Goal: Information Seeking & Learning: Learn about a topic

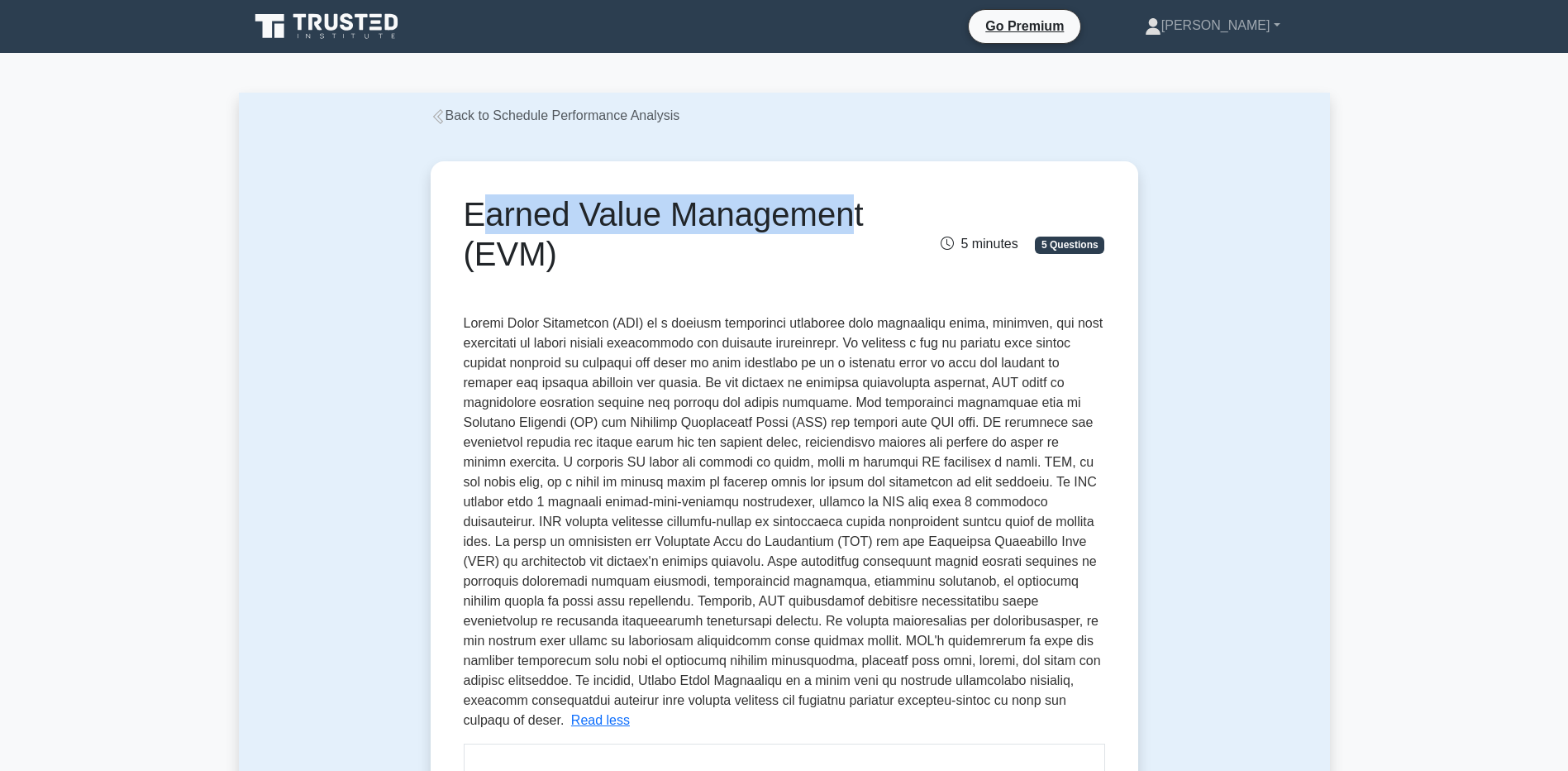
drag, startPoint x: 464, startPoint y: 214, endPoint x: 844, endPoint y: 217, distance: 380.0
click at [844, 217] on h1 "Earned Value Management (EVM)" at bounding box center [673, 234] width 421 height 79
drag, startPoint x: 844, startPoint y: 217, endPoint x: 781, endPoint y: 221, distance: 63.1
click at [781, 221] on h1 "Earned Value Management (EVM)" at bounding box center [673, 234] width 421 height 79
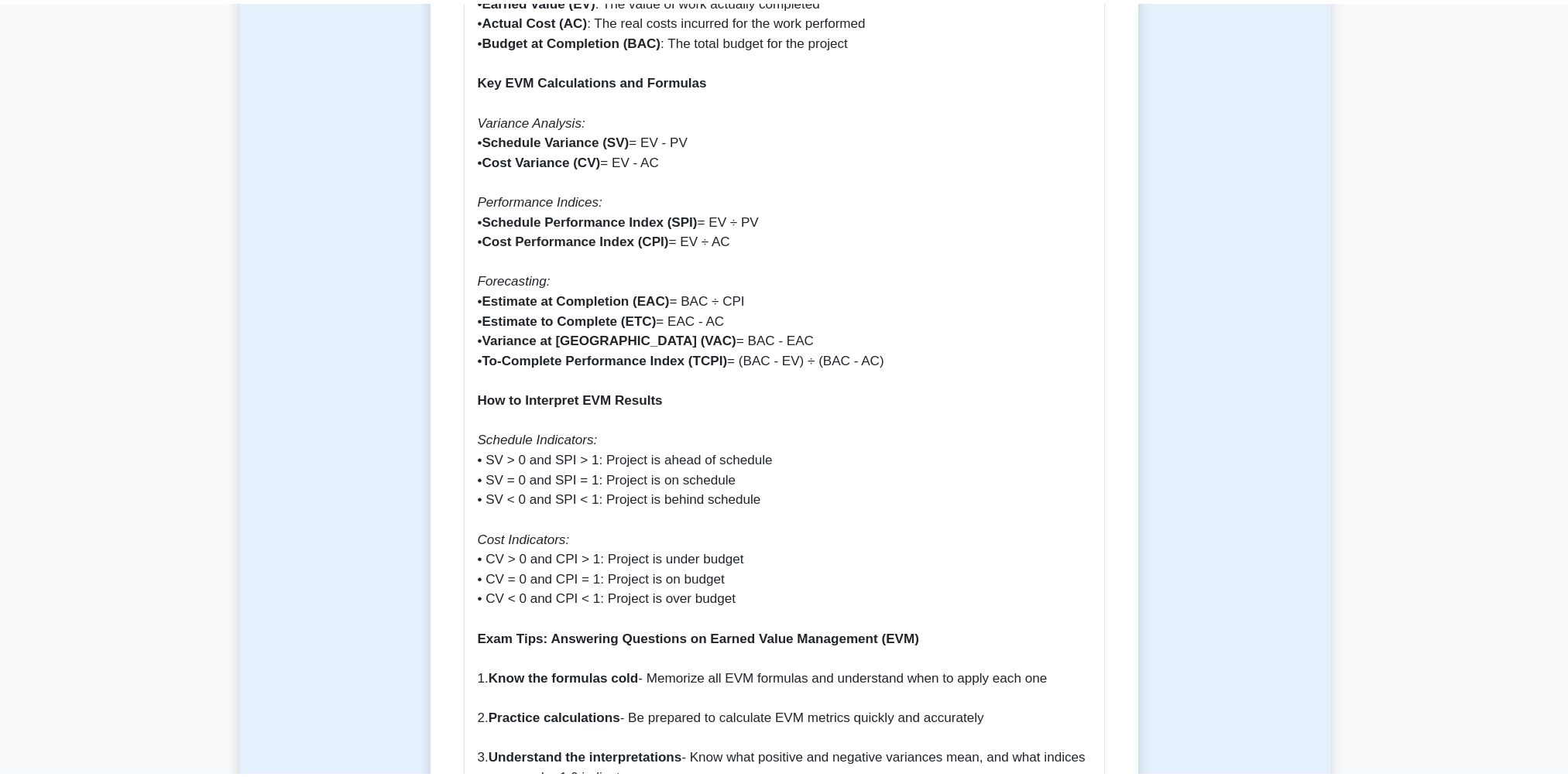
scroll to position [1238, 0]
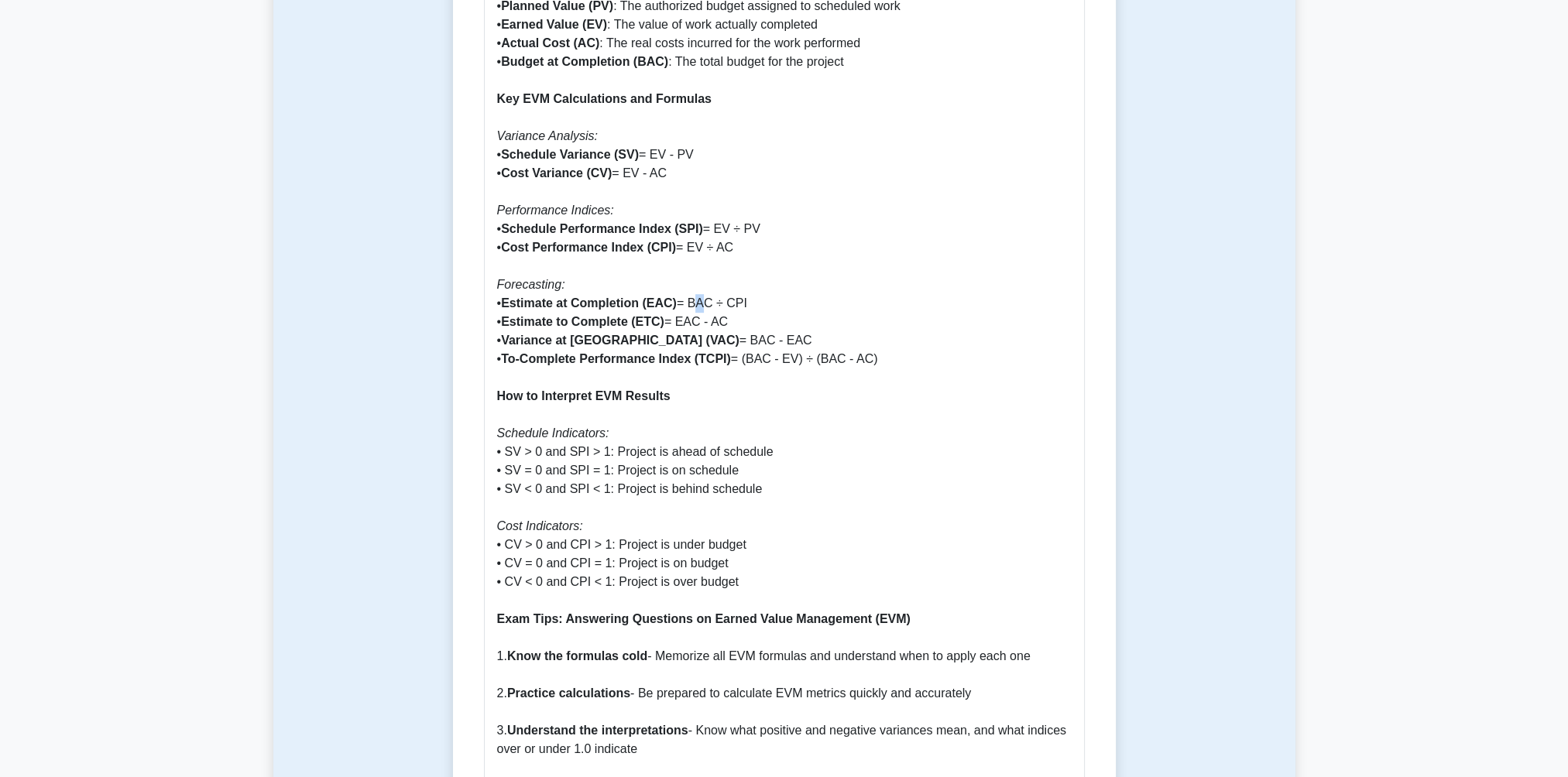
click at [695, 280] on p "Why Earned Value Management is Important Earned Value Management (EVM) is a cri…" at bounding box center [784, 638] width 574 height 2247
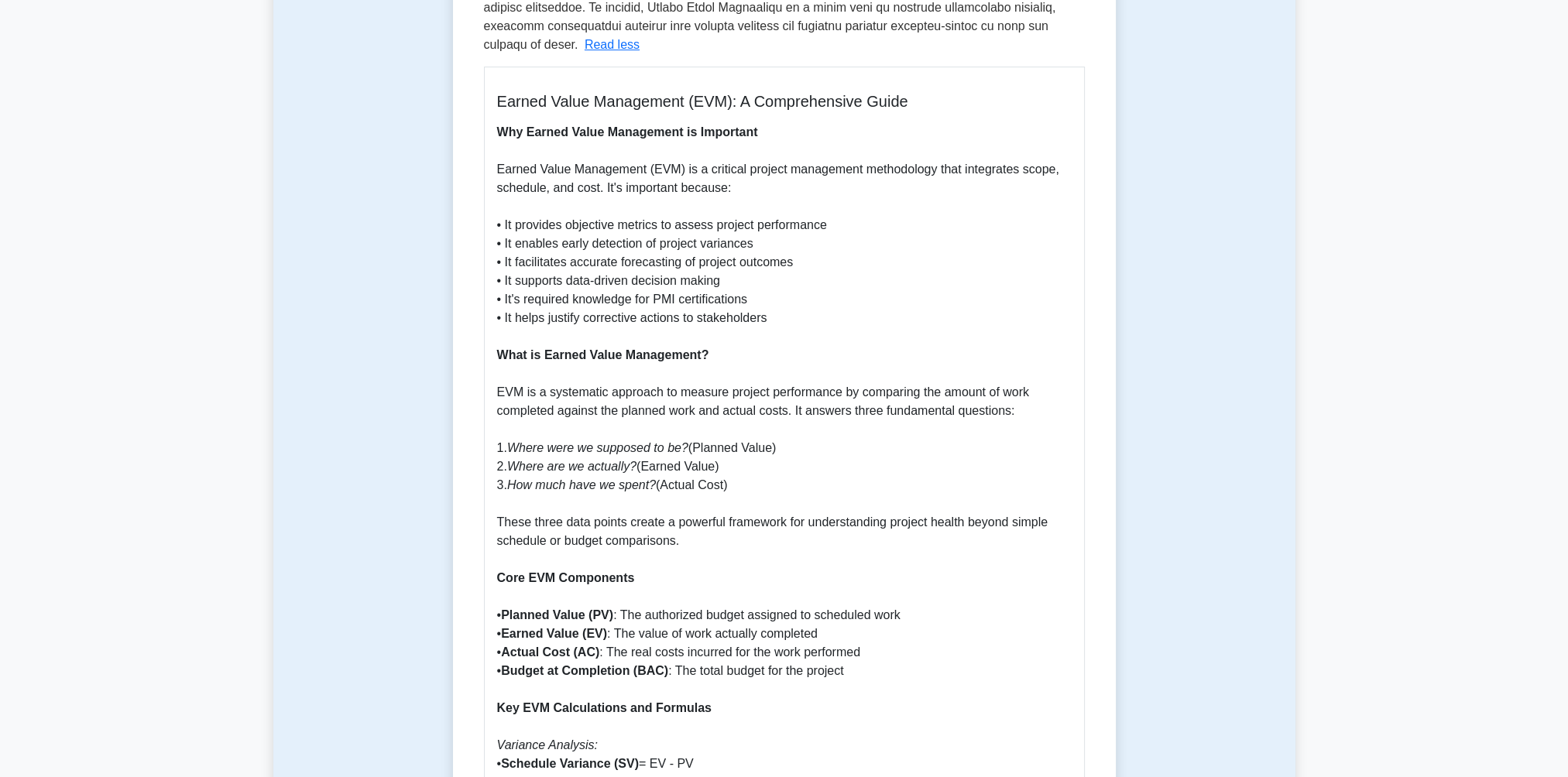
scroll to position [464, 0]
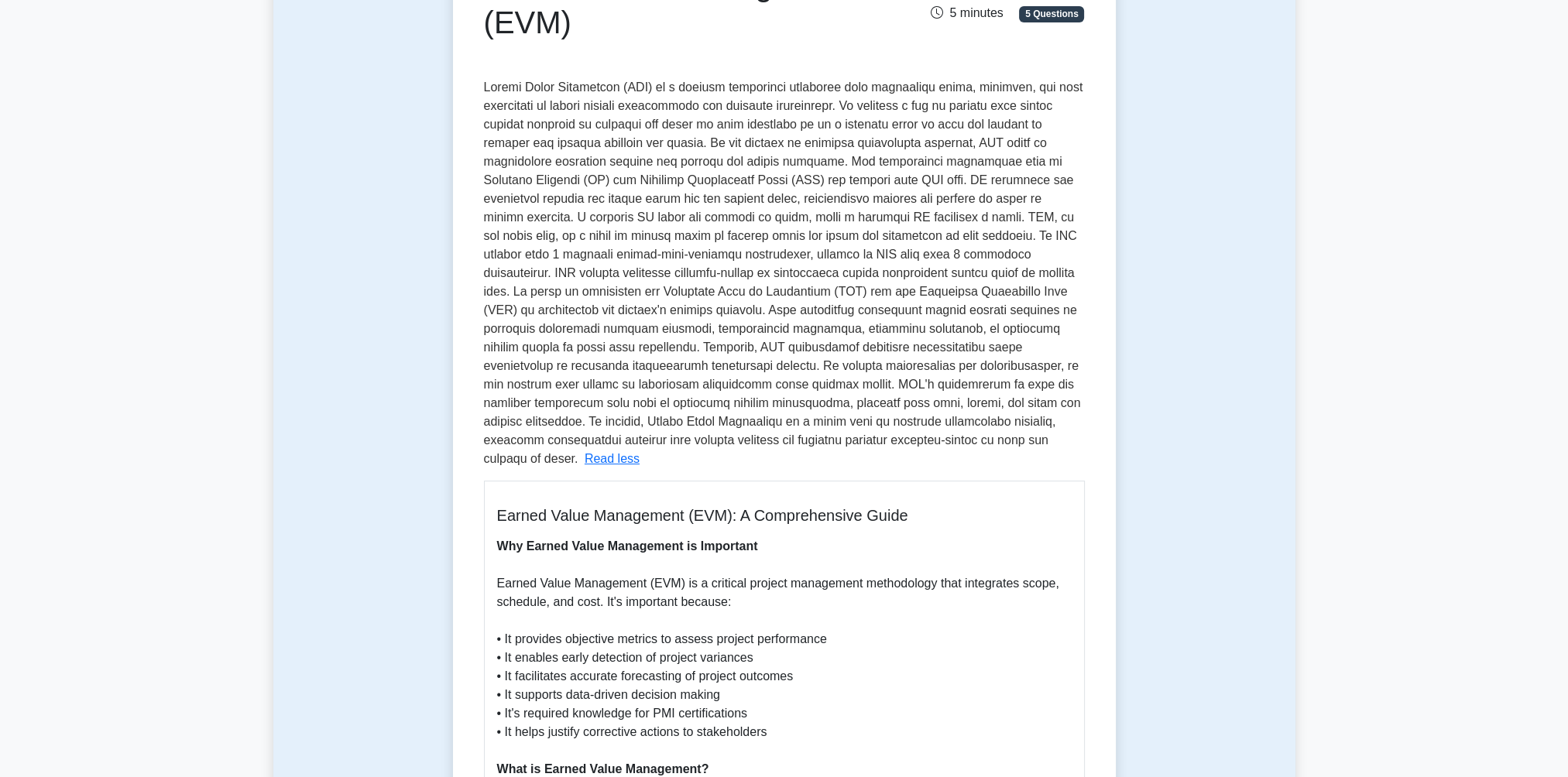
scroll to position [0, 0]
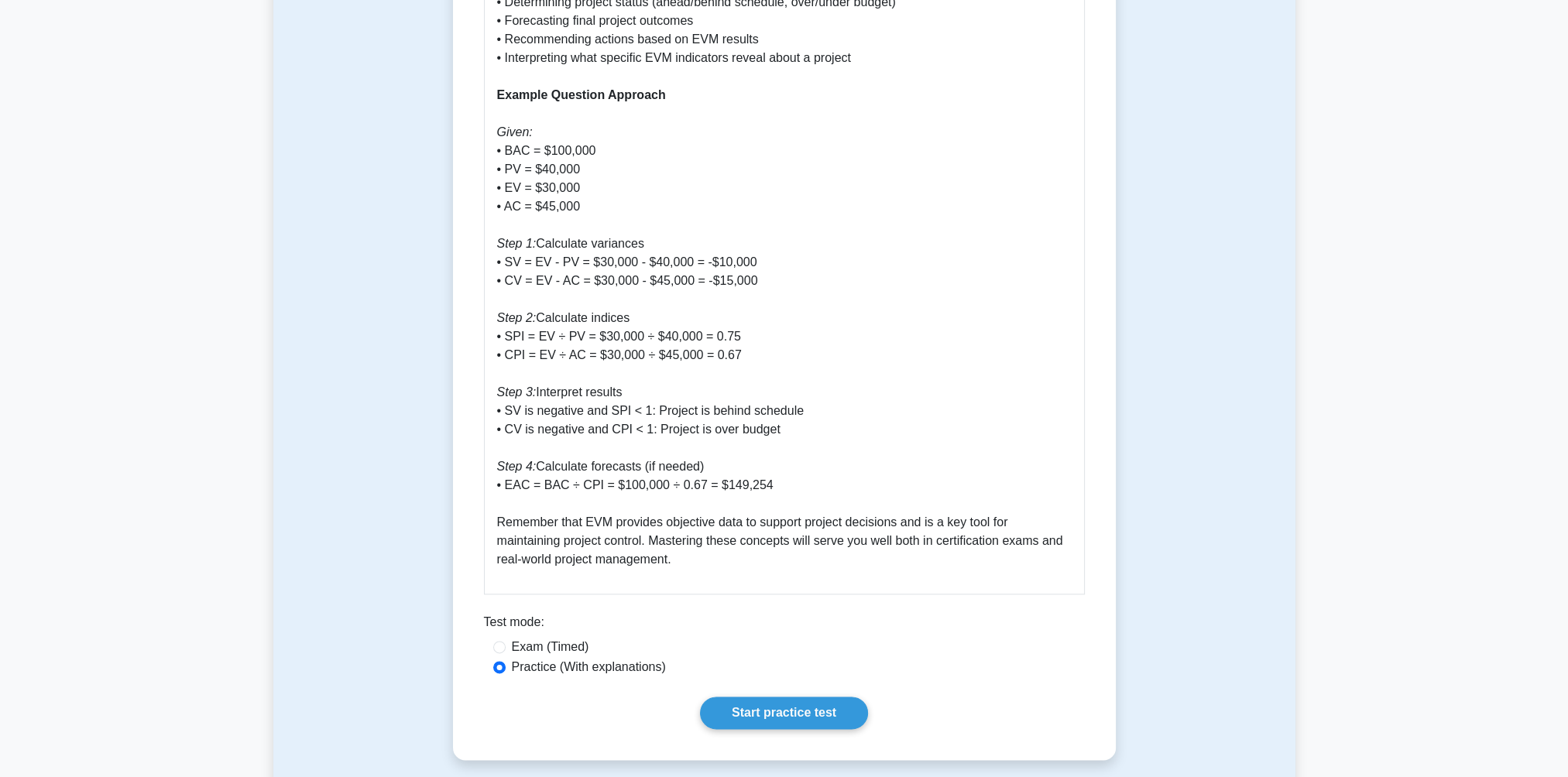
scroll to position [2631, 0]
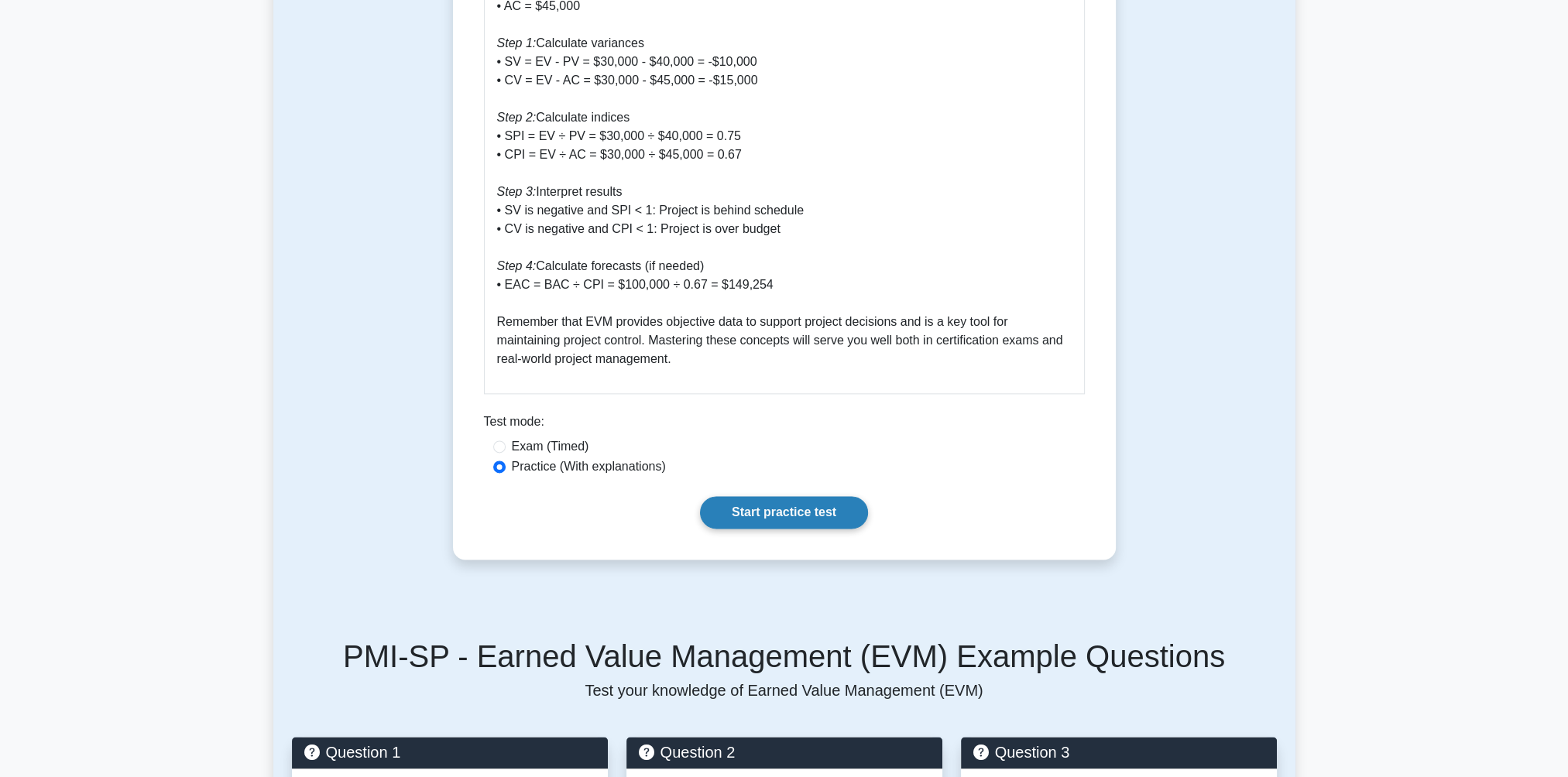
click at [762, 501] on link "Start practice test" at bounding box center [784, 512] width 168 height 32
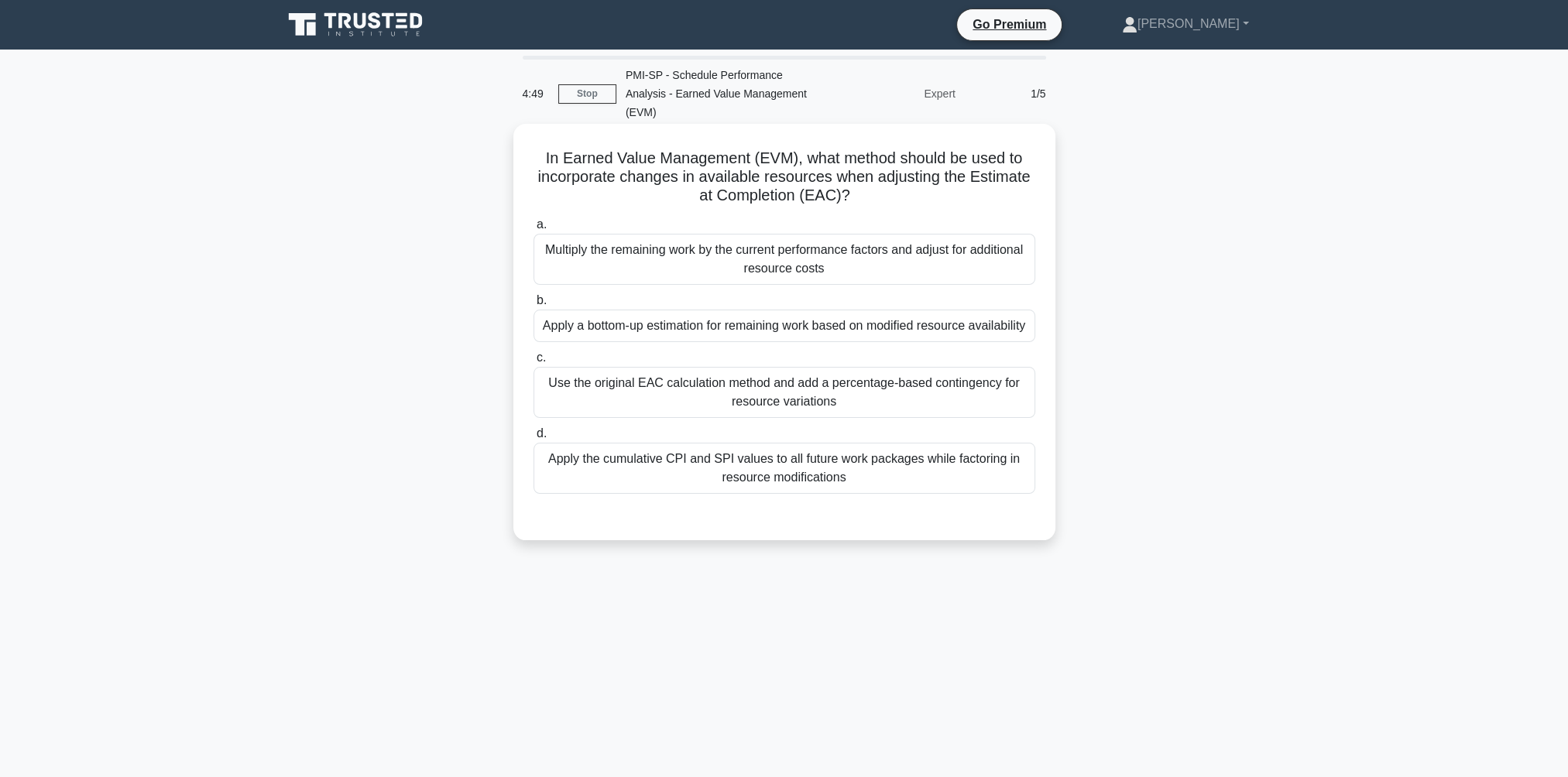
click at [860, 316] on div "Apply a bottom-up estimation for remaining work based on modified resource avai…" at bounding box center [784, 326] width 501 height 32
click at [533, 305] on input "b. Apply a bottom-up estimation for remaining work based on modified resource a…" at bounding box center [533, 300] width 0 height 10
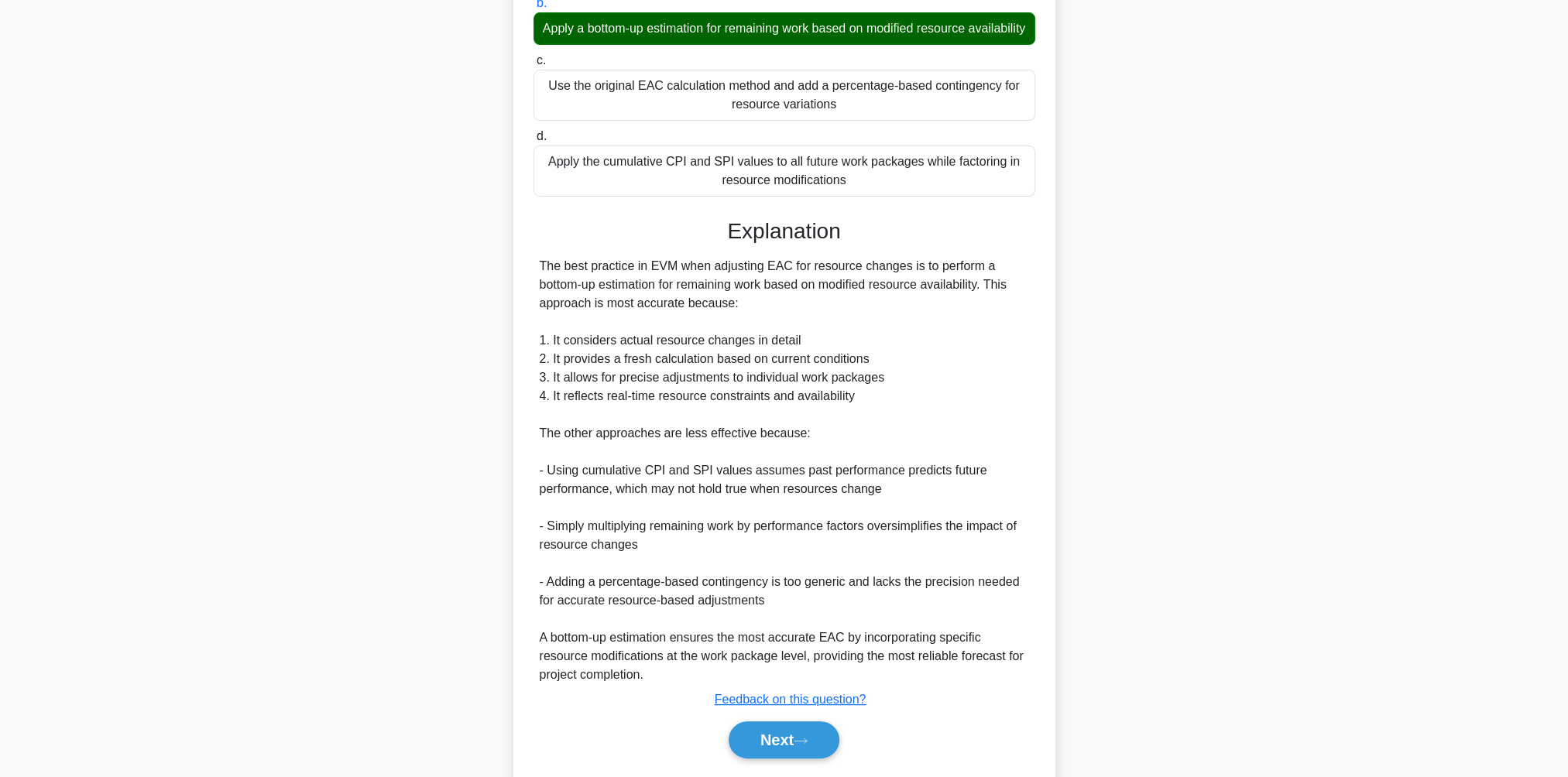
scroll to position [310, 0]
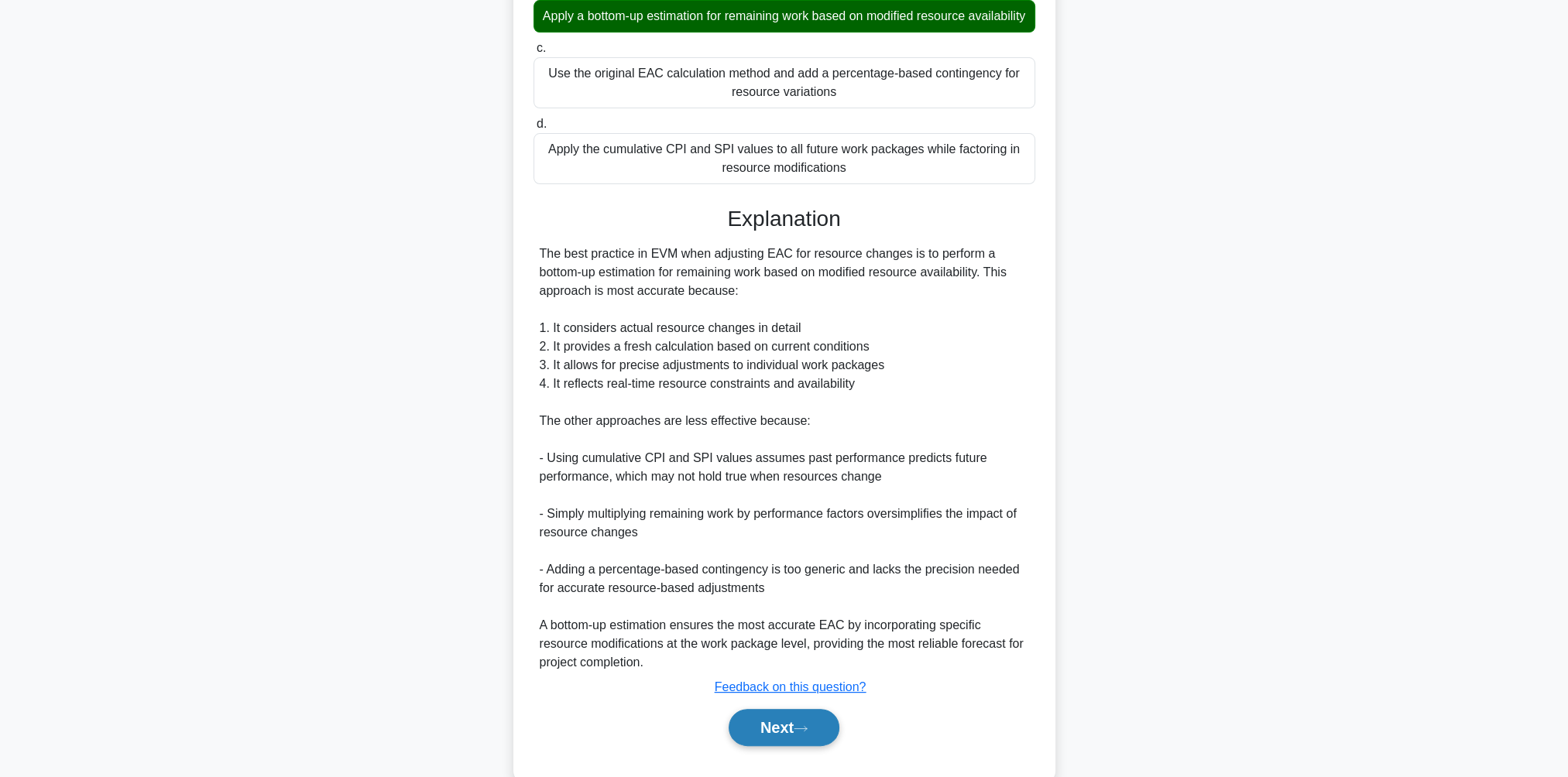
click at [774, 718] on button "Next" at bounding box center [784, 728] width 111 height 38
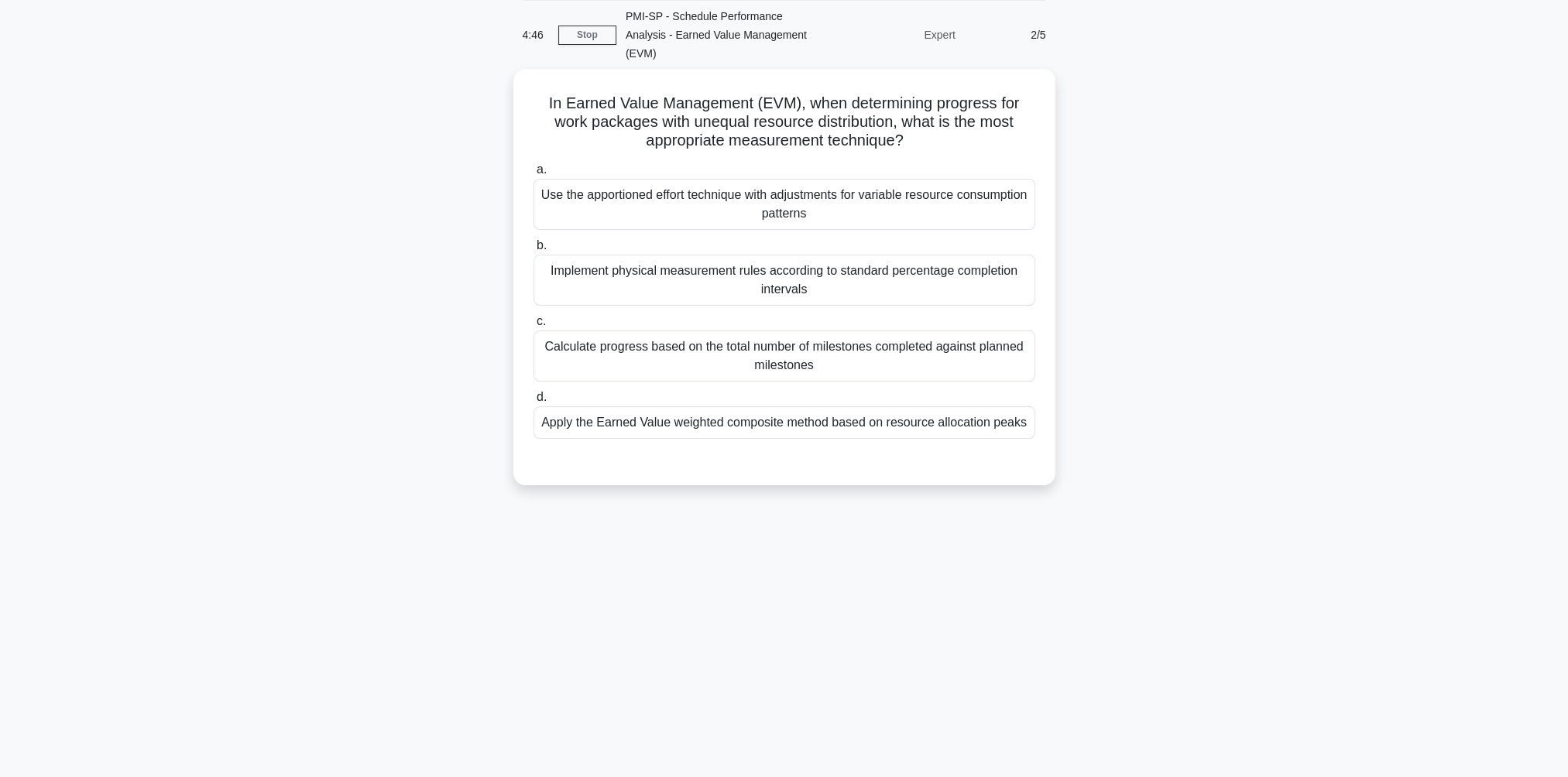
scroll to position [0, 0]
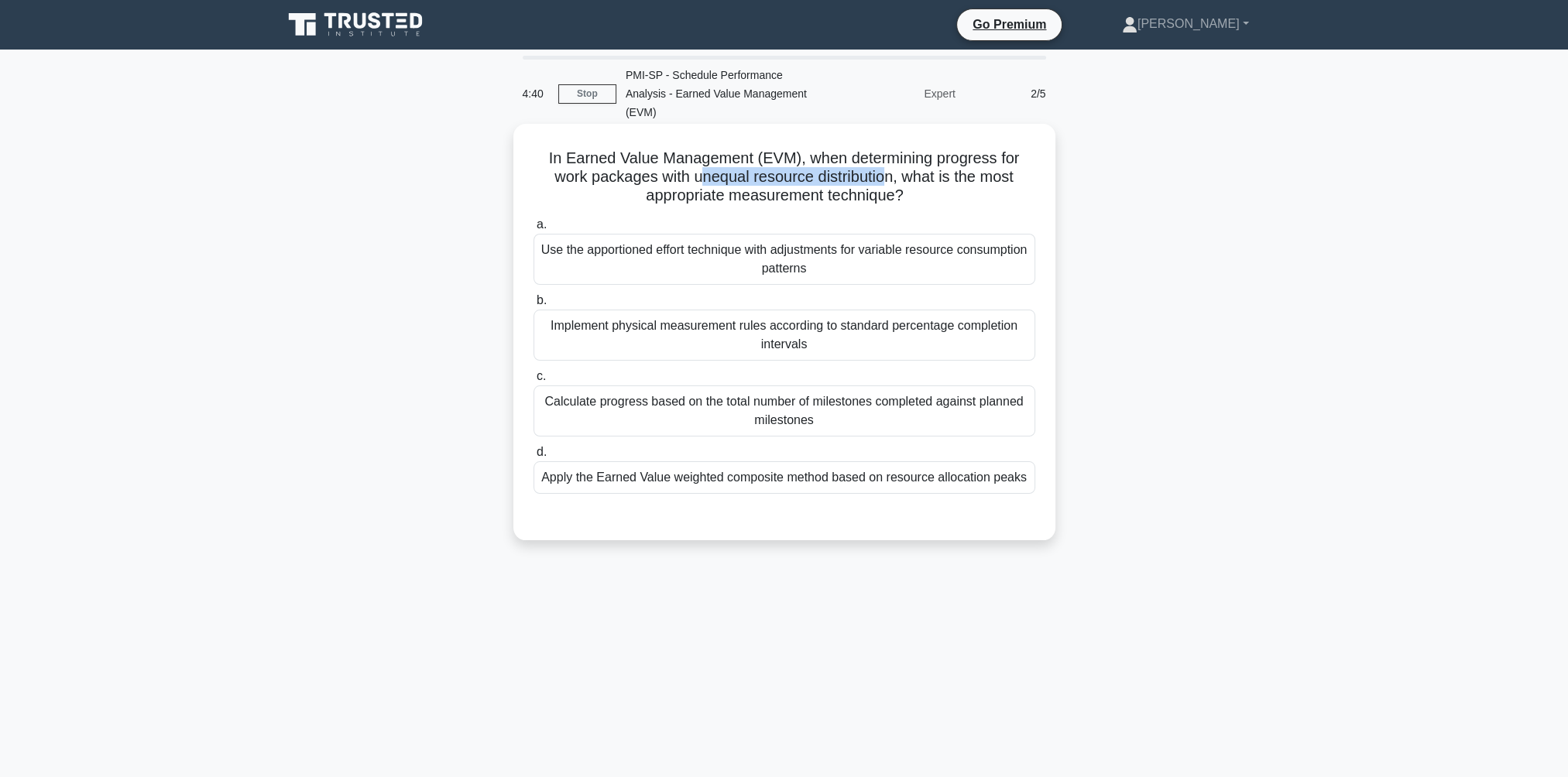
drag, startPoint x: 702, startPoint y: 161, endPoint x: 890, endPoint y: 163, distance: 188.0
click at [890, 163] on h5 "In Earned Value Management (EVM), when determining progress for work packages w…" at bounding box center [784, 177] width 505 height 57
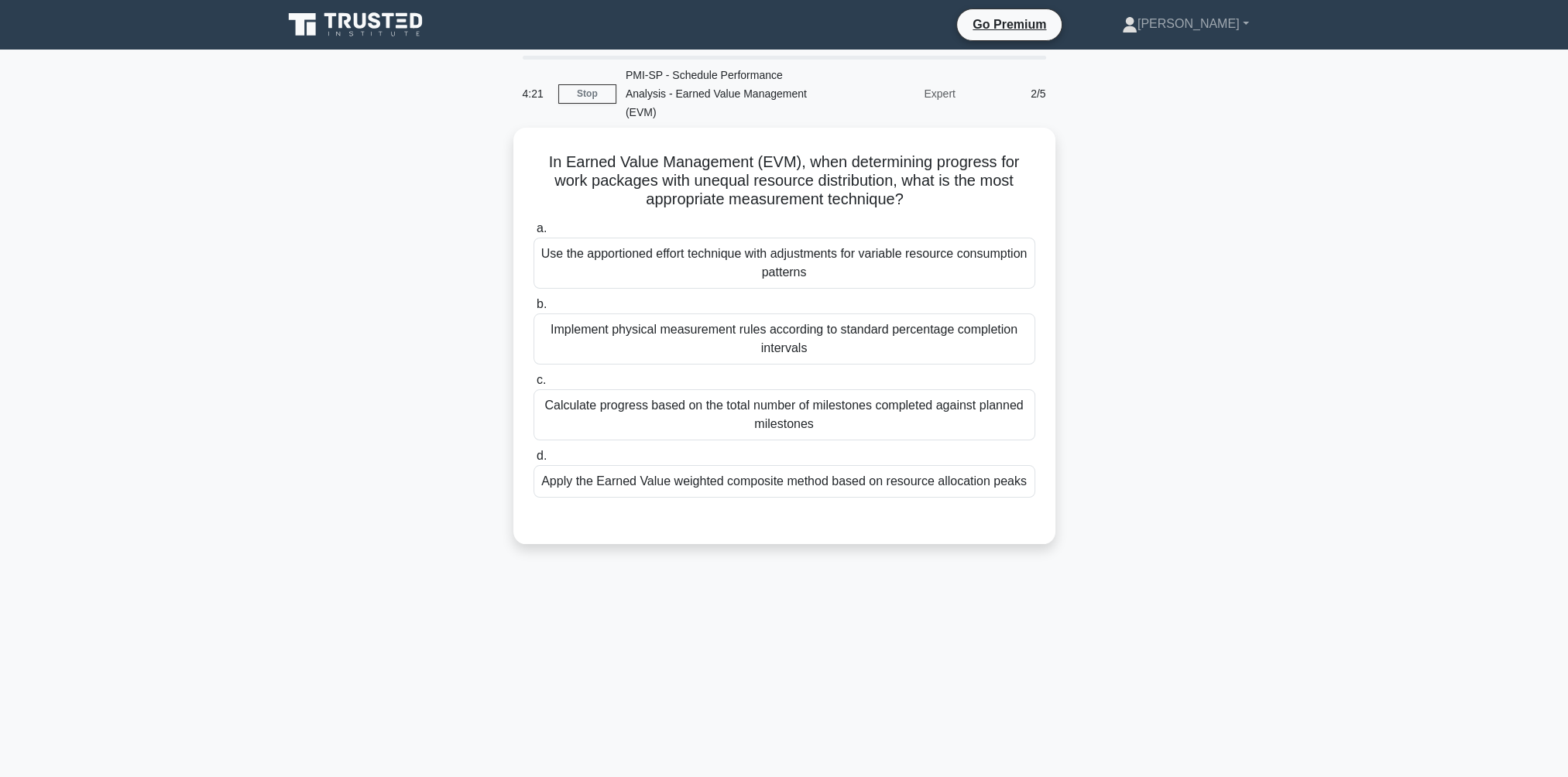
click at [1170, 271] on div "In Earned Value Management (EVM), when determining progress for work packages w…" at bounding box center [784, 345] width 1022 height 435
click at [796, 461] on div "Apply the Earned Value weighted composite method based on resource allocation p…" at bounding box center [784, 477] width 501 height 32
click at [533, 447] on input "d. Apply the Earned Value weighted composite method based on resource allocatio…" at bounding box center [533, 452] width 0 height 10
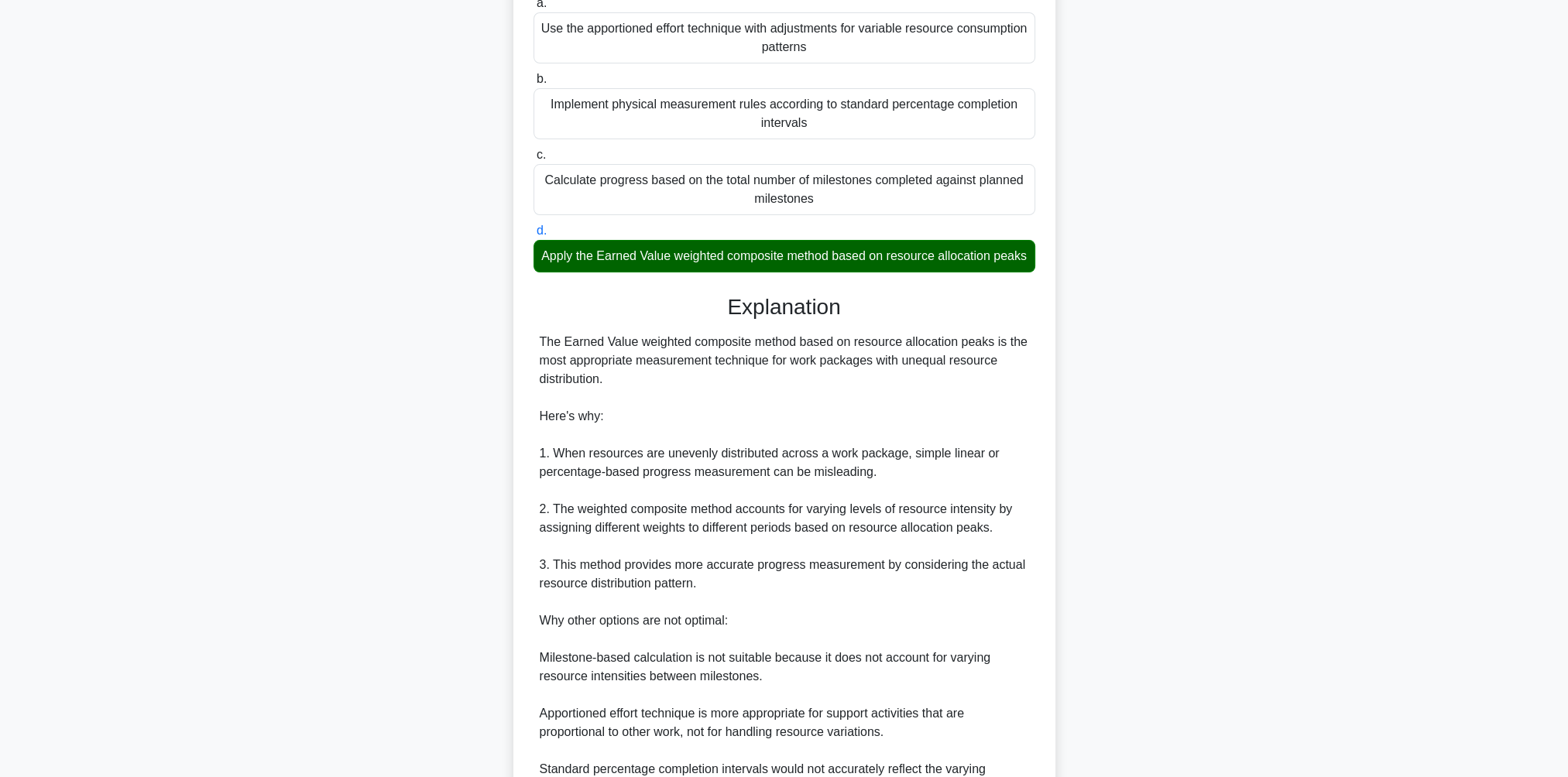
scroll to position [232, 0]
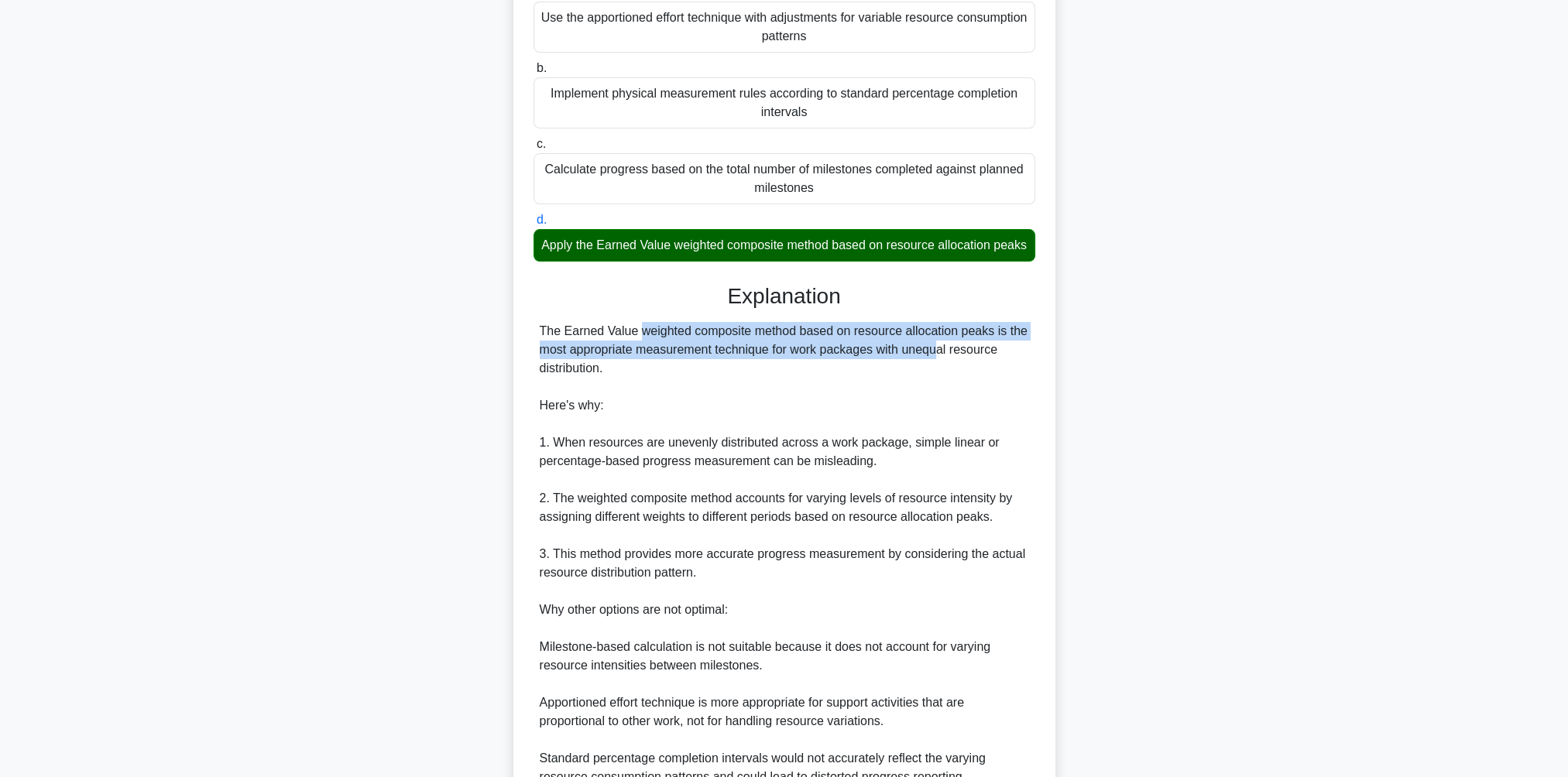
drag, startPoint x: 542, startPoint y: 329, endPoint x: 836, endPoint y: 348, distance: 294.6
click at [836, 348] on div "The Earned Value weighted composite method based on resource allocation peaks i…" at bounding box center [784, 554] width 501 height 464
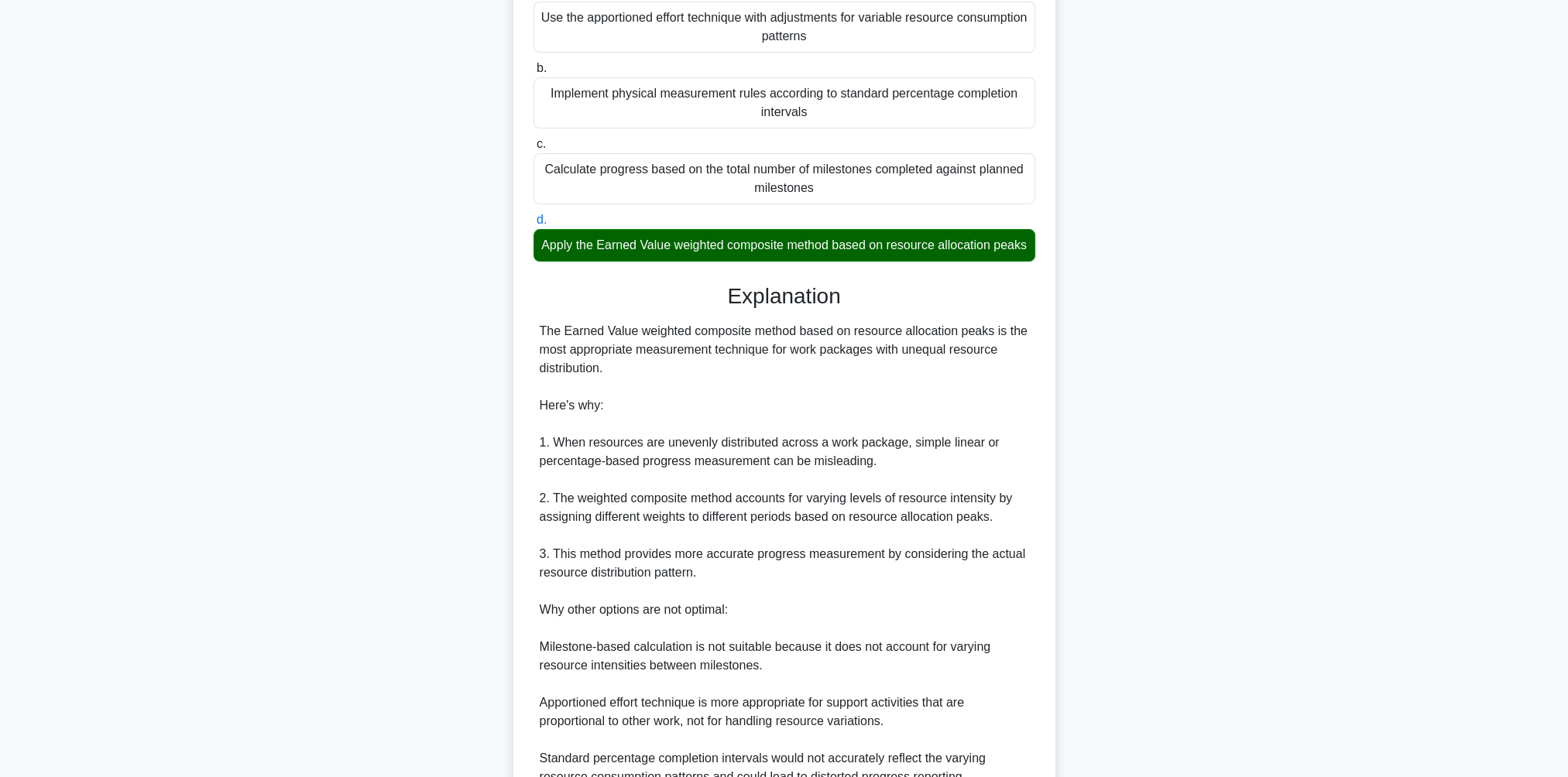
drag, startPoint x: 836, startPoint y: 348, endPoint x: 610, endPoint y: 403, distance: 232.6
click at [657, 368] on div "The Earned Value weighted composite method based on resource allocation peaks i…" at bounding box center [784, 554] width 490 height 464
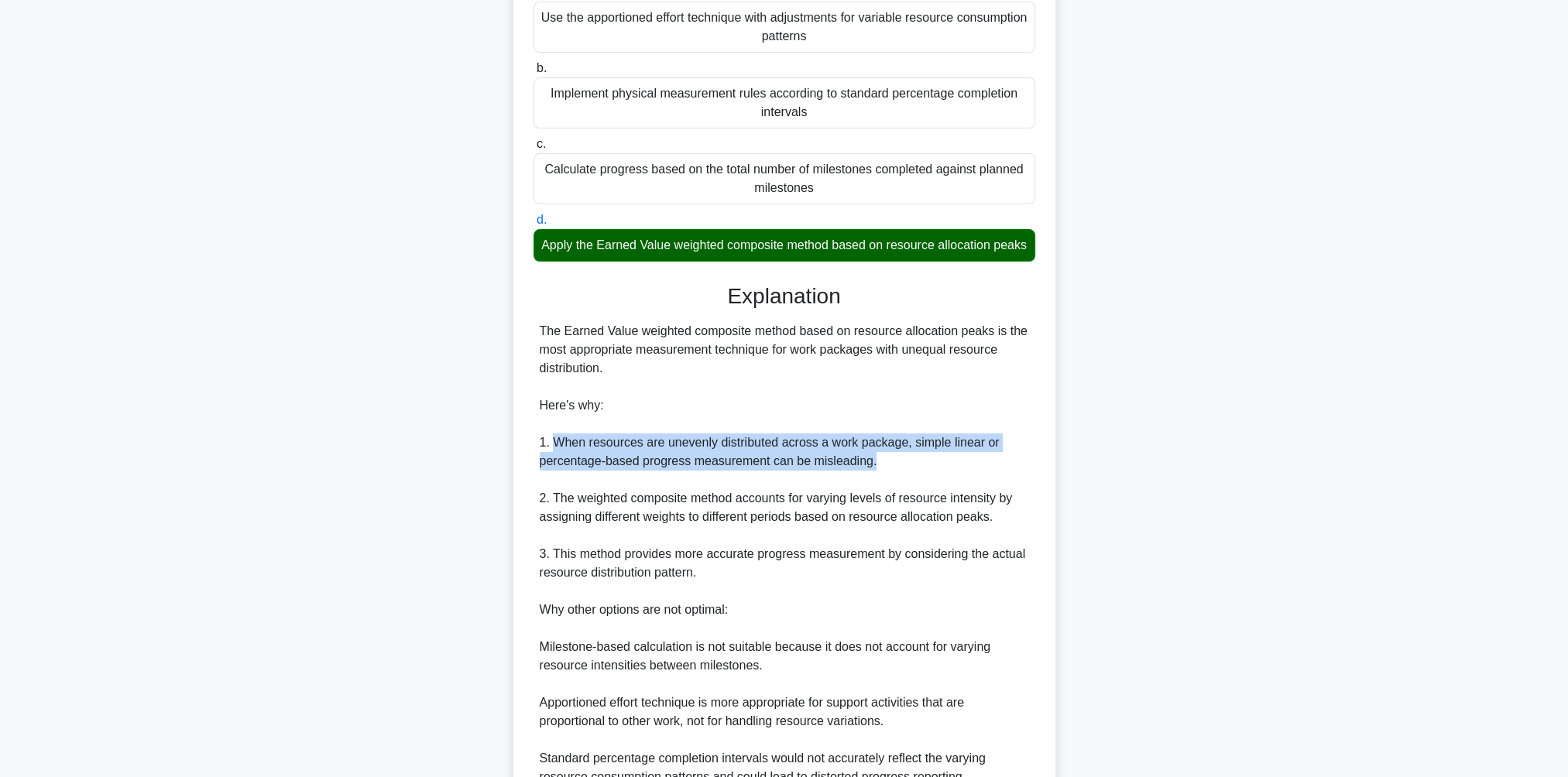
drag, startPoint x: 551, startPoint y: 440, endPoint x: 945, endPoint y: 457, distance: 394.4
click at [945, 457] on div "The Earned Value weighted composite method based on resource allocation peaks i…" at bounding box center [784, 554] width 490 height 464
drag, startPoint x: 945, startPoint y: 457, endPoint x: 774, endPoint y: 467, distance: 171.3
click at [774, 467] on div "The Earned Value weighted composite method based on resource allocation peaks i…" at bounding box center [784, 554] width 490 height 464
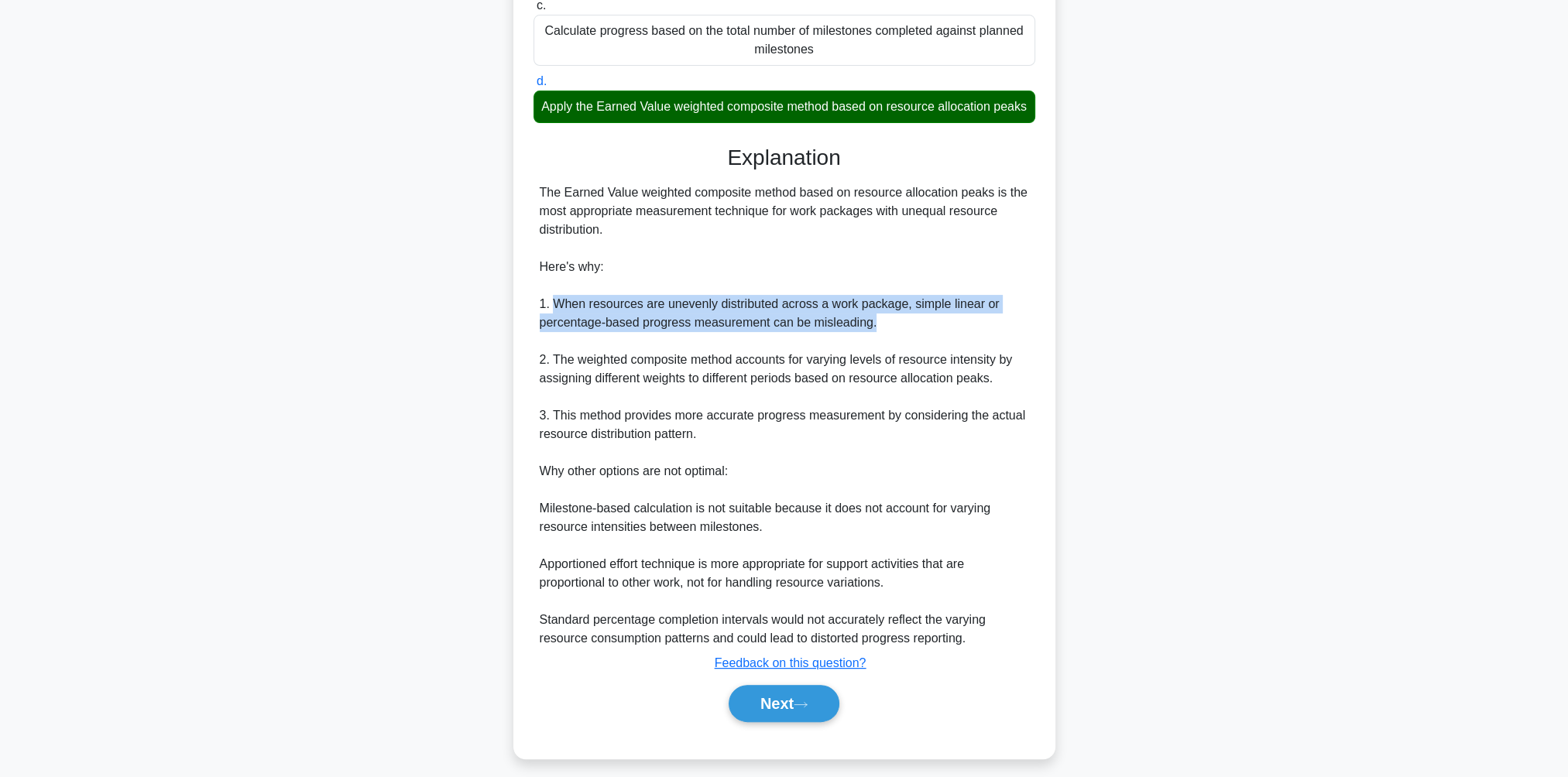
scroll to position [380, 0]
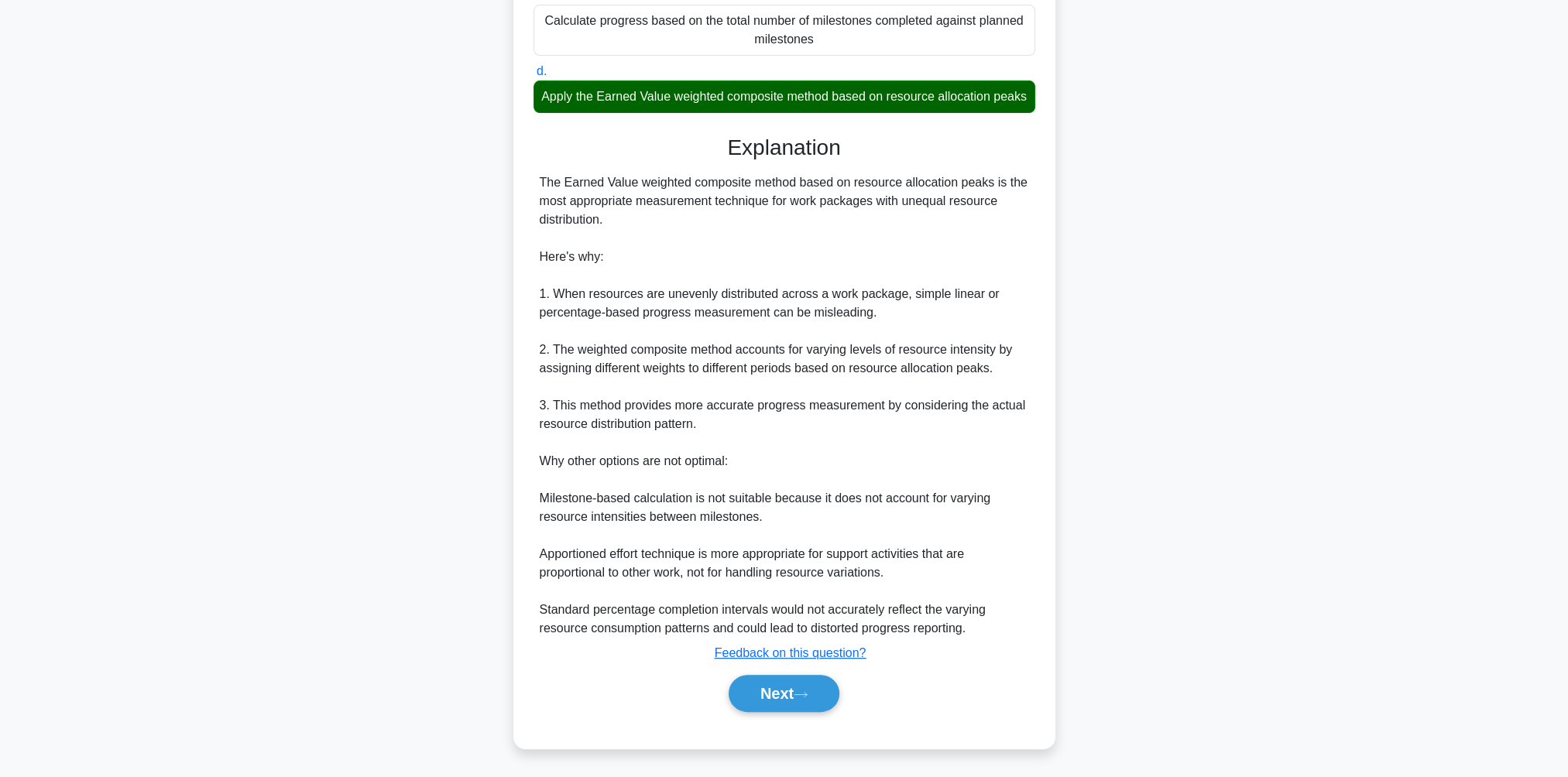
click at [662, 407] on div "The Earned Value weighted composite method based on resource allocation peaks i…" at bounding box center [784, 405] width 490 height 464
drag, startPoint x: 776, startPoint y: 671, endPoint x: 776, endPoint y: 681, distance: 10.0
click at [776, 671] on div "Next" at bounding box center [784, 693] width 501 height 49
click at [776, 686] on button "Next" at bounding box center [784, 694] width 111 height 38
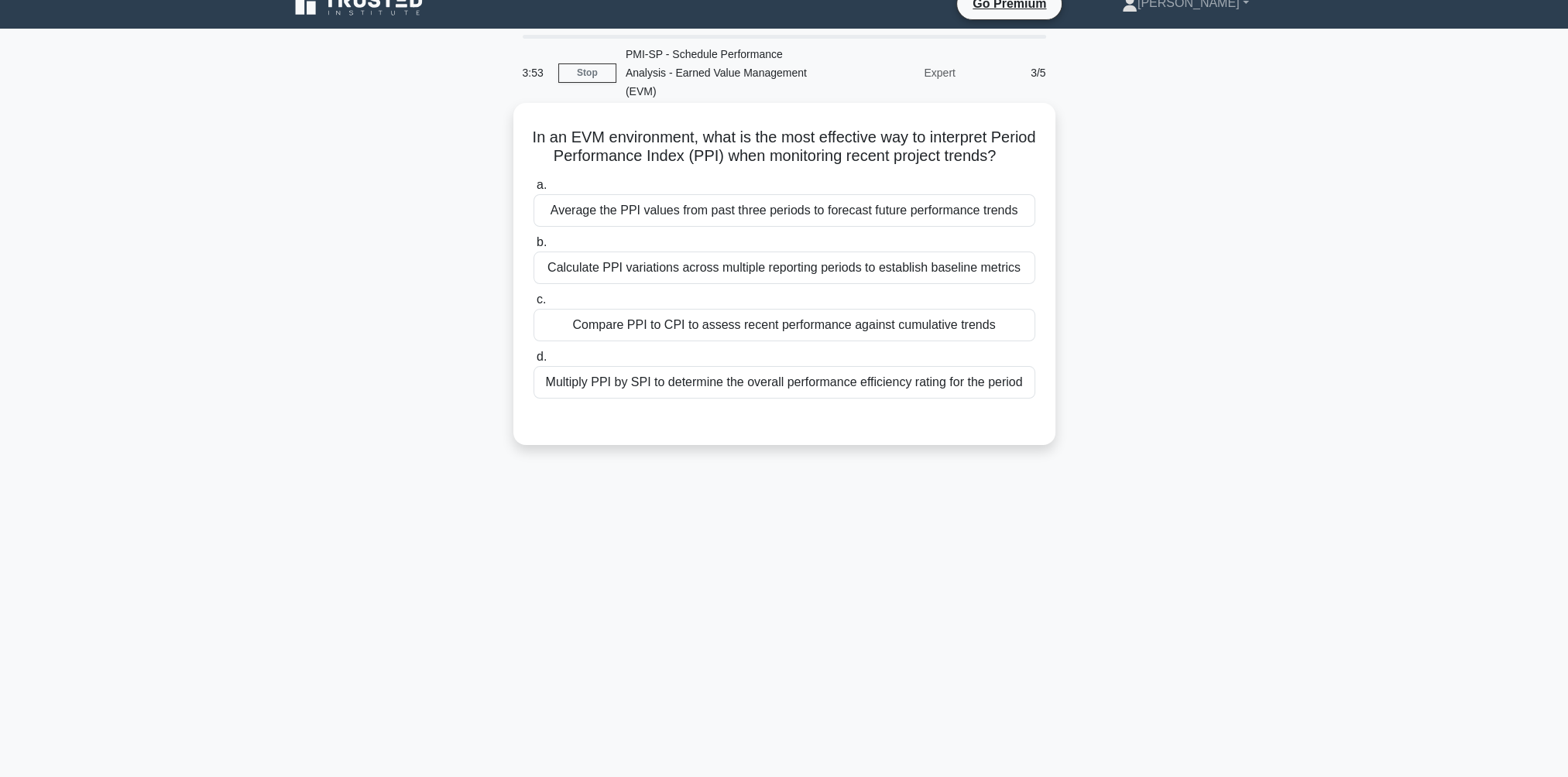
scroll to position [0, 0]
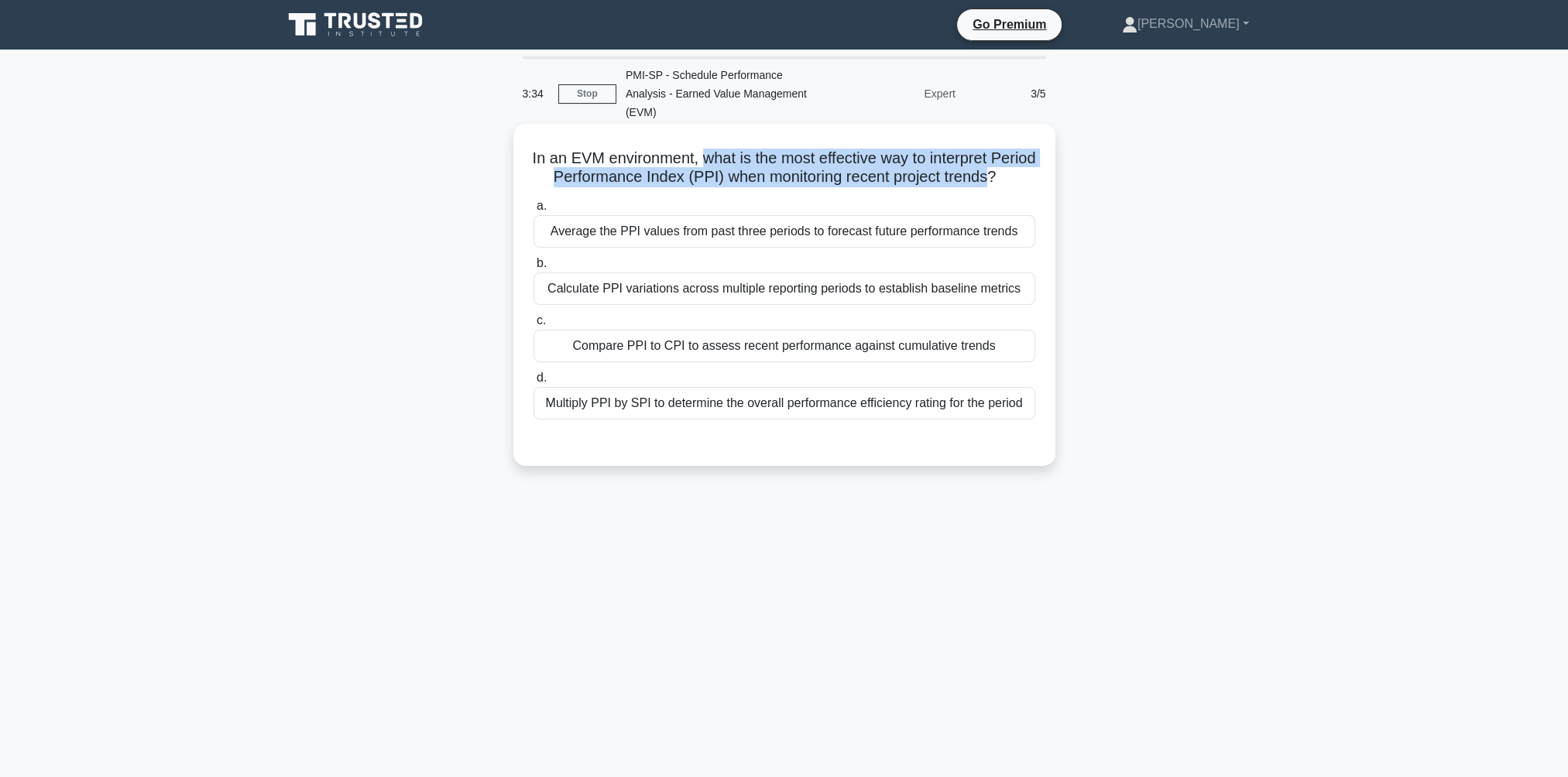
drag, startPoint x: 723, startPoint y: 139, endPoint x: 1029, endPoint y: 161, distance: 306.8
click at [1029, 161] on h5 "In an EVM environment, what is the most effective way to interpret Period Perfo…" at bounding box center [784, 167] width 505 height 38
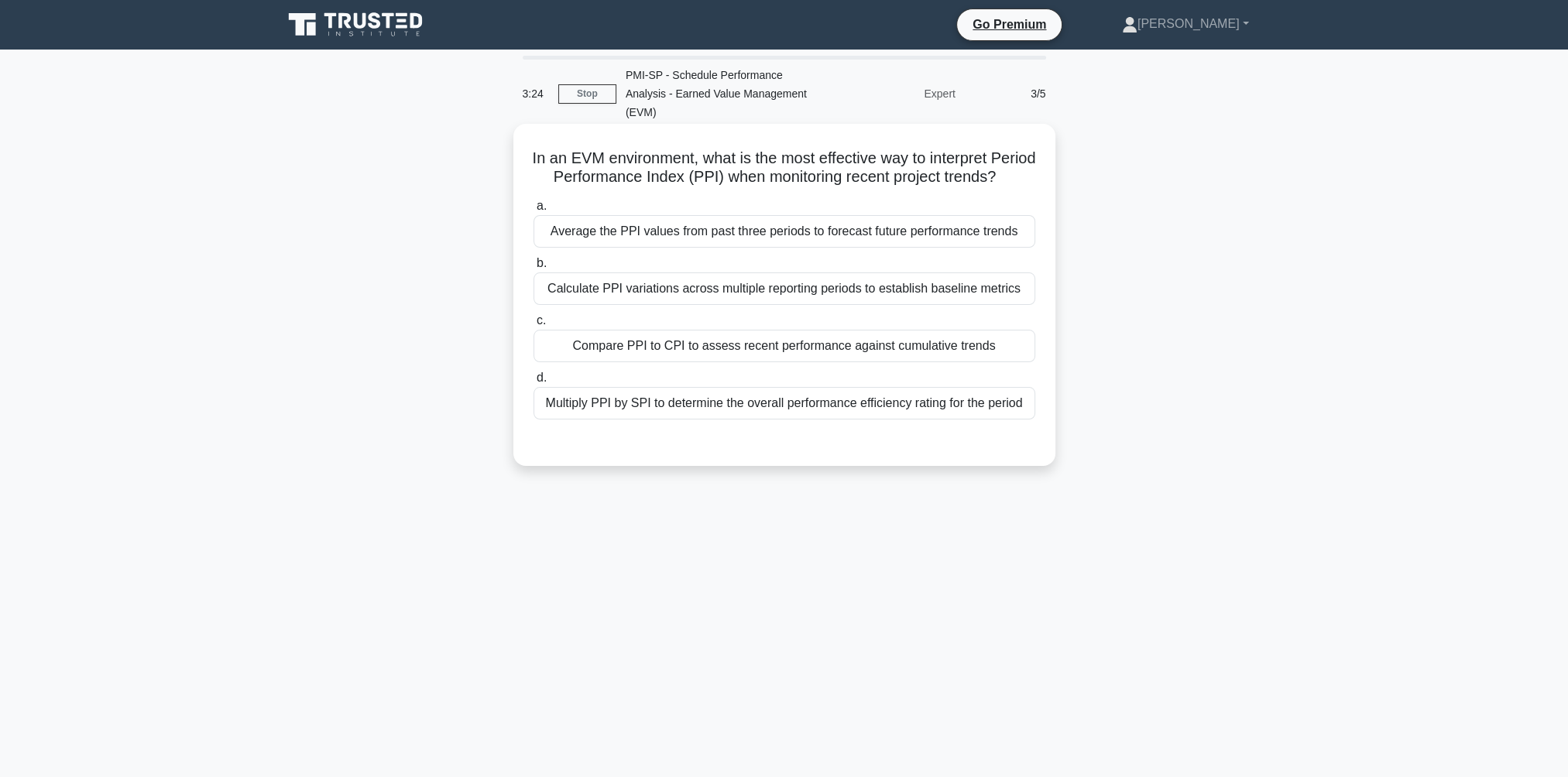
click at [803, 288] on div "Calculate PPI variations across multiple reporting periods to establish baselin…" at bounding box center [784, 288] width 501 height 32
click at [533, 269] on input "b. Calculate PPI variations across multiple reporting periods to establish base…" at bounding box center [533, 263] width 0 height 10
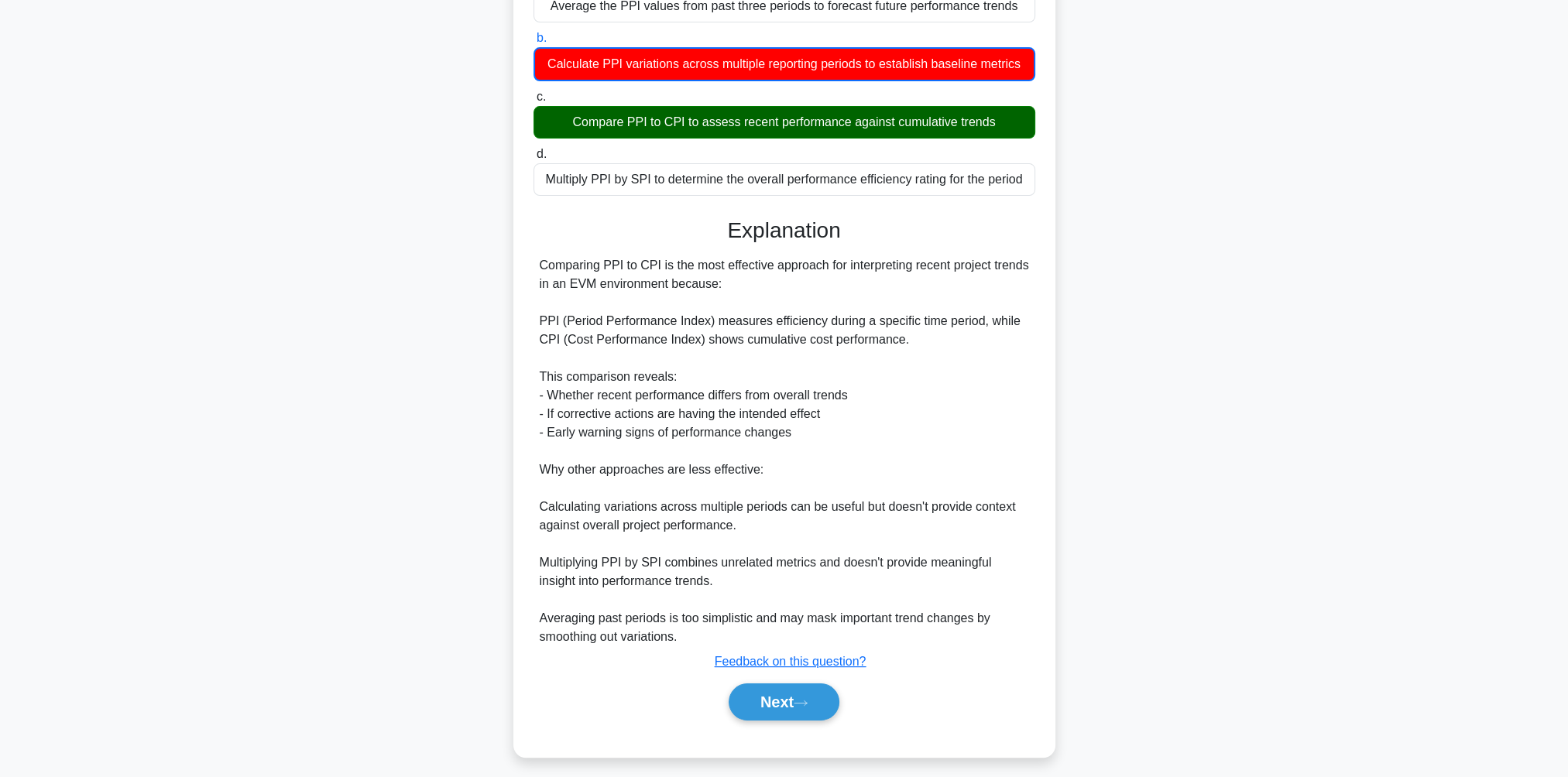
scroll to position [232, 0]
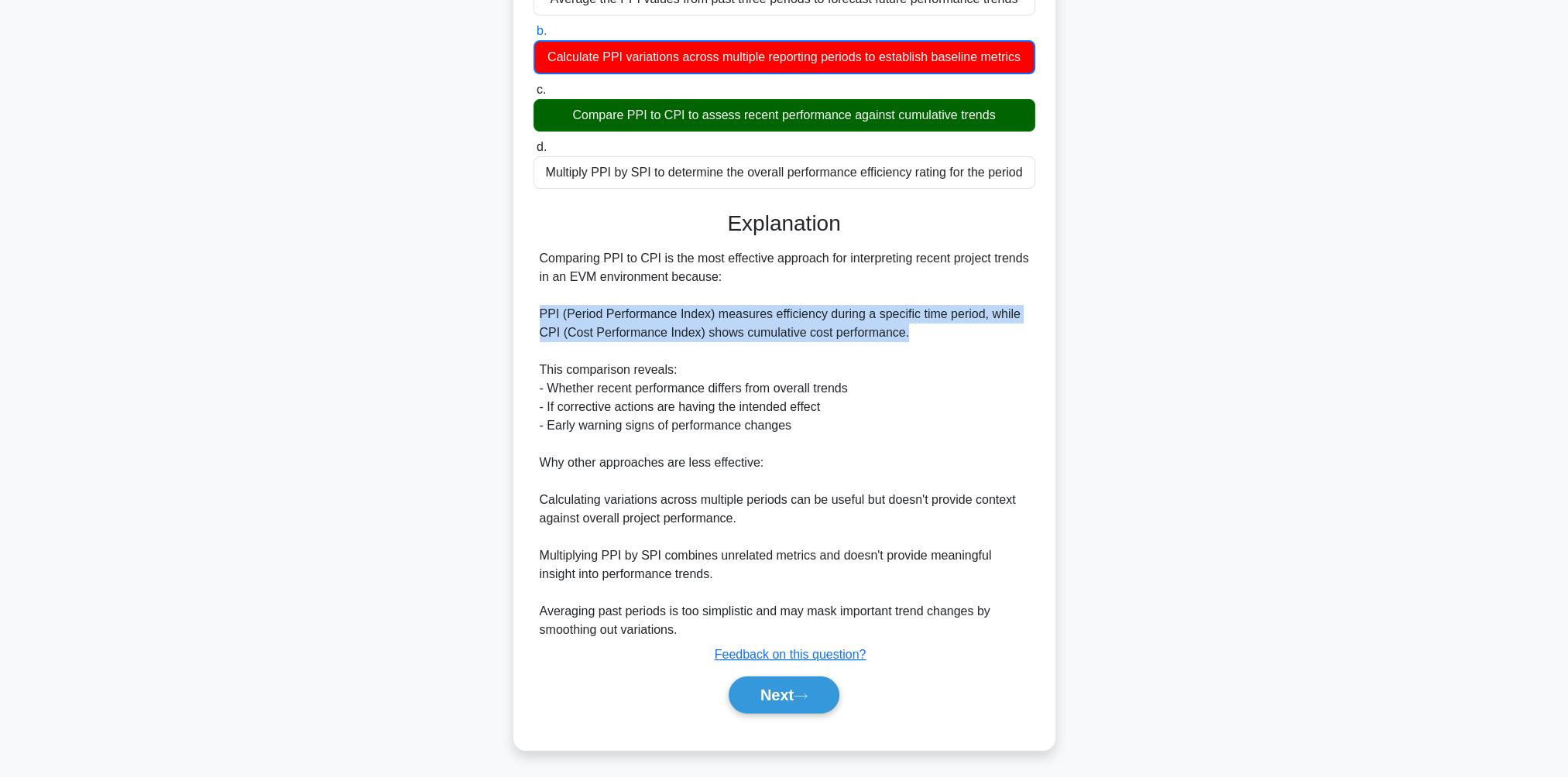
drag, startPoint x: 536, startPoint y: 312, endPoint x: 953, endPoint y: 337, distance: 417.7
click at [953, 337] on div "Comparing PPI to CPI is the most effective approach for interpreting recent pro…" at bounding box center [784, 444] width 501 height 390
drag, startPoint x: 953, startPoint y: 337, endPoint x: 828, endPoint y: 327, distance: 125.4
copy div "PPI (Period Performance Index) measures efficiency during a specific time perio…"
click at [859, 338] on div "Comparing PPI to CPI is the most effective approach for interpreting recent pro…" at bounding box center [784, 444] width 490 height 390
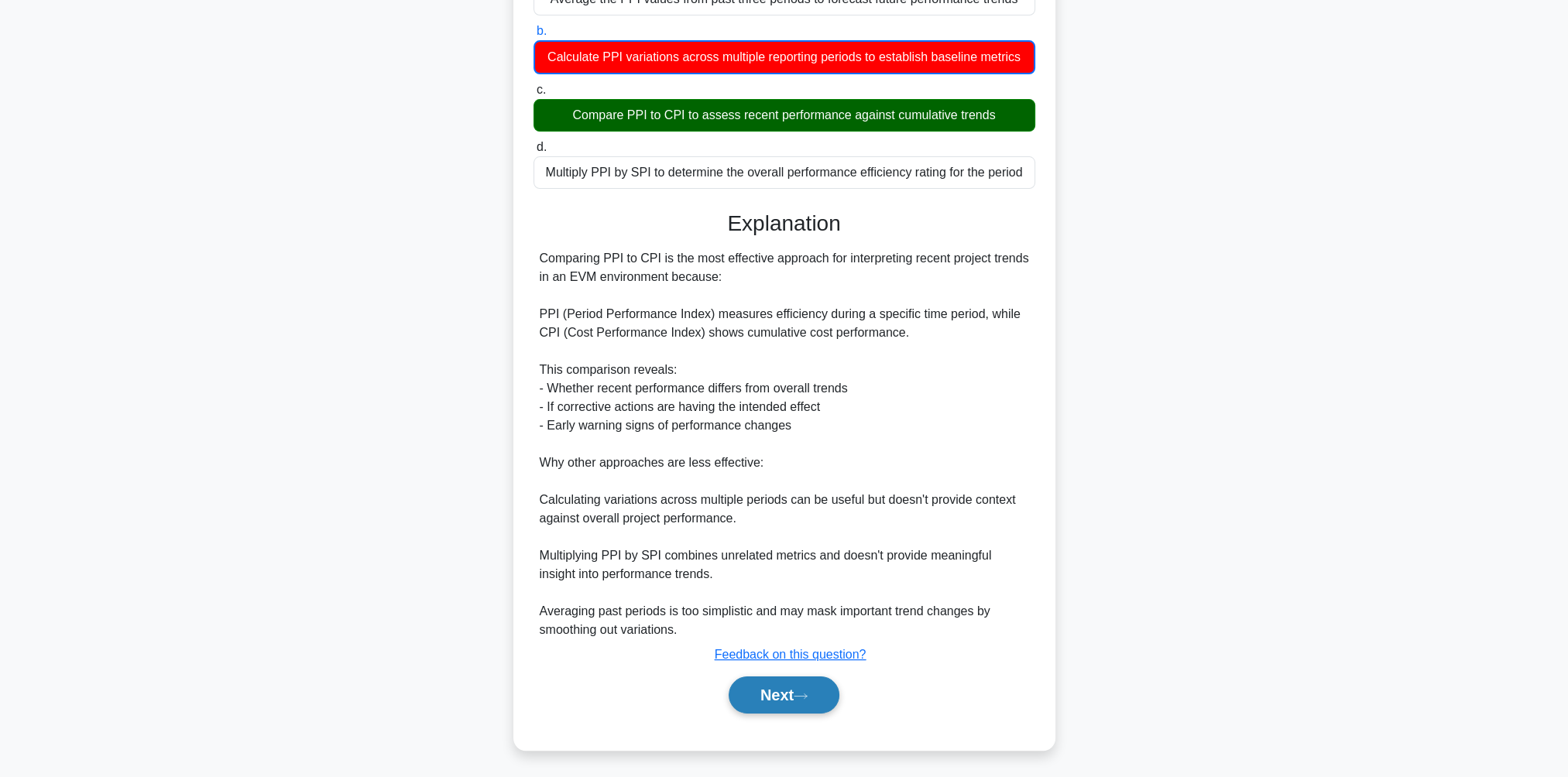
click at [787, 698] on button "Next" at bounding box center [784, 695] width 111 height 38
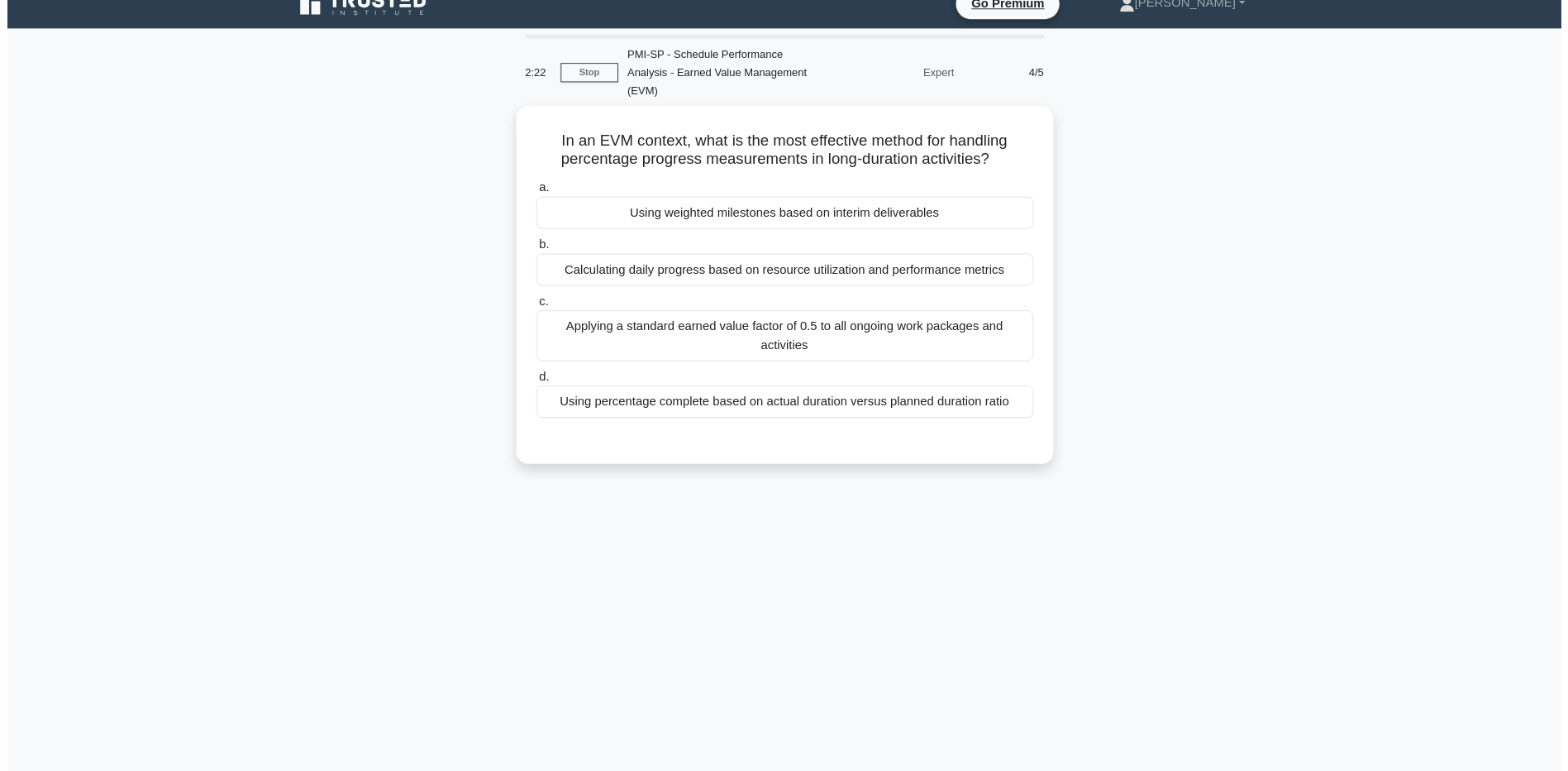
scroll to position [0, 0]
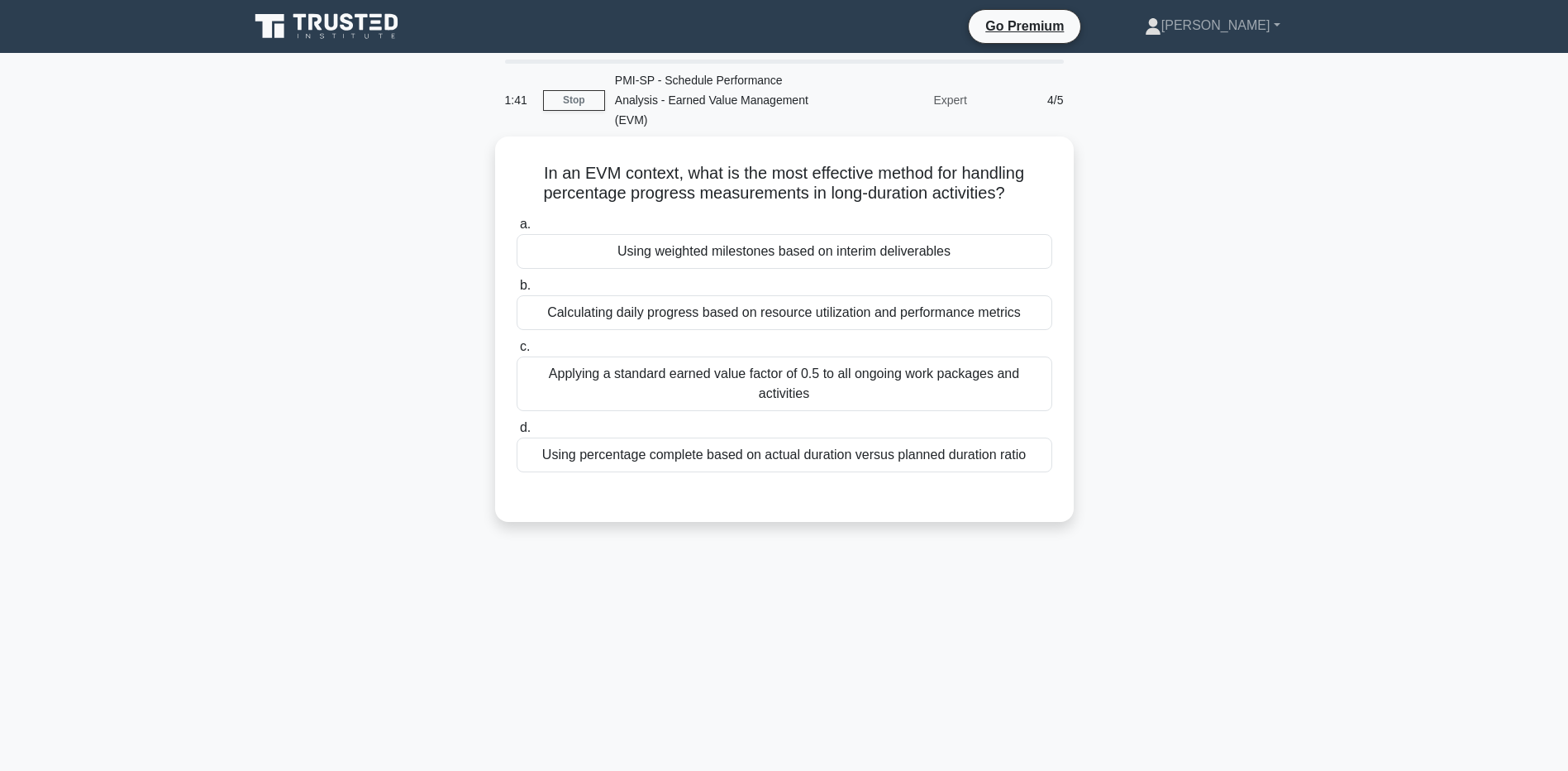
click at [1207, 180] on div "In an EVM context, what is the most effective method for handling percentage pr…" at bounding box center [784, 339] width 1091 height 406
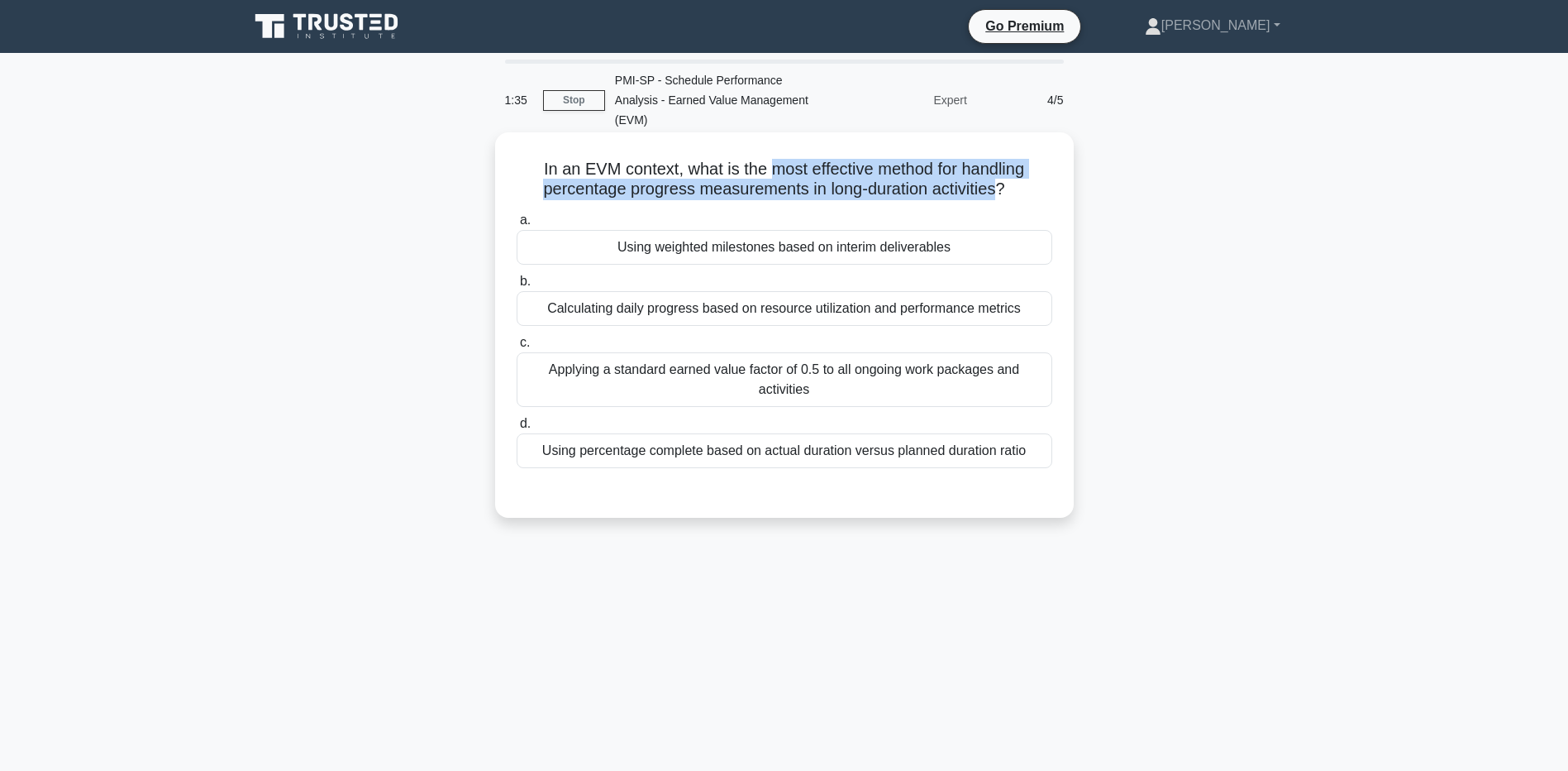
drag, startPoint x: 771, startPoint y: 150, endPoint x: 999, endPoint y: 174, distance: 229.3
click at [999, 174] on h5 "In an EVM context, what is the most effective method for handling percentage pr…" at bounding box center [784, 178] width 539 height 41
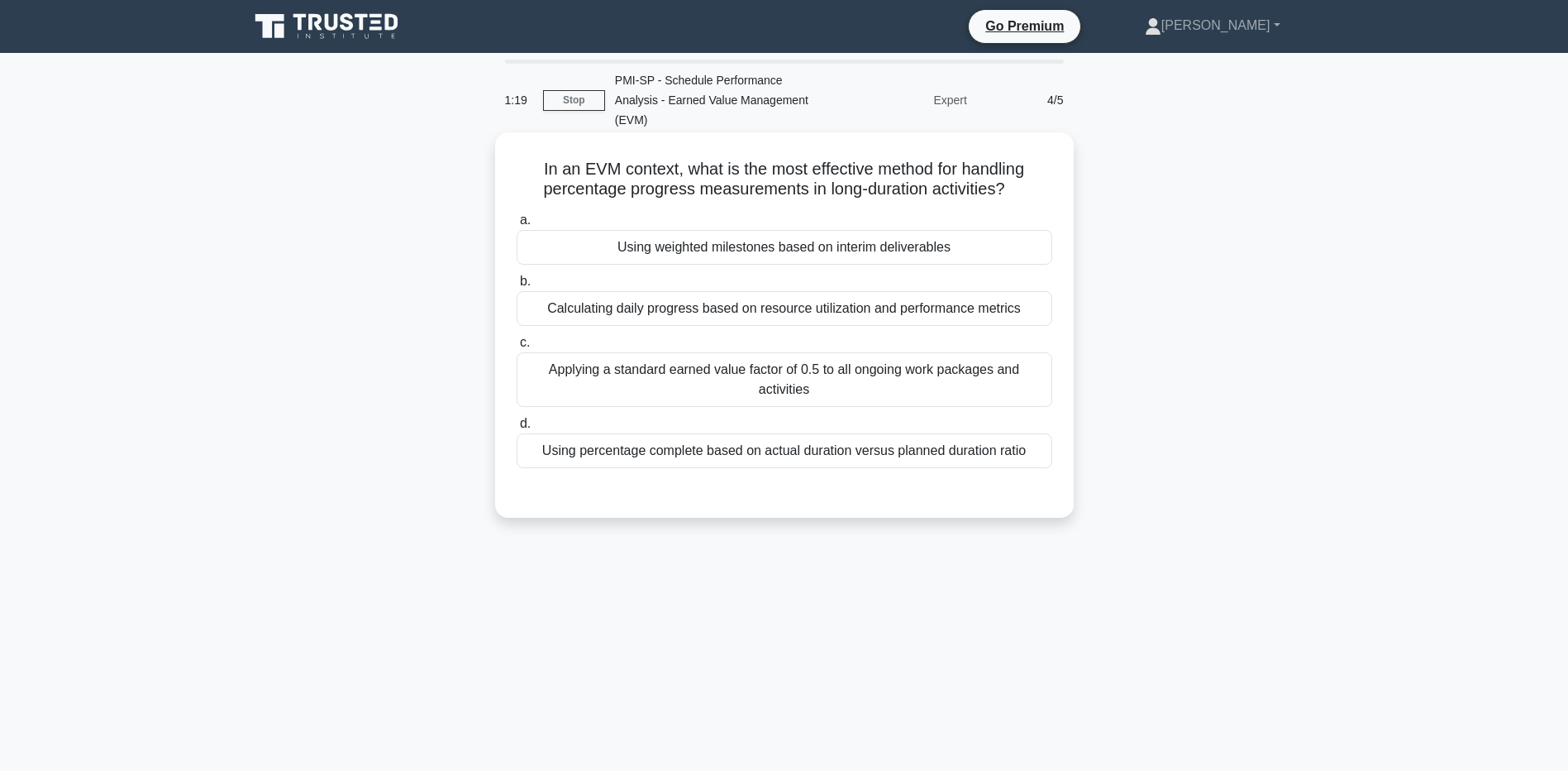
click at [707, 433] on div "Using percentage complete based on actual duration versus planned duration ratio" at bounding box center [784, 450] width 535 height 34
click at [517, 429] on input "d. Using percentage complete based on actual duration versus planned duration r…" at bounding box center [517, 423] width 0 height 10
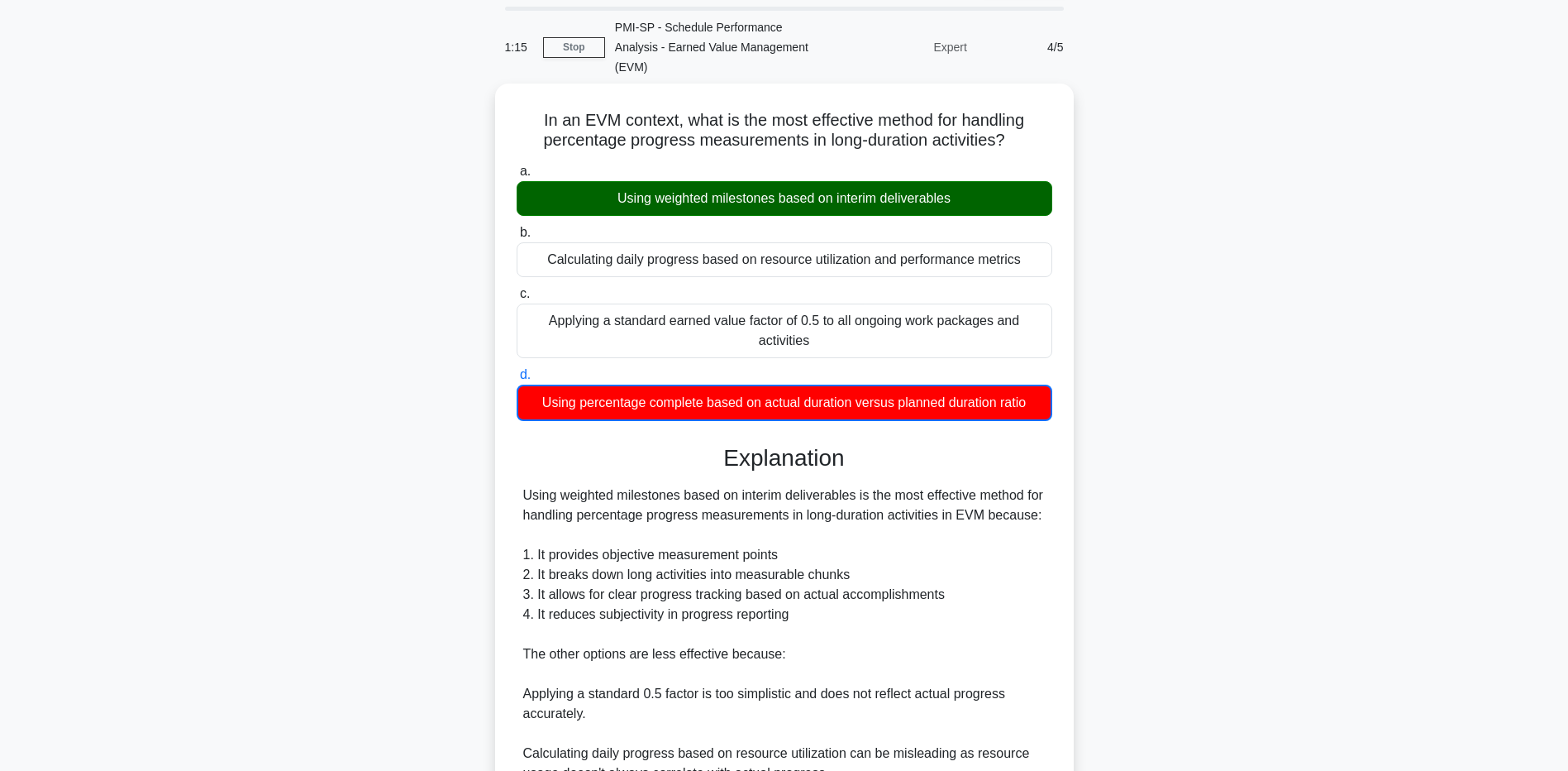
scroll to position [83, 0]
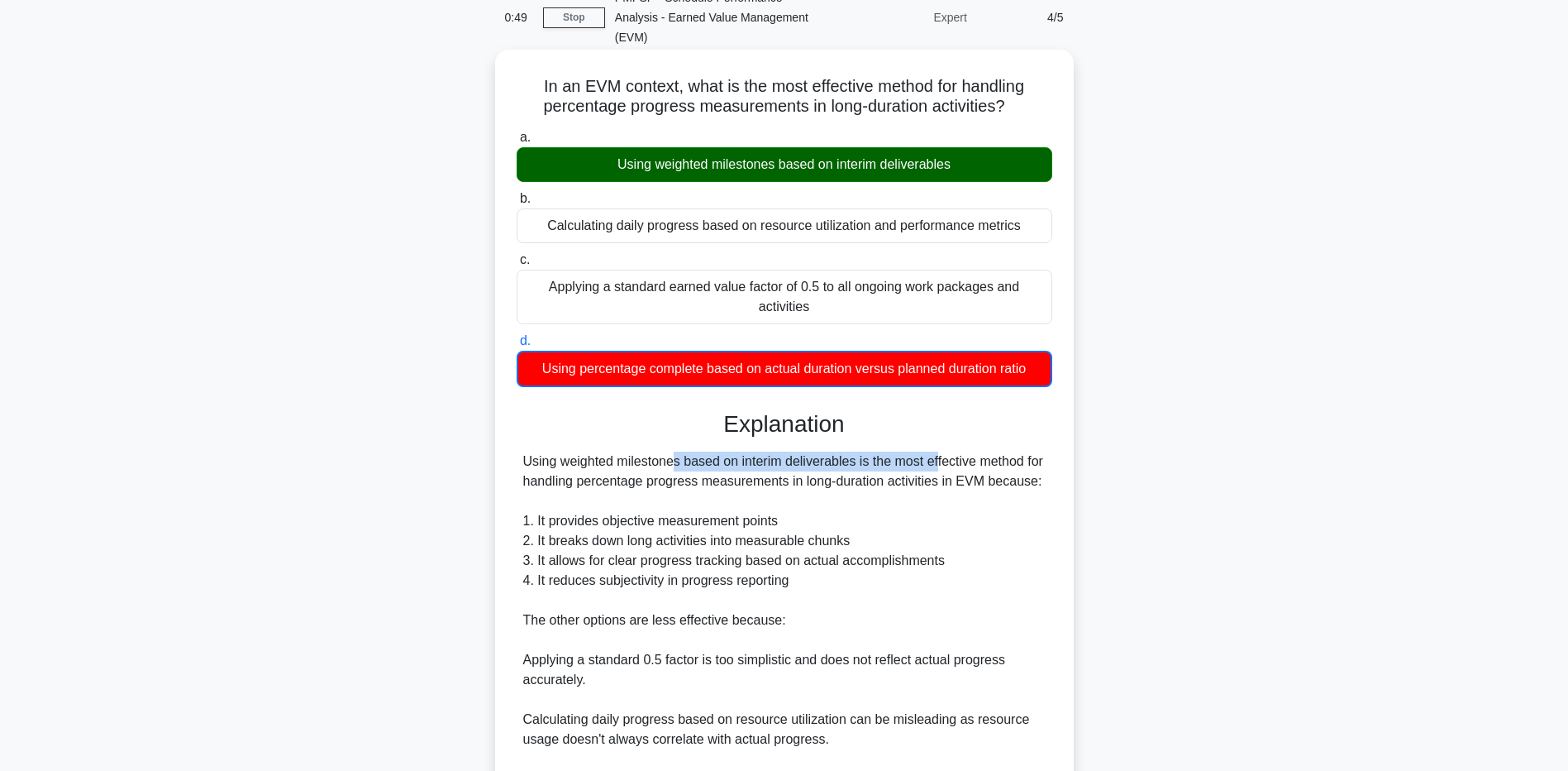
drag, startPoint x: 642, startPoint y: 445, endPoint x: 842, endPoint y: 448, distance: 200.0
click at [842, 451] on div "Using weighted milestones based on interim deliverables is the most effective m…" at bounding box center [784, 650] width 523 height 397
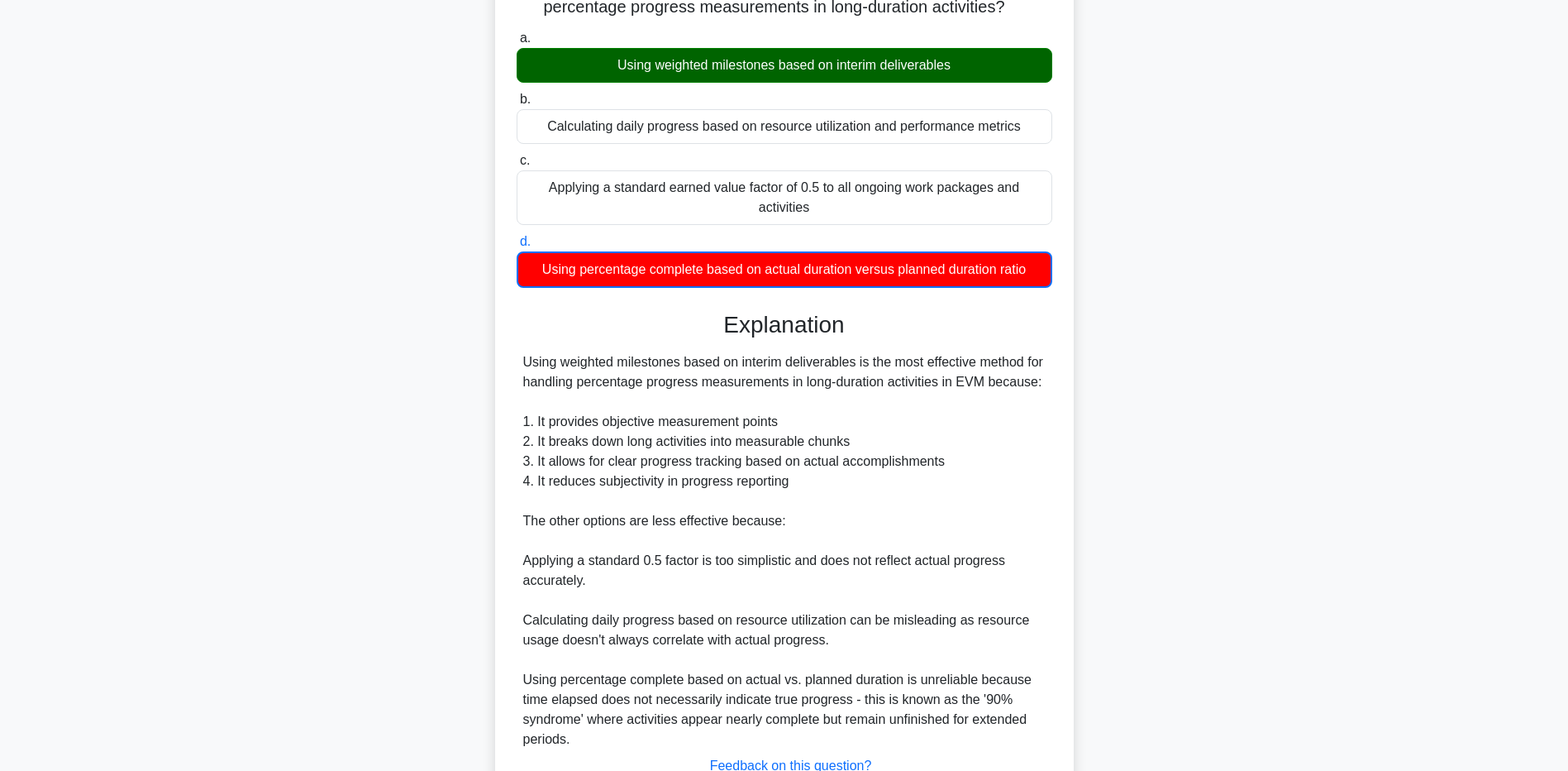
scroll to position [291, 0]
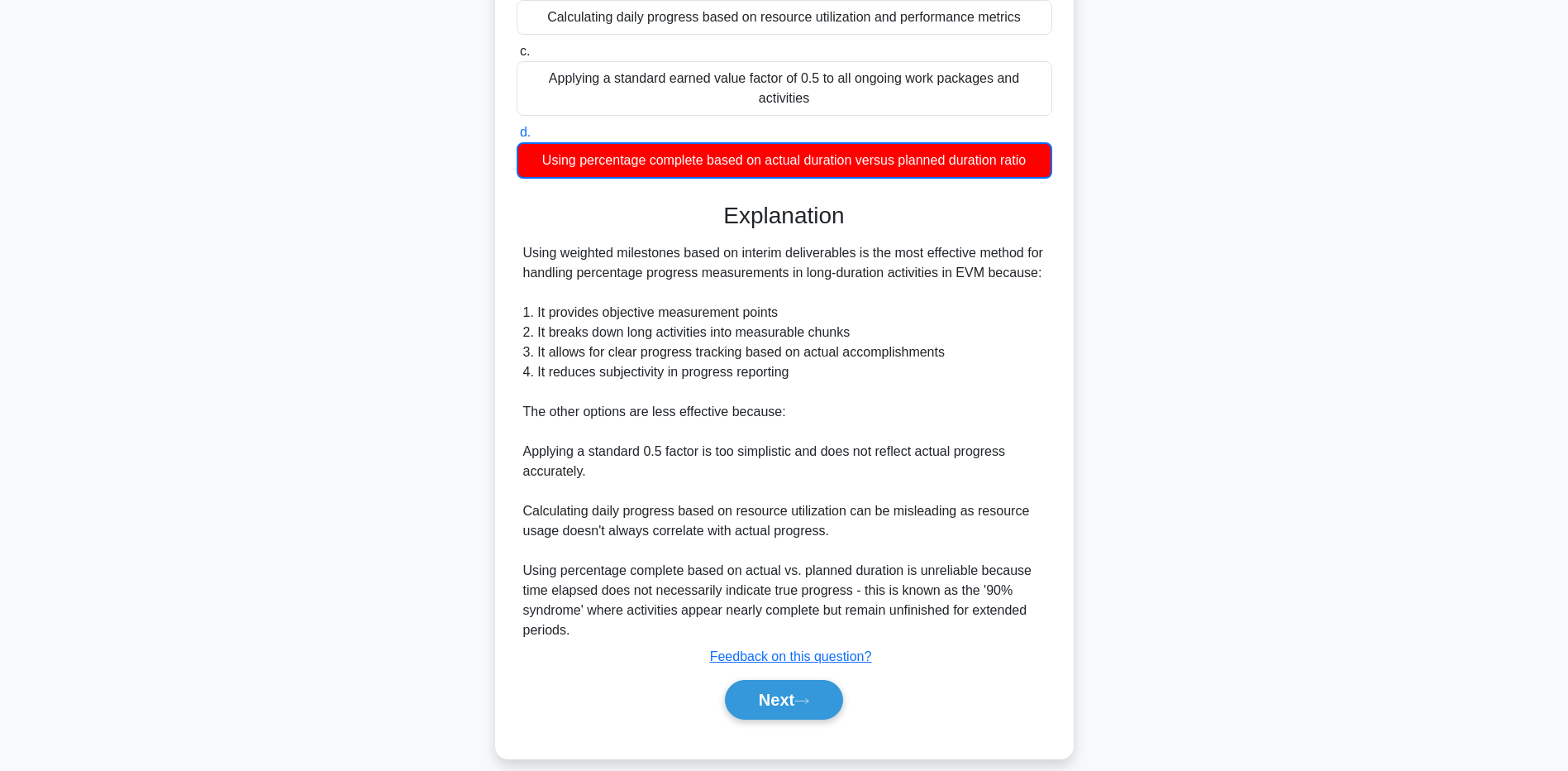
click at [783, 712] on div "a. Using weighted milestones based on interim deliverables b. Calculating daily…" at bounding box center [784, 327] width 539 height 823
click at [782, 697] on button "Next" at bounding box center [784, 699] width 118 height 40
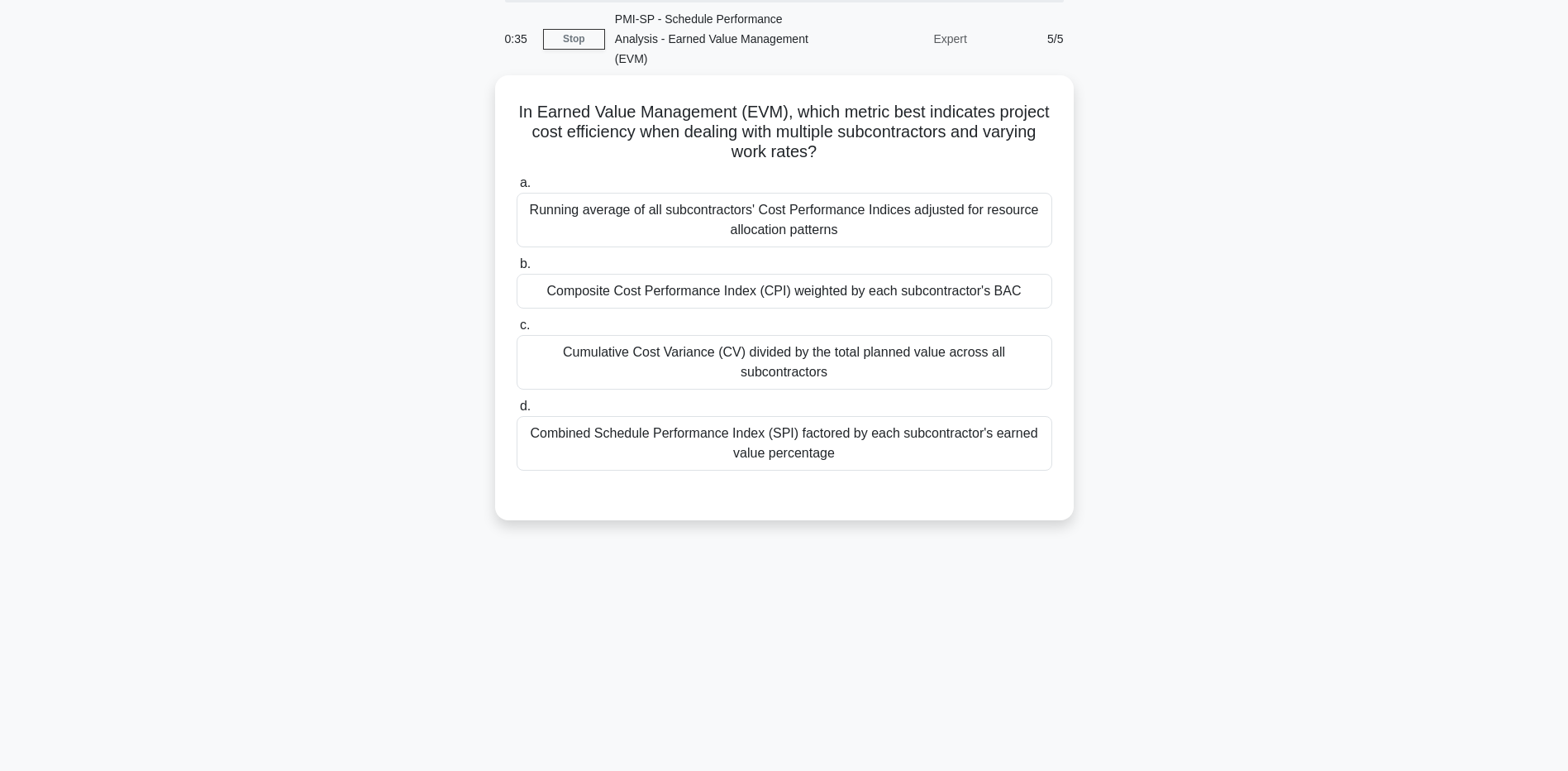
scroll to position [0, 0]
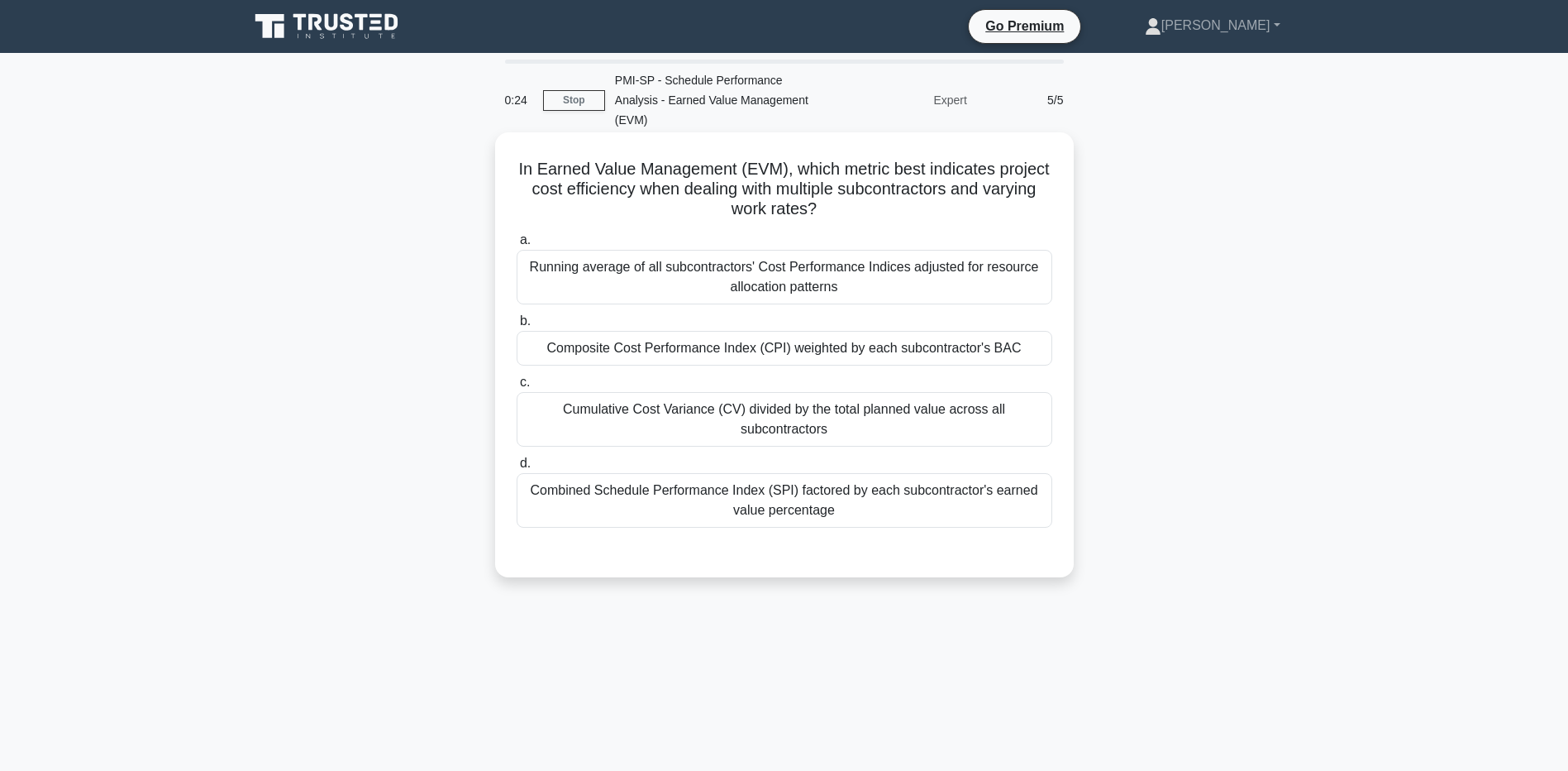
click at [778, 400] on div "Cumulative Cost Variance (CV) divided by the total planned value across all sub…" at bounding box center [784, 419] width 535 height 54
click at [517, 387] on input "c. Cumulative Cost Variance (CV) divided by the total planned value across all …" at bounding box center [517, 382] width 0 height 10
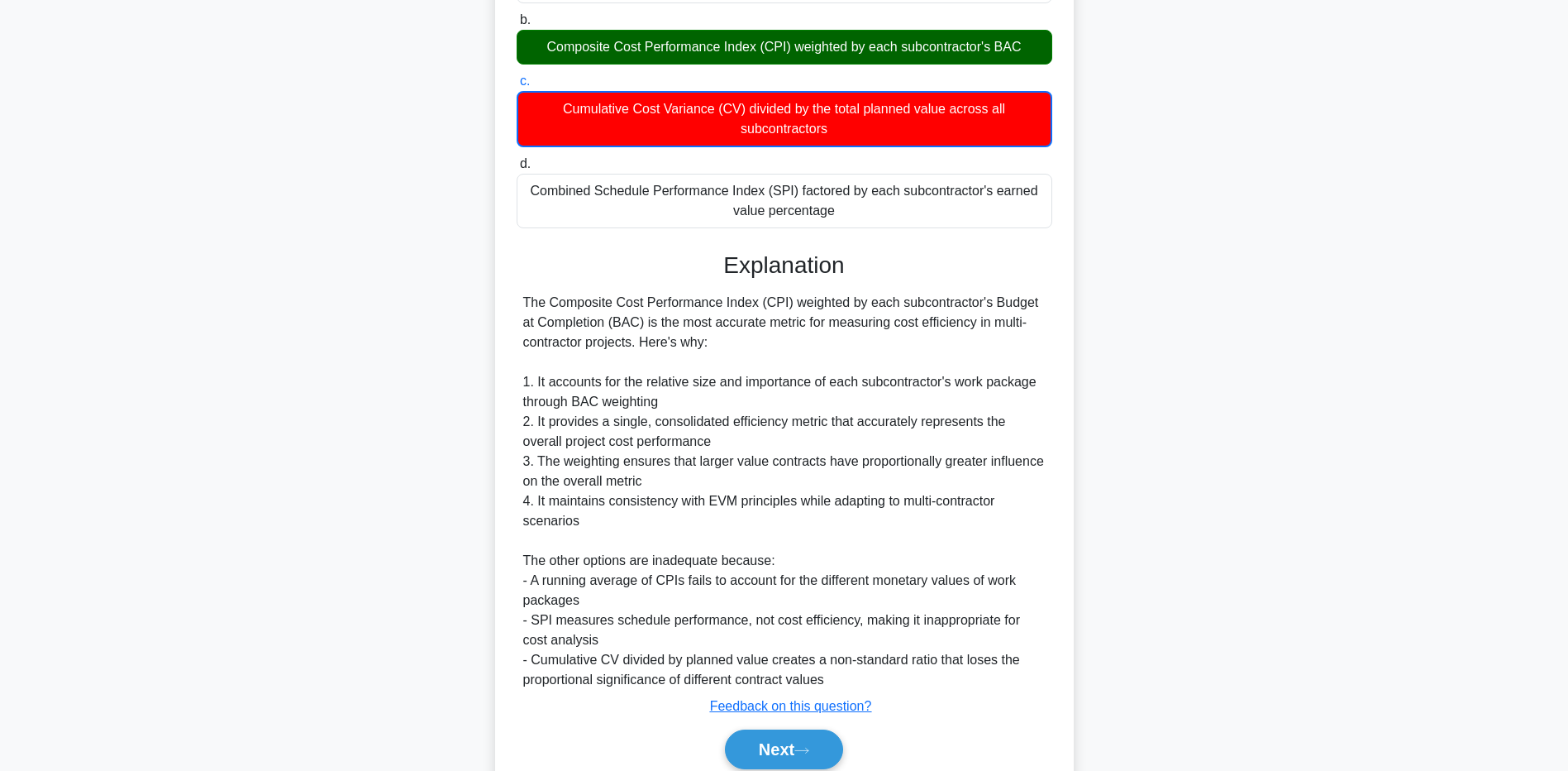
scroll to position [350, 0]
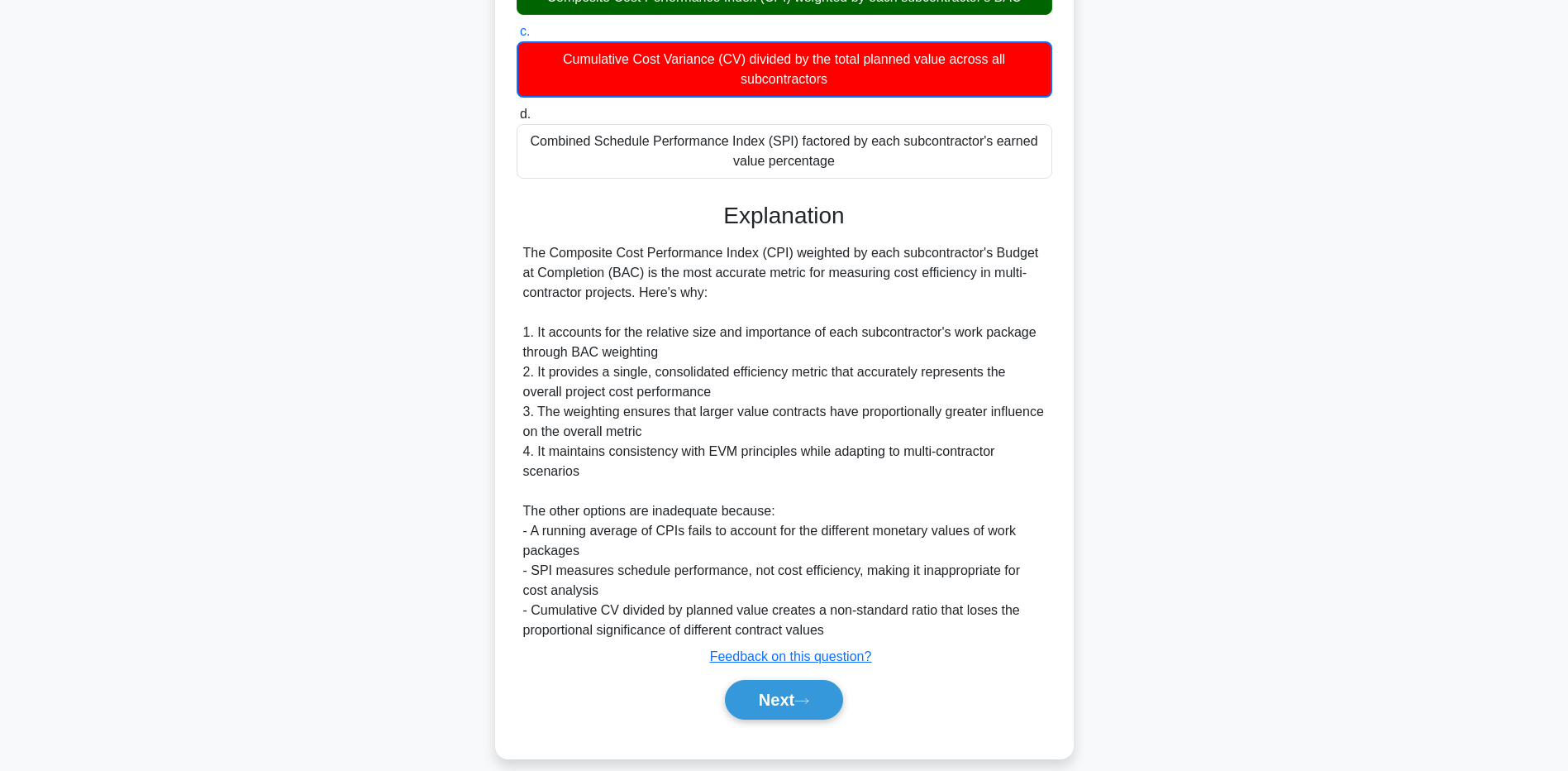
click at [732, 702] on div "Next" at bounding box center [784, 698] width 535 height 52
drag, startPoint x: 746, startPoint y: 691, endPoint x: 1442, endPoint y: 375, distance: 764.4
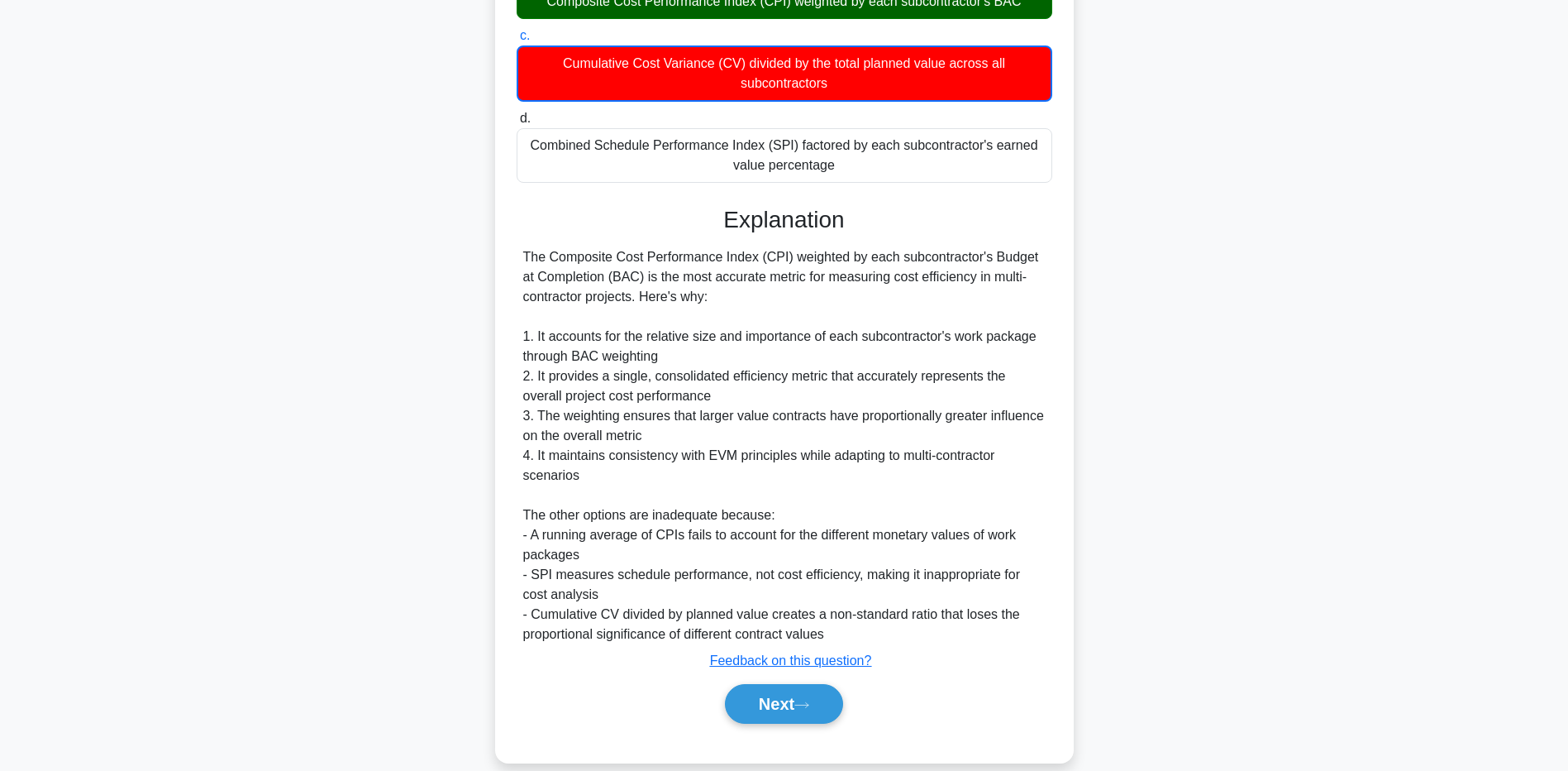
click at [748, 691] on button "Next" at bounding box center [784, 704] width 118 height 40
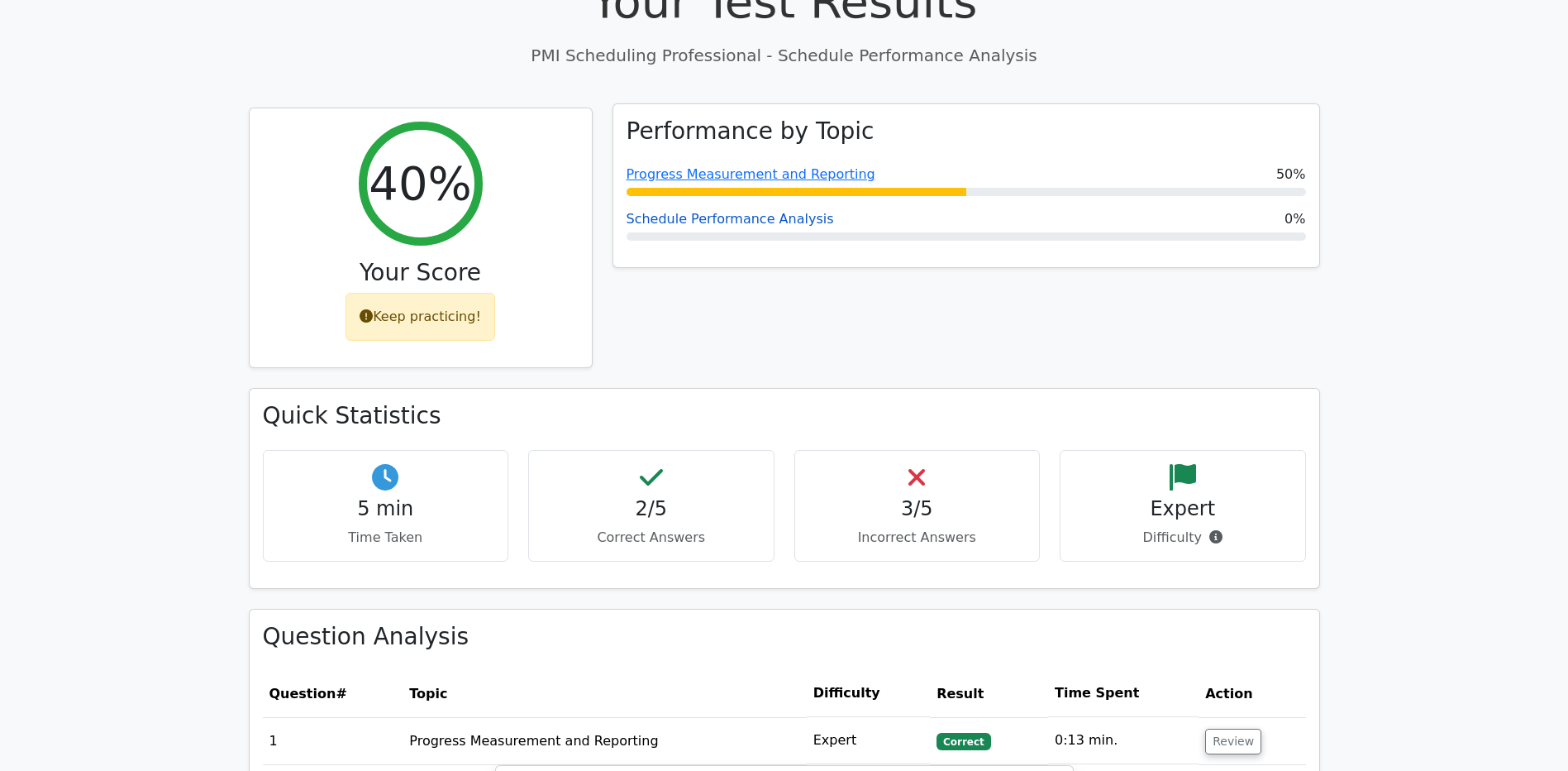
click at [727, 225] on link "Schedule Performance Analysis" at bounding box center [730, 219] width 207 height 15
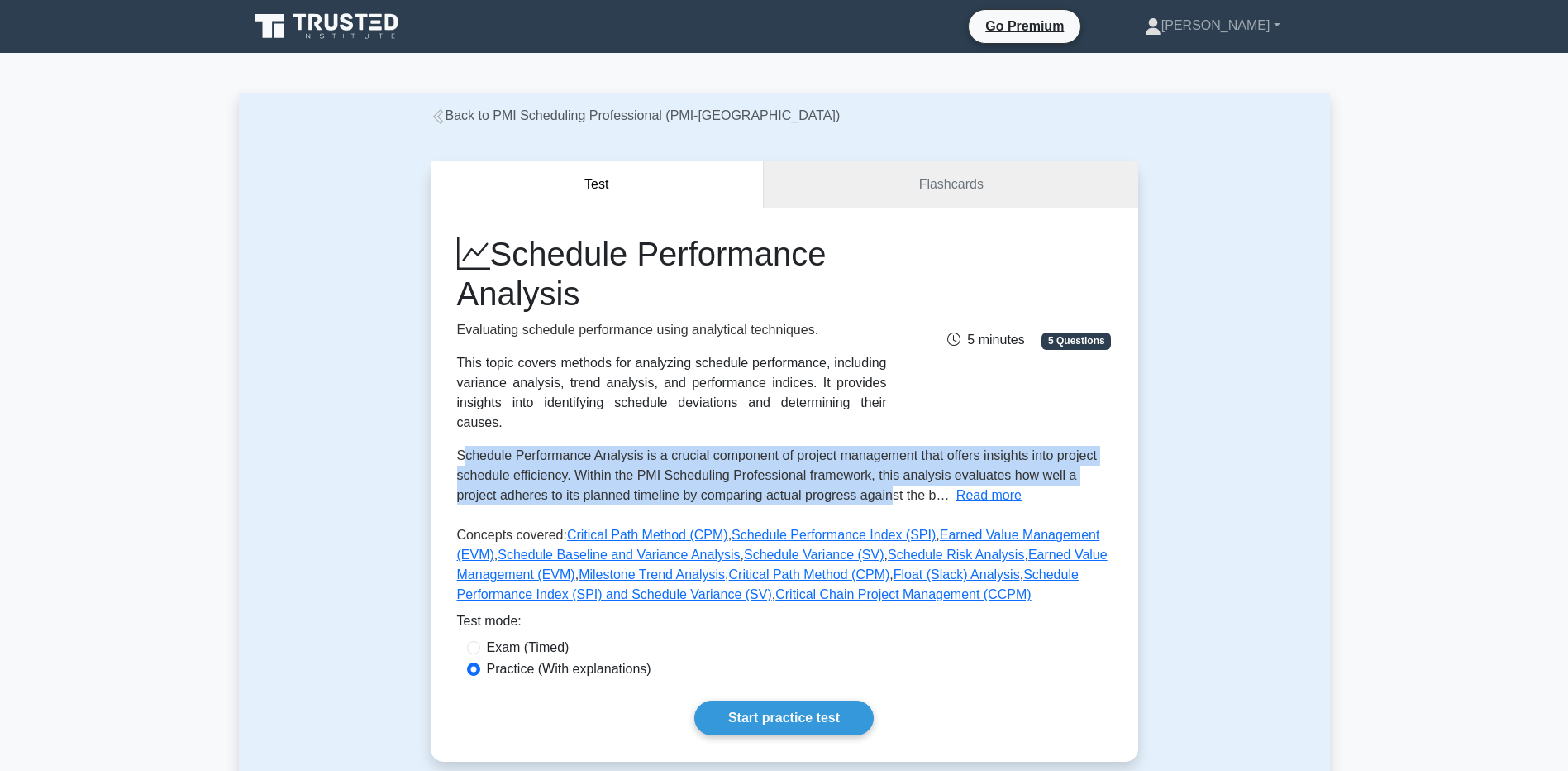
drag, startPoint x: 461, startPoint y: 437, endPoint x: 894, endPoint y: 468, distance: 434.1
click at [894, 468] on span "Schedule Performance Analysis is a crucial component of project management that…" at bounding box center [776, 475] width 640 height 53
drag, startPoint x: 894, startPoint y: 468, endPoint x: 804, endPoint y: 461, distance: 90.3
click at [804, 461] on span "Schedule Performance Analysis is a crucial component of project management that…" at bounding box center [776, 475] width 640 height 53
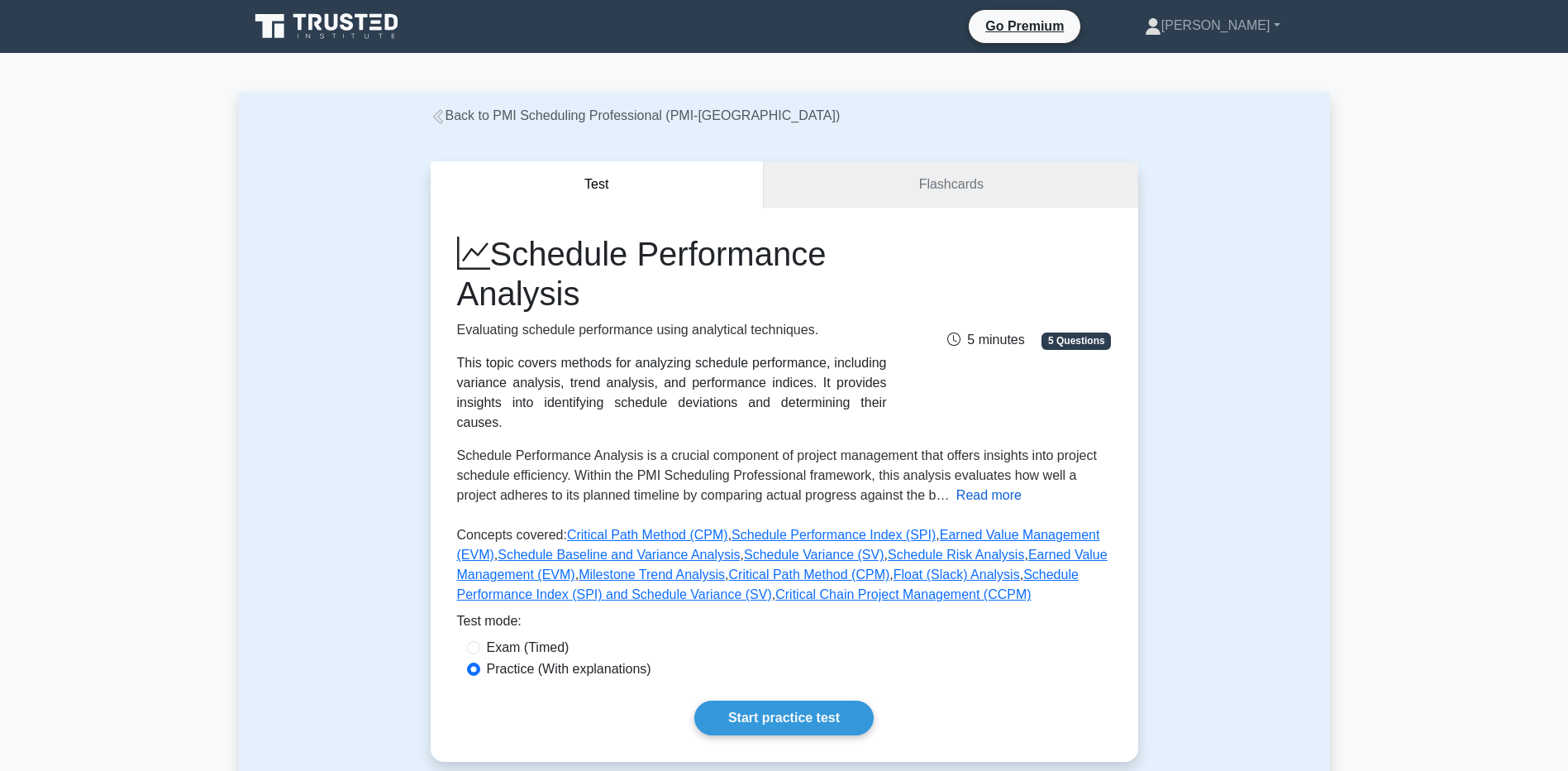
click at [980, 486] on button "Read more" at bounding box center [988, 495] width 65 height 20
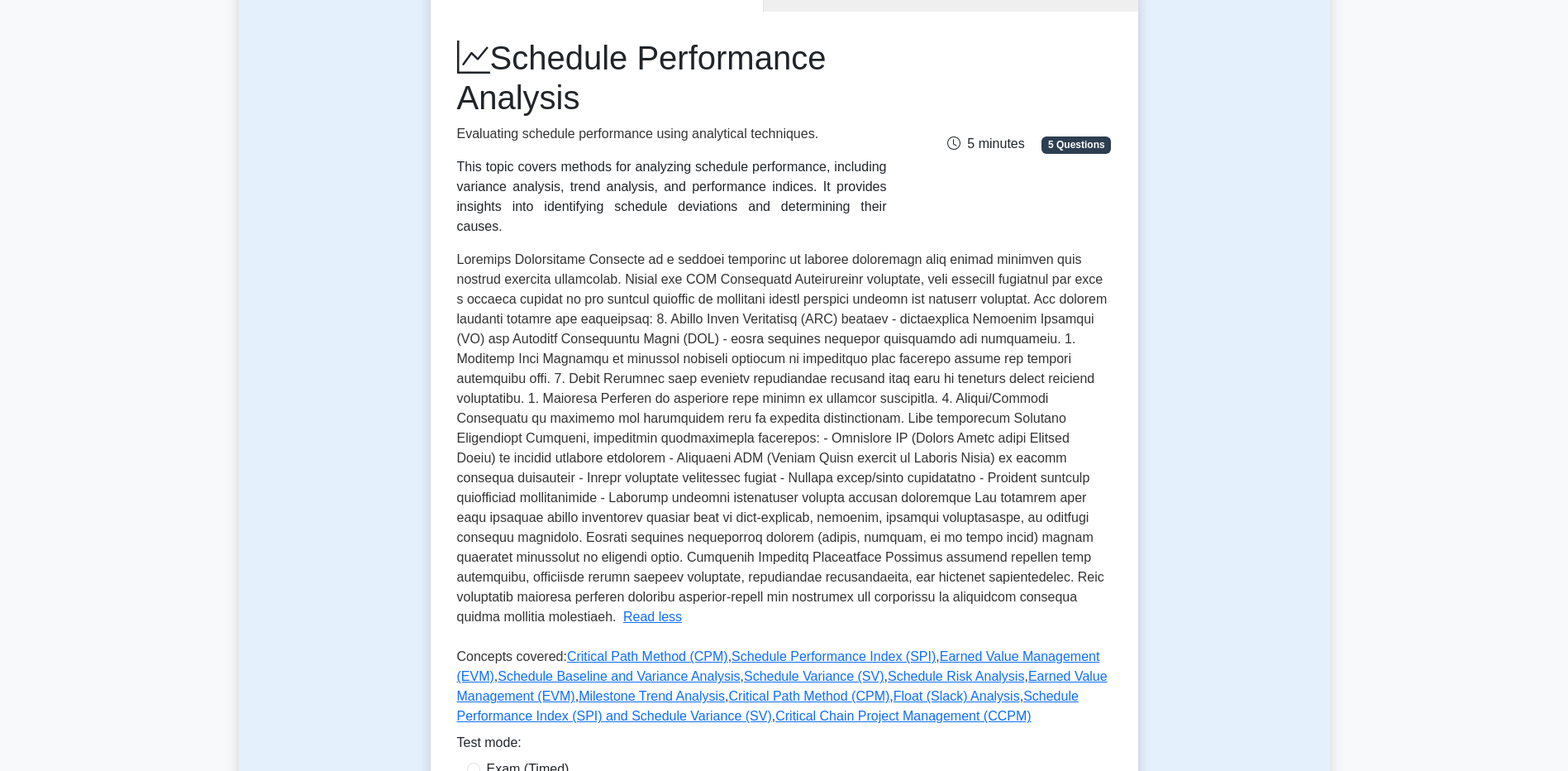
scroll to position [248, 0]
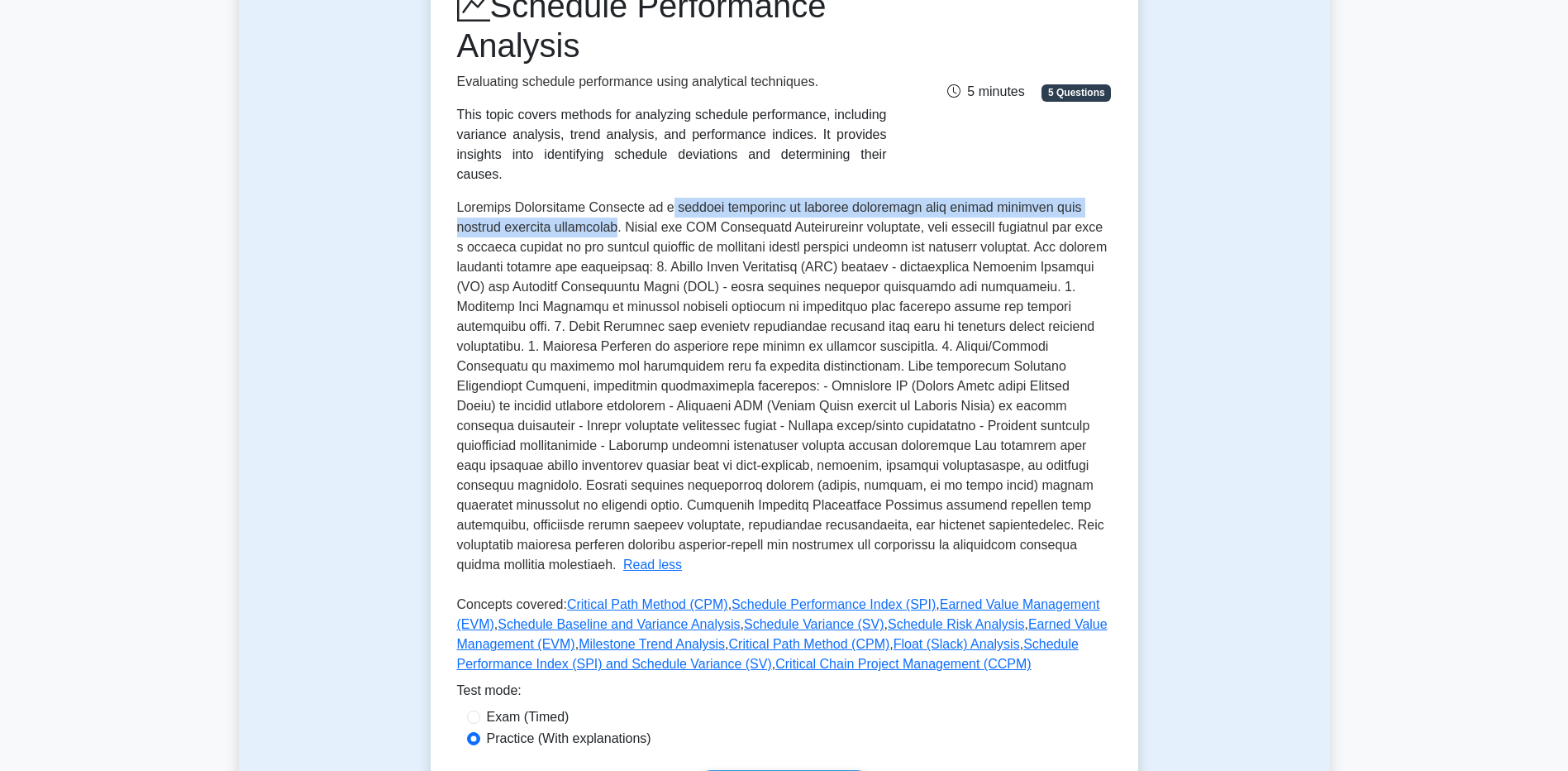
drag, startPoint x: 660, startPoint y: 186, endPoint x: 565, endPoint y: 203, distance: 96.5
click at [565, 203] on span at bounding box center [782, 386] width 650 height 371
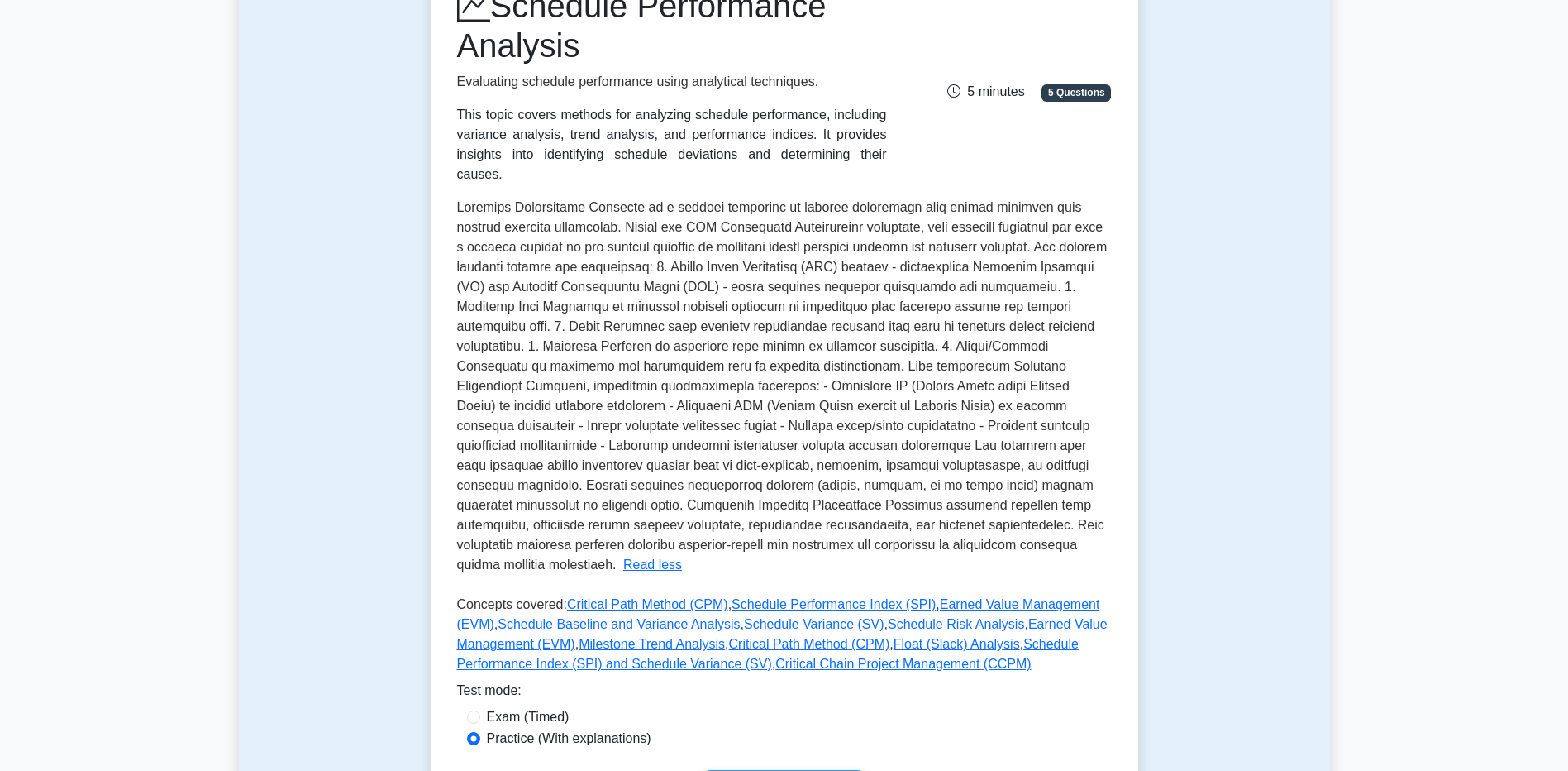
drag, startPoint x: 565, startPoint y: 203, endPoint x: 617, endPoint y: 207, distance: 52.2
click at [582, 206] on span at bounding box center [782, 386] width 650 height 371
drag, startPoint x: 876, startPoint y: 210, endPoint x: 1083, endPoint y: 211, distance: 207.0
click at [1083, 211] on div "Schedule Performance Analysis is a crucial component of project management that…" at bounding box center [784, 386] width 654 height 377
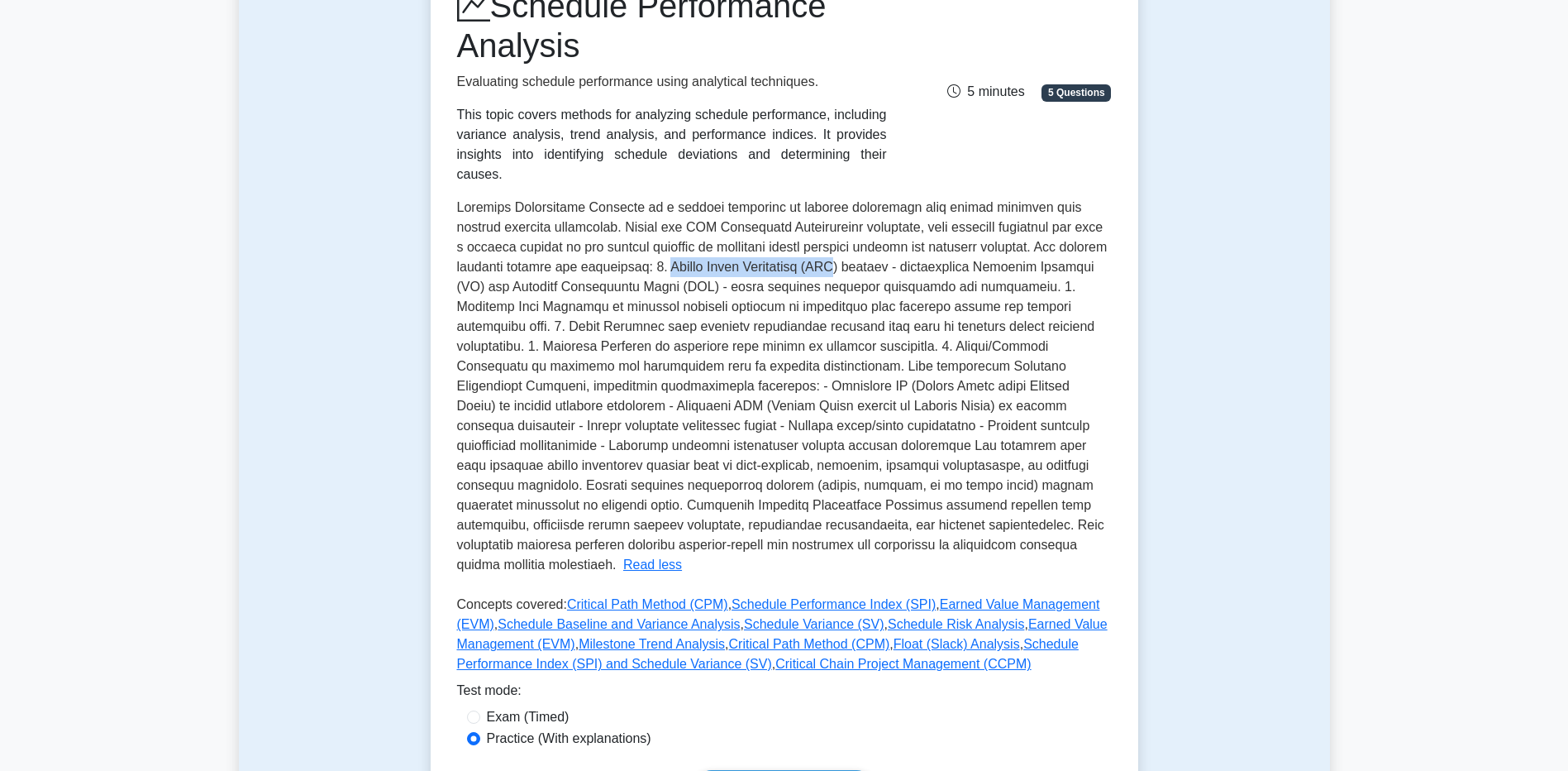
drag, startPoint x: 659, startPoint y: 251, endPoint x: 850, endPoint y: 255, distance: 191.0
click at [850, 255] on span at bounding box center [782, 386] width 650 height 371
drag, startPoint x: 850, startPoint y: 255, endPoint x: 768, endPoint y: 334, distance: 113.9
click at [768, 334] on span at bounding box center [782, 386] width 650 height 371
drag, startPoint x: 656, startPoint y: 248, endPoint x: 1086, endPoint y: 251, distance: 430.0
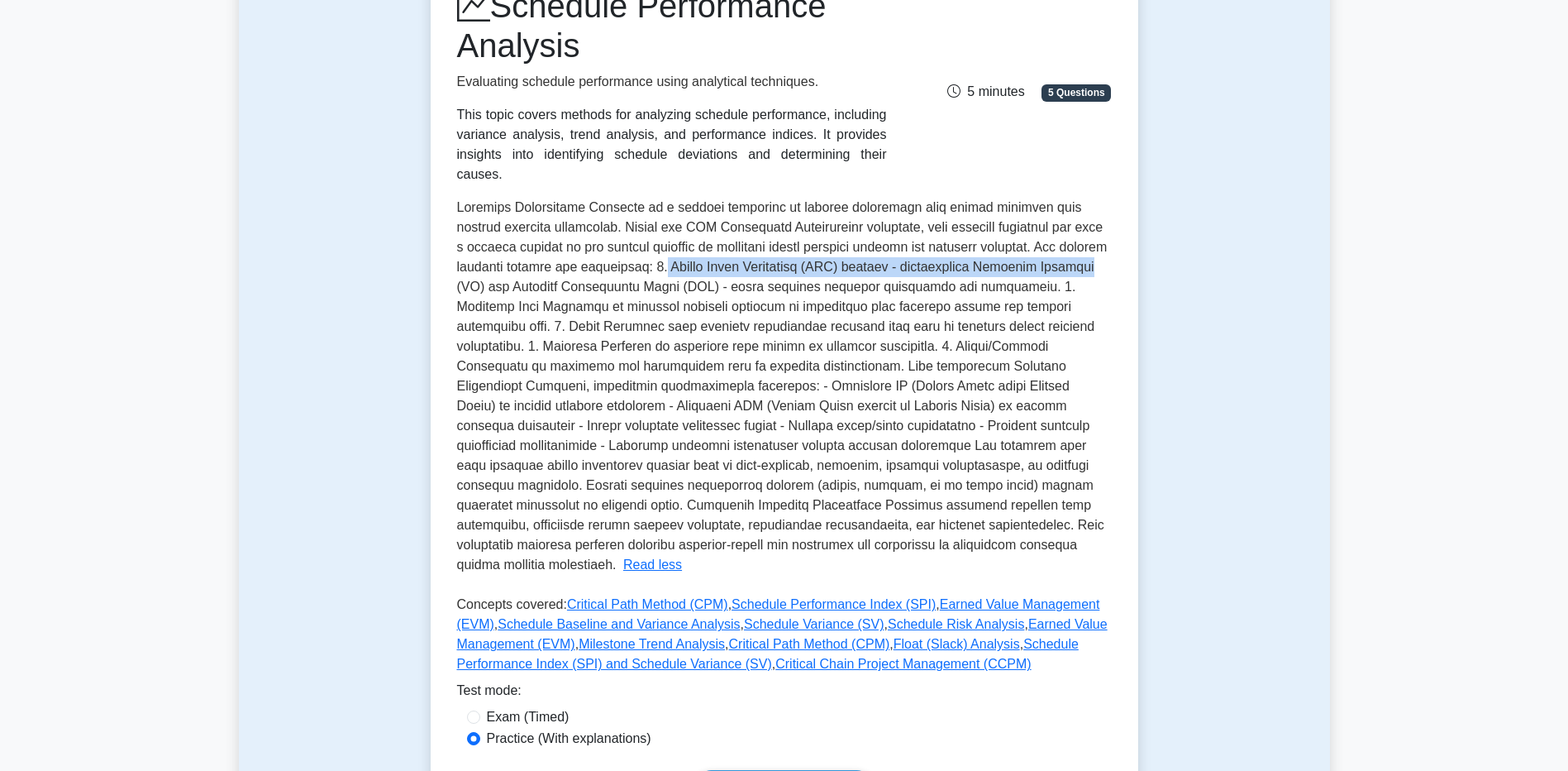
click at [1086, 251] on div "Schedule Performance Analysis is a crucial component of project management that…" at bounding box center [784, 386] width 654 height 377
click at [645, 252] on span at bounding box center [782, 386] width 650 height 371
click at [682, 554] on button "Read less" at bounding box center [652, 564] width 59 height 20
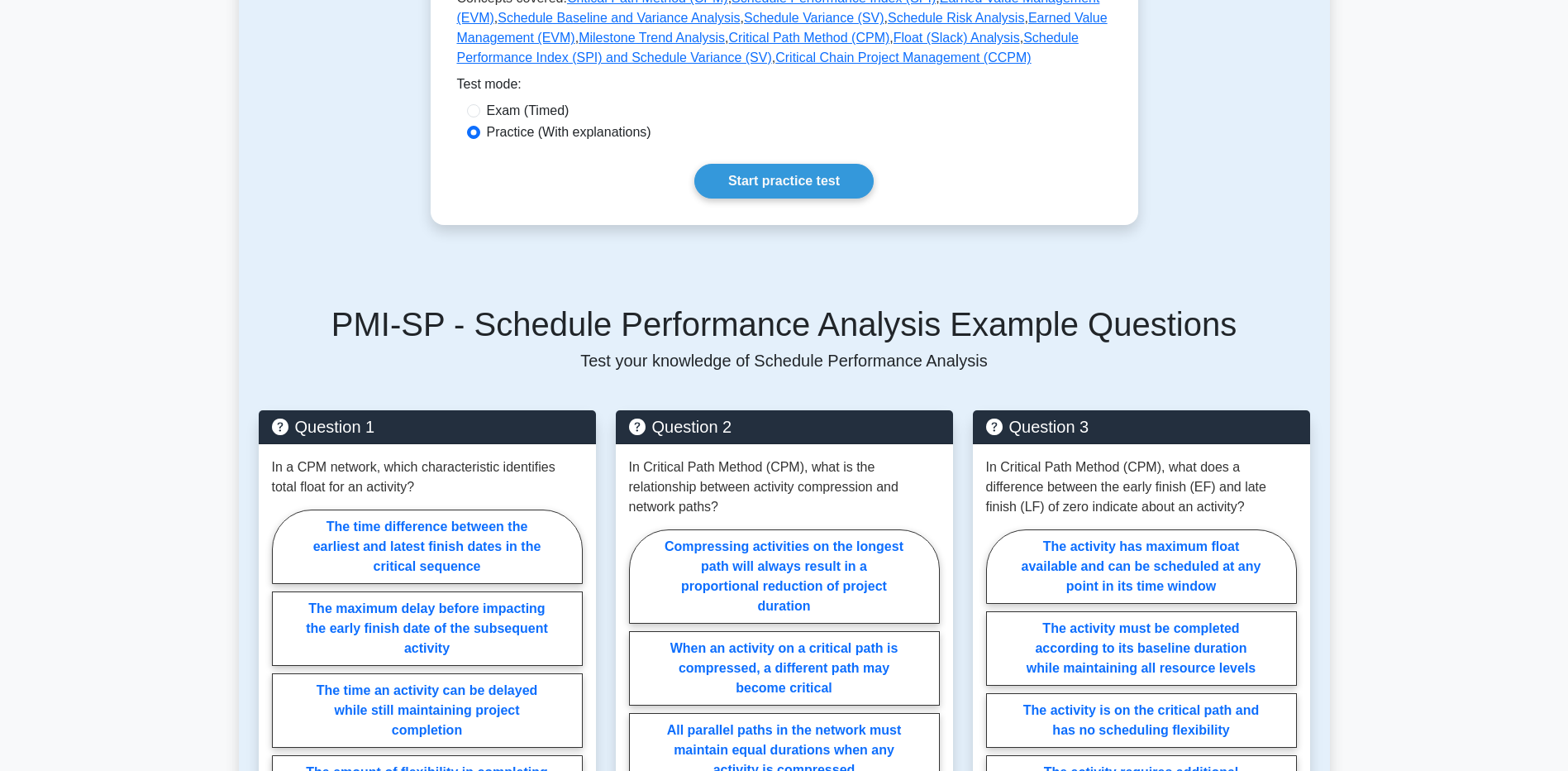
scroll to position [757, 0]
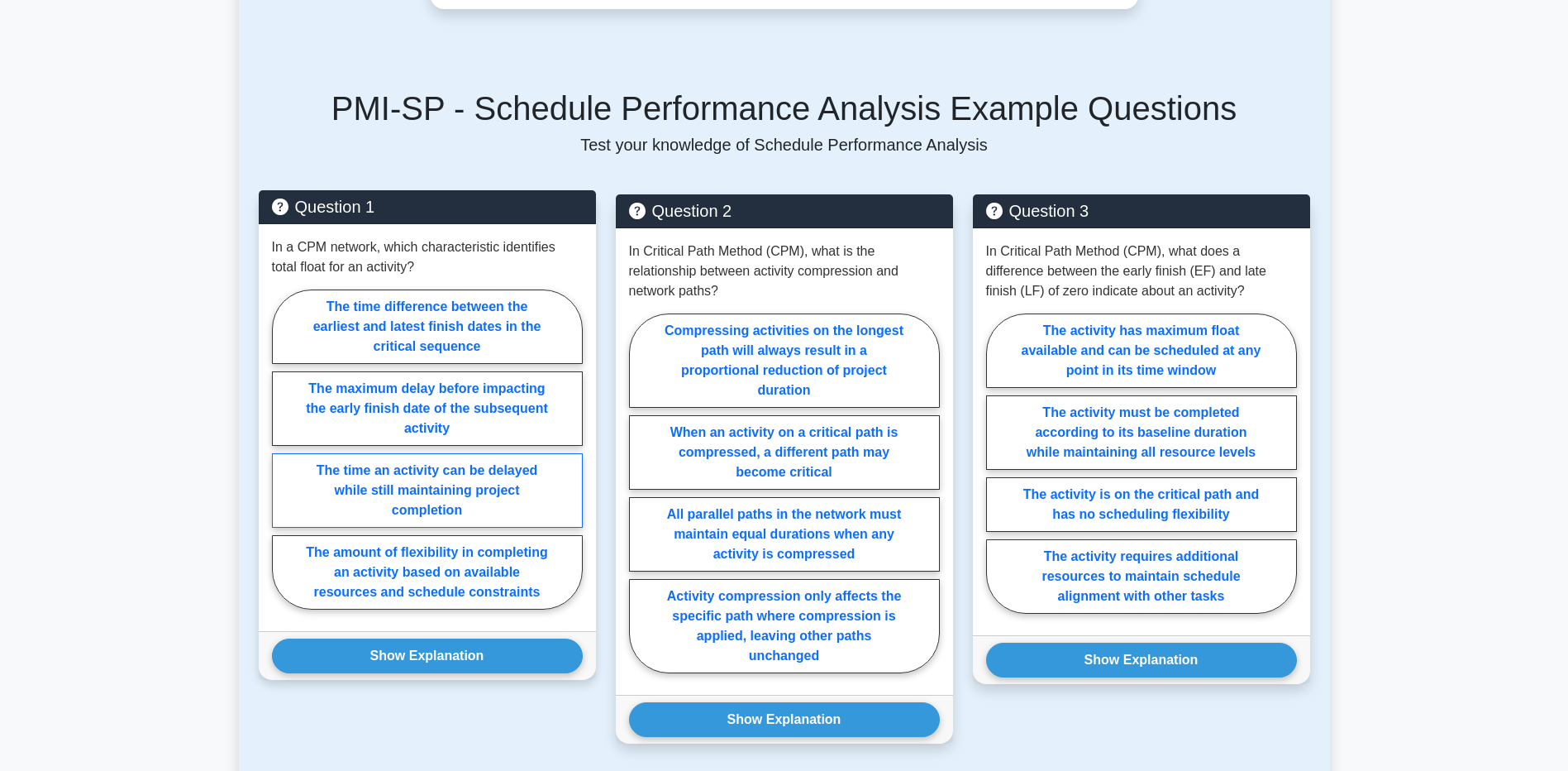
click at [512, 480] on label "The time an activity can be delayed while still maintaining project completion" at bounding box center [427, 490] width 311 height 74
click at [282, 460] on input "The time an activity can be delayed while still maintaining project completion" at bounding box center [277, 453] width 10 height 10
radio input "true"
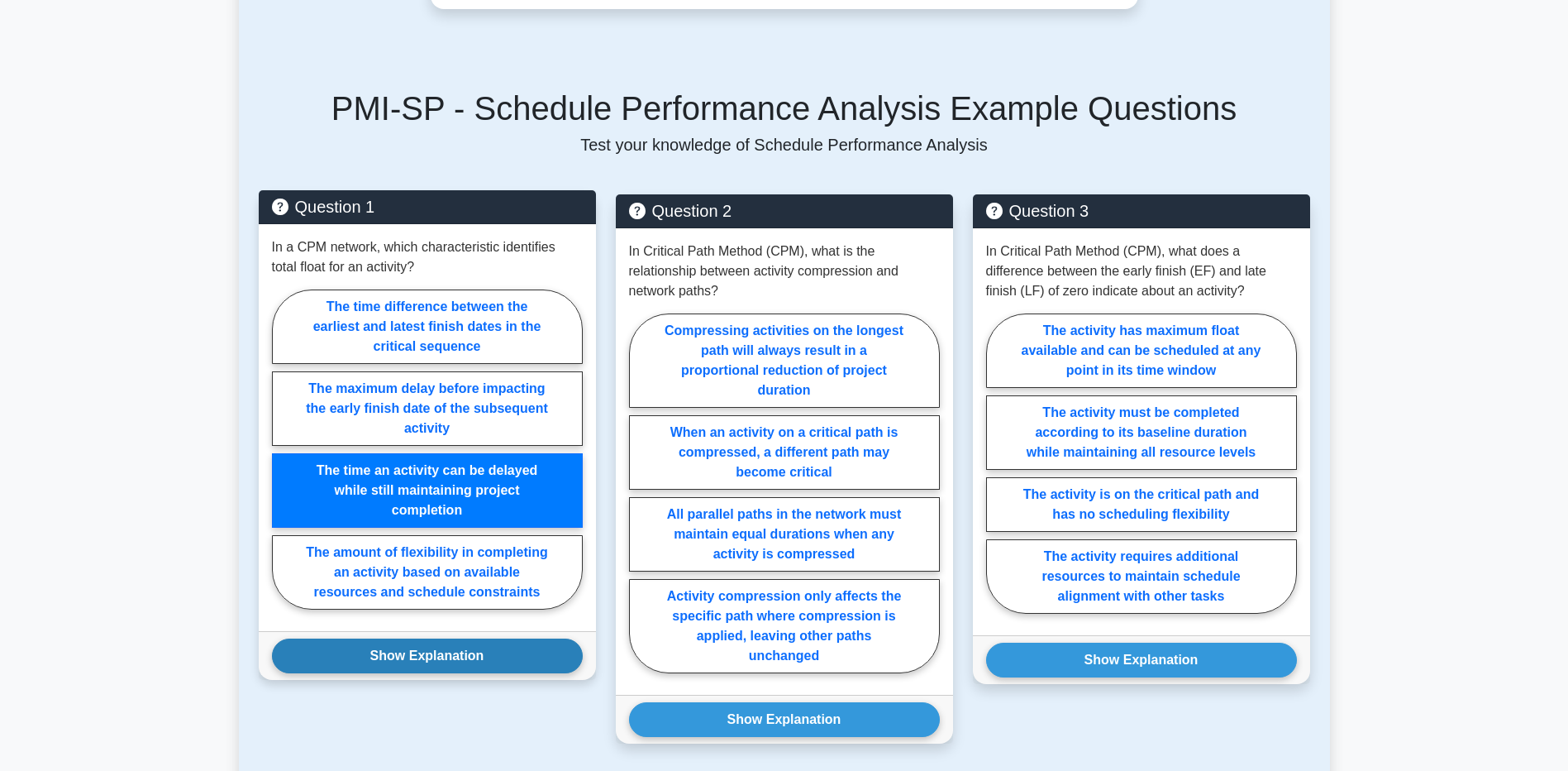
click at [472, 638] on button "Show Explanation" at bounding box center [427, 656] width 311 height 34
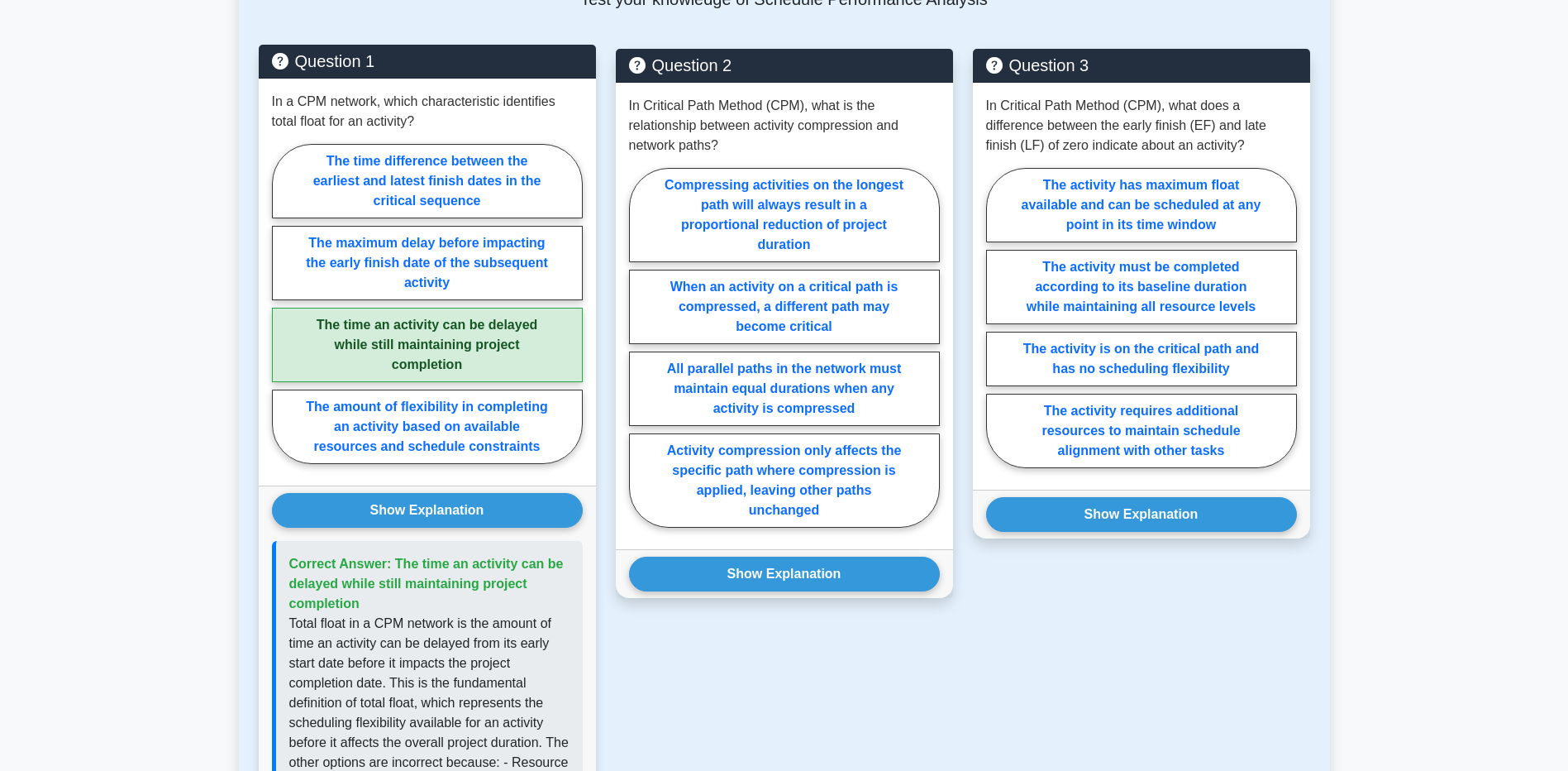
scroll to position [1005, 0]
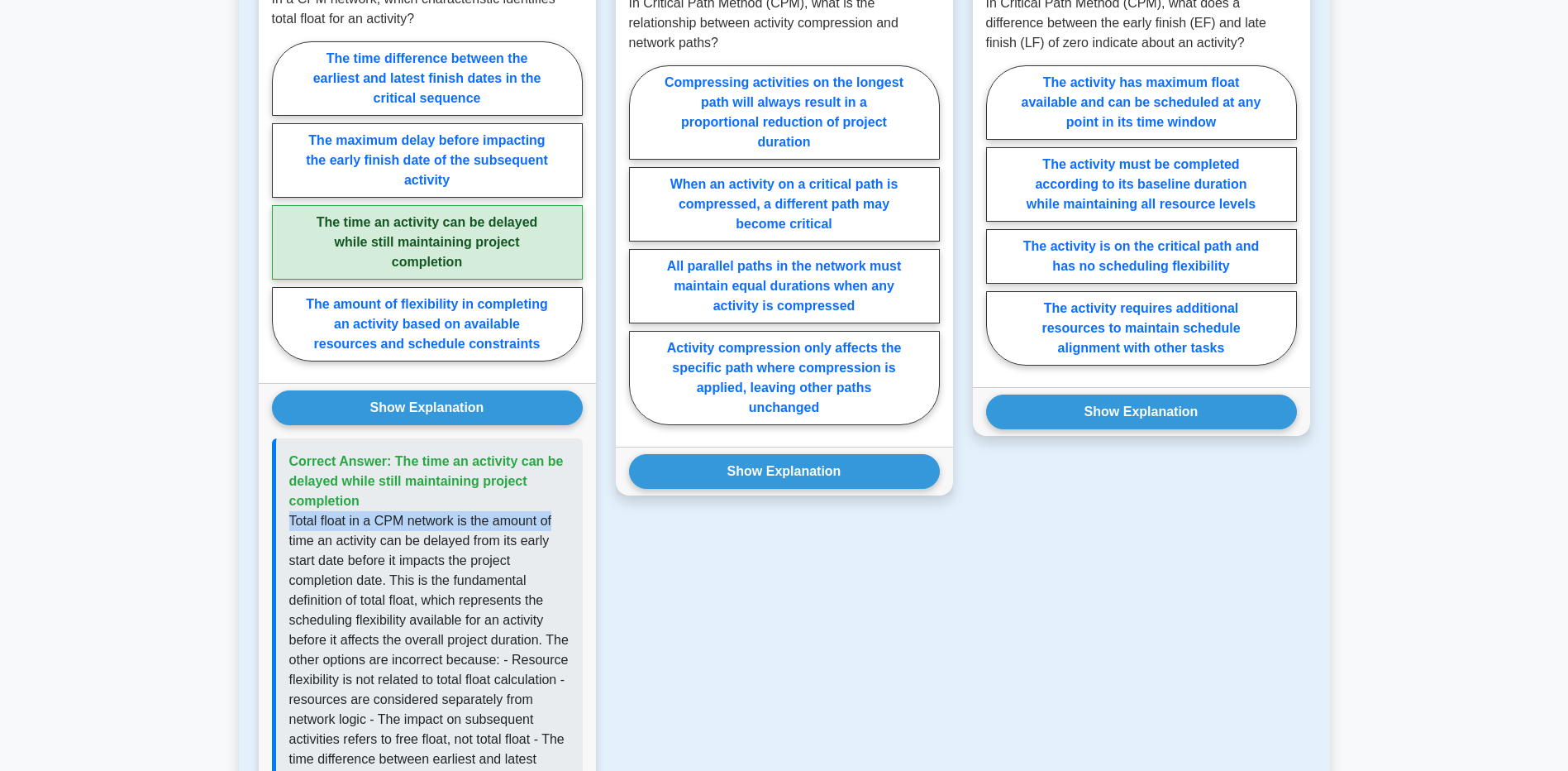
drag, startPoint x: 290, startPoint y: 497, endPoint x: 551, endPoint y: 506, distance: 261.2
click at [551, 511] on p "Total float in a CPM network is the amount of time an activity can be delayed f…" at bounding box center [429, 669] width 280 height 318
drag, startPoint x: 551, startPoint y: 506, endPoint x: 441, endPoint y: 501, distance: 110.1
click at [441, 511] on p "Total float in a CPM network is the amount of time an activity can be delayed f…" at bounding box center [429, 669] width 280 height 318
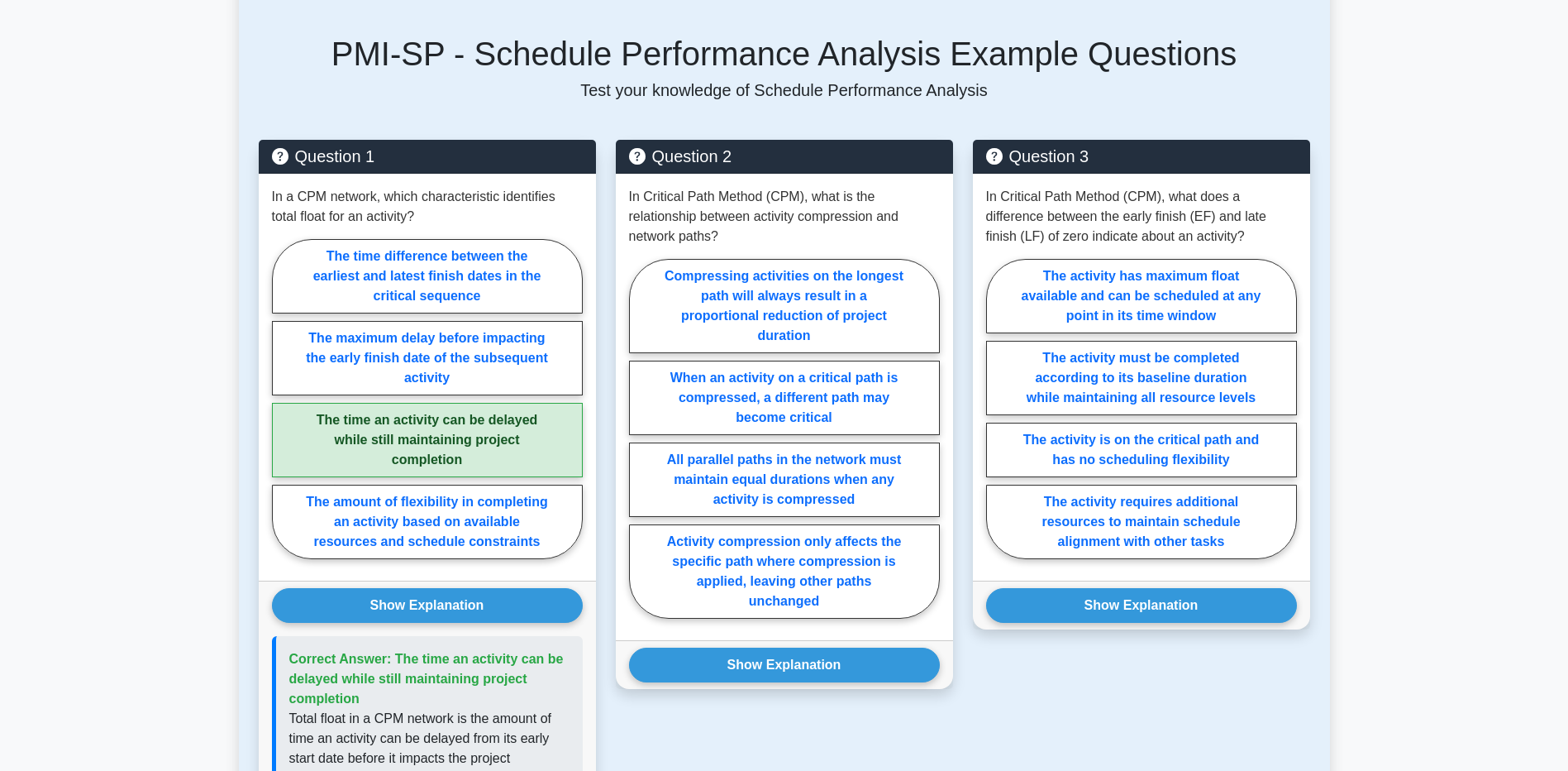
scroll to position [839, 0]
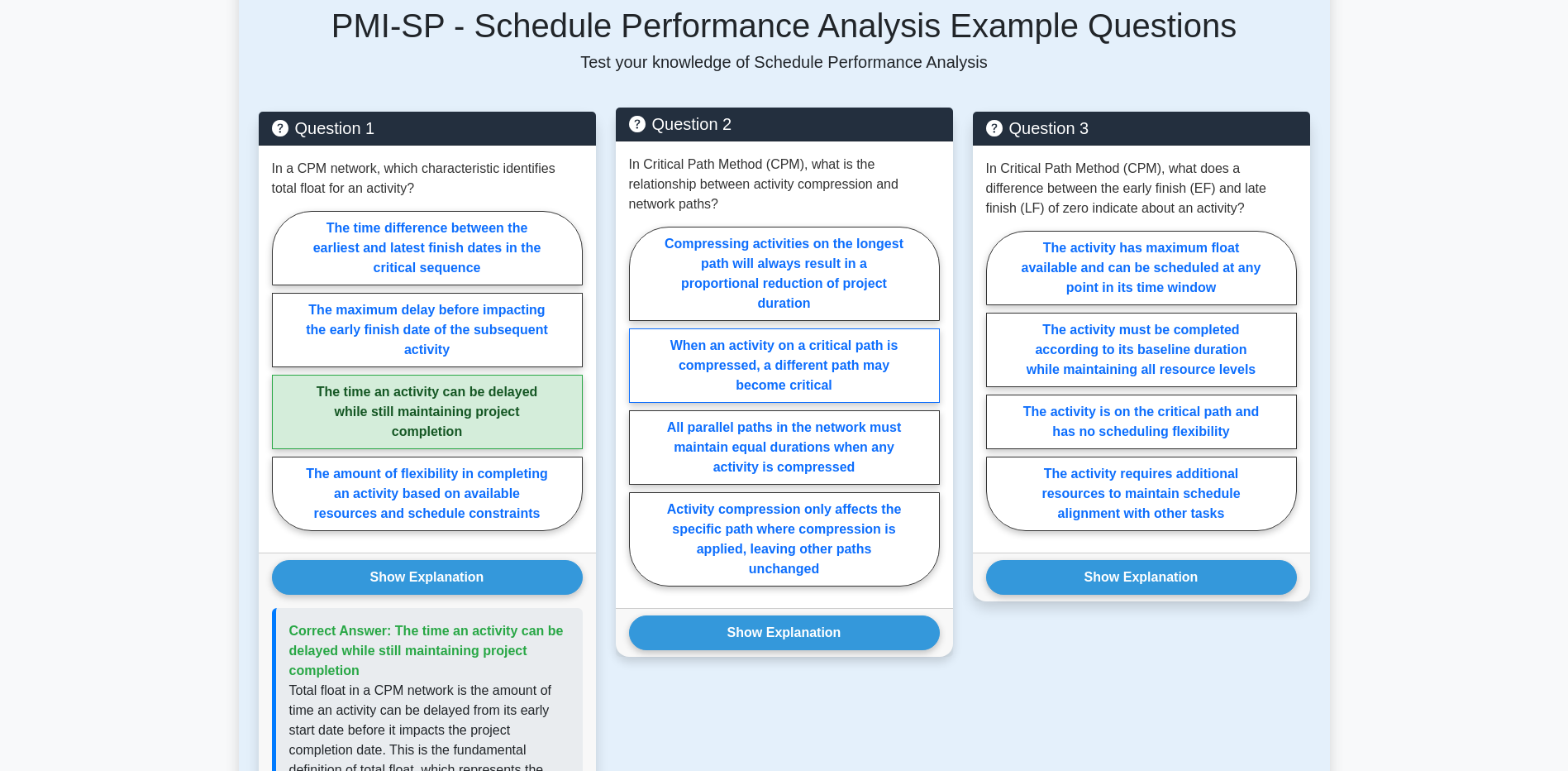
click at [833, 364] on label "When an activity on a critical path is compressed, a different path may become …" at bounding box center [784, 365] width 311 height 74
click at [640, 406] on input "When an activity on a critical path is compressed, a different path may become …" at bounding box center [633, 410] width 10 height 10
radio input "true"
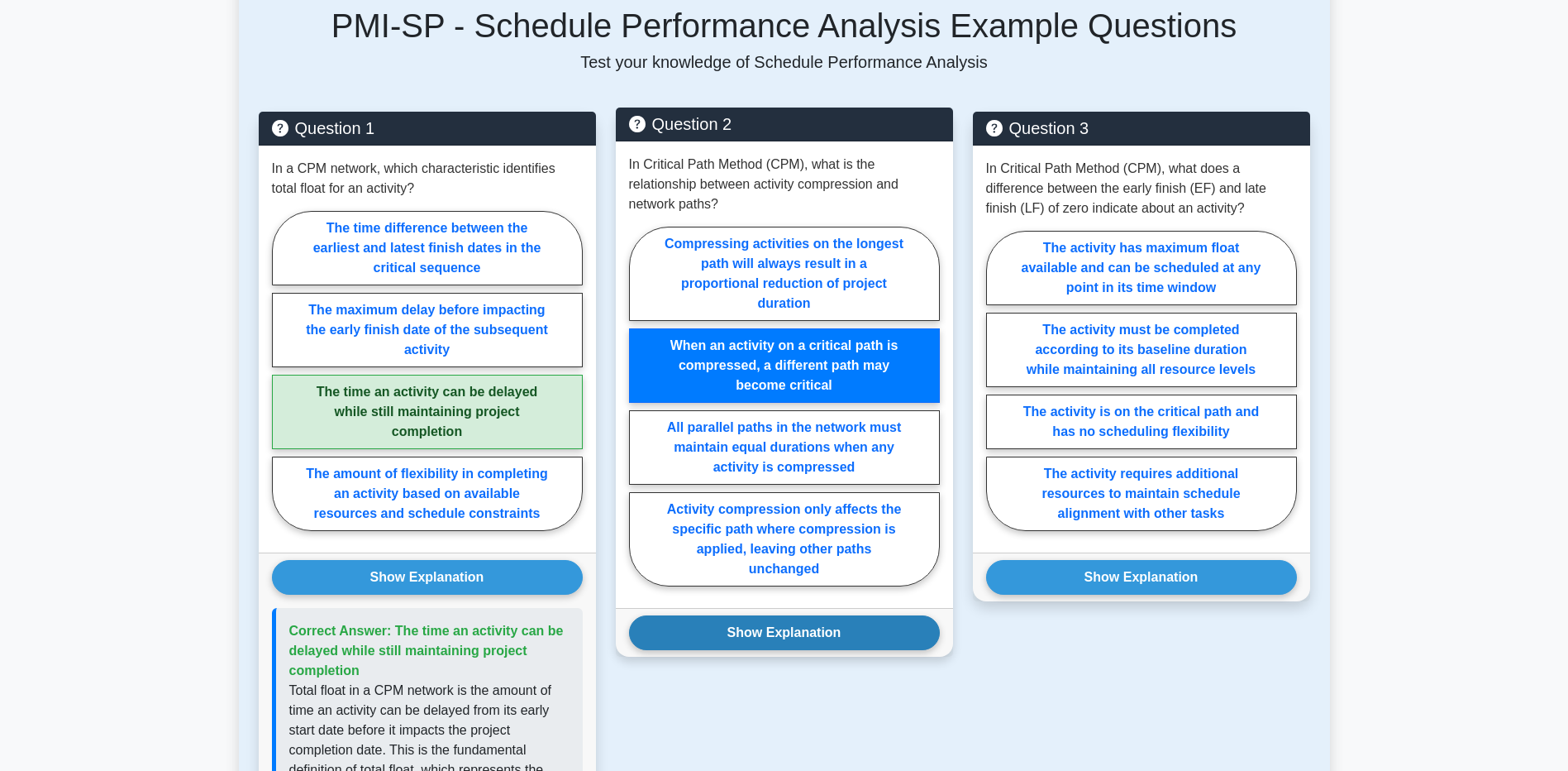
click at [801, 615] on button "Show Explanation" at bounding box center [784, 633] width 311 height 34
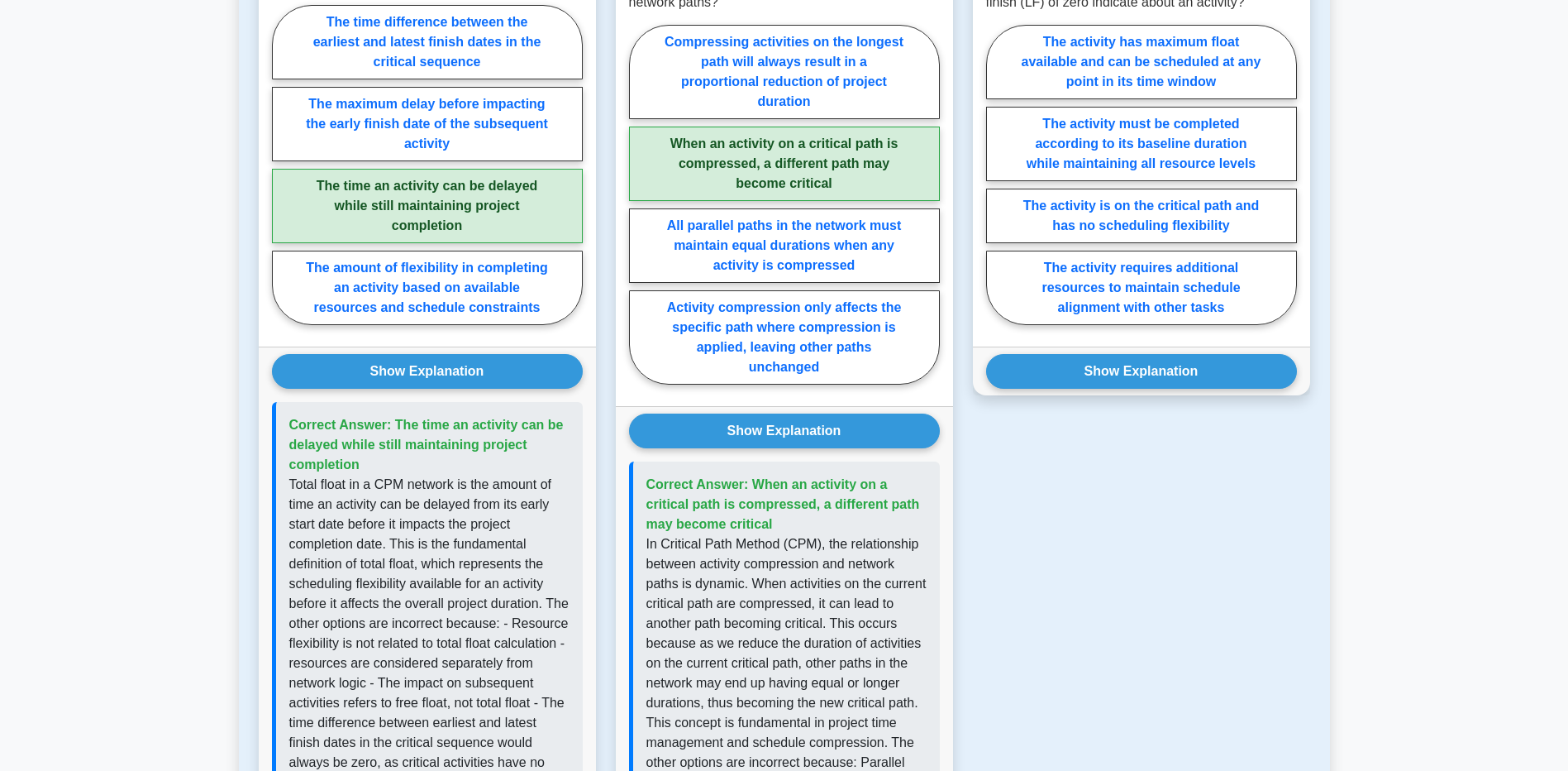
scroll to position [757, 0]
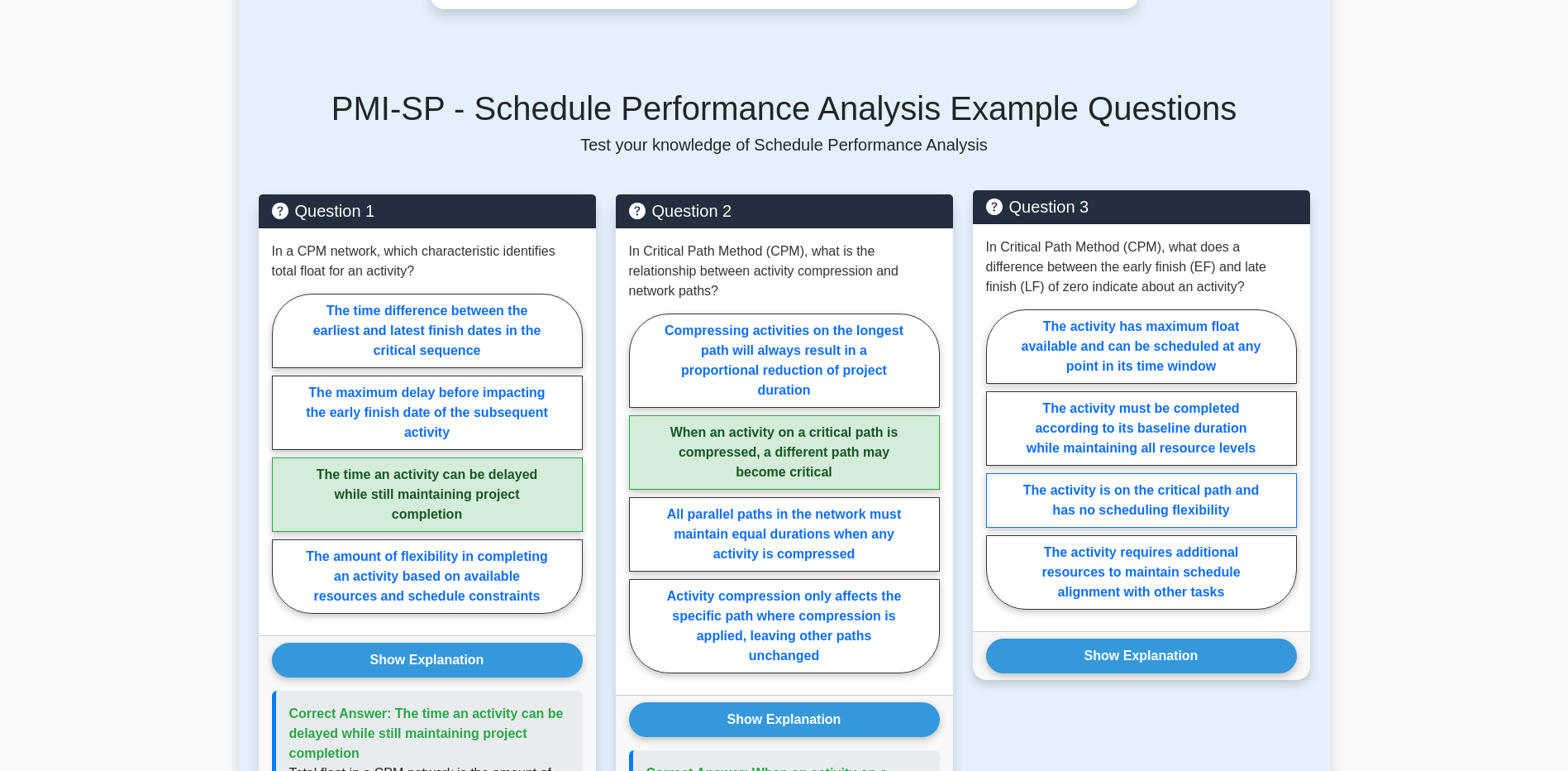
click at [1198, 480] on label "The activity is on the critical path and has no scheduling flexibility" at bounding box center [1142, 500] width 311 height 54
click at [997, 469] on input "The activity is on the critical path and has no scheduling flexibility" at bounding box center [991, 464] width 10 height 10
radio input "true"
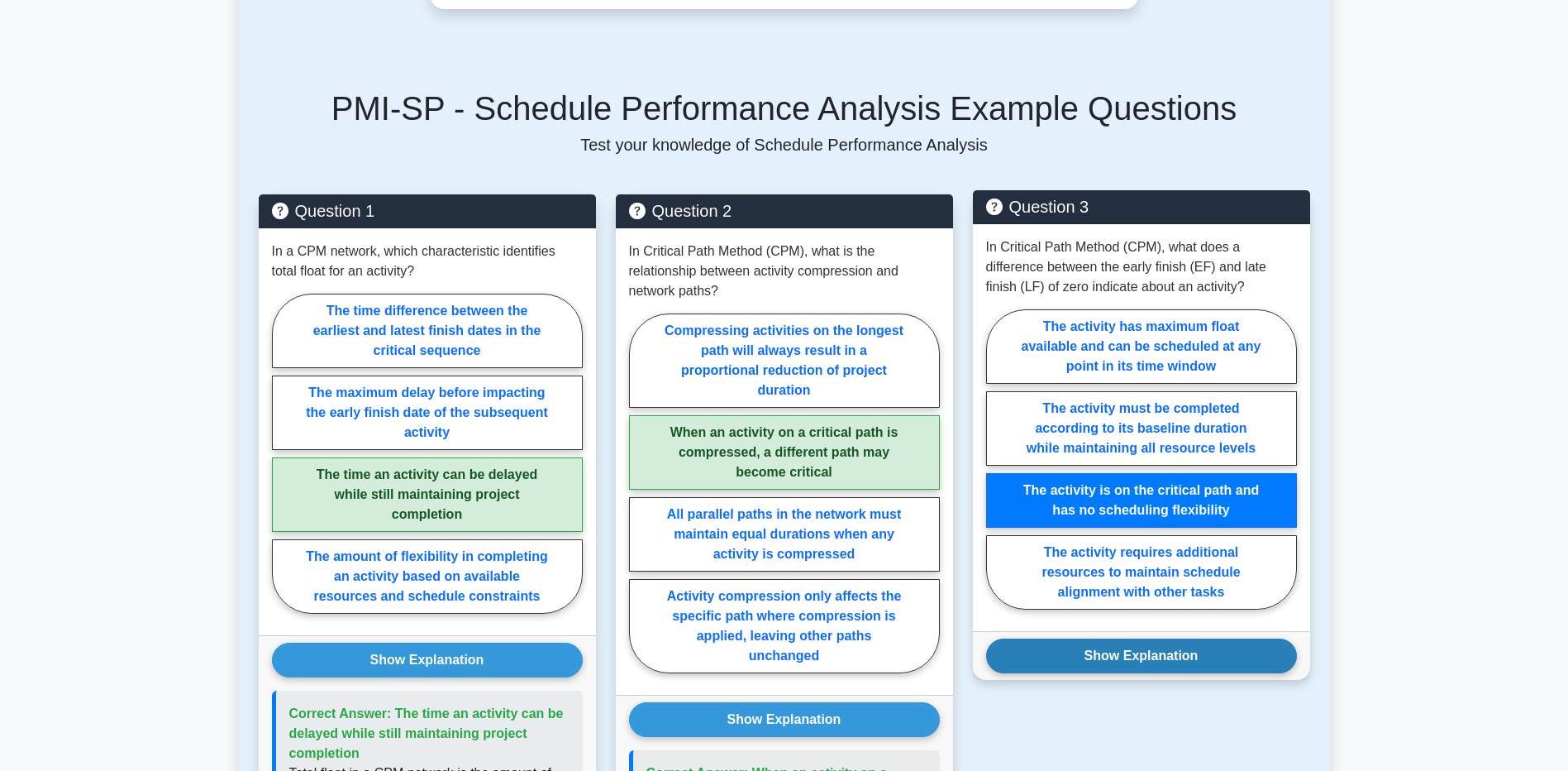
click at [1160, 640] on button "Show Explanation" at bounding box center [1142, 656] width 311 height 34
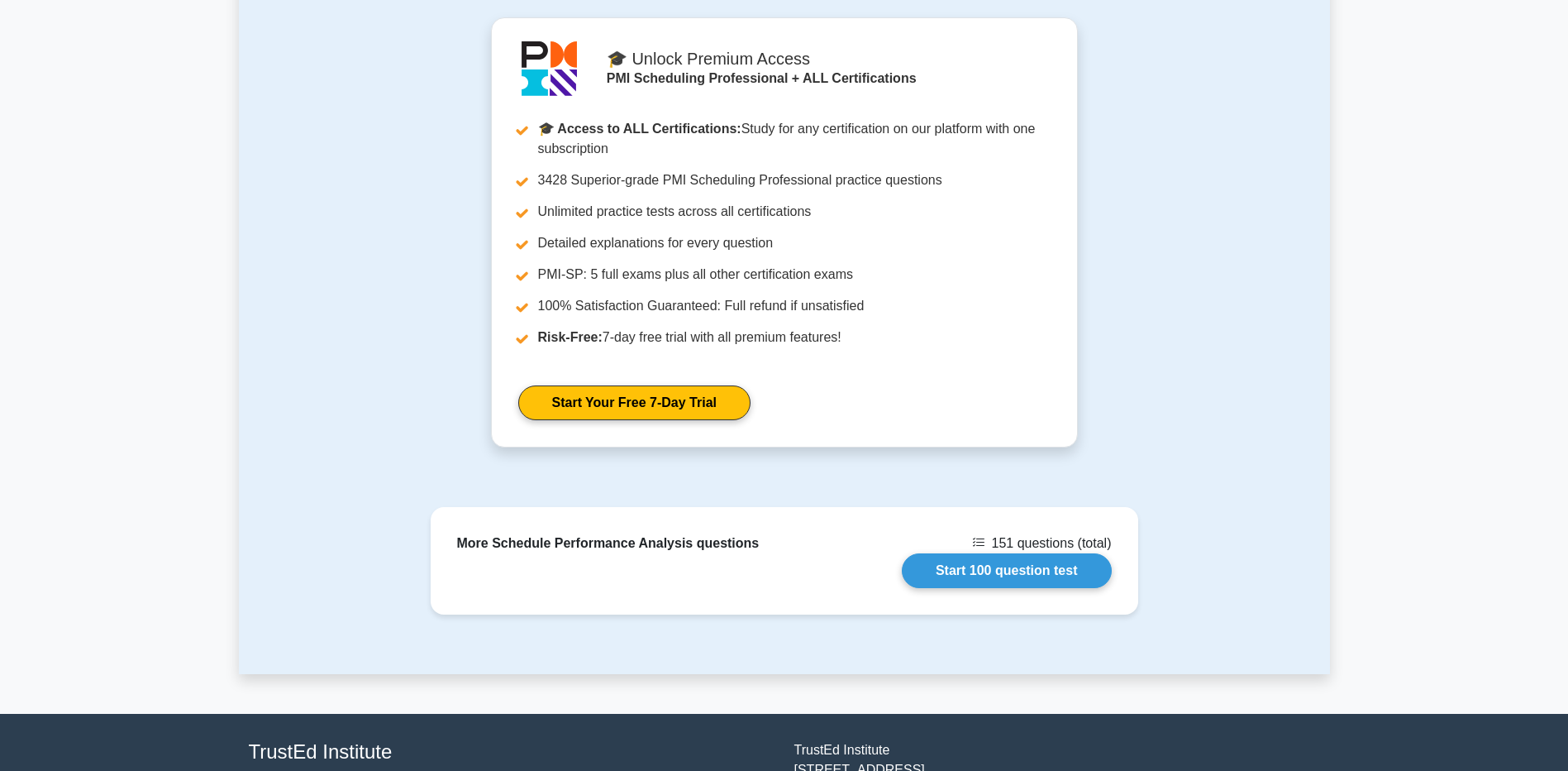
scroll to position [2079, 0]
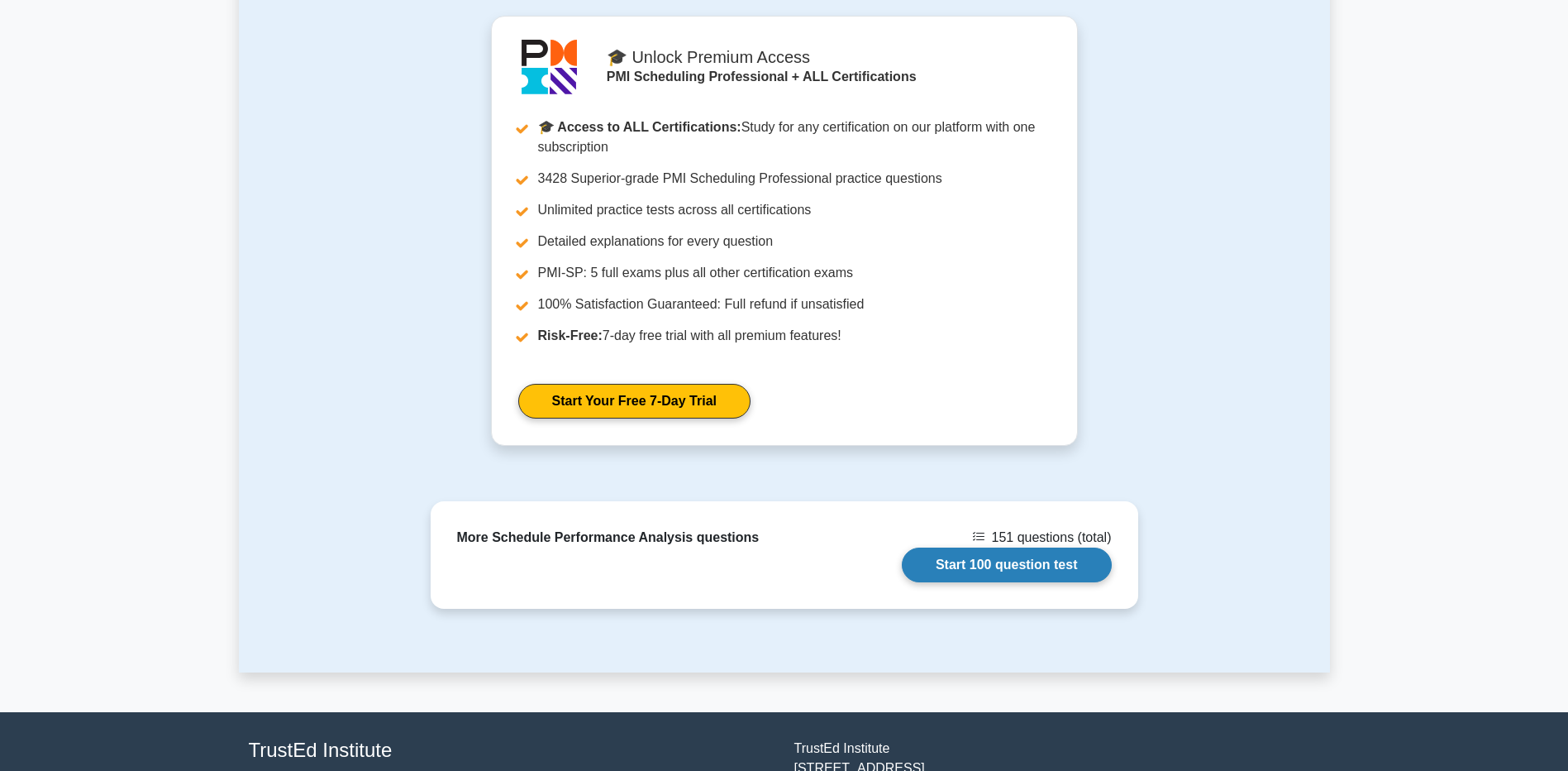
click at [1008, 548] on link "Start 100 question test" at bounding box center [1006, 565] width 210 height 34
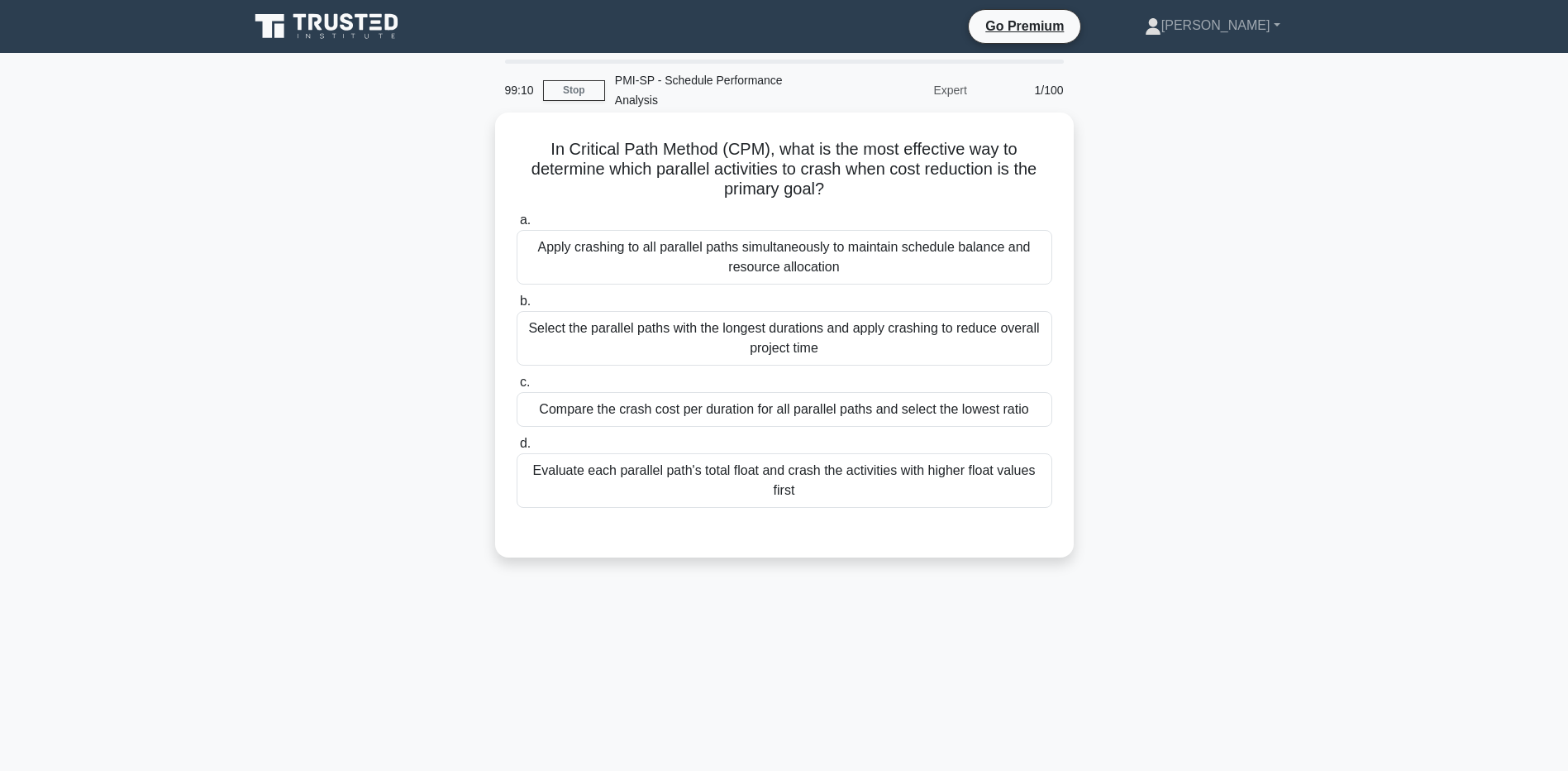
click at [877, 330] on div "Select the parallel paths with the longest durations and apply crashing to redu…" at bounding box center [784, 338] width 535 height 54
click at [517, 306] on input "b. Select the parallel paths with the longest durations and apply crashing to r…" at bounding box center [517, 301] width 0 height 10
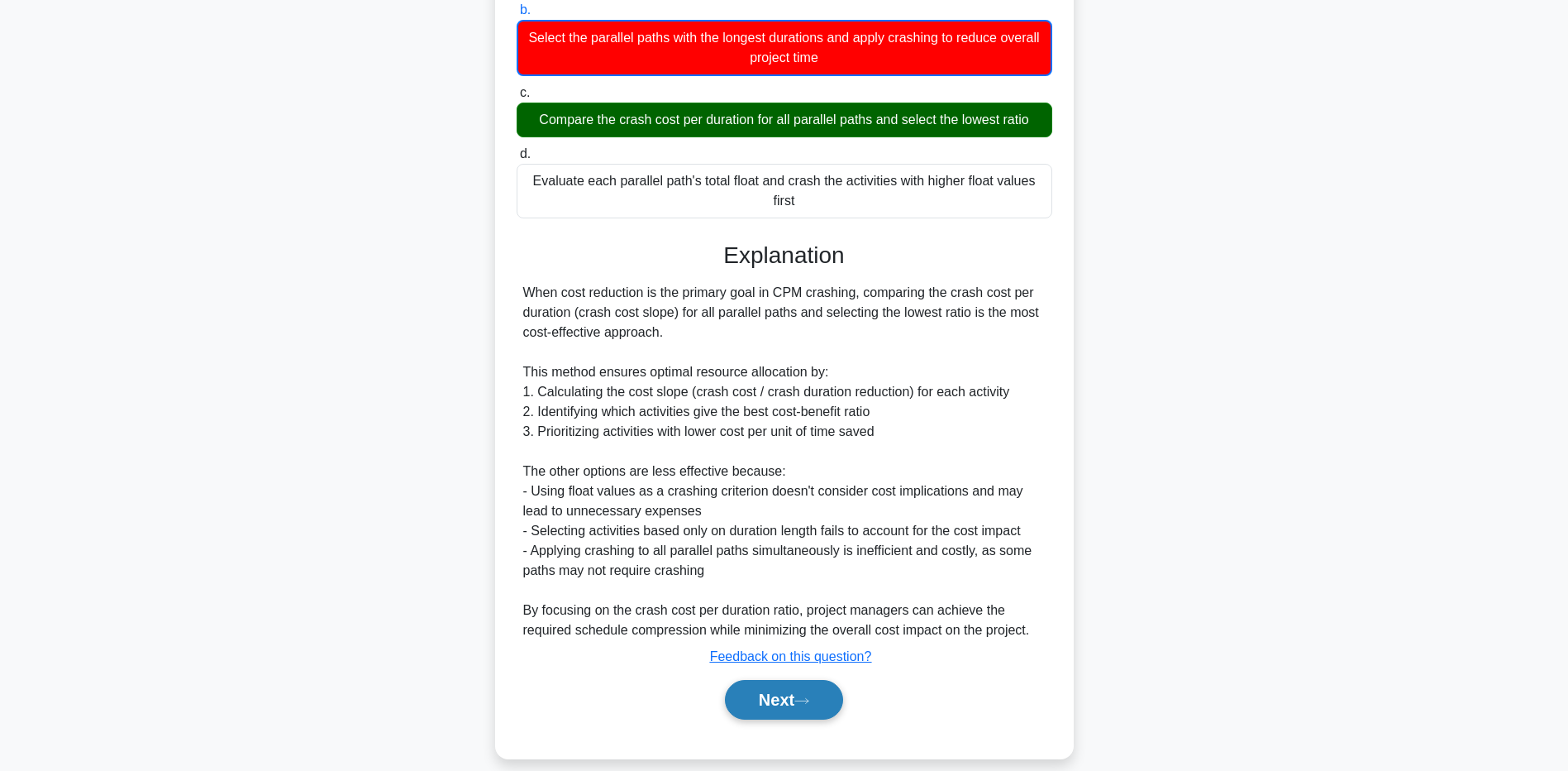
click at [777, 686] on button "Next" at bounding box center [784, 699] width 118 height 40
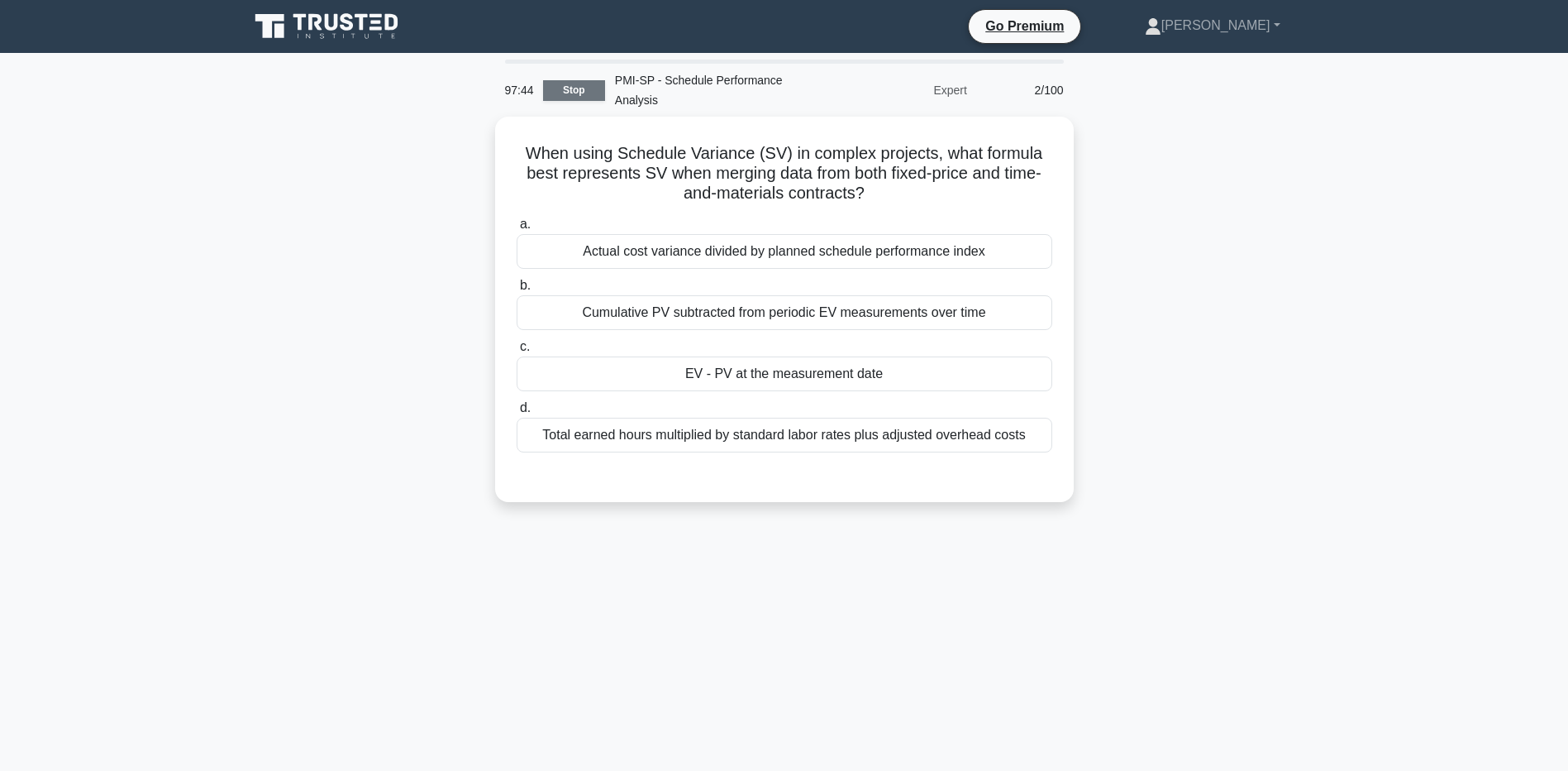
click at [566, 81] on link "Stop" at bounding box center [573, 91] width 62 height 21
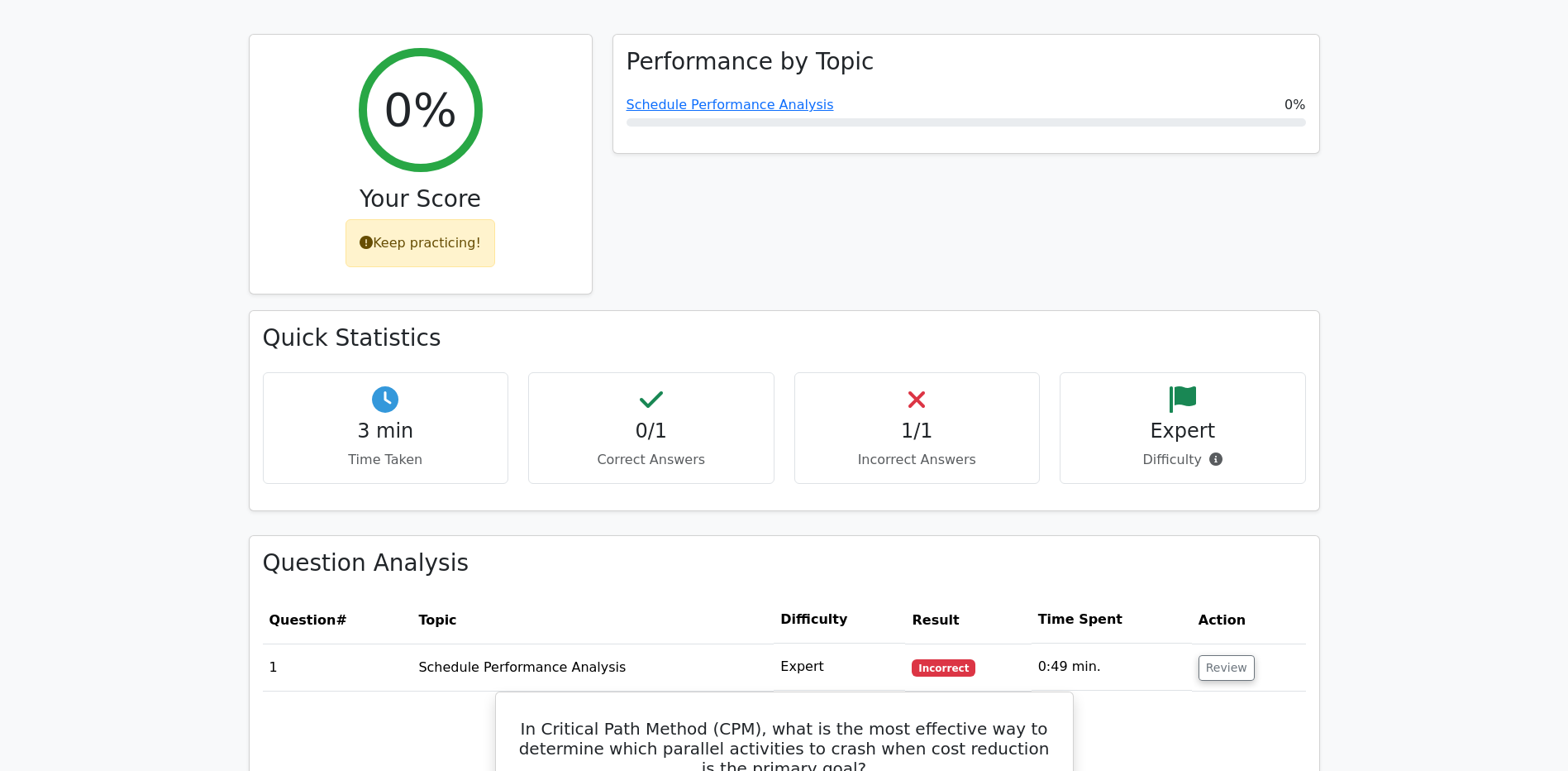
scroll to position [661, 0]
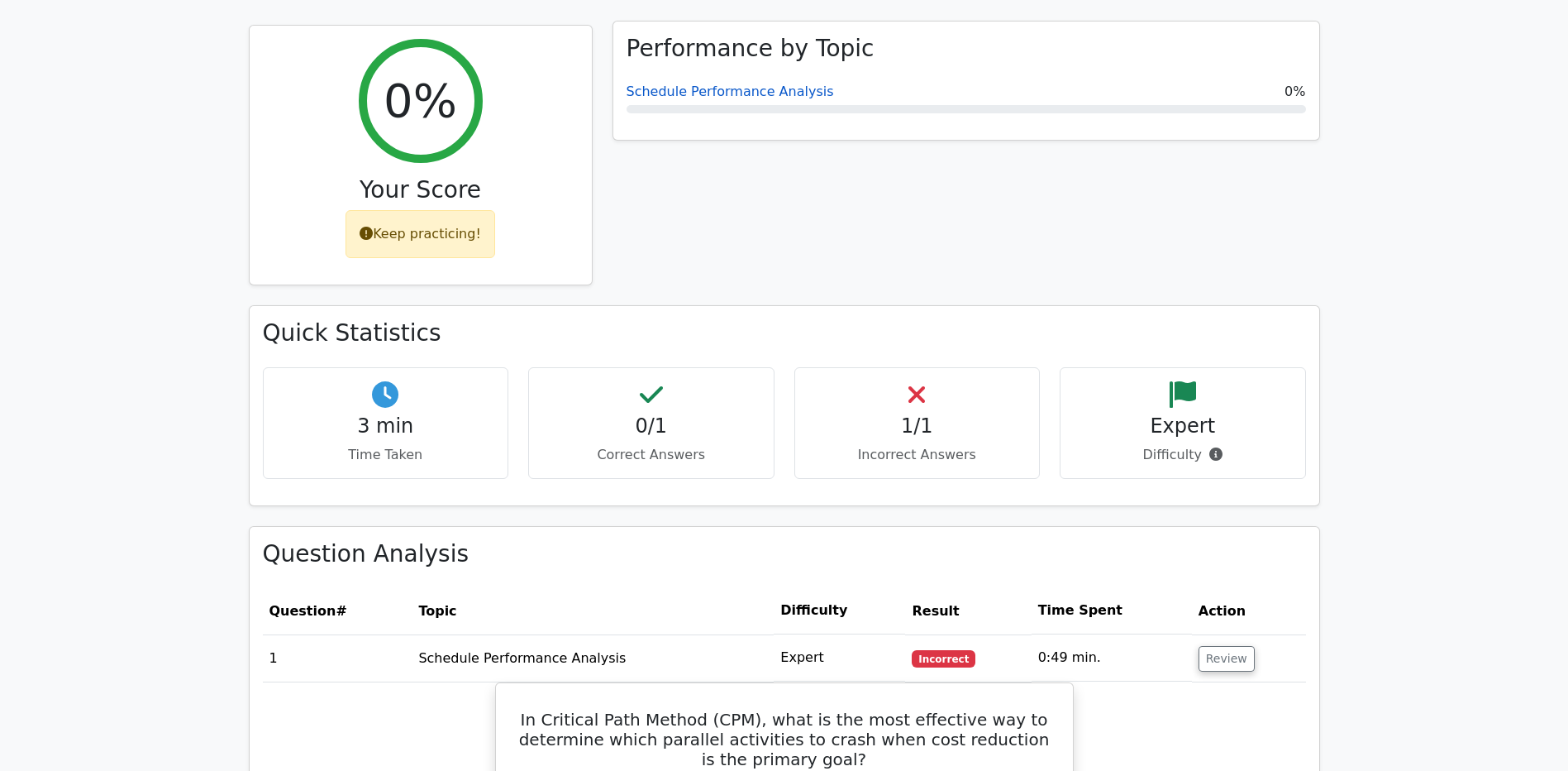
click at [706, 90] on link "Schedule Performance Analysis" at bounding box center [730, 92] width 207 height 15
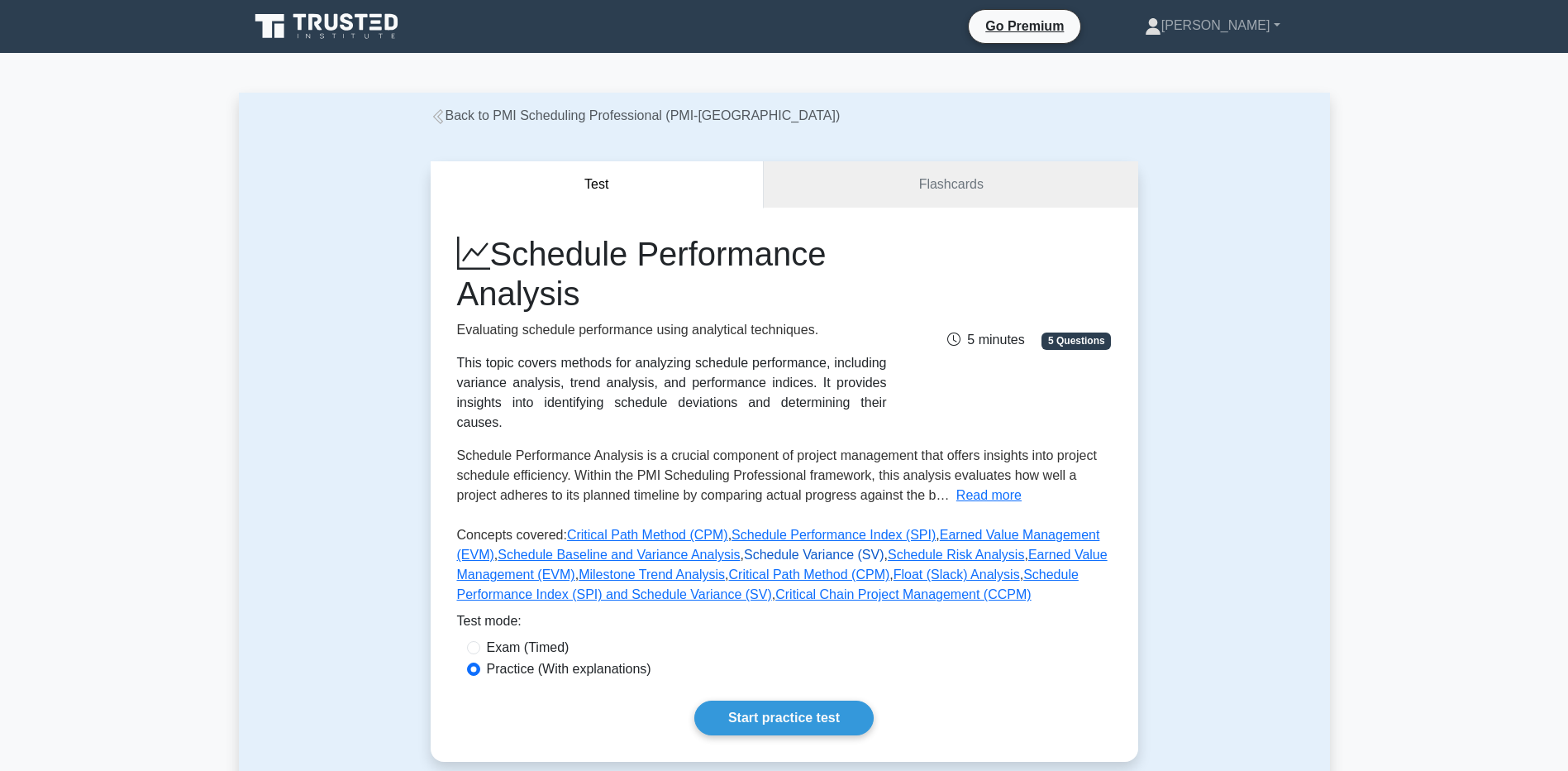
click at [773, 548] on link "Schedule Variance (SV)" at bounding box center [814, 554] width 140 height 14
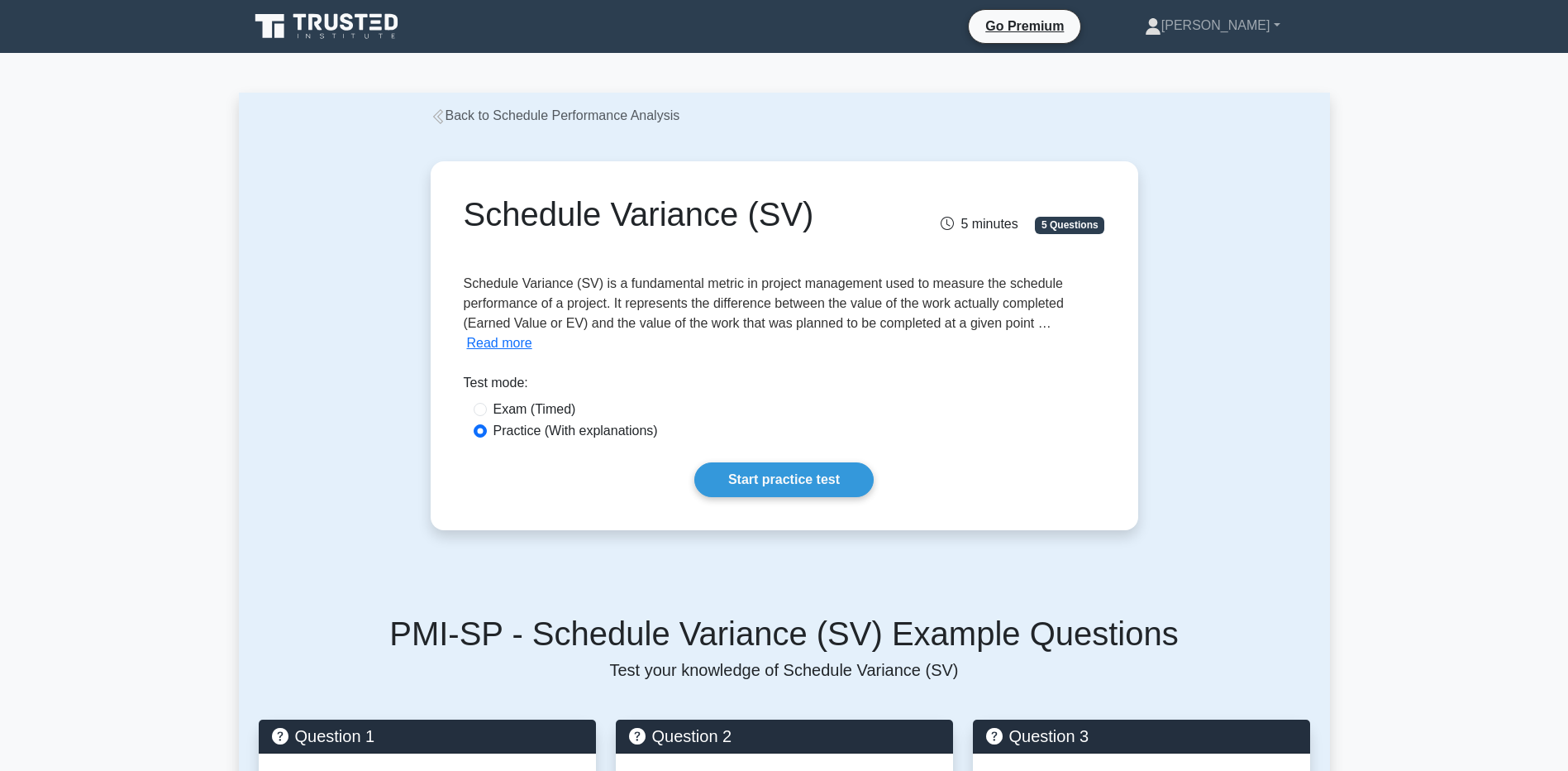
click at [505, 348] on button "Read more" at bounding box center [500, 343] width 65 height 20
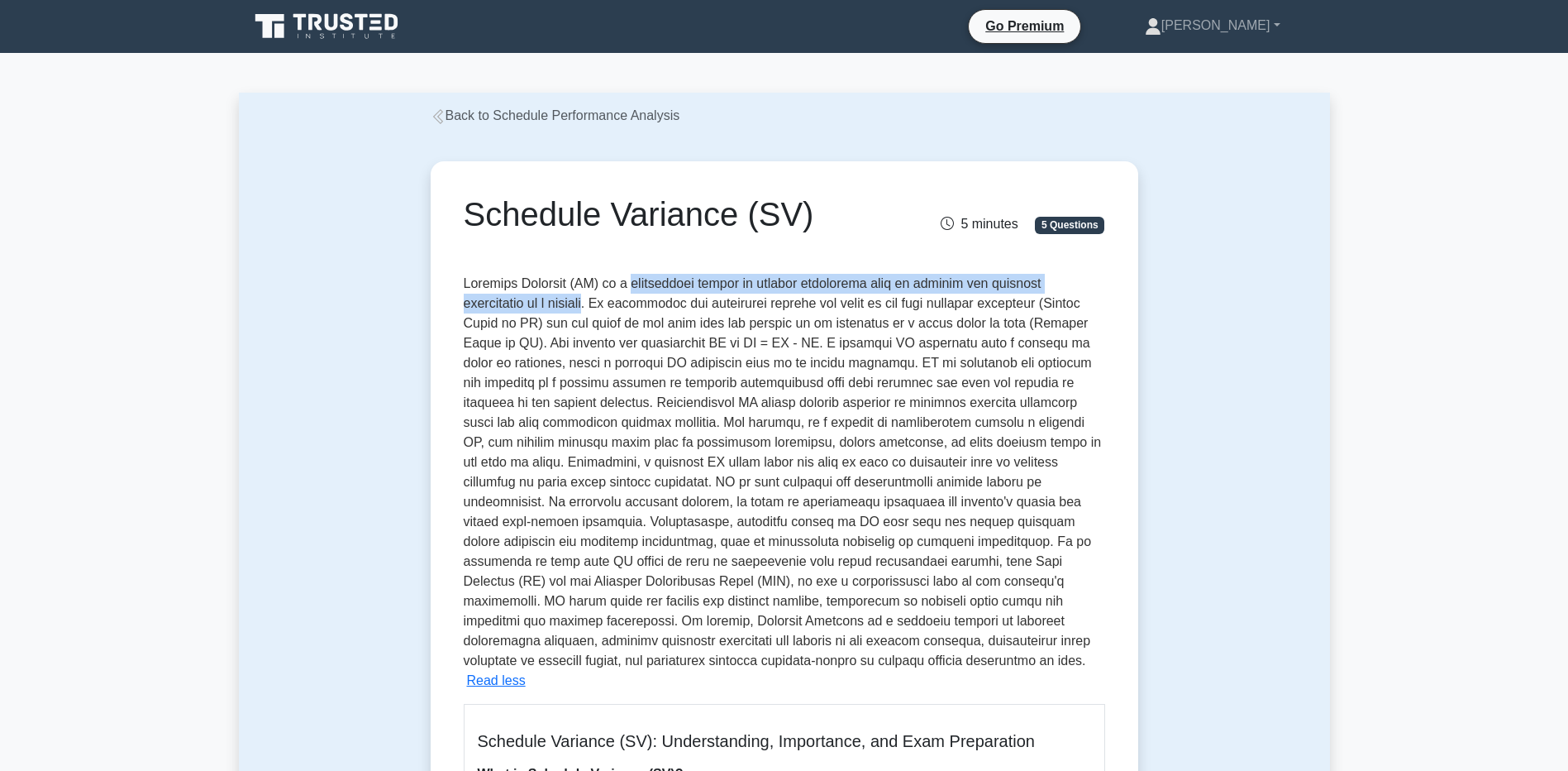
drag, startPoint x: 624, startPoint y: 284, endPoint x: 609, endPoint y: 305, distance: 25.8
click at [609, 305] on span at bounding box center [782, 471] width 638 height 391
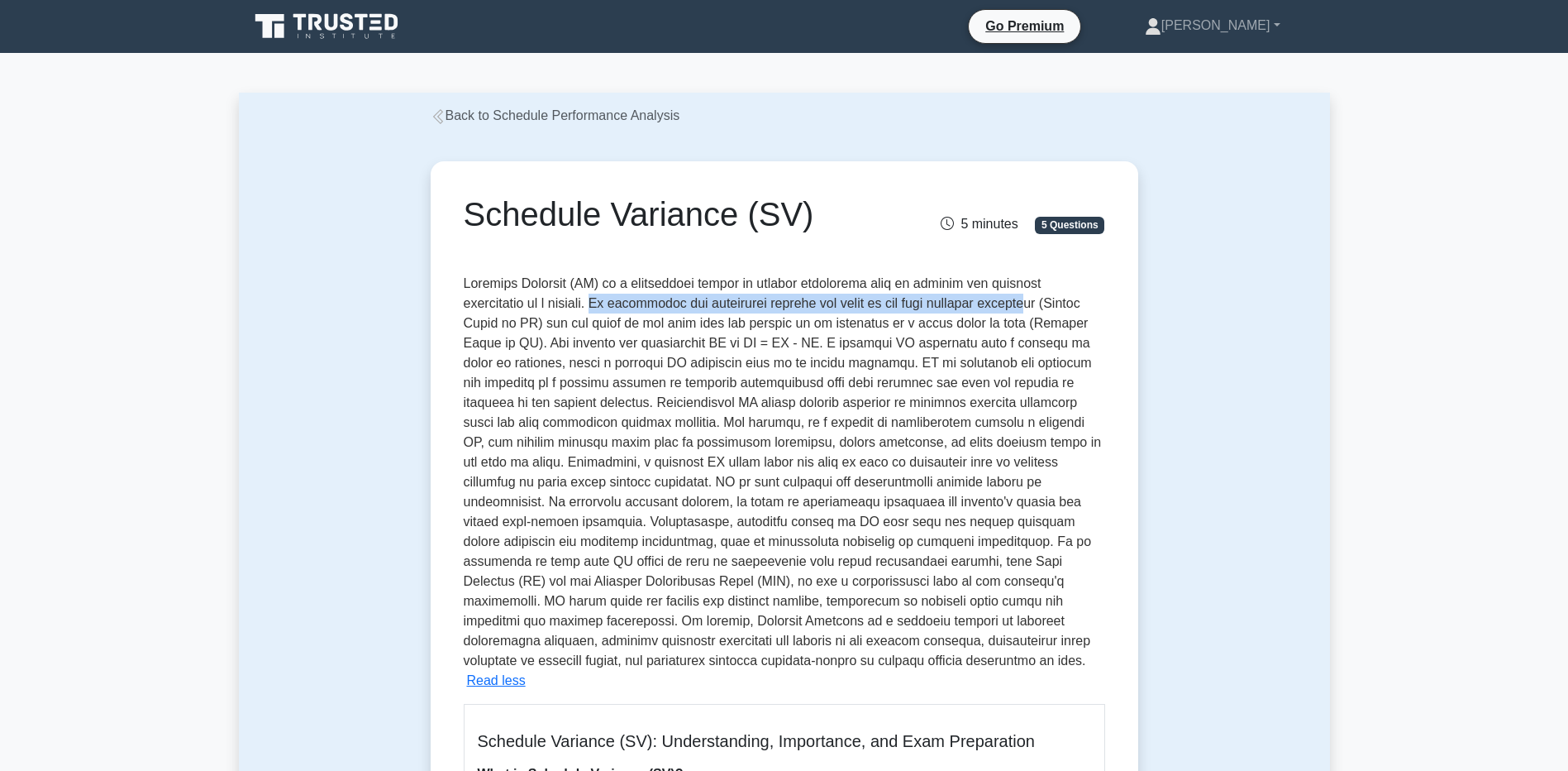
drag, startPoint x: 615, startPoint y: 304, endPoint x: 1049, endPoint y: 306, distance: 434.0
click at [1049, 306] on span at bounding box center [782, 471] width 638 height 391
drag, startPoint x: 1049, startPoint y: 306, endPoint x: 1005, endPoint y: 306, distance: 44.0
click at [1005, 306] on span at bounding box center [782, 471] width 638 height 391
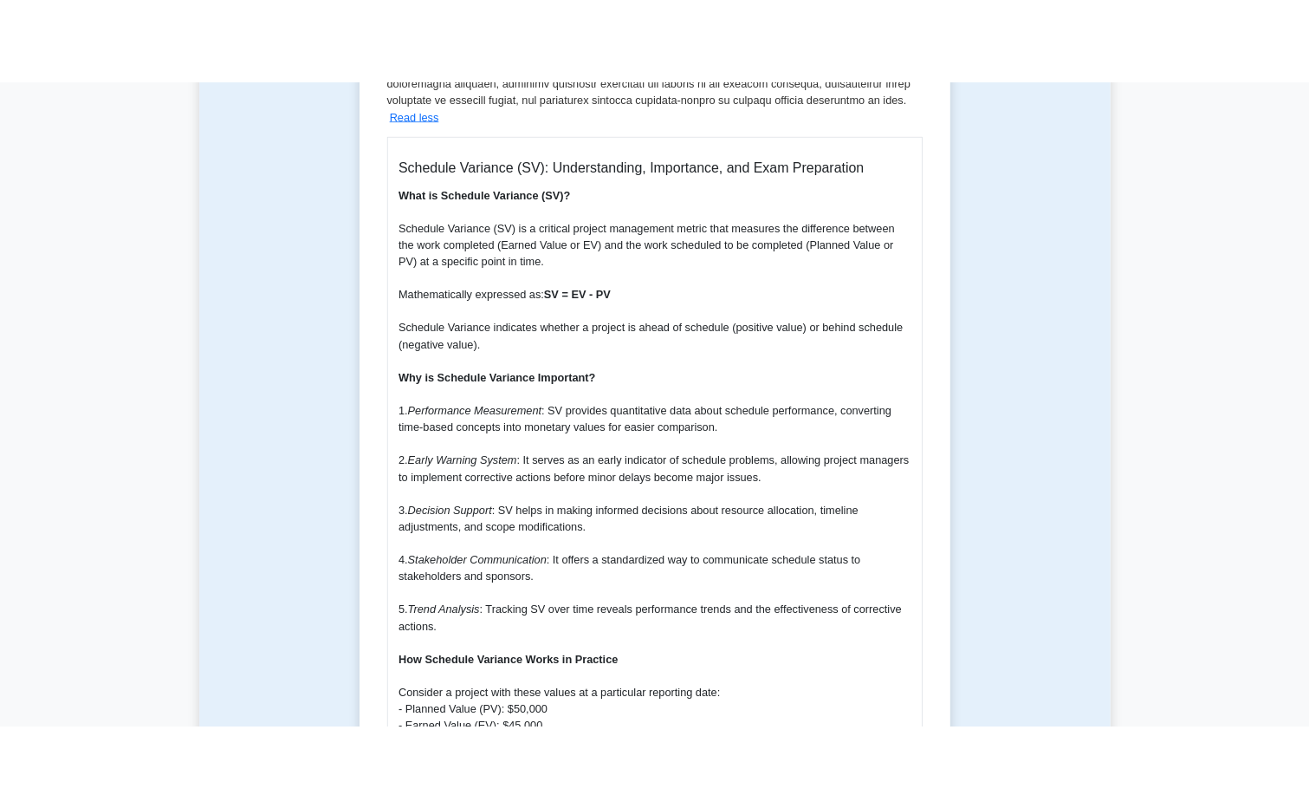
scroll to position [693, 0]
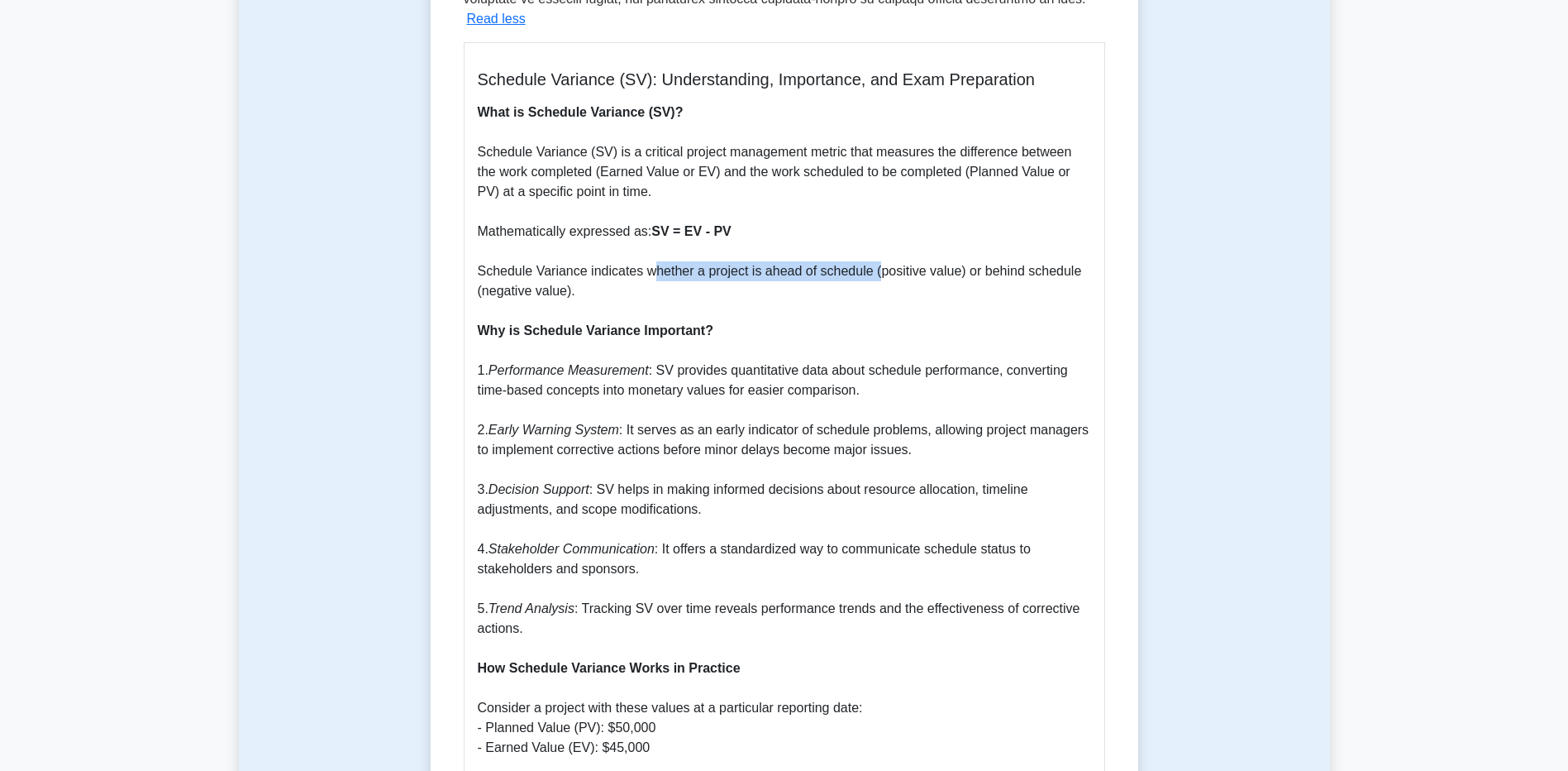
drag, startPoint x: 651, startPoint y: 246, endPoint x: 874, endPoint y: 253, distance: 223.1
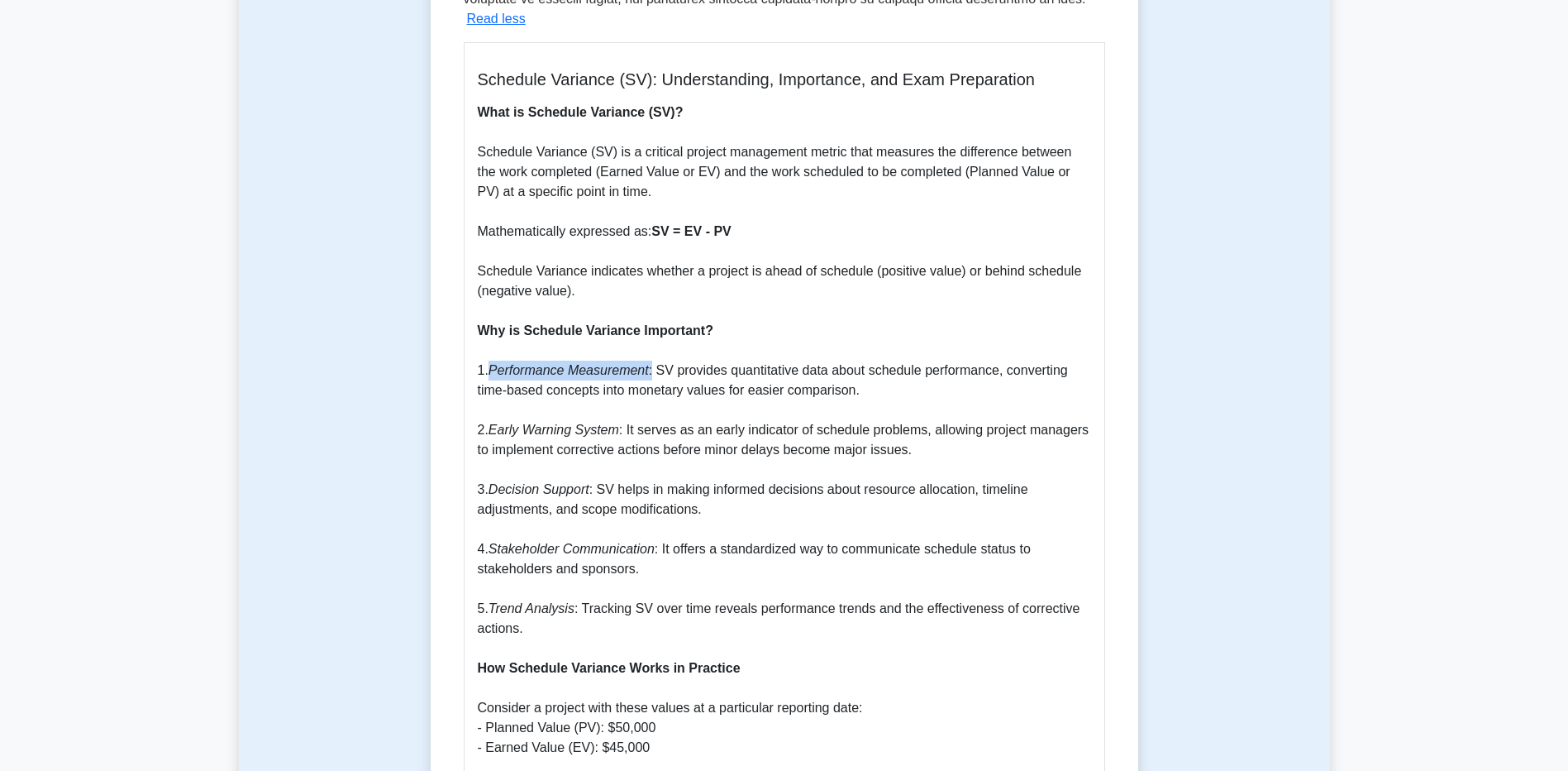
drag, startPoint x: 493, startPoint y: 349, endPoint x: 648, endPoint y: 346, distance: 155.0
drag, startPoint x: 648, startPoint y: 346, endPoint x: 675, endPoint y: 350, distance: 27.3
drag, startPoint x: 570, startPoint y: 591, endPoint x: 492, endPoint y: 594, distance: 78.1
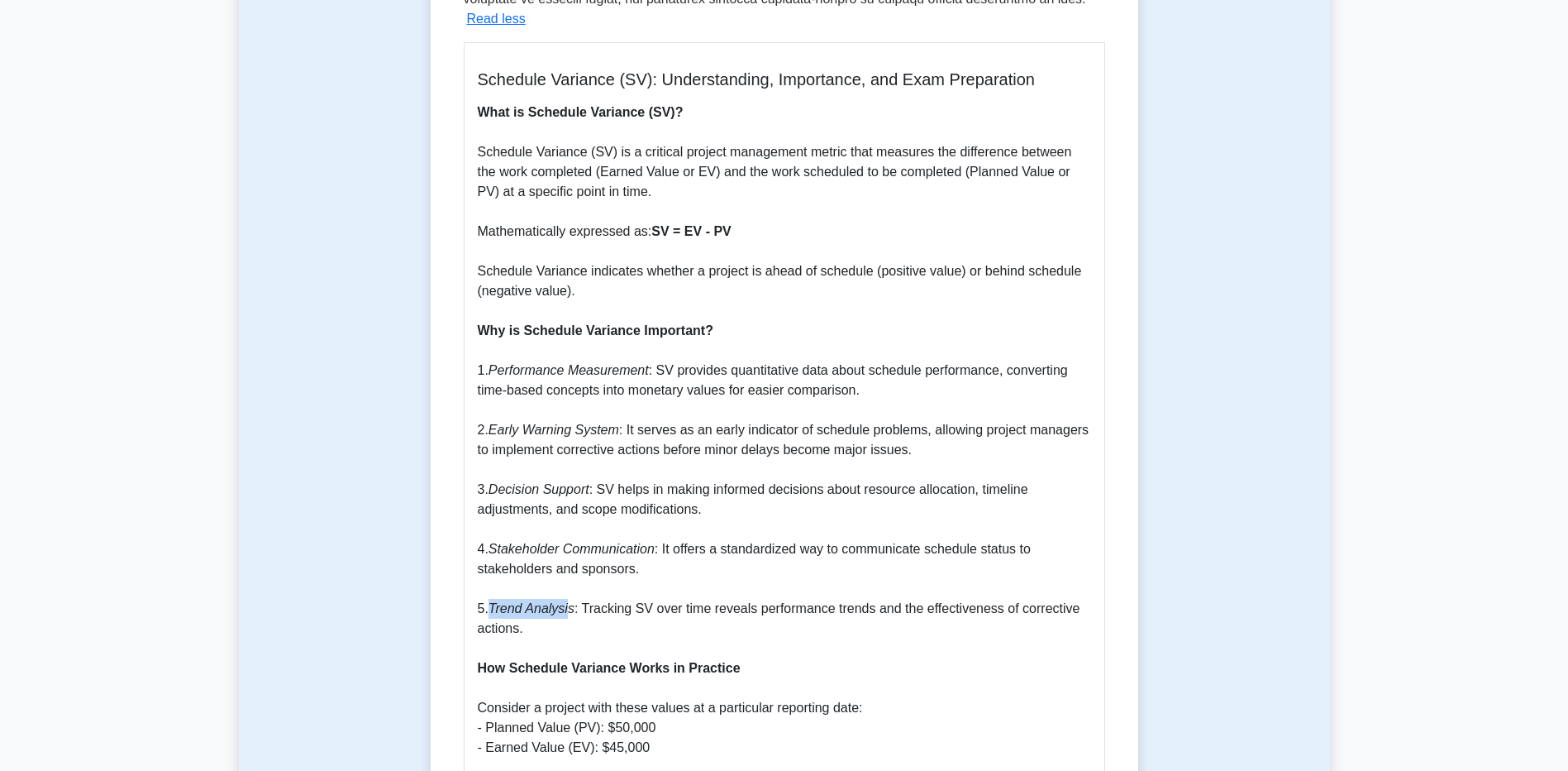
click at [492, 601] on icon "Trend Analysis" at bounding box center [531, 608] width 86 height 14
drag, startPoint x: 492, startPoint y: 594, endPoint x: 507, endPoint y: 586, distance: 17.0
copy icon "Trend Analysi"
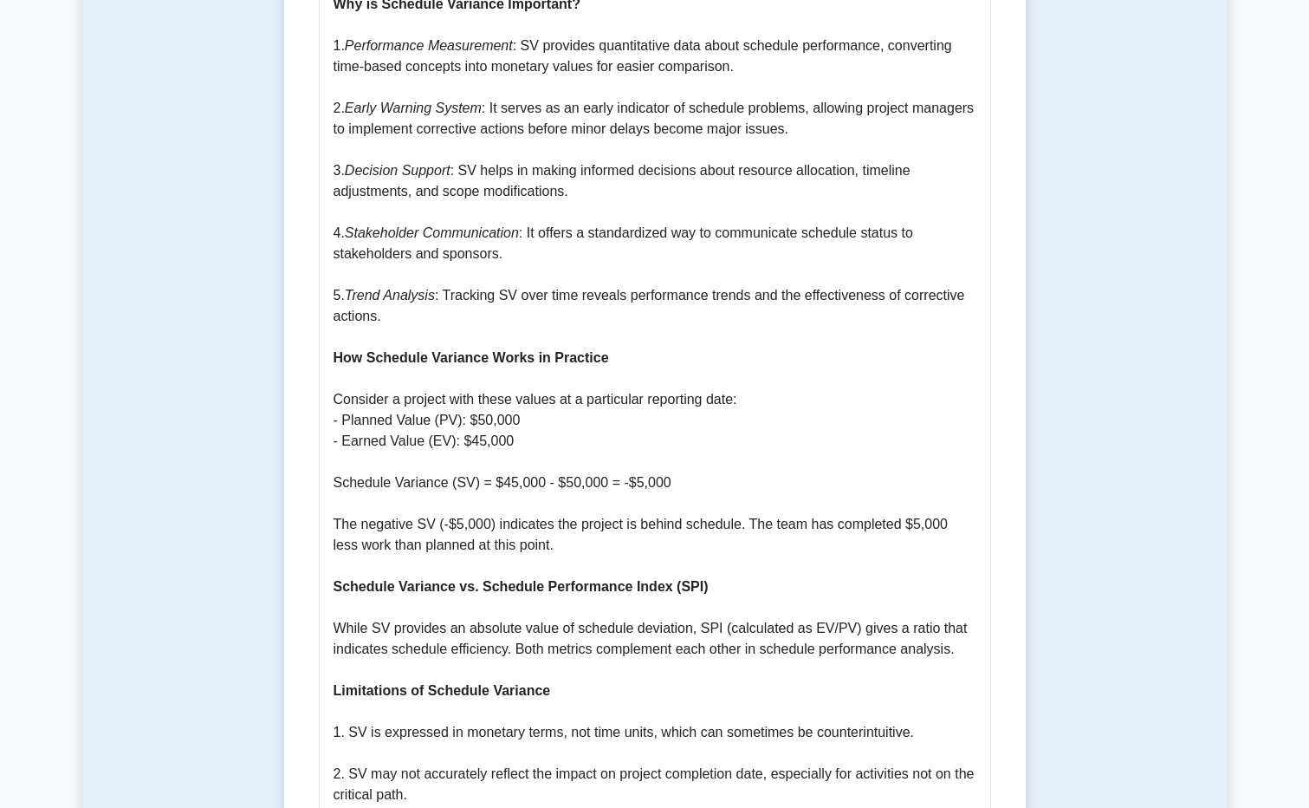
scroll to position [1040, 0]
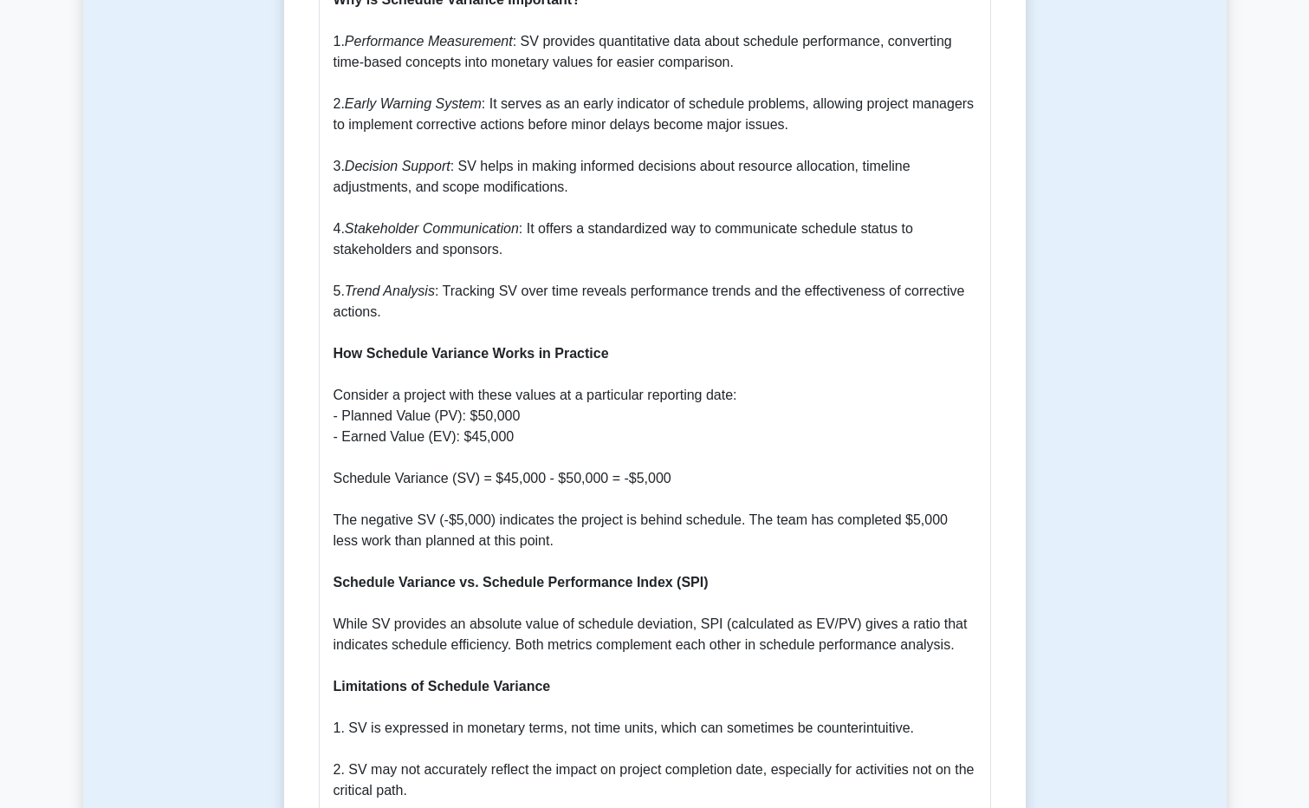
click at [666, 282] on p "What is Schedule Variance (SV)? Schedule Variance (SV) is a critical project ma…" at bounding box center [655, 676] width 643 height 1830
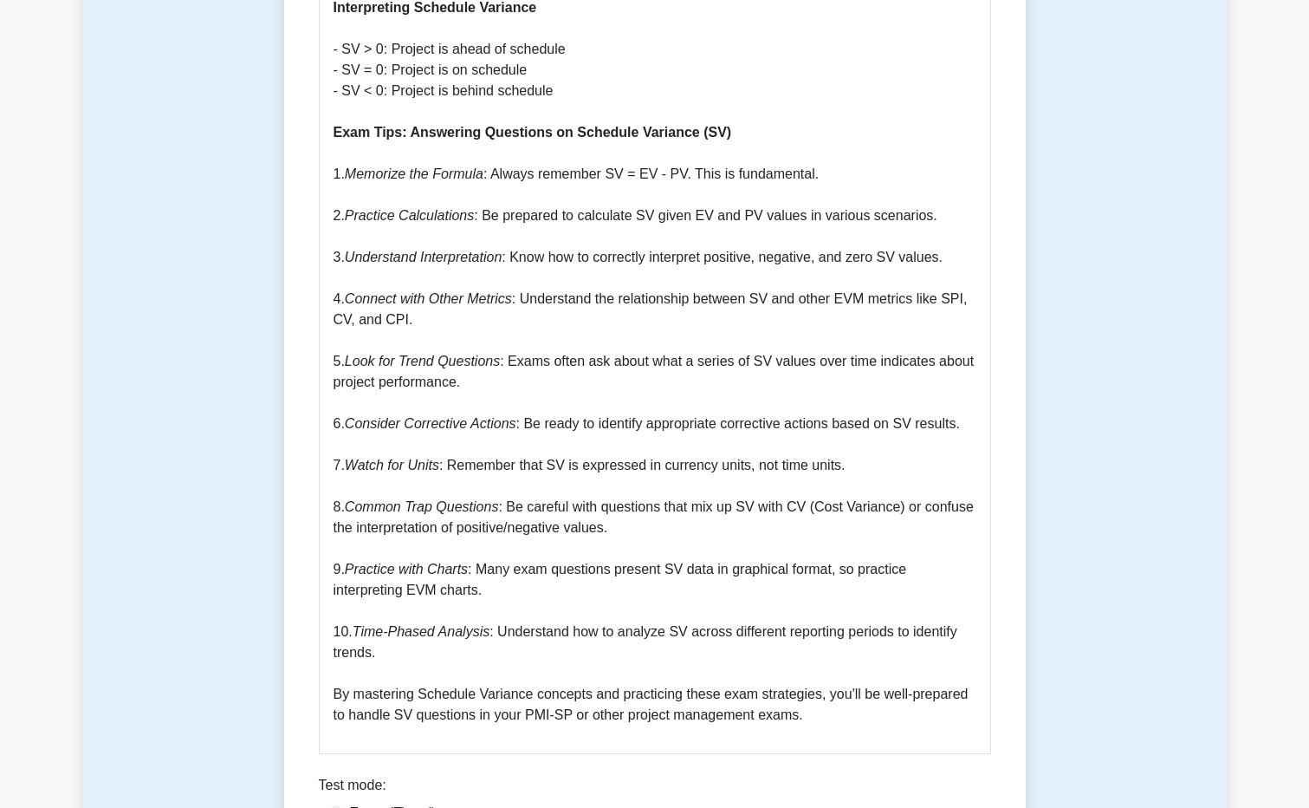
scroll to position [1906, 0]
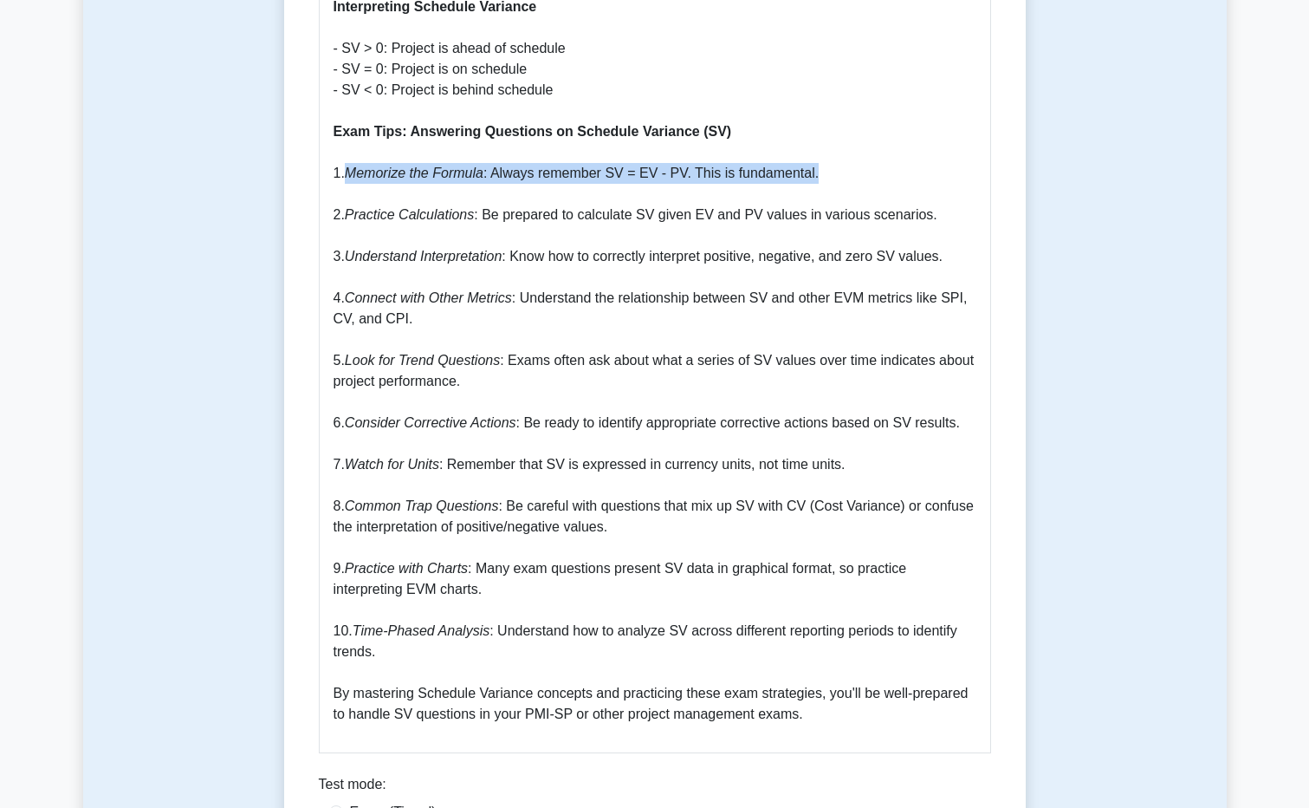
drag, startPoint x: 348, startPoint y: 150, endPoint x: 901, endPoint y: 146, distance: 552.8
drag, startPoint x: 901, startPoint y: 146, endPoint x: 810, endPoint y: 152, distance: 91.2
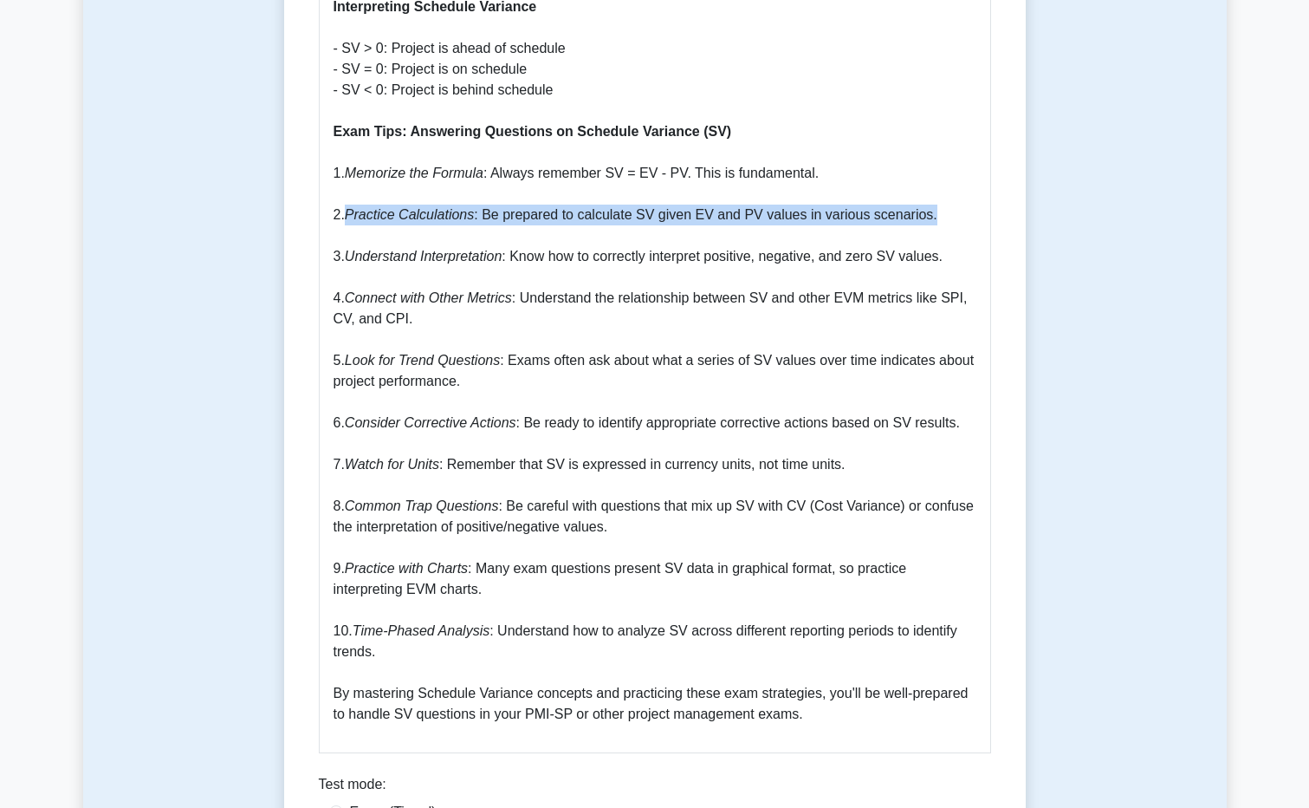
drag, startPoint x: 350, startPoint y: 195, endPoint x: 968, endPoint y: 198, distance: 617.8
drag, startPoint x: 968, startPoint y: 198, endPoint x: 706, endPoint y: 200, distance: 261.7
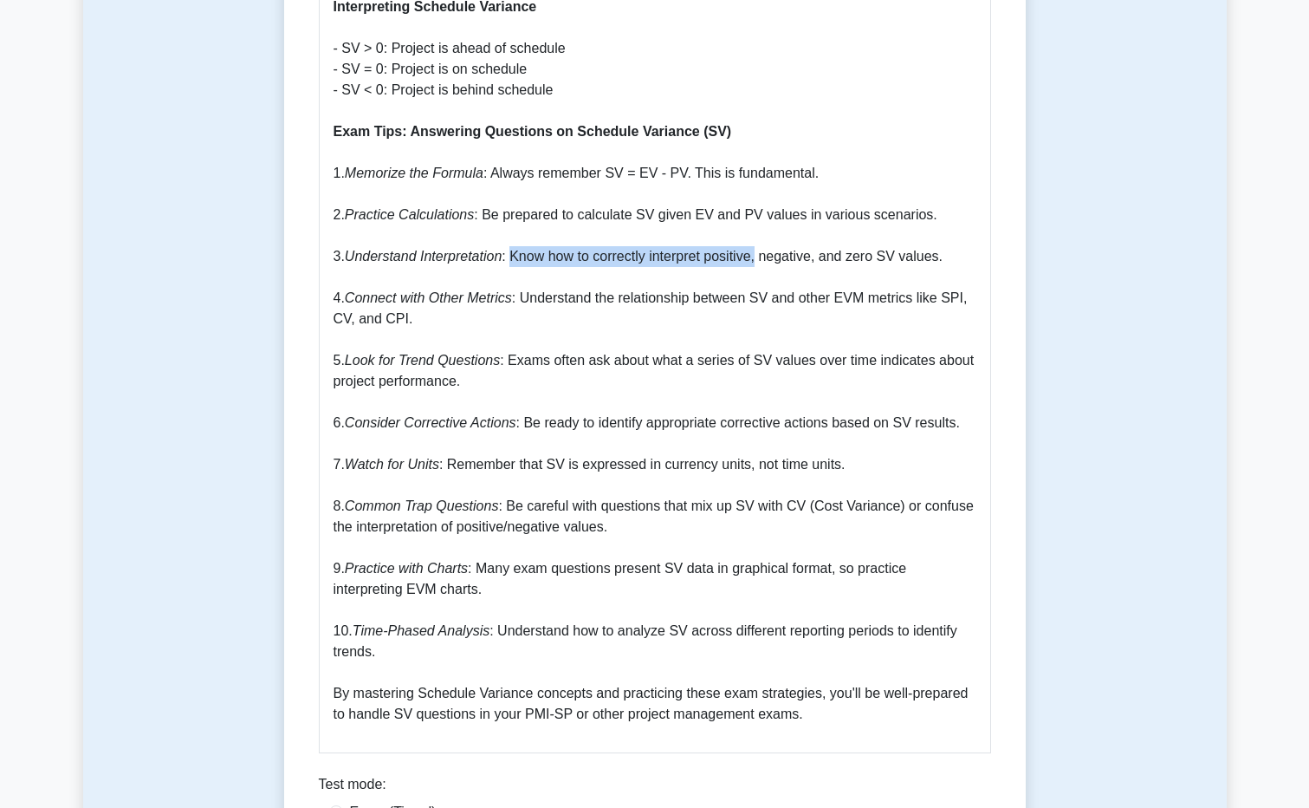
drag, startPoint x: 508, startPoint y: 232, endPoint x: 759, endPoint y: 231, distance: 251.3
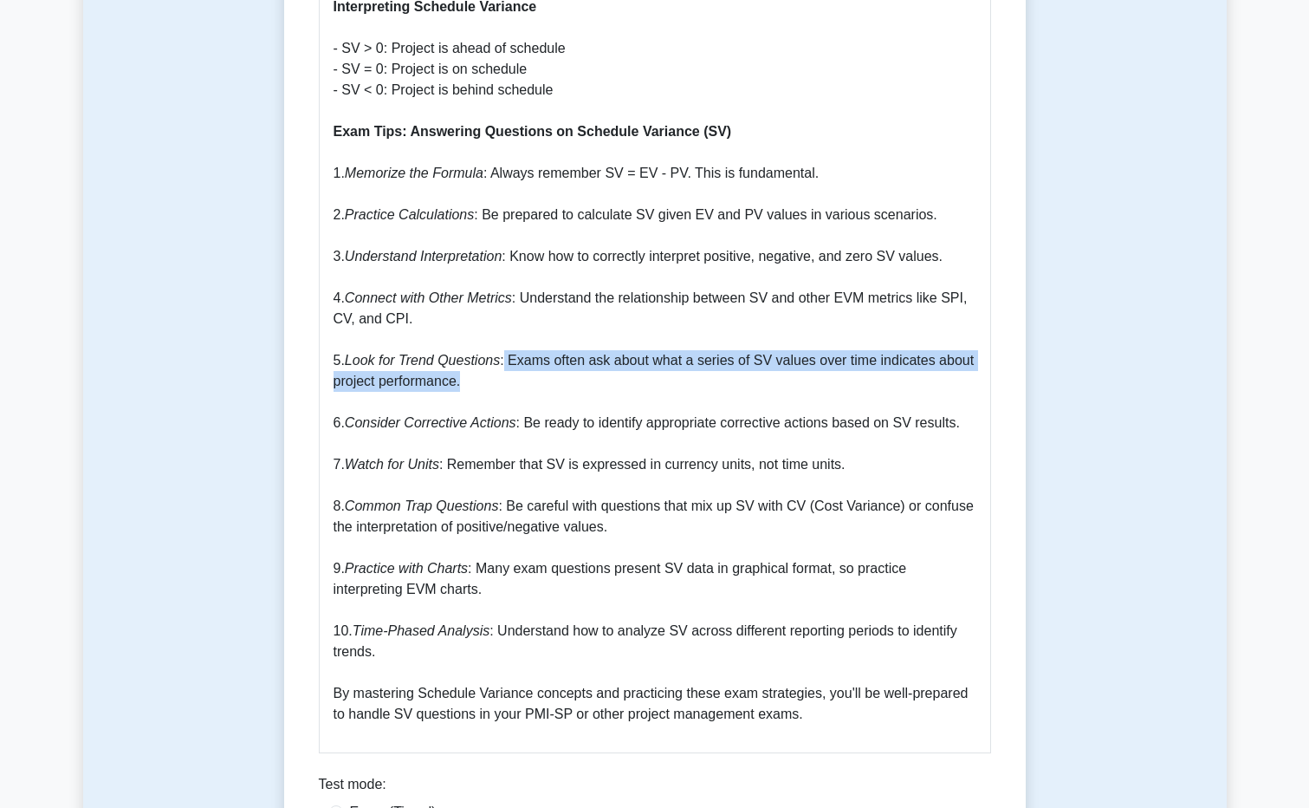
drag, startPoint x: 499, startPoint y: 339, endPoint x: 892, endPoint y: 357, distance: 393.8
drag, startPoint x: 892, startPoint y: 357, endPoint x: 557, endPoint y: 357, distance: 335.3
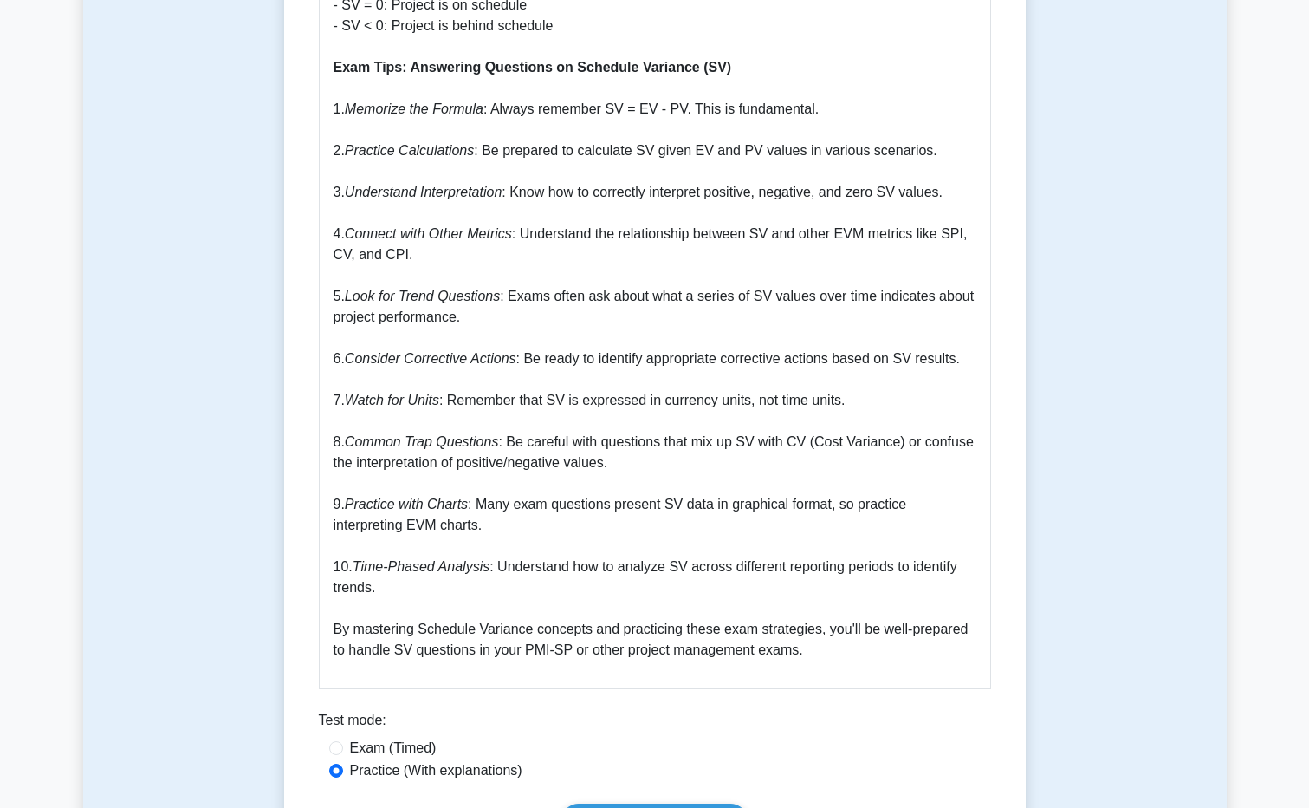
scroll to position [2079, 0]
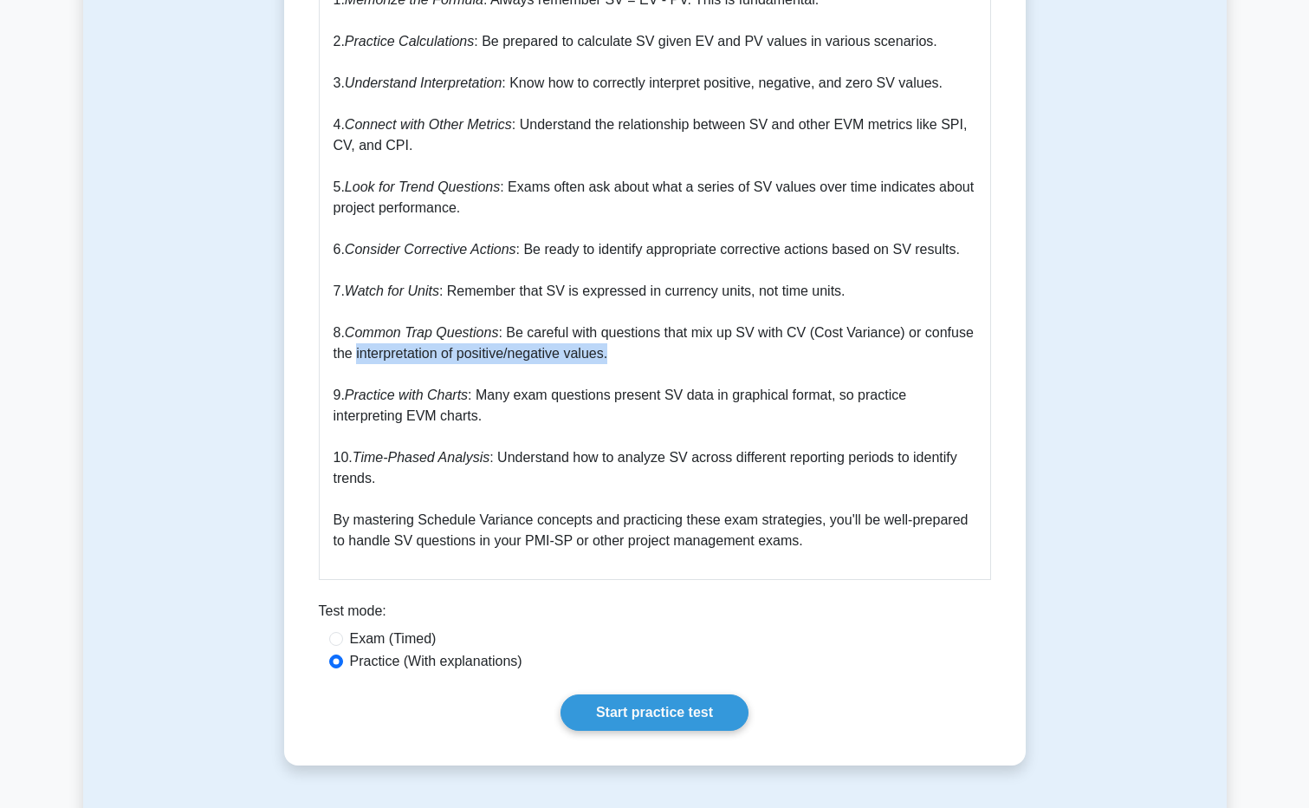
drag, startPoint x: 356, startPoint y: 341, endPoint x: 620, endPoint y: 343, distance: 263.4
drag, startPoint x: 620, startPoint y: 343, endPoint x: 480, endPoint y: 354, distance: 139.9
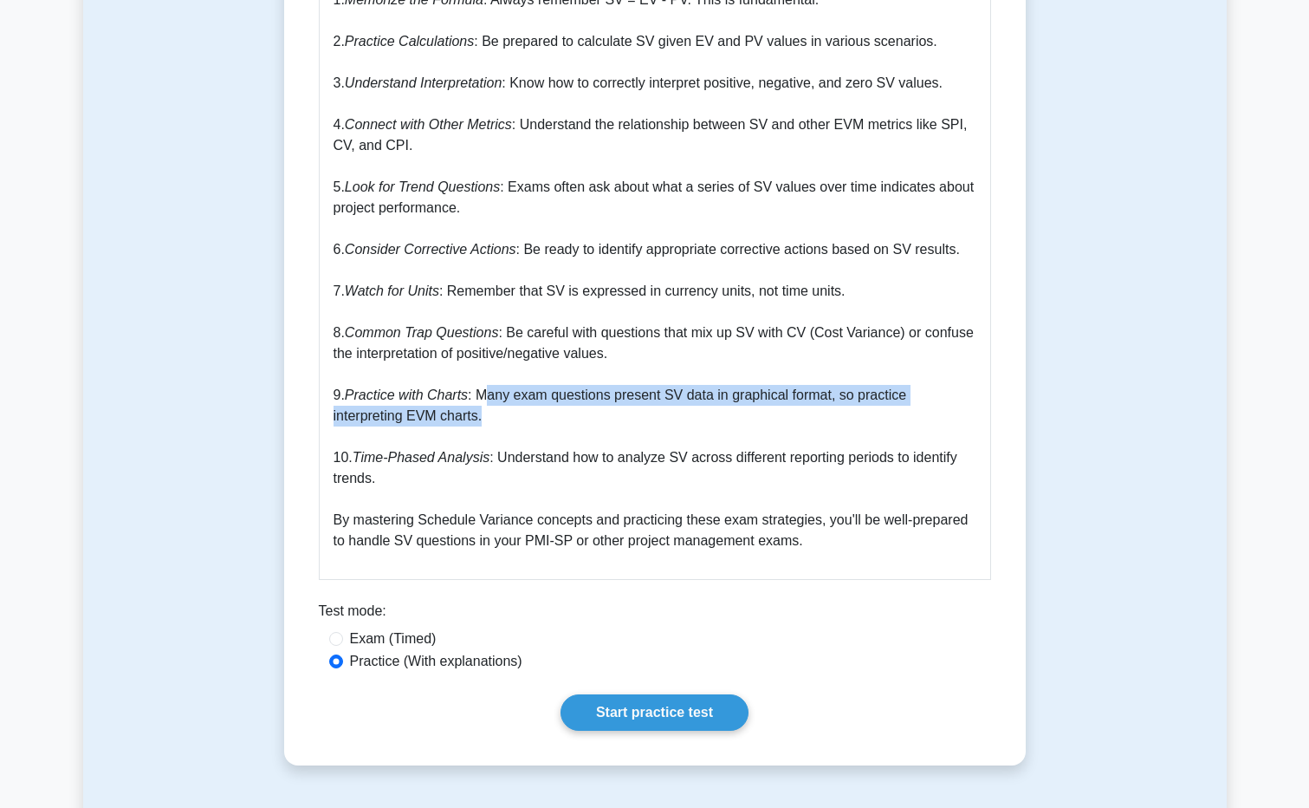
drag, startPoint x: 483, startPoint y: 373, endPoint x: 516, endPoint y: 394, distance: 39.4
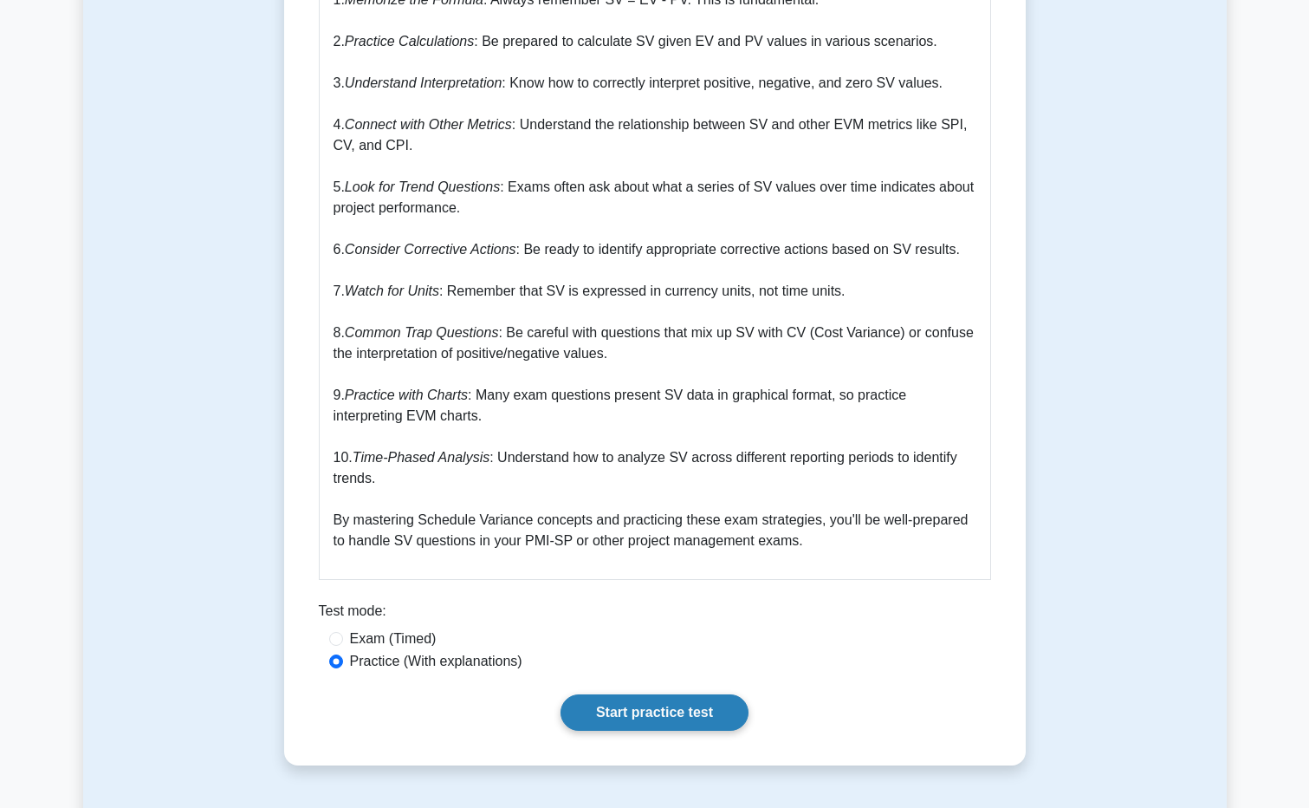
click at [665, 694] on link "Start practice test" at bounding box center [655, 712] width 188 height 36
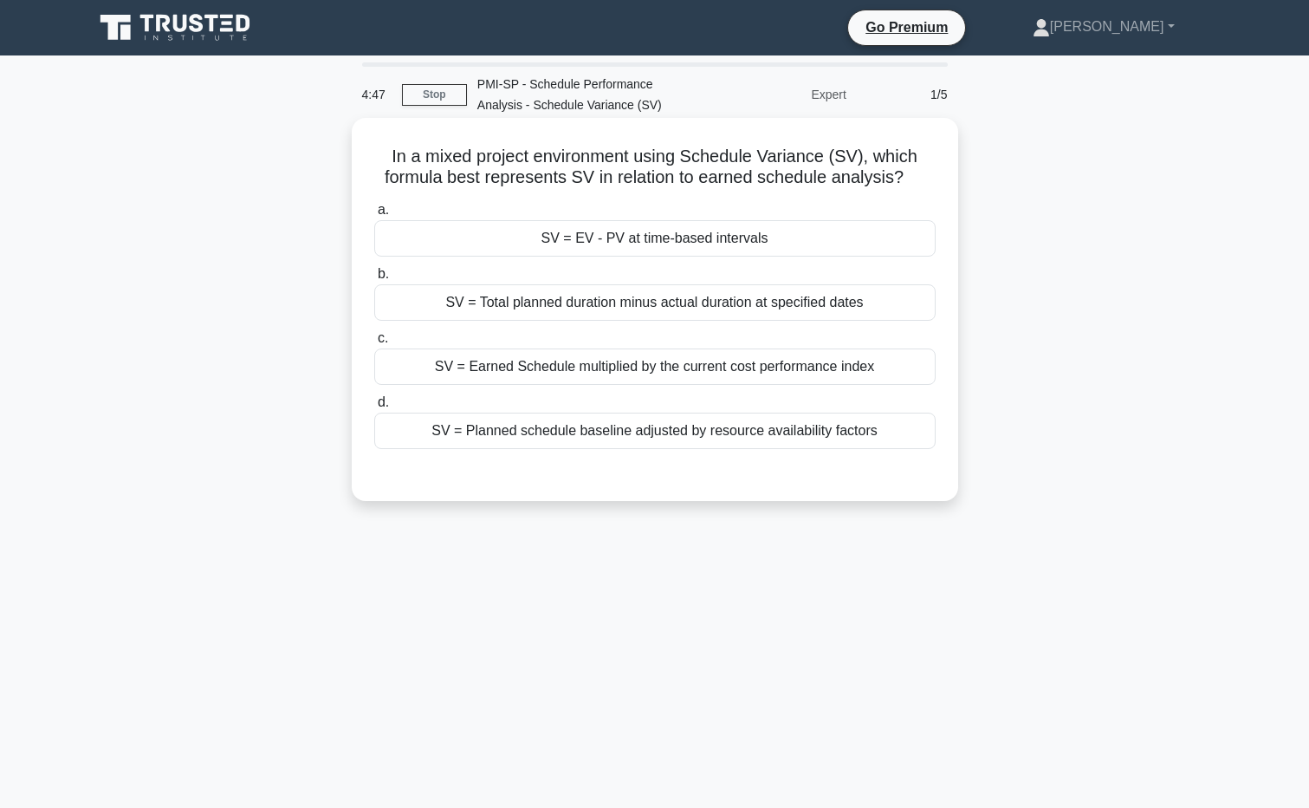
click at [758, 232] on div "SV = EV - PV at time-based intervals" at bounding box center [654, 238] width 561 height 36
click at [374, 216] on input "a. SV = EV - PV at time-based intervals" at bounding box center [374, 209] width 0 height 11
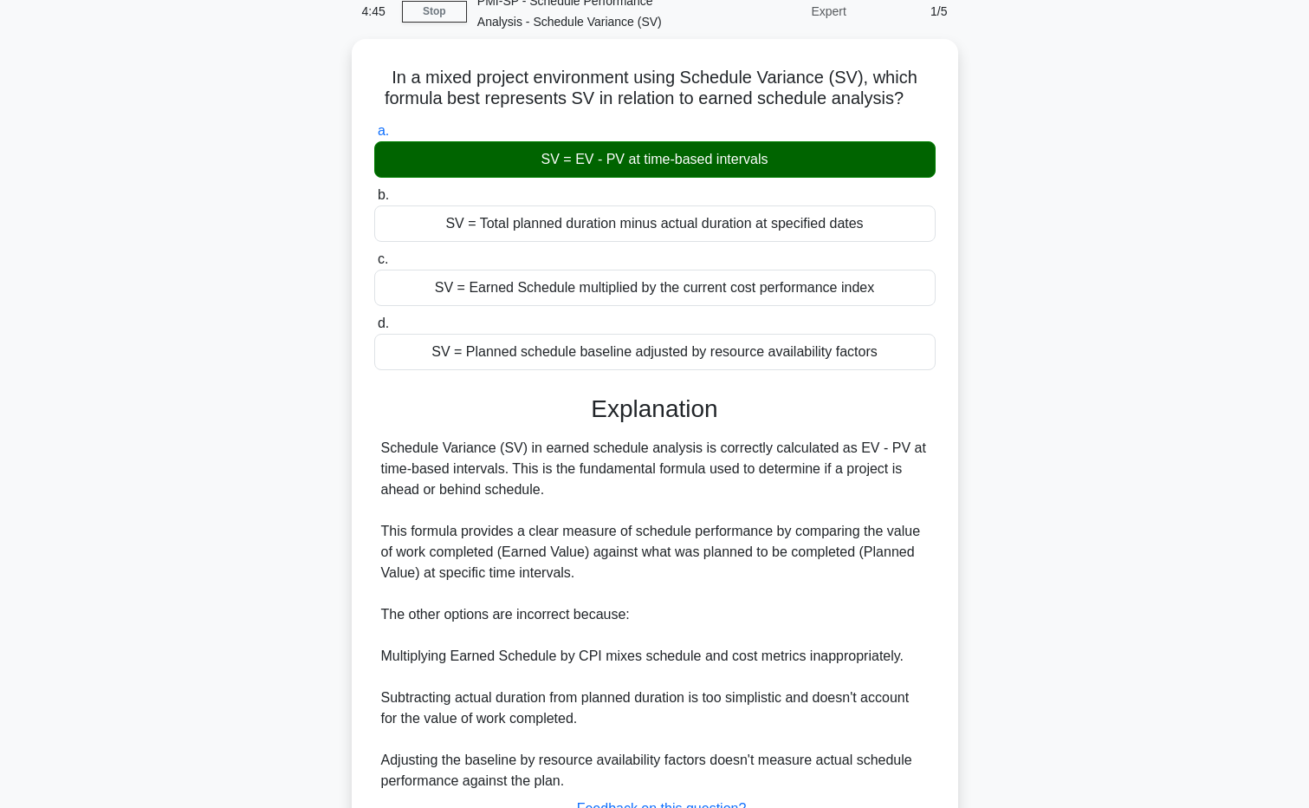
scroll to position [220, 0]
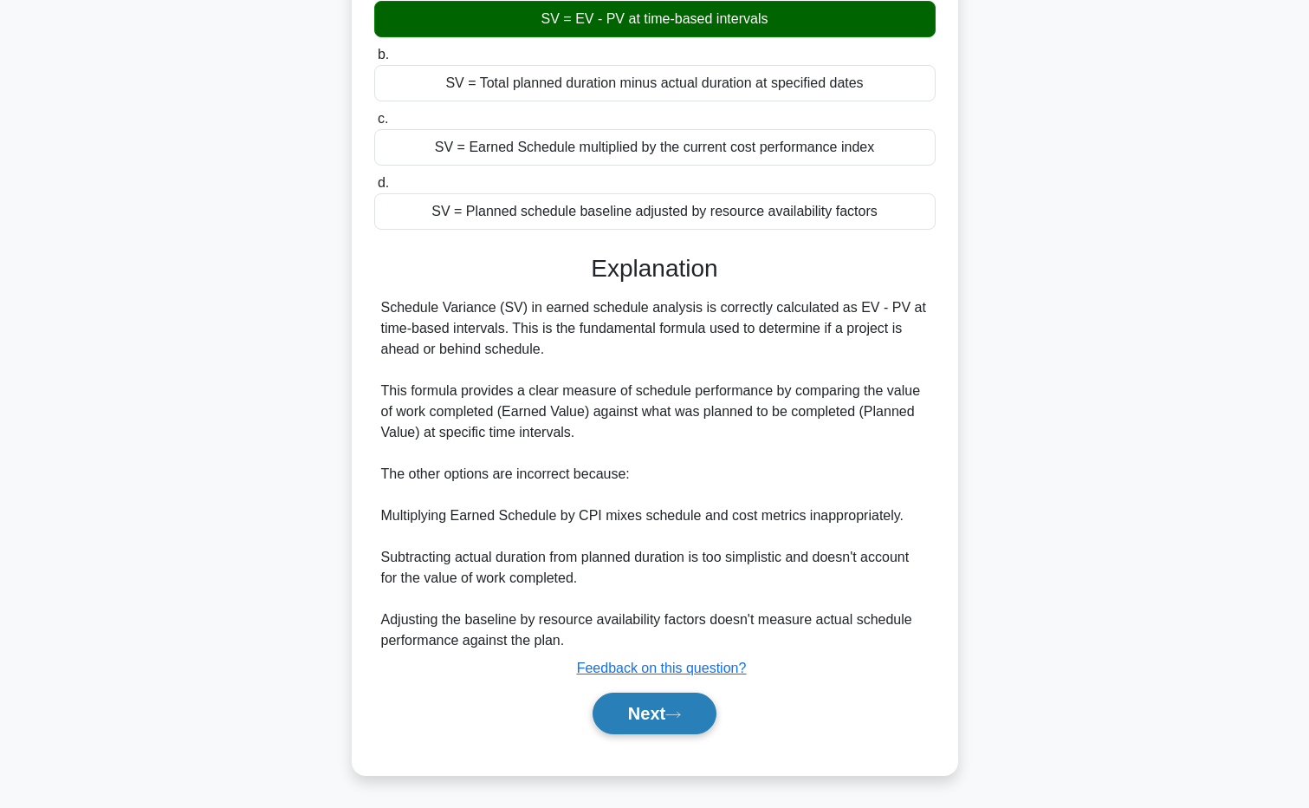
click at [659, 716] on button "Next" at bounding box center [655, 713] width 124 height 42
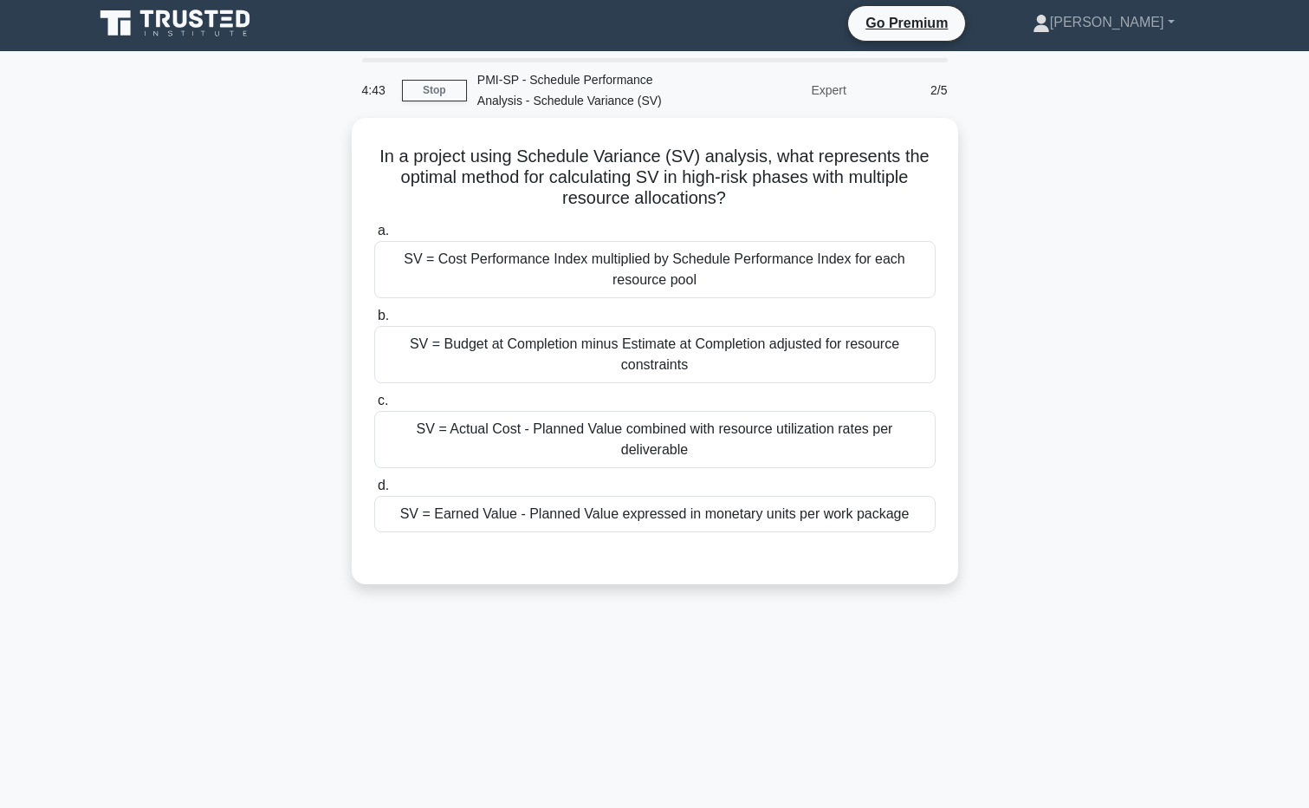
scroll to position [0, 0]
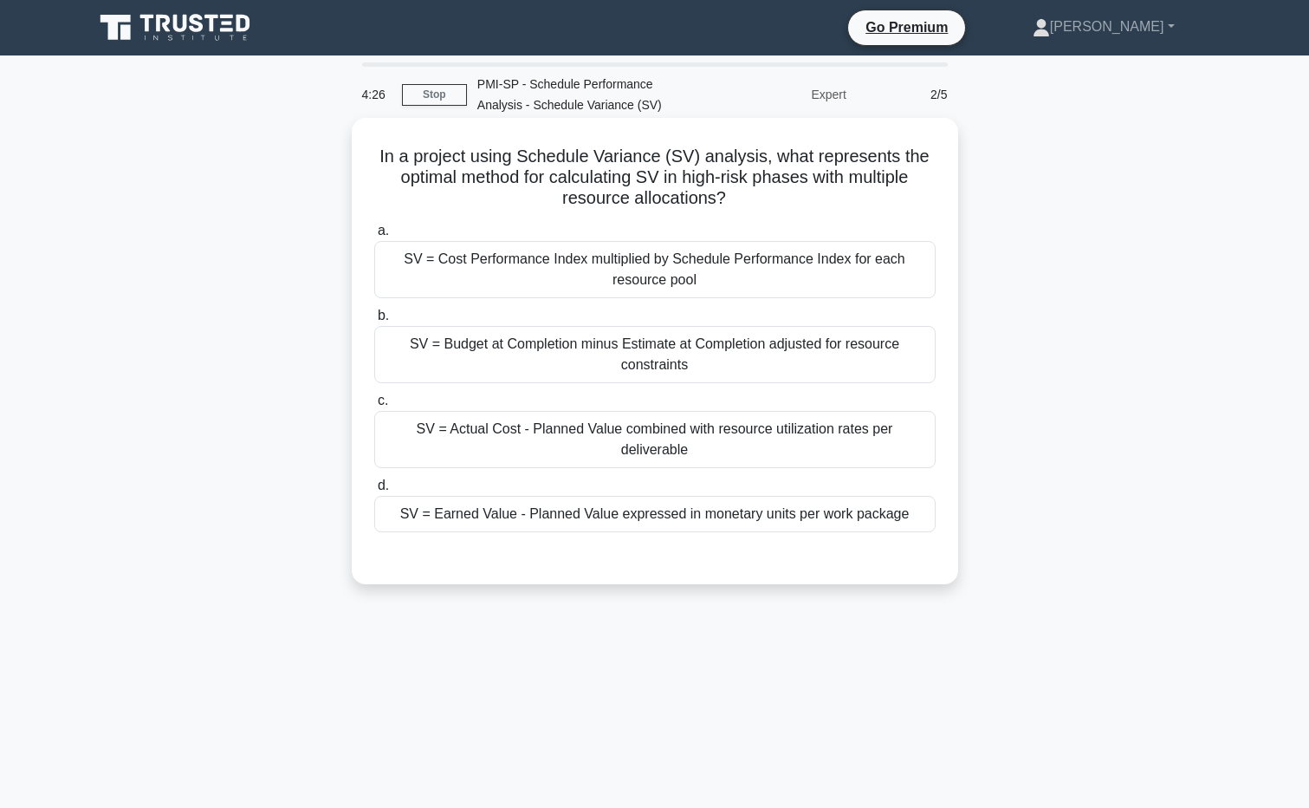
click at [622, 496] on div "SV = Earned Value - Planned Value expressed in monetary units per work package" at bounding box center [654, 514] width 561 height 36
click at [374, 491] on input "d. SV = Earned Value - Planned Value expressed in monetary units per work packa…" at bounding box center [374, 485] width 0 height 11
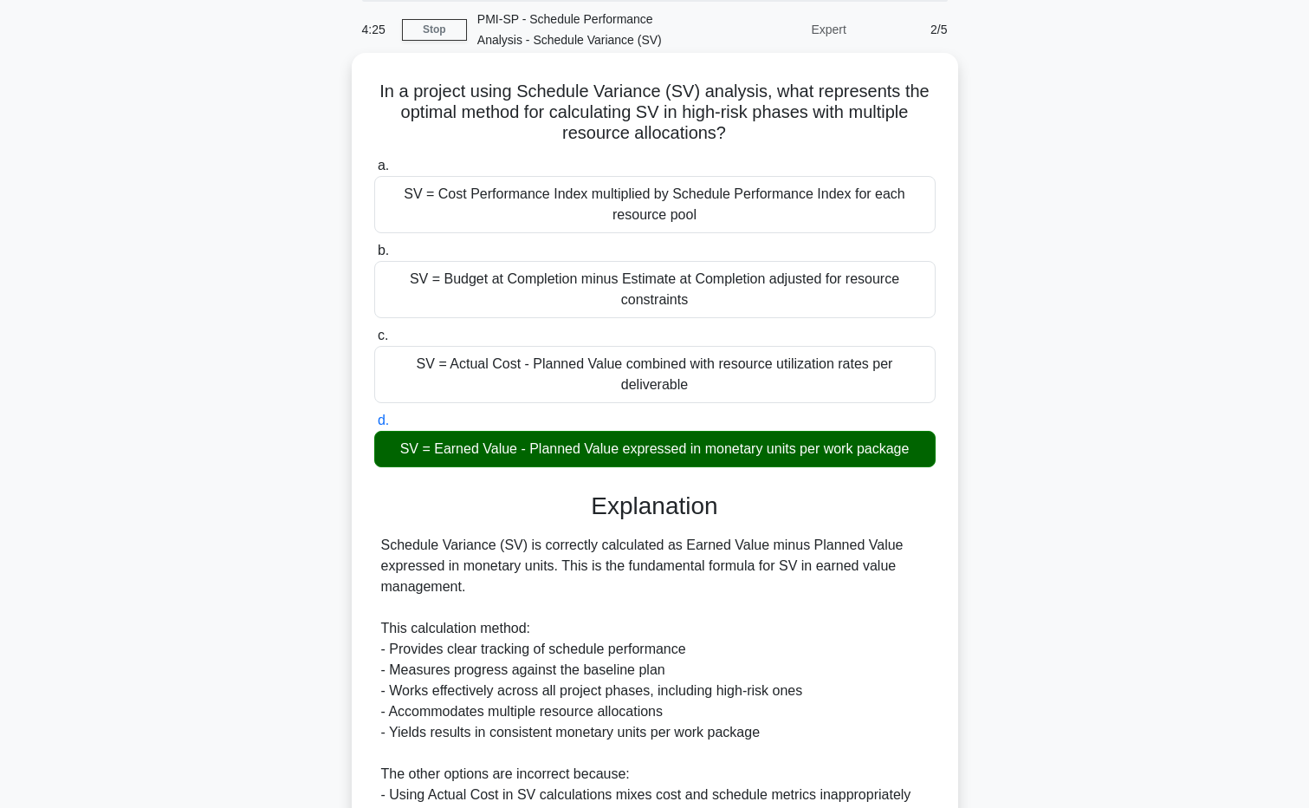
scroll to position [260, 0]
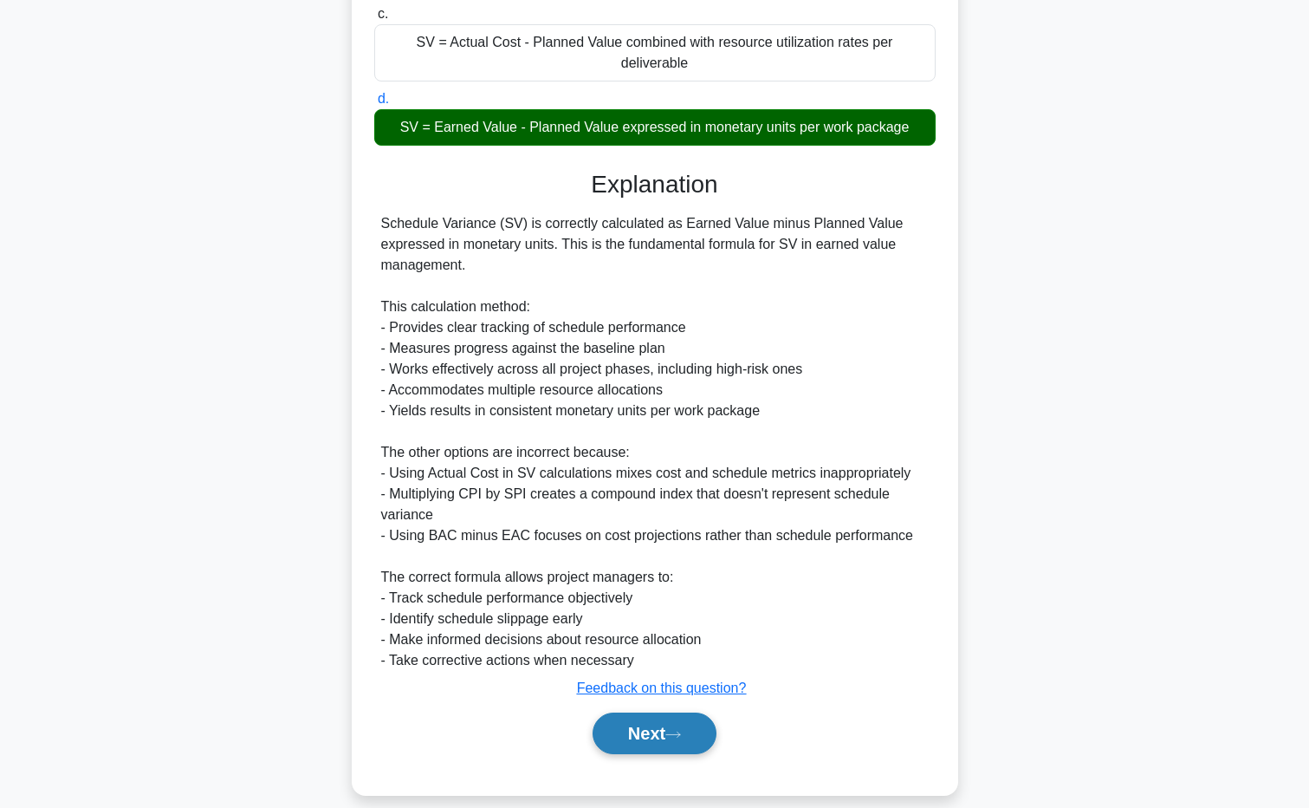
click at [650, 718] on button "Next" at bounding box center [655, 733] width 124 height 42
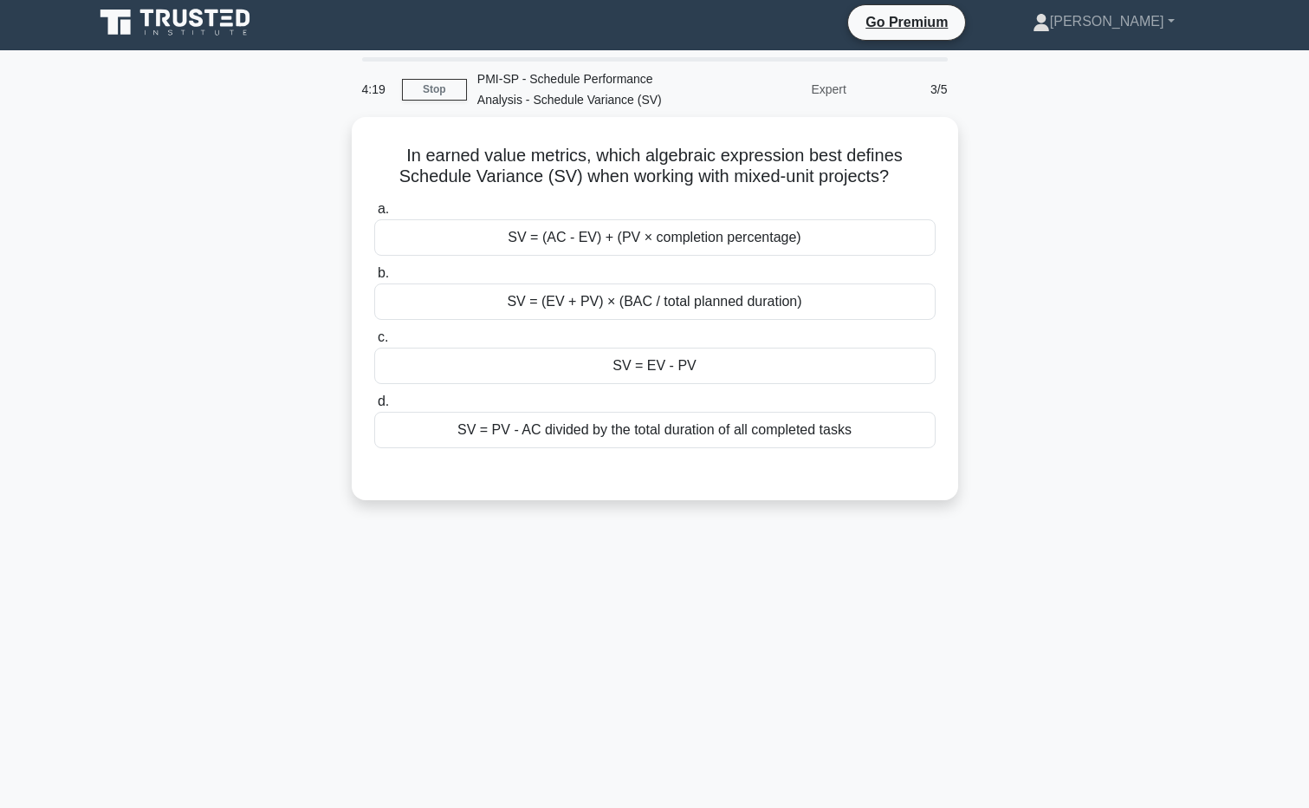
scroll to position [0, 0]
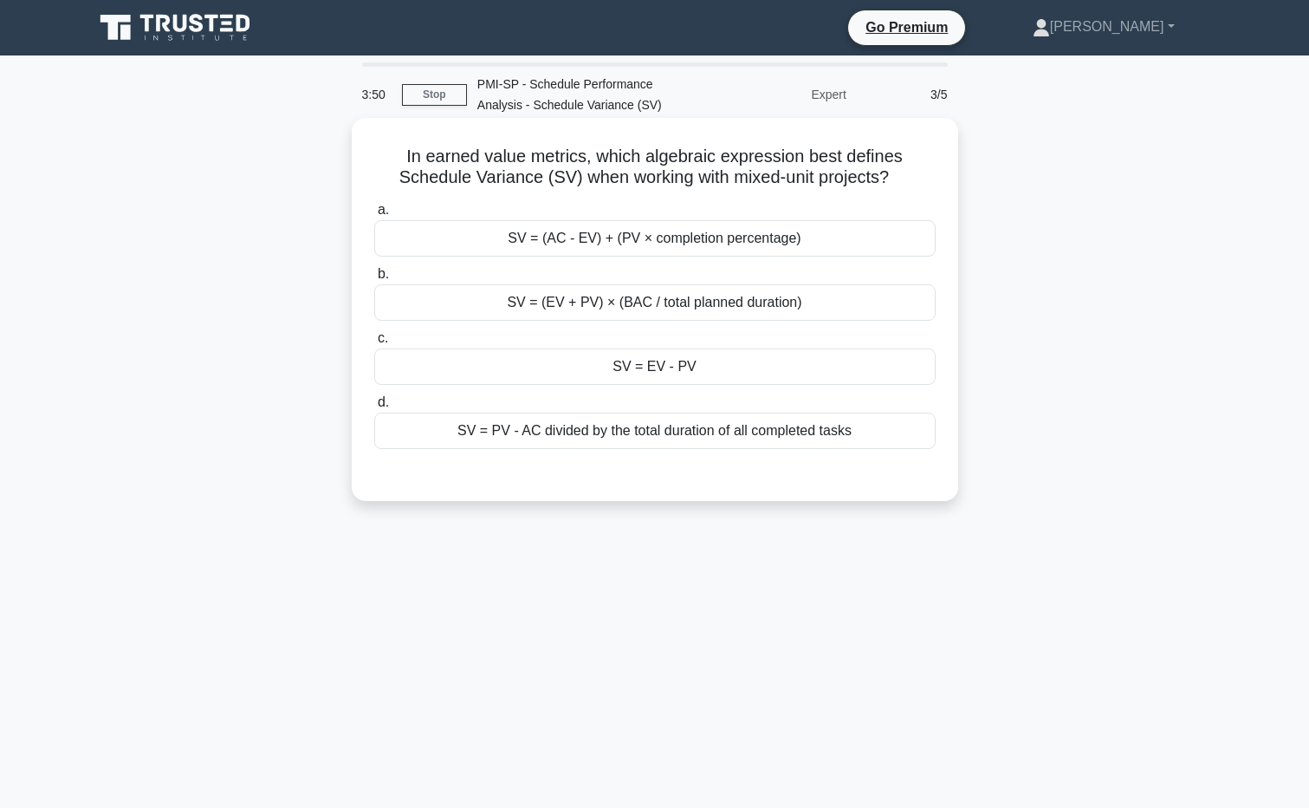
click at [726, 440] on div "SV = PV - AC divided by the total duration of all completed tasks" at bounding box center [654, 430] width 561 height 36
click at [374, 408] on input "d. SV = PV - AC divided by the total duration of all completed tasks" at bounding box center [374, 402] width 0 height 11
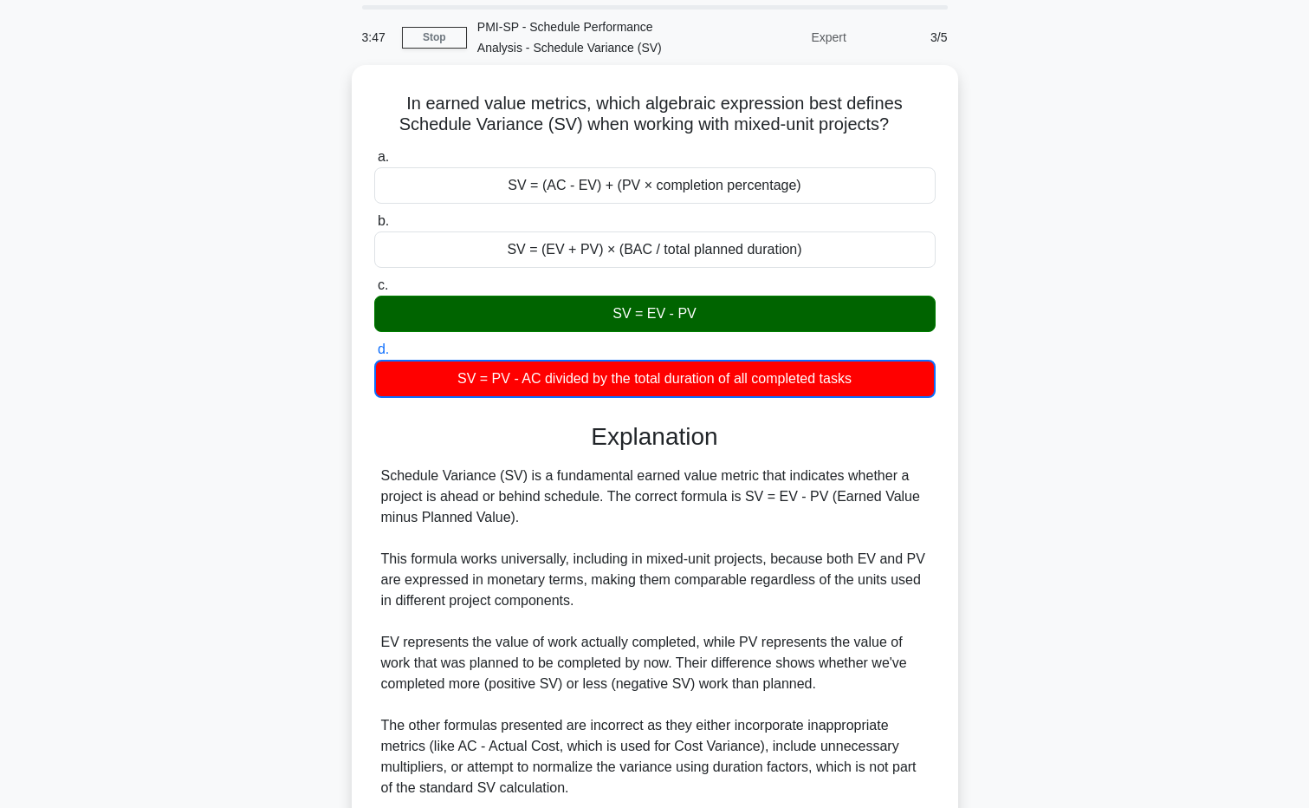
scroll to position [173, 0]
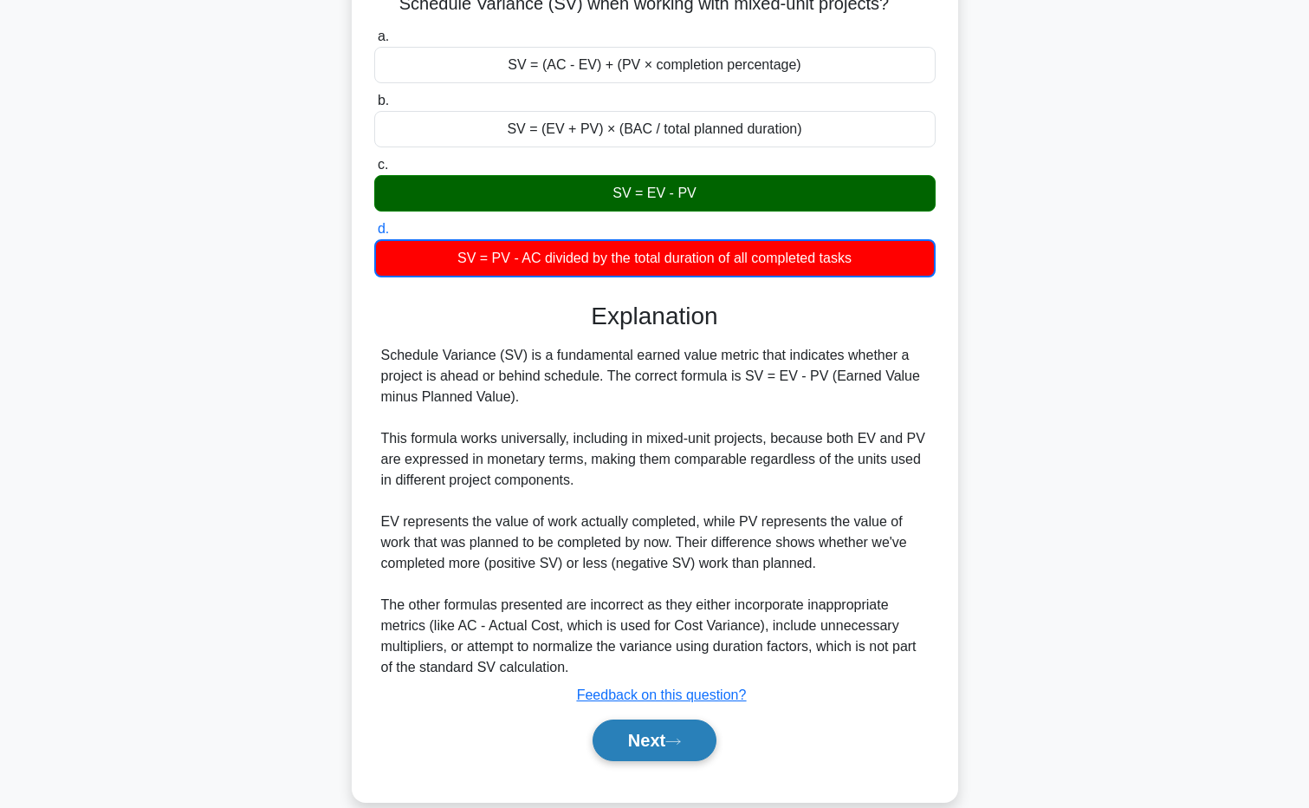
click at [628, 736] on button "Next" at bounding box center [655, 740] width 124 height 42
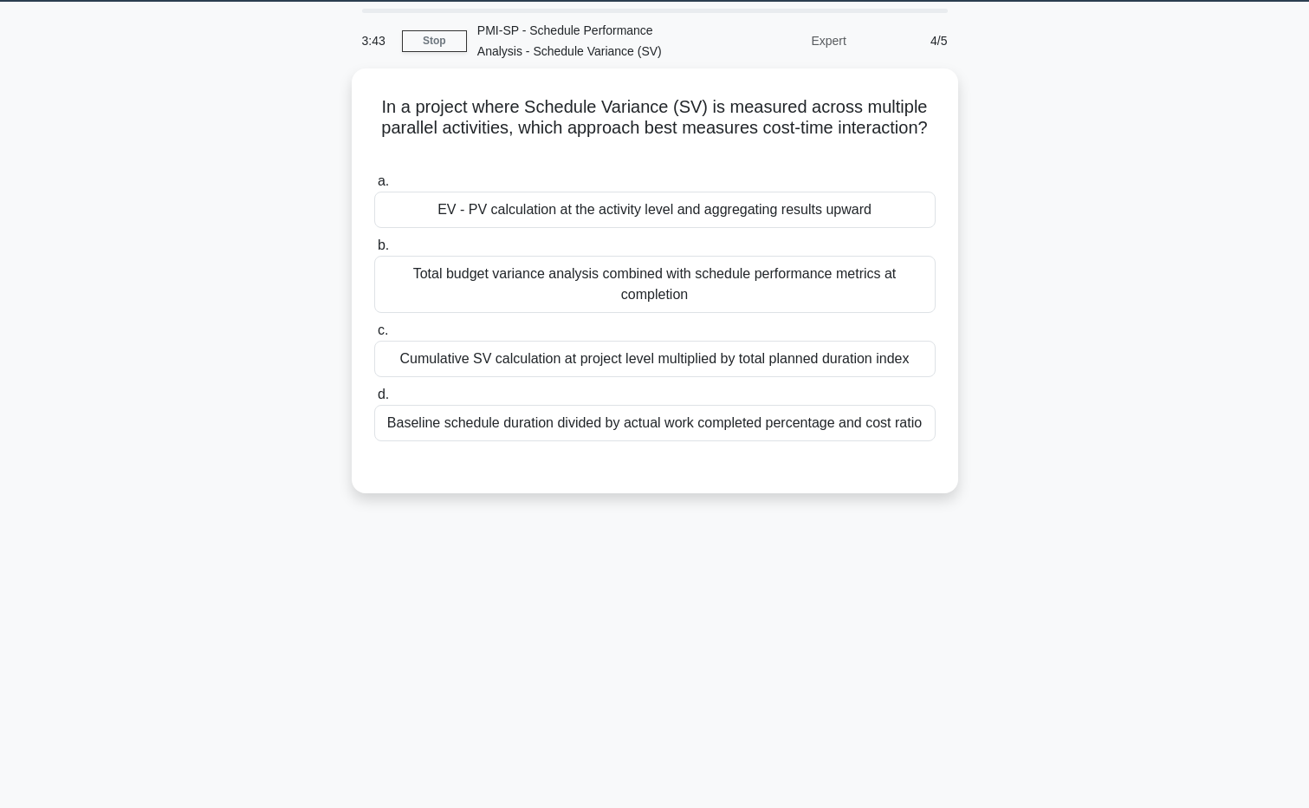
scroll to position [0, 0]
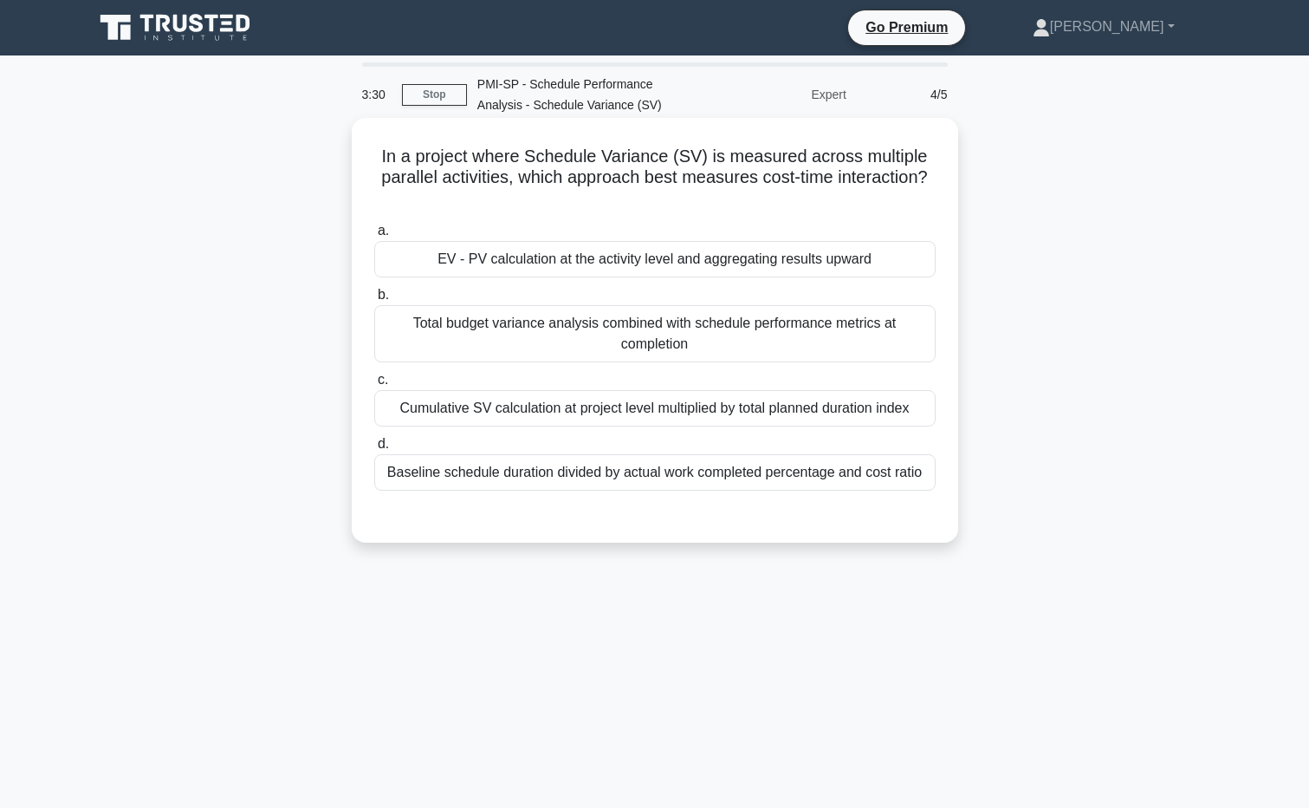
click at [750, 263] on div "EV - PV calculation at the activity level and aggregating results upward" at bounding box center [654, 259] width 561 height 36
click at [374, 237] on input "a. EV - PV calculation at the activity level and aggregating results upward" at bounding box center [374, 230] width 0 height 11
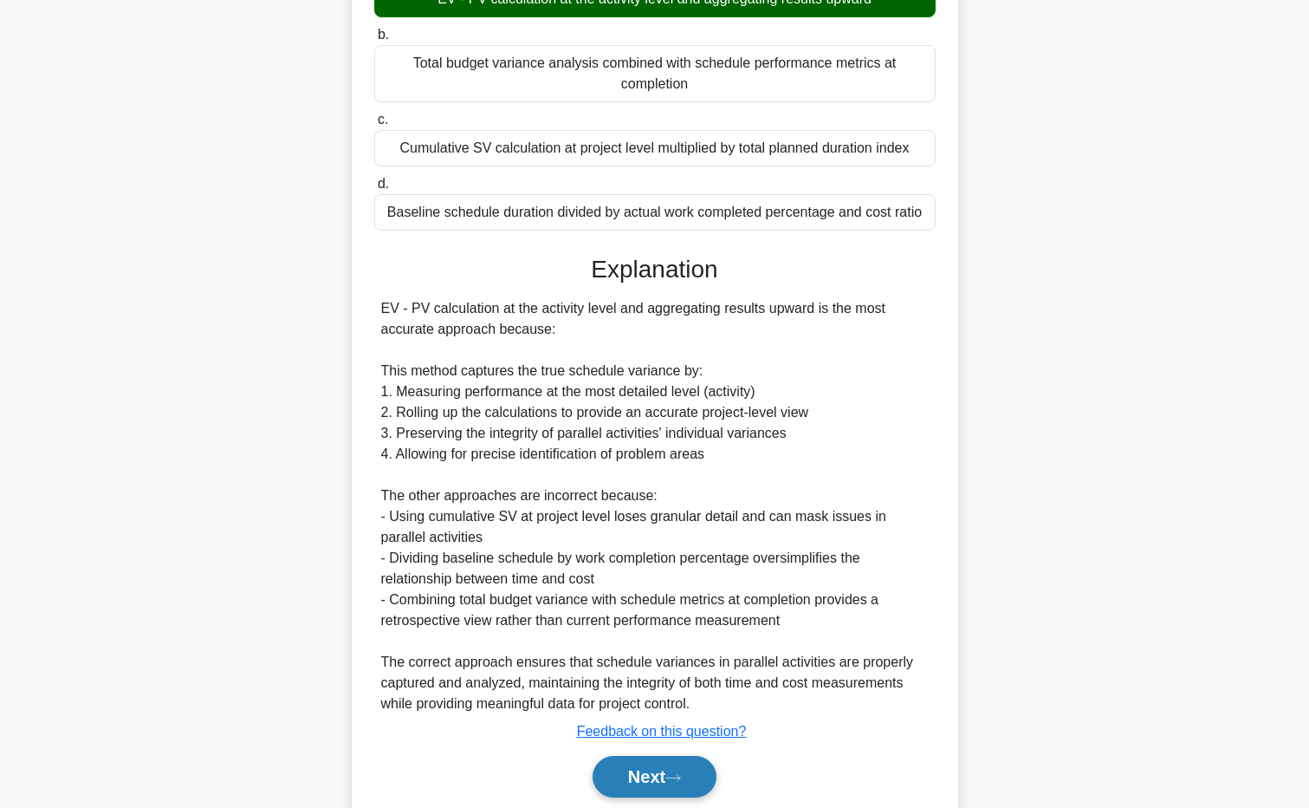
click at [664, 767] on button "Next" at bounding box center [655, 777] width 124 height 42
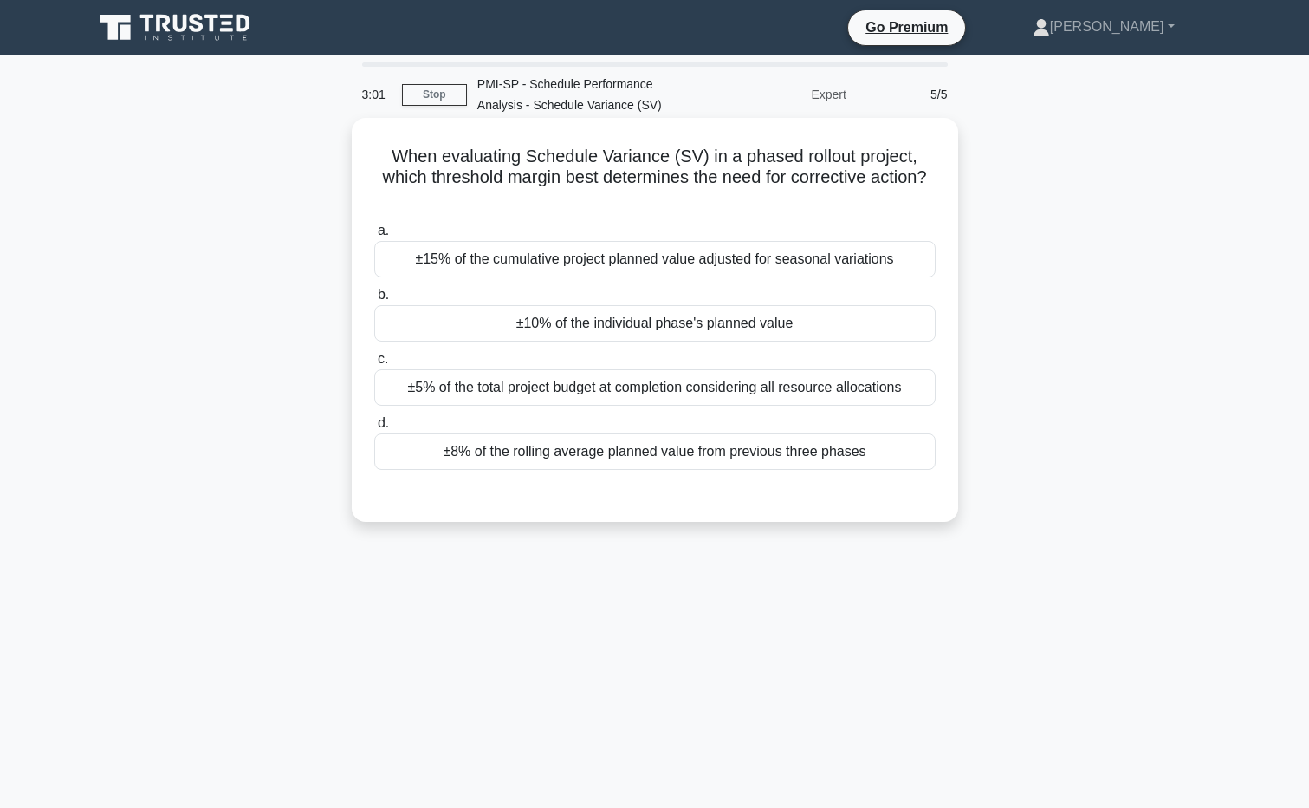
click at [856, 453] on div "±8% of the rolling average planned value from previous three phases" at bounding box center [654, 451] width 561 height 36
click at [374, 429] on input "d. ±8% of the rolling average planned value from previous three phases" at bounding box center [374, 423] width 0 height 11
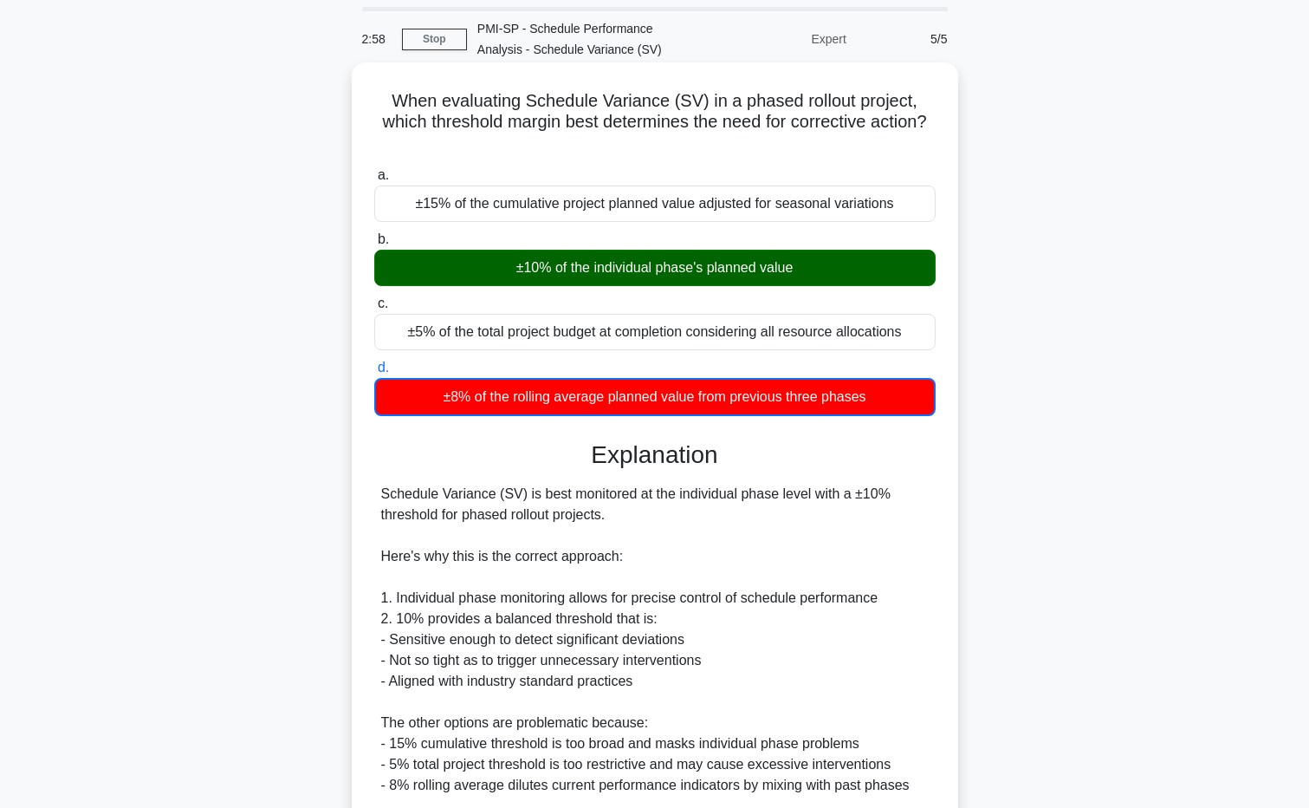
scroll to position [87, 0]
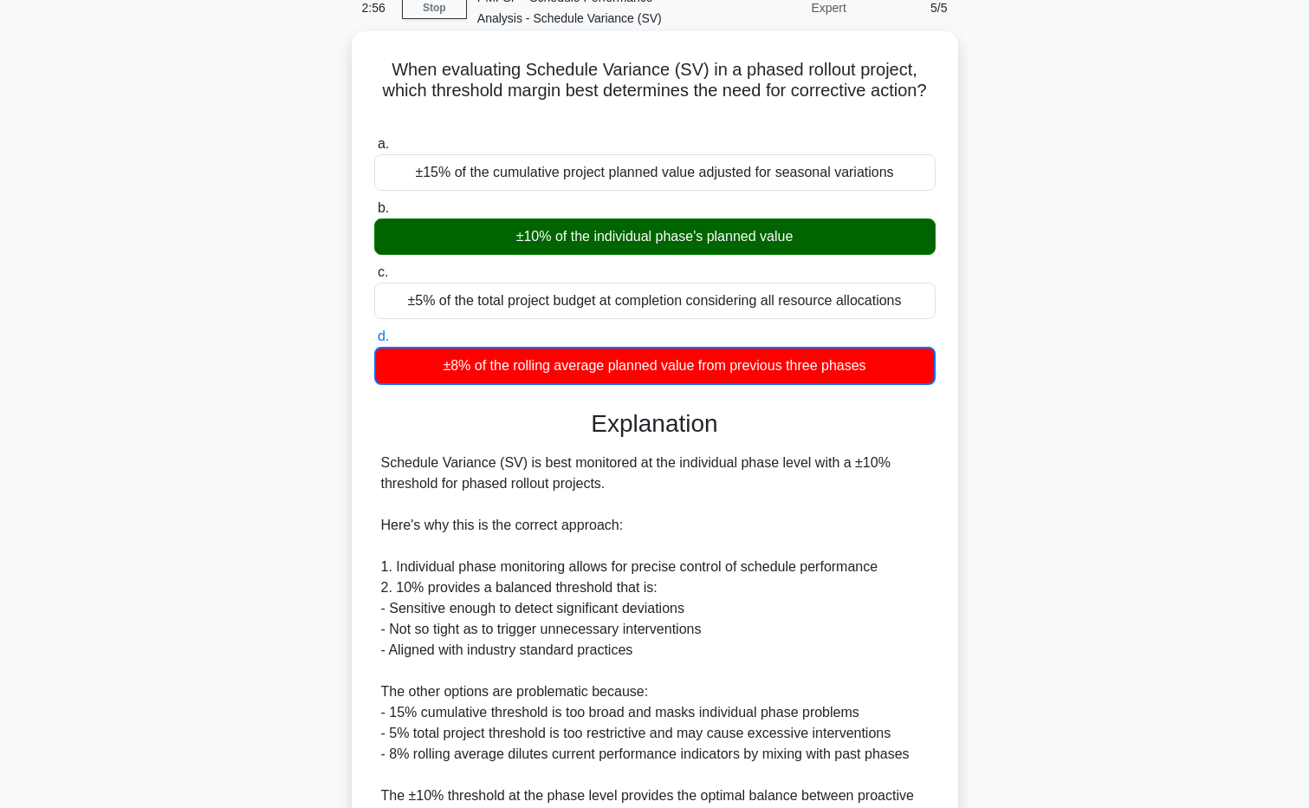
drag, startPoint x: 534, startPoint y: 459, endPoint x: 681, endPoint y: 486, distance: 149.7
click at [681, 486] on div "Schedule Variance (SV) is best monitored at the individual phase level with a ±…" at bounding box center [655, 649] width 548 height 395
drag, startPoint x: 681, startPoint y: 486, endPoint x: 650, endPoint y: 465, distance: 37.5
click at [621, 463] on div "Schedule Variance (SV) is best monitored at the individual phase level with a ±…" at bounding box center [655, 649] width 548 height 395
drag, startPoint x: 672, startPoint y: 464, endPoint x: 687, endPoint y: 486, distance: 27.4
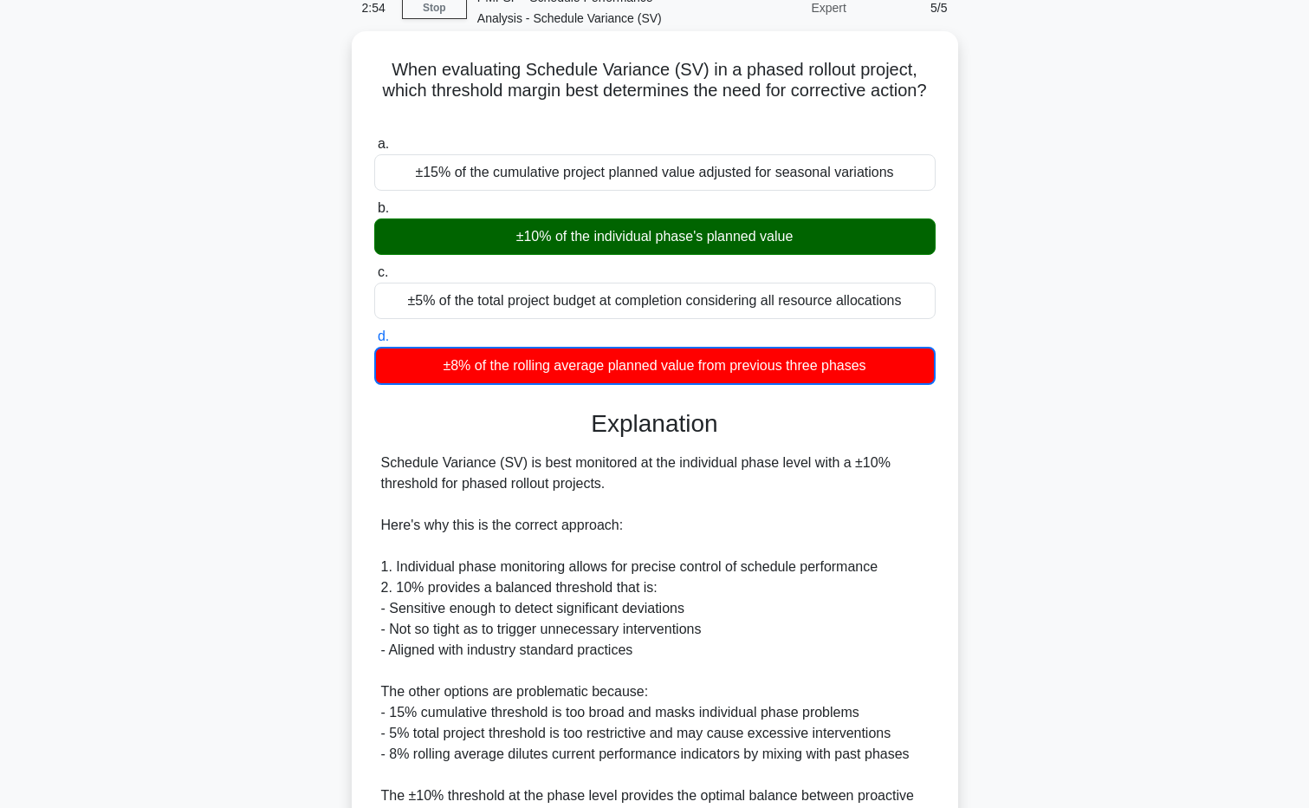
click at [687, 486] on div "Schedule Variance (SV) is best monitored at the individual phase level with a ±…" at bounding box center [655, 649] width 548 height 395
drag, startPoint x: 687, startPoint y: 486, endPoint x: 546, endPoint y: 490, distance: 141.3
click at [546, 490] on div "Schedule Variance (SV) is best monitored at the individual phase level with a ±…" at bounding box center [655, 649] width 548 height 395
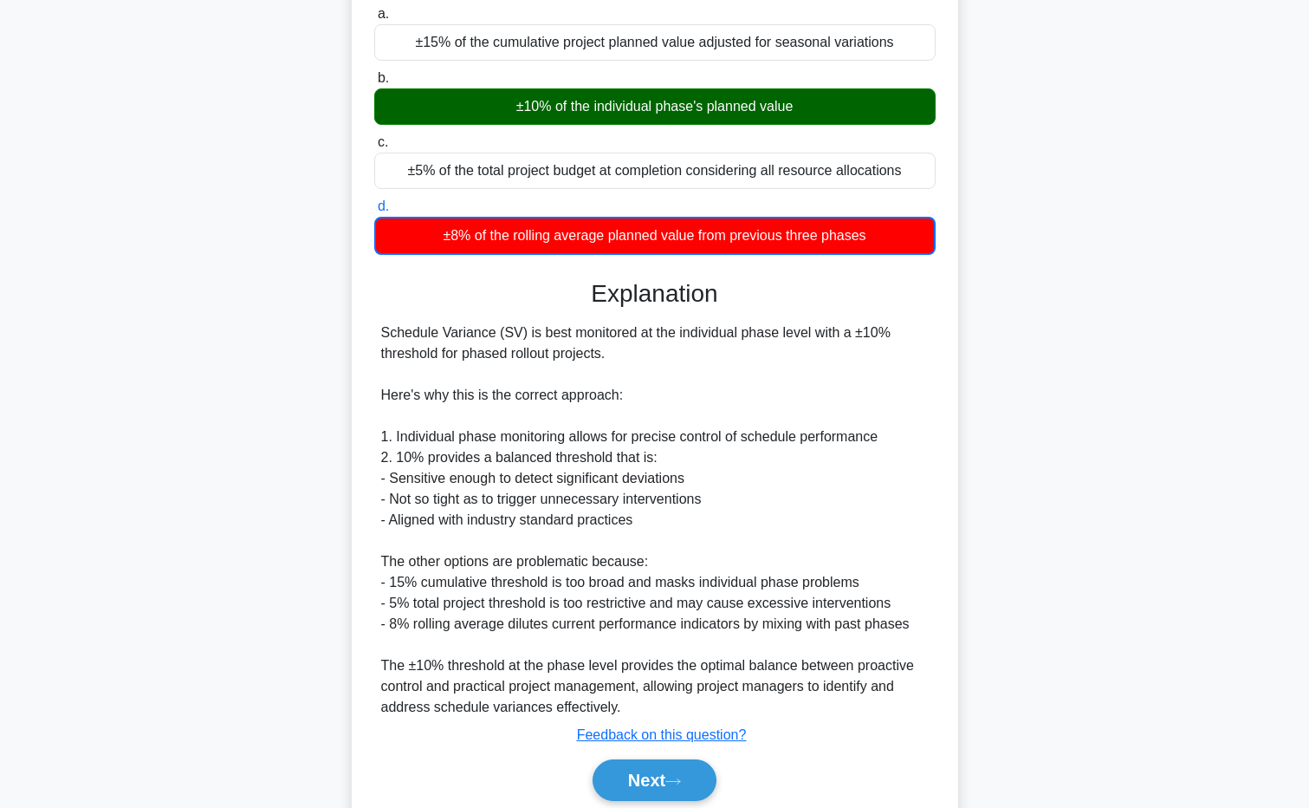
scroll to position [260, 0]
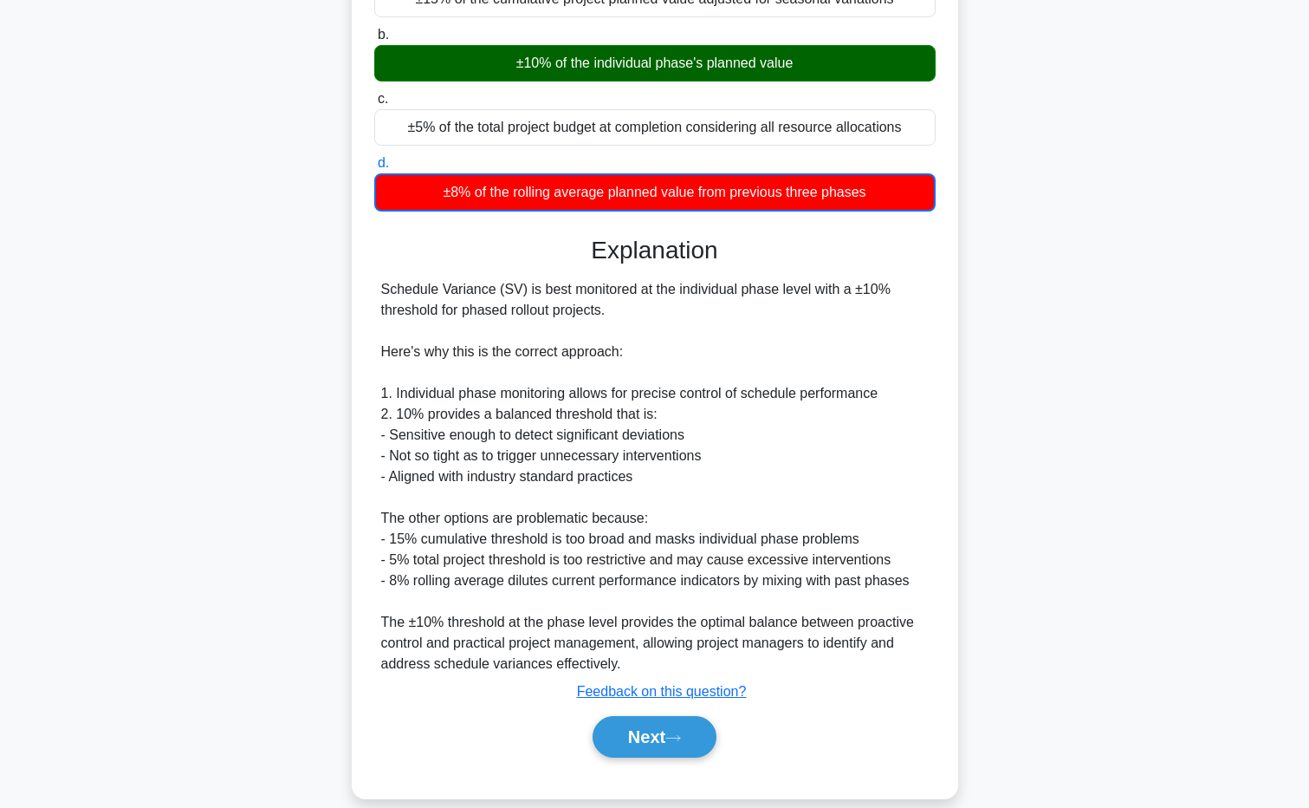
drag, startPoint x: 673, startPoint y: 289, endPoint x: 801, endPoint y: 303, distance: 128.2
click at [801, 303] on div "Schedule Variance (SV) is best monitored at the individual phase level with a ±…" at bounding box center [655, 476] width 548 height 395
drag, startPoint x: 801, startPoint y: 303, endPoint x: 795, endPoint y: 290, distance: 14.0
click at [795, 290] on div "Schedule Variance (SV) is best monitored at the individual phase level with a ±…" at bounding box center [655, 476] width 548 height 395
click at [663, 730] on button "Next" at bounding box center [655, 737] width 124 height 42
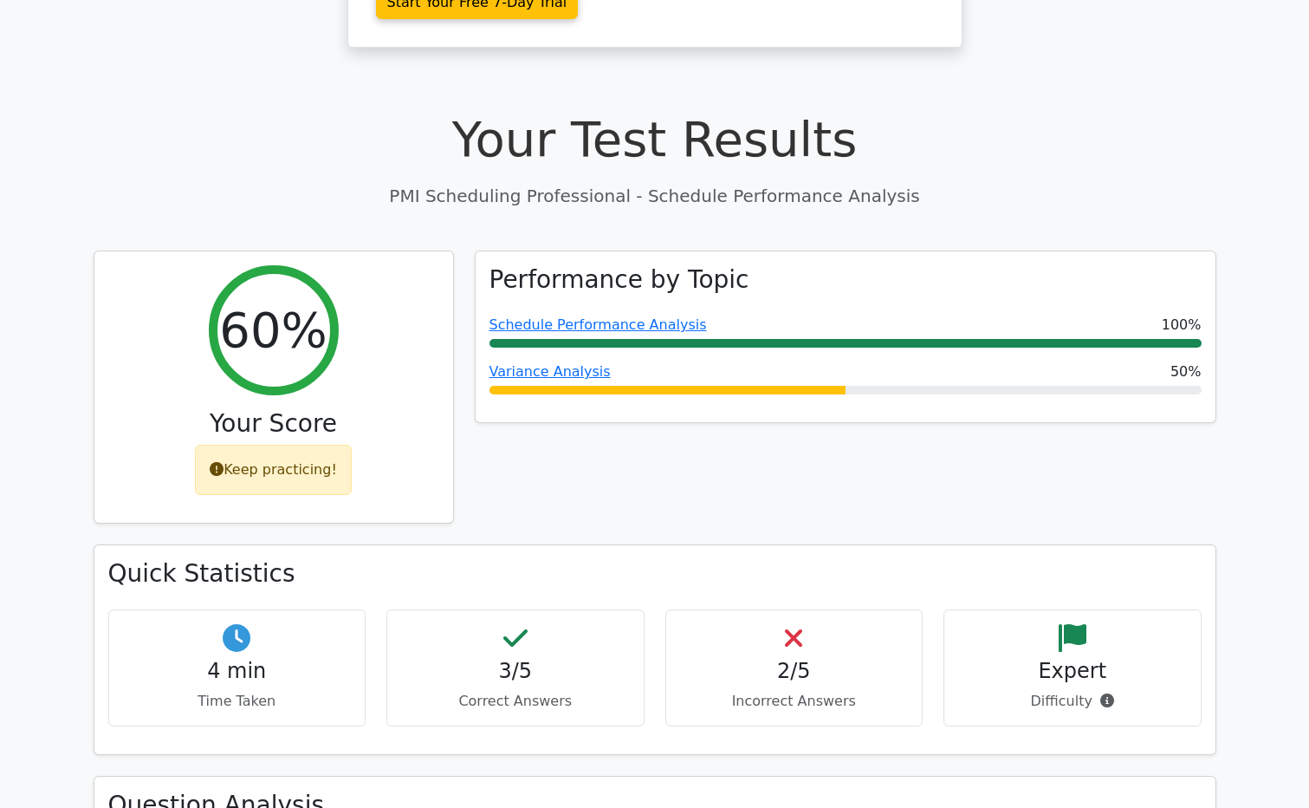
scroll to position [693, 0]
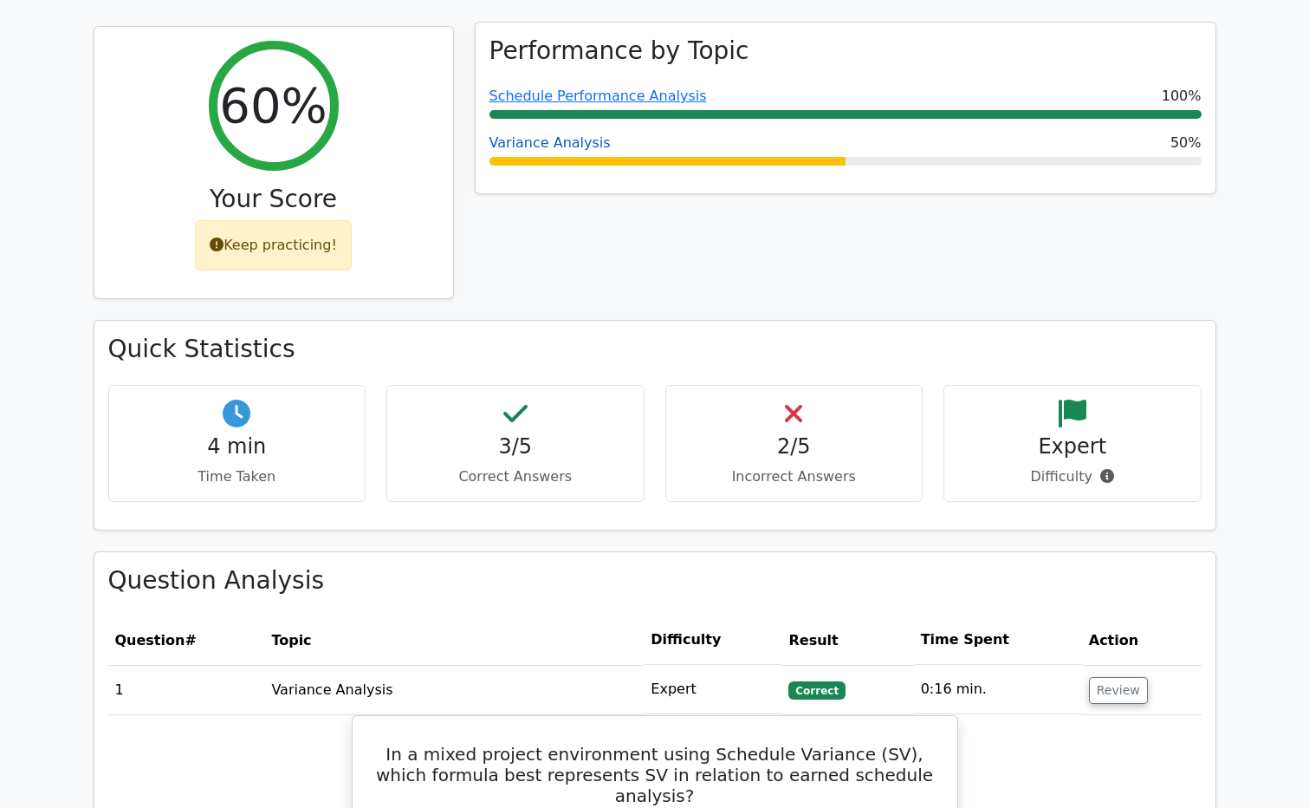
drag, startPoint x: 548, startPoint y: 139, endPoint x: 584, endPoint y: 151, distance: 37.3
click at [548, 139] on link "Variance Analysis" at bounding box center [550, 142] width 121 height 16
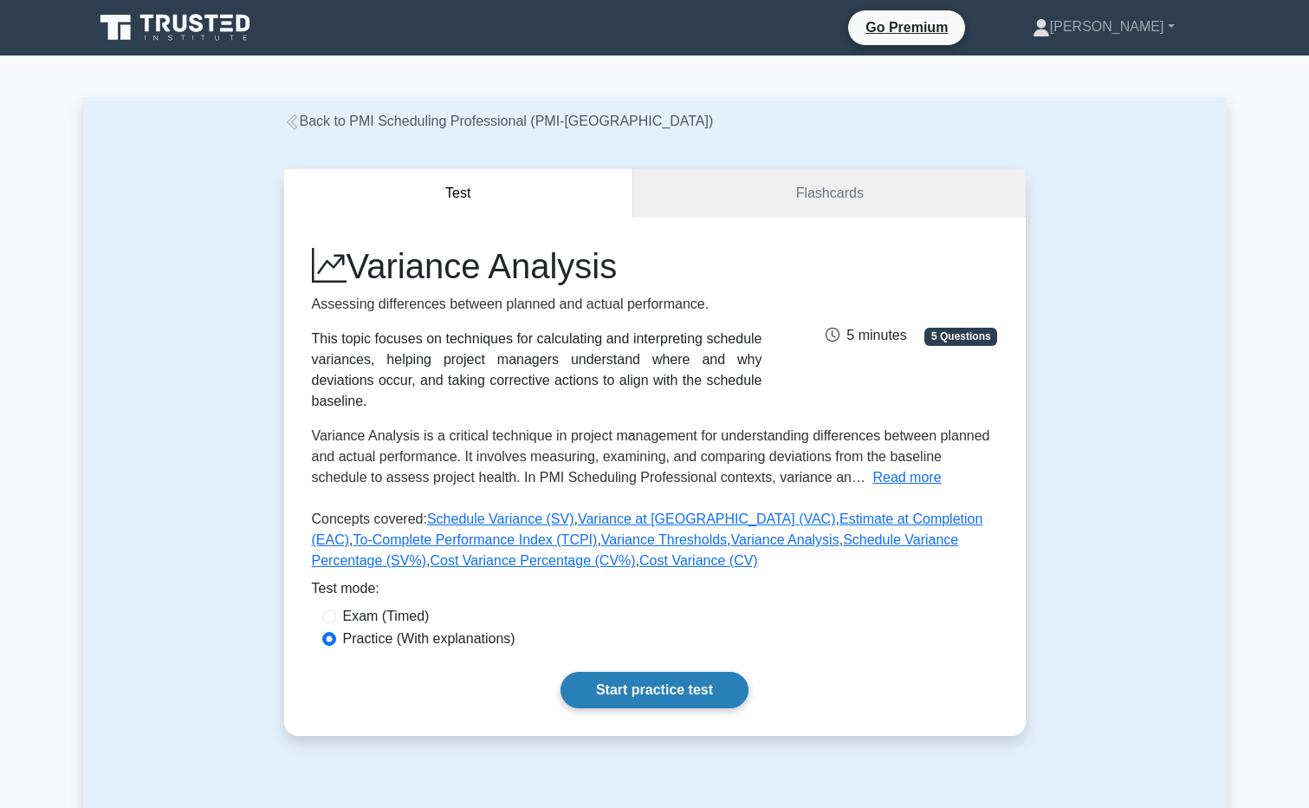
click at [633, 678] on link "Start practice test" at bounding box center [655, 690] width 188 height 36
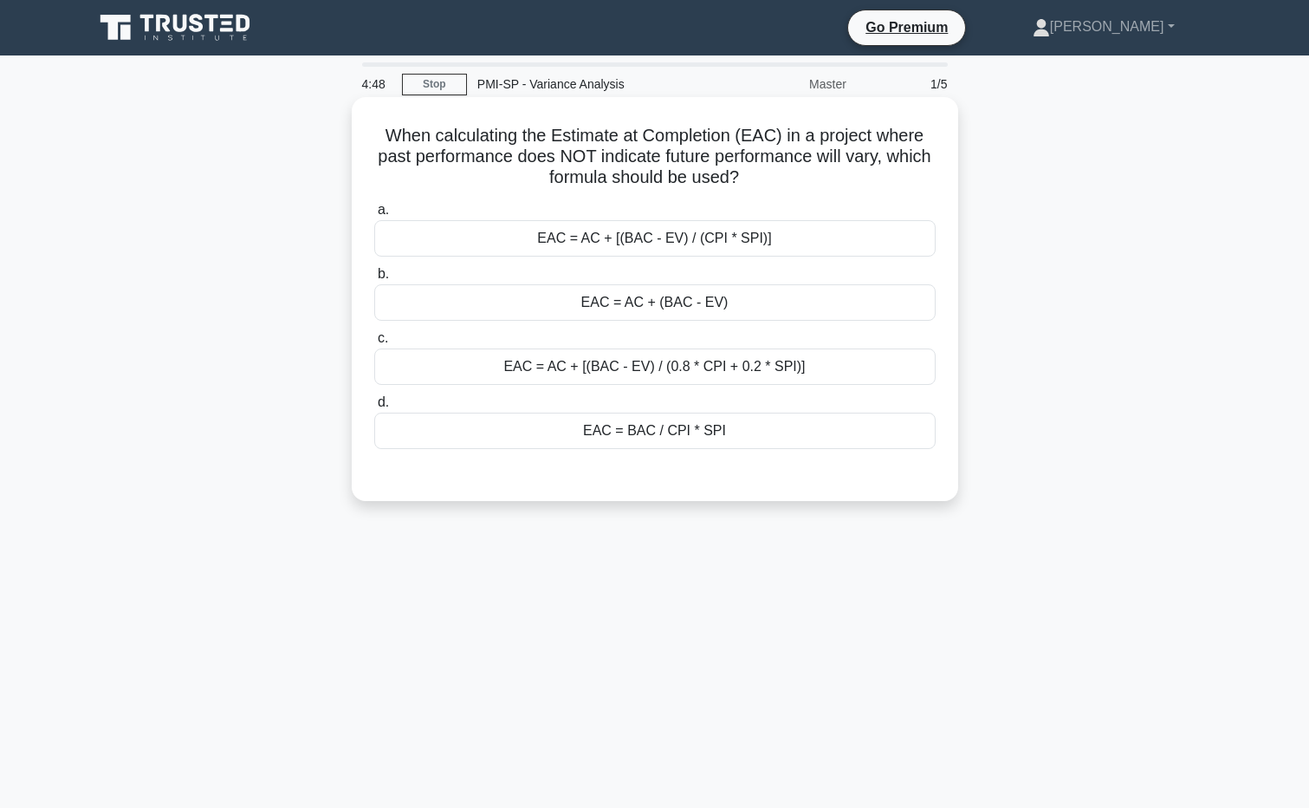
click at [648, 297] on div "EAC = AC + (BAC - EV)" at bounding box center [654, 302] width 561 height 36
click at [374, 280] on input "b. EAC = AC + (BAC - EV)" at bounding box center [374, 274] width 0 height 11
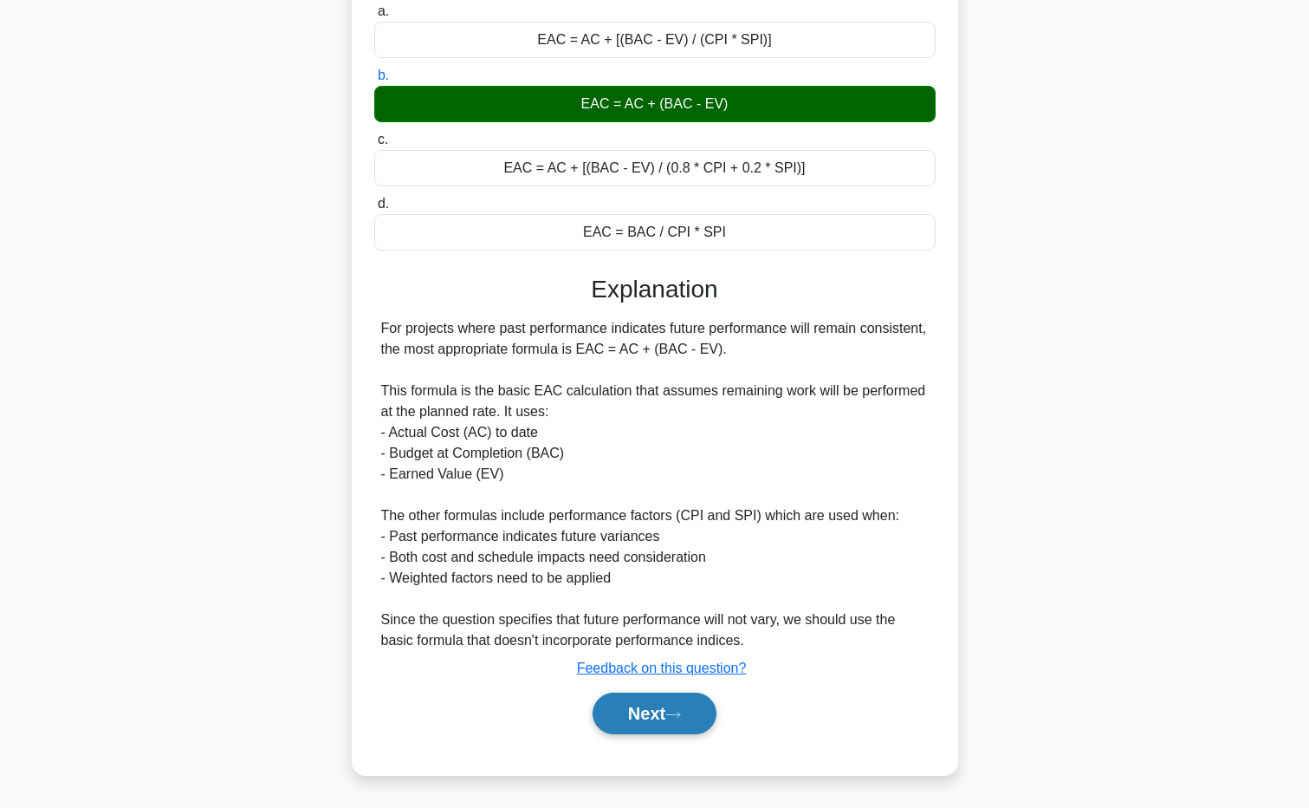
click at [595, 713] on button "Next" at bounding box center [655, 713] width 124 height 42
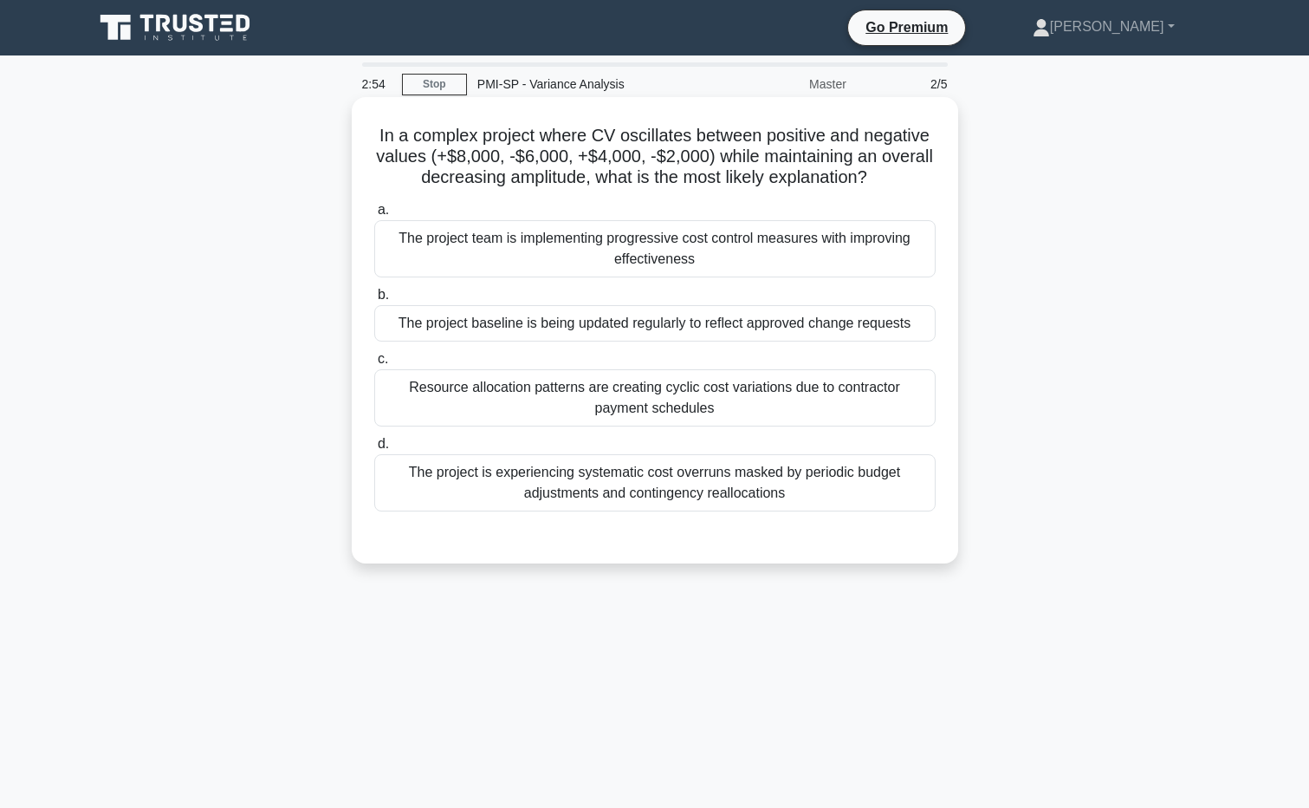
click at [855, 496] on div "The project is experiencing systematic cost overruns masked by periodic budget …" at bounding box center [654, 482] width 561 height 57
click at [374, 450] on input "d. The project is experiencing systematic cost overruns masked by periodic budg…" at bounding box center [374, 443] width 0 height 11
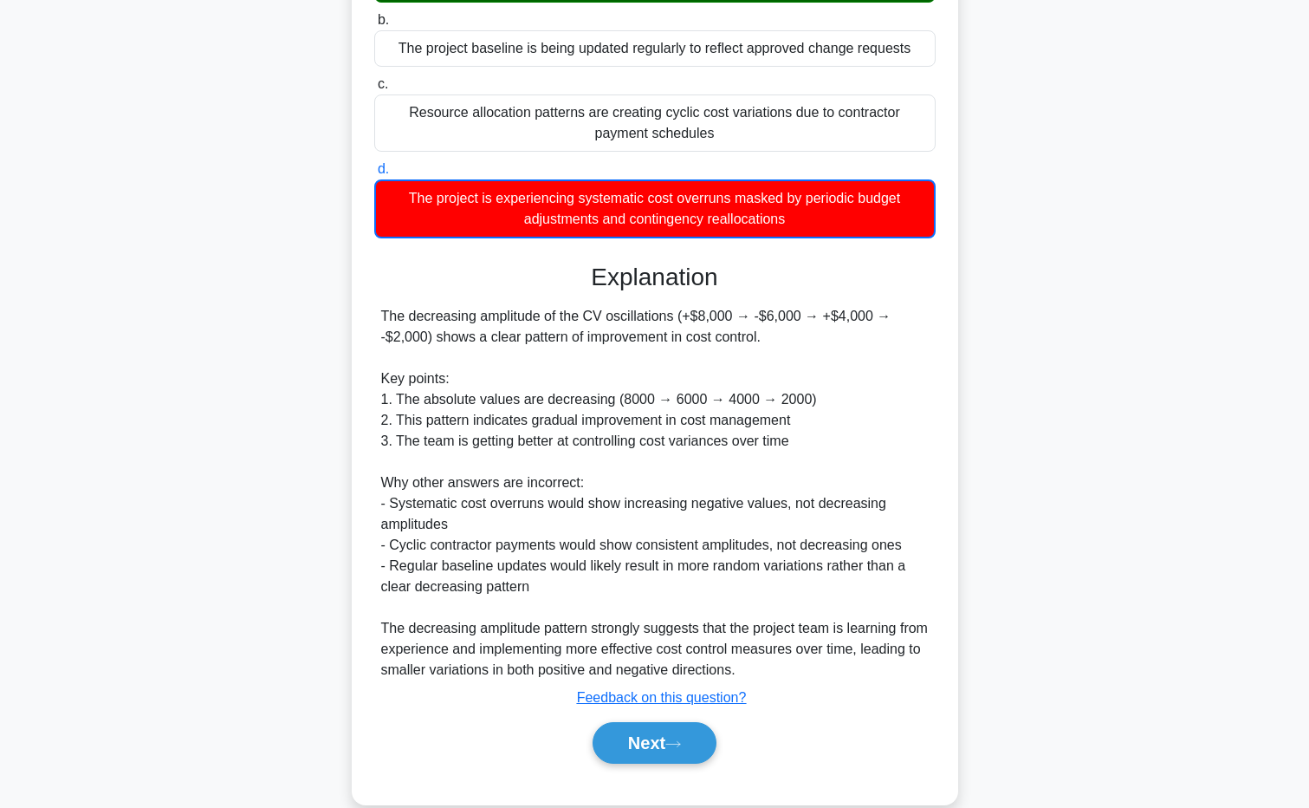
scroll to position [305, 0]
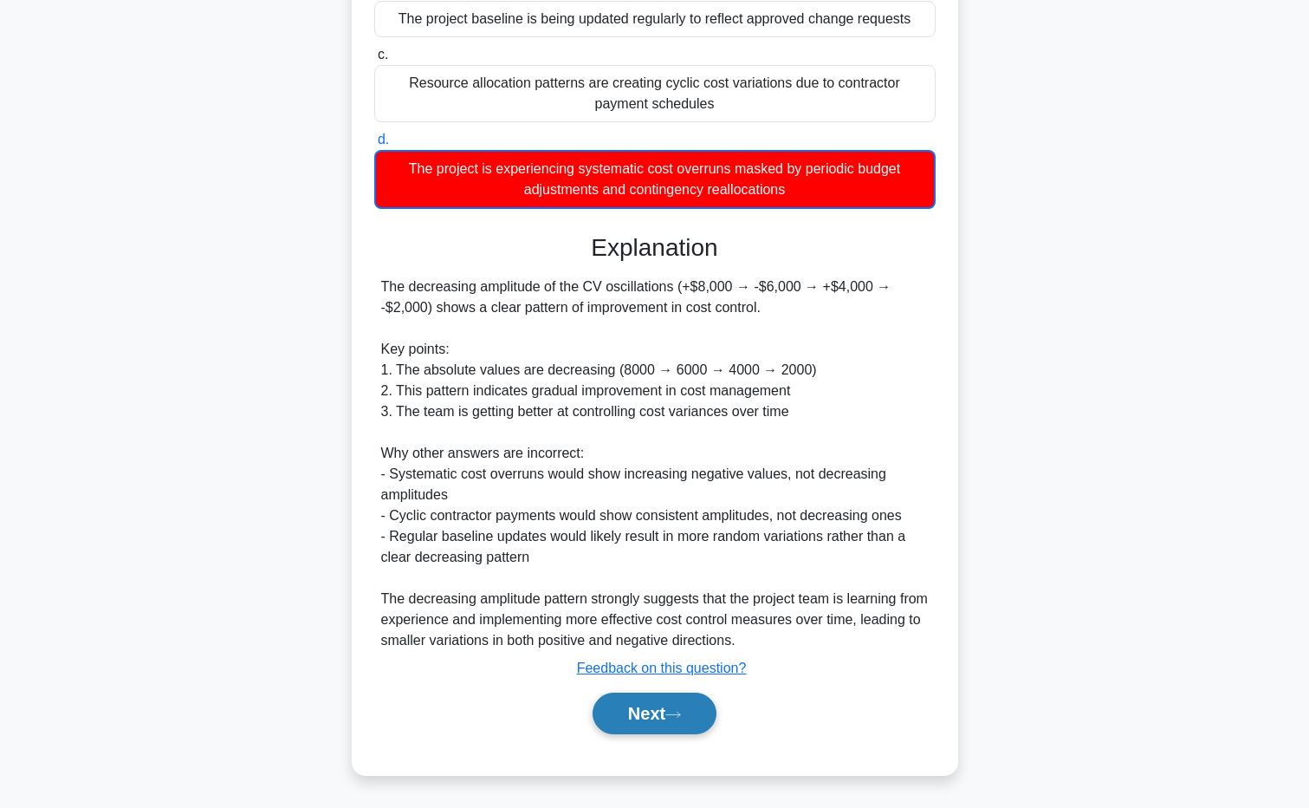
click at [608, 717] on button "Next" at bounding box center [655, 713] width 124 height 42
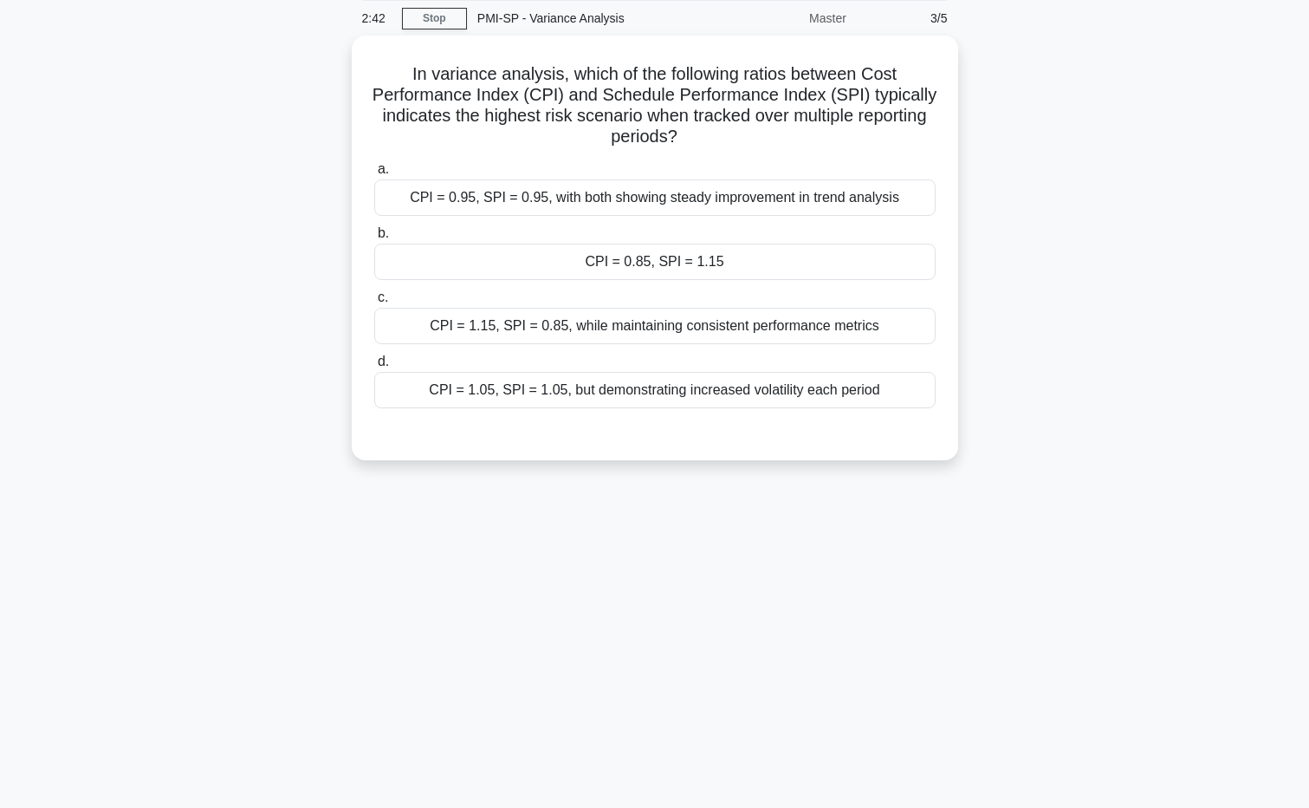
scroll to position [0, 0]
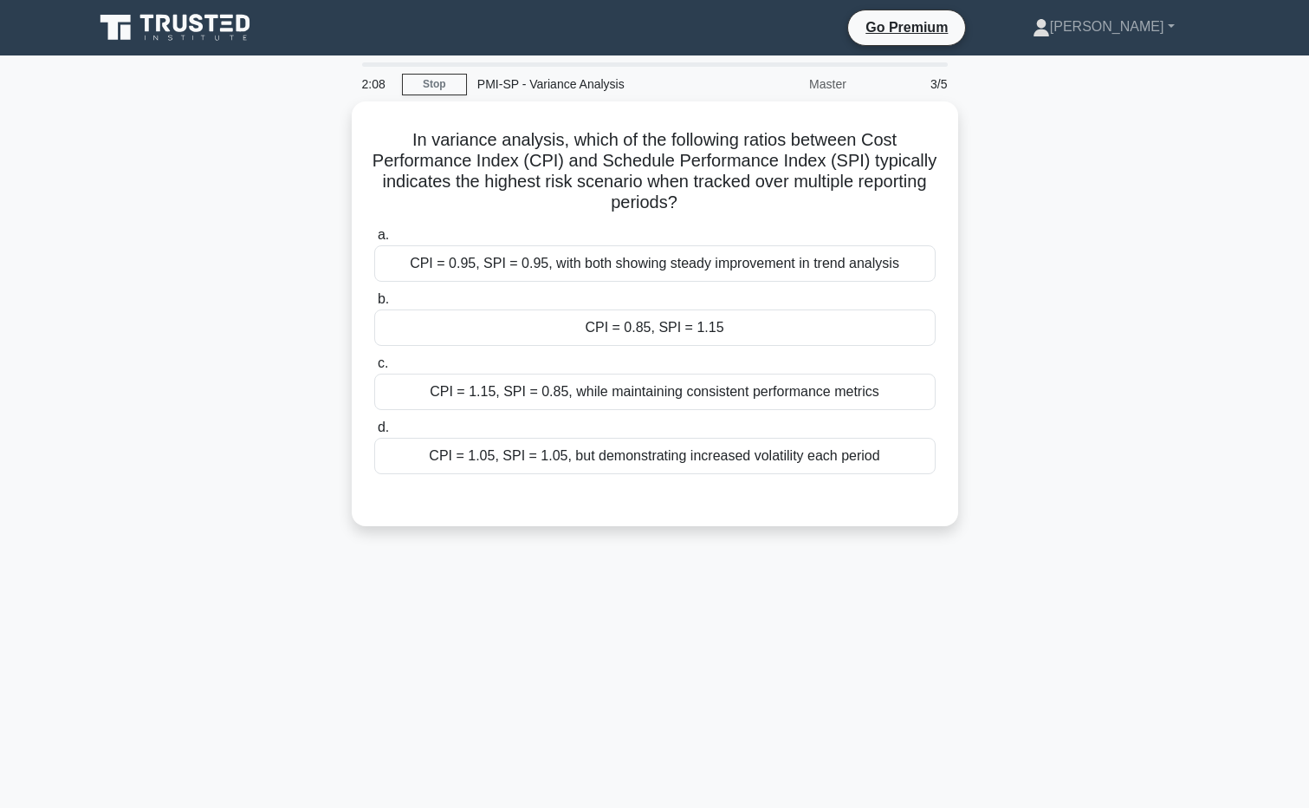
drag, startPoint x: 883, startPoint y: 386, endPoint x: 1101, endPoint y: 407, distance: 219.3
click at [1101, 407] on div "In variance analysis, which of the following ratios between Cost Performance In…" at bounding box center [655, 323] width 1144 height 445
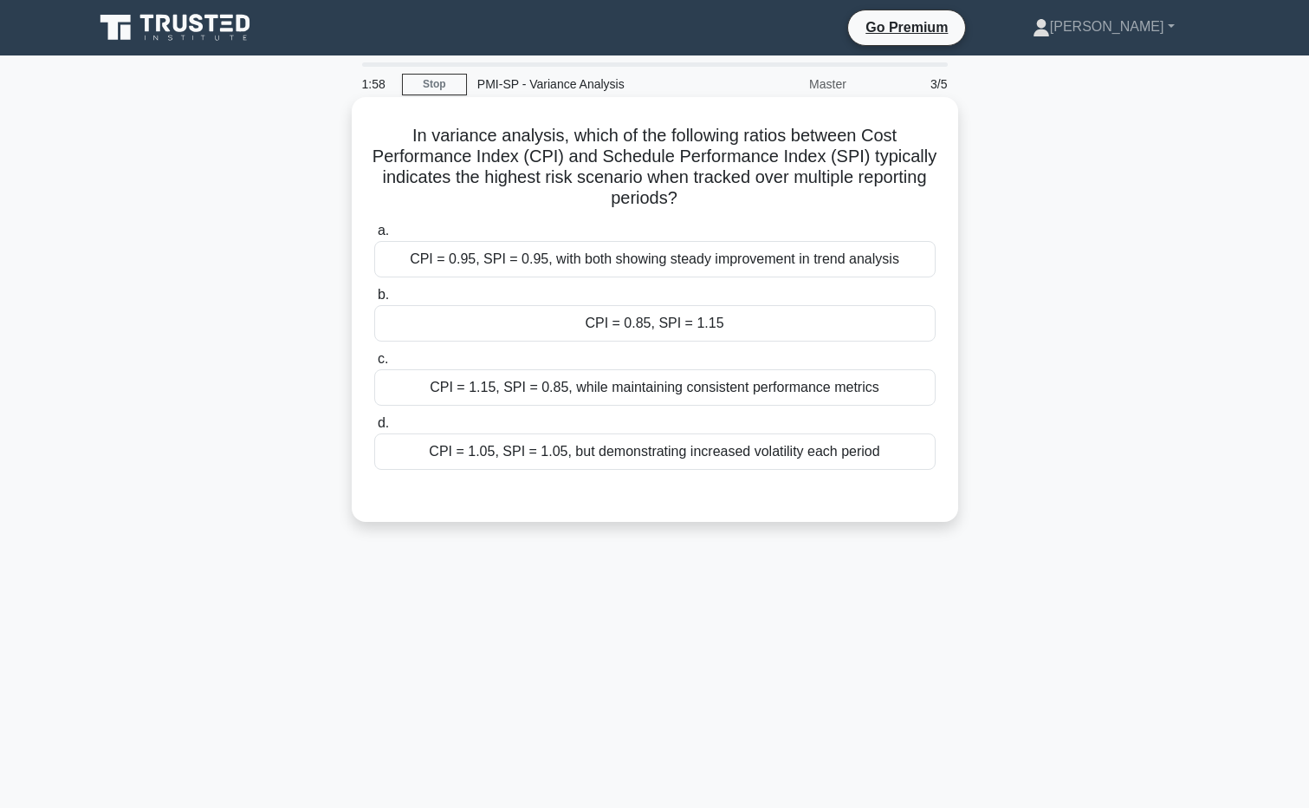
click at [698, 334] on div "CPI = 0.85, SPI = 1.15" at bounding box center [654, 323] width 561 height 36
click at [374, 301] on input "b. CPI = 0.85, SPI = 1.15" at bounding box center [374, 294] width 0 height 11
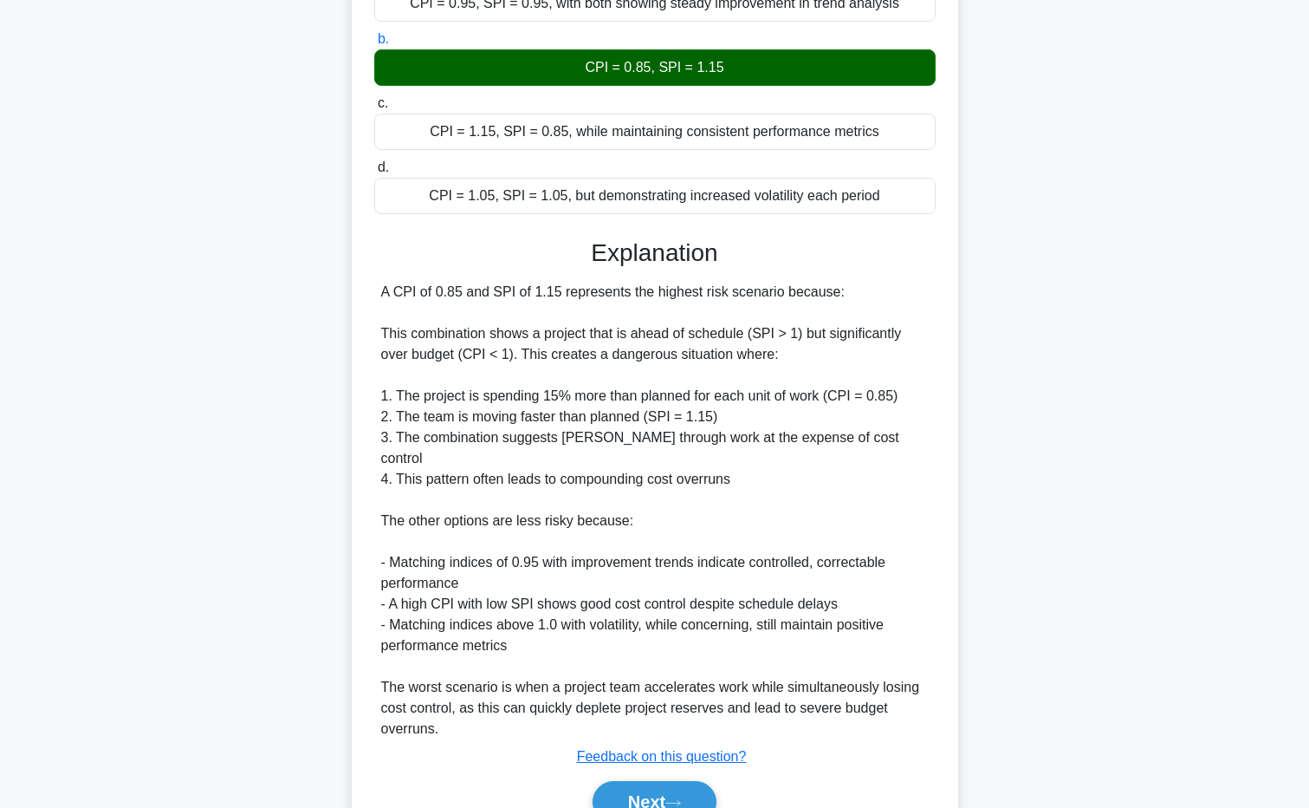
scroll to position [324, 0]
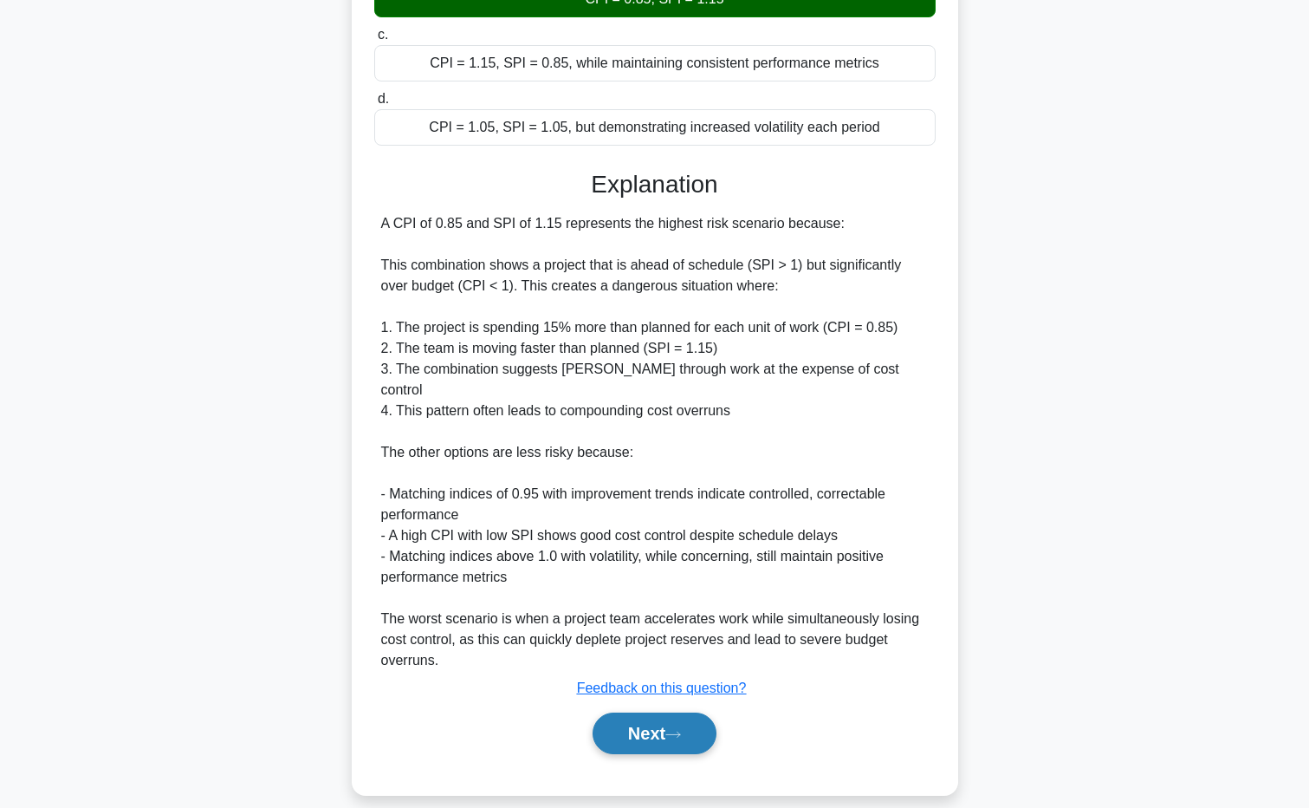
click at [652, 712] on button "Next" at bounding box center [655, 733] width 124 height 42
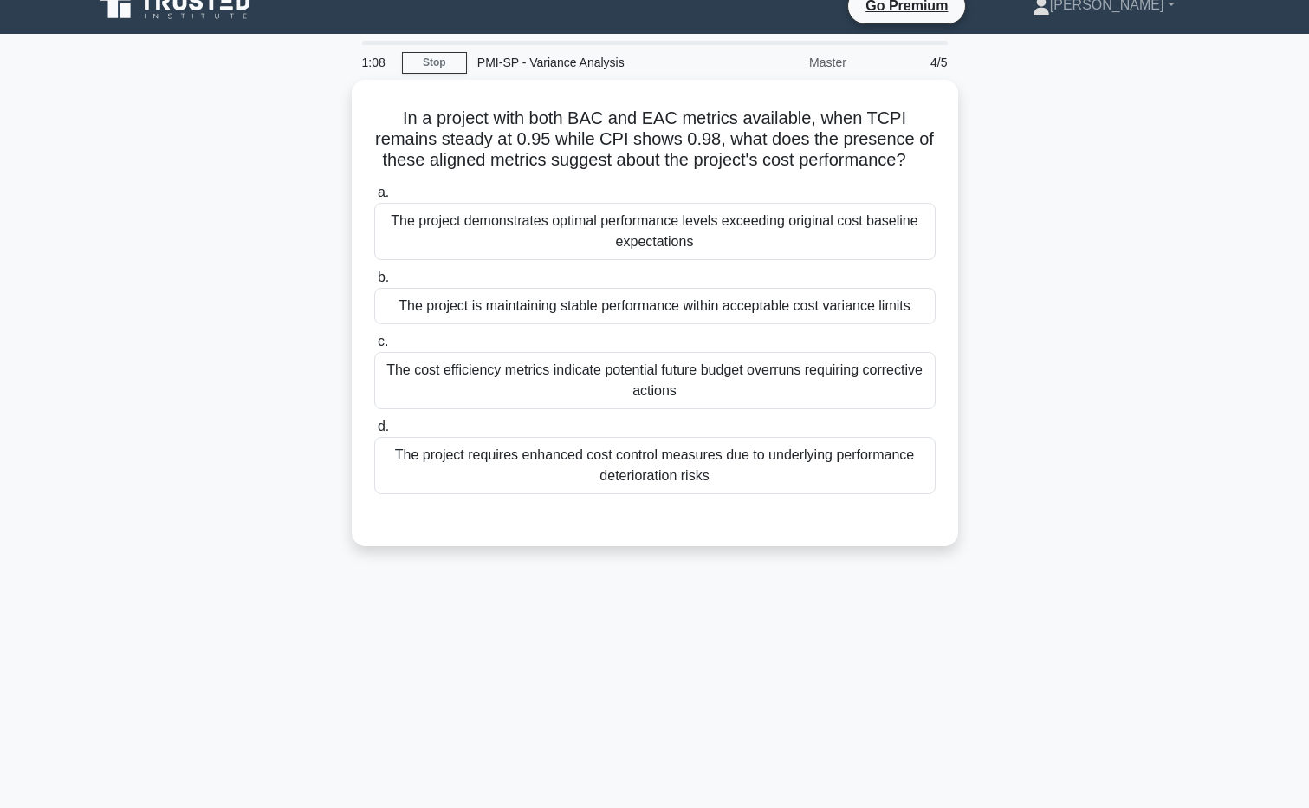
scroll to position [0, 0]
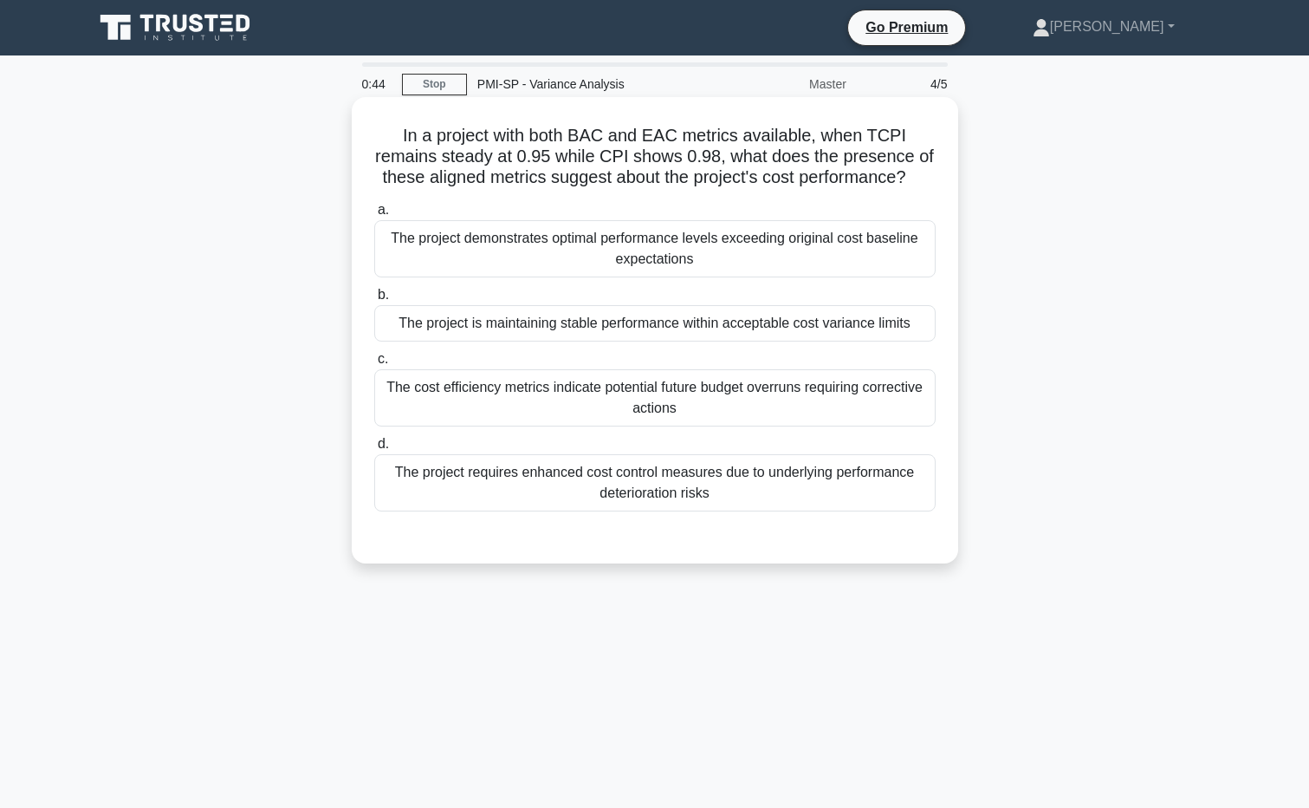
click at [671, 263] on div "The project demonstrates optimal performance levels exceeding original cost bas…" at bounding box center [654, 248] width 561 height 57
click at [374, 216] on input "a. The project demonstrates optimal performance levels exceeding original cost …" at bounding box center [374, 209] width 0 height 11
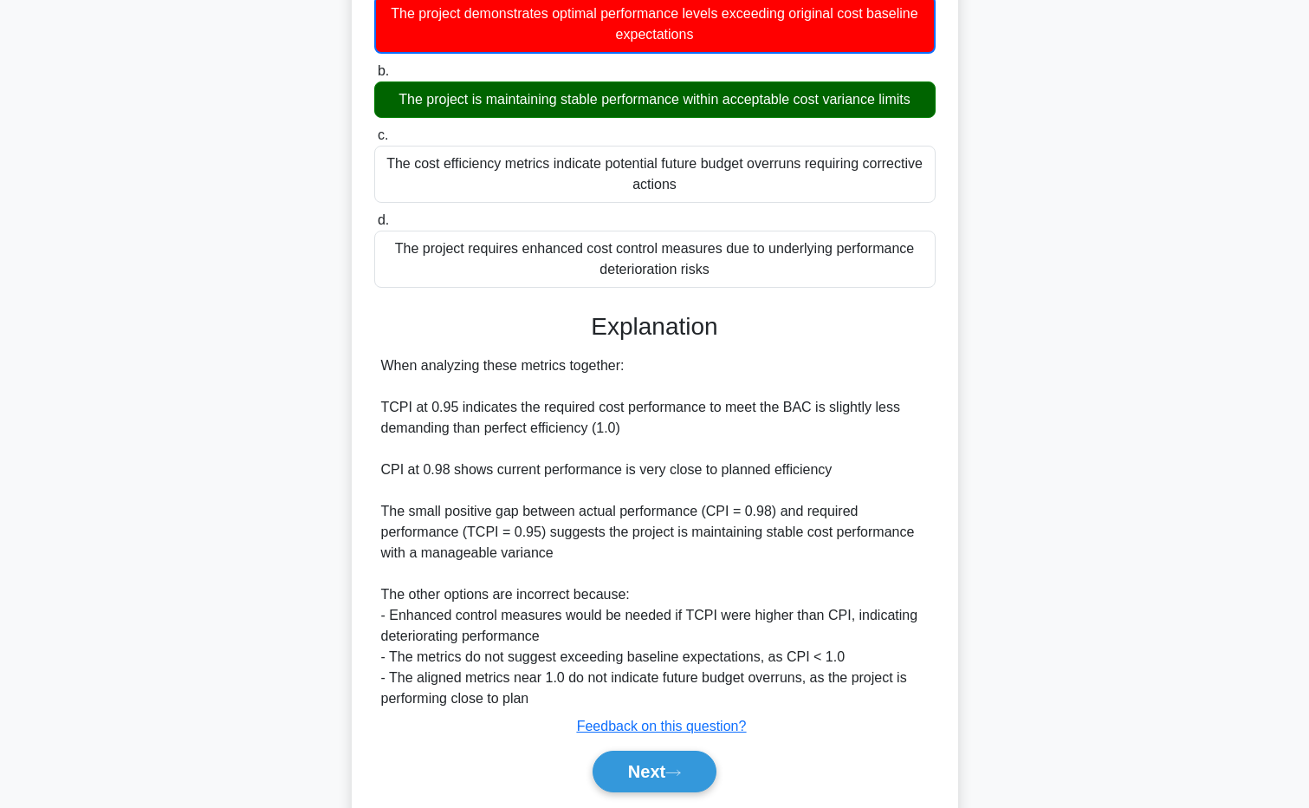
scroll to position [284, 0]
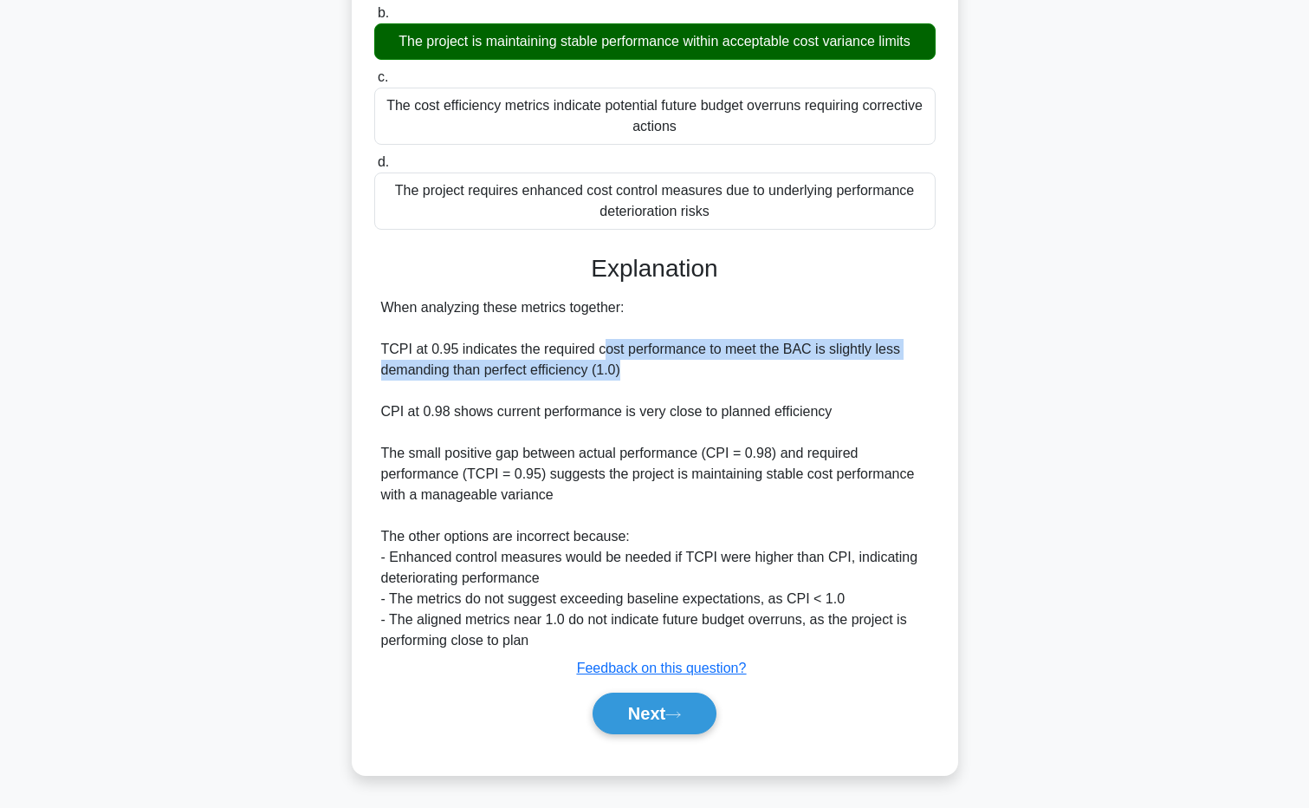
drag, startPoint x: 648, startPoint y: 356, endPoint x: 798, endPoint y: 367, distance: 150.3
click at [798, 367] on div "When analyzing these metrics together: TCPI at 0.95 indicates the required cost…" at bounding box center [655, 474] width 548 height 354
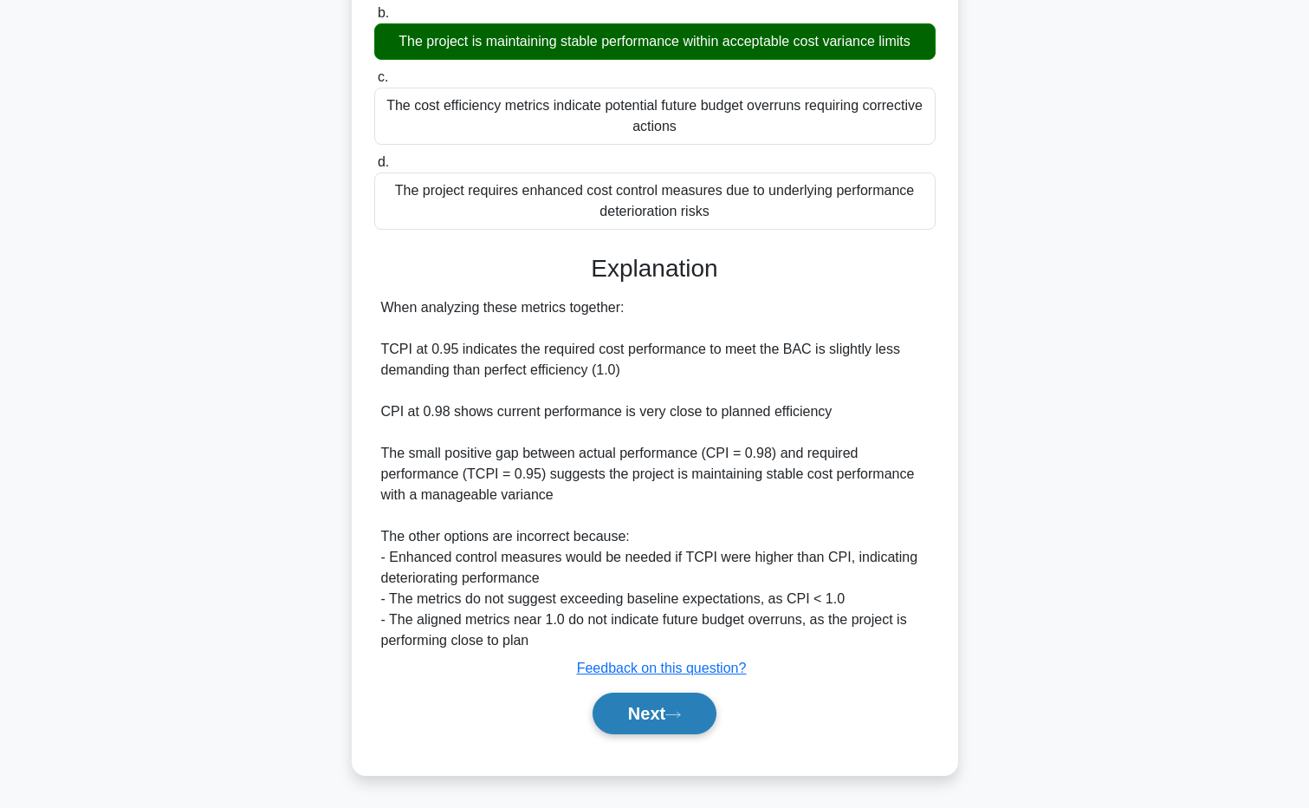
click at [639, 717] on button "Next" at bounding box center [655, 713] width 124 height 42
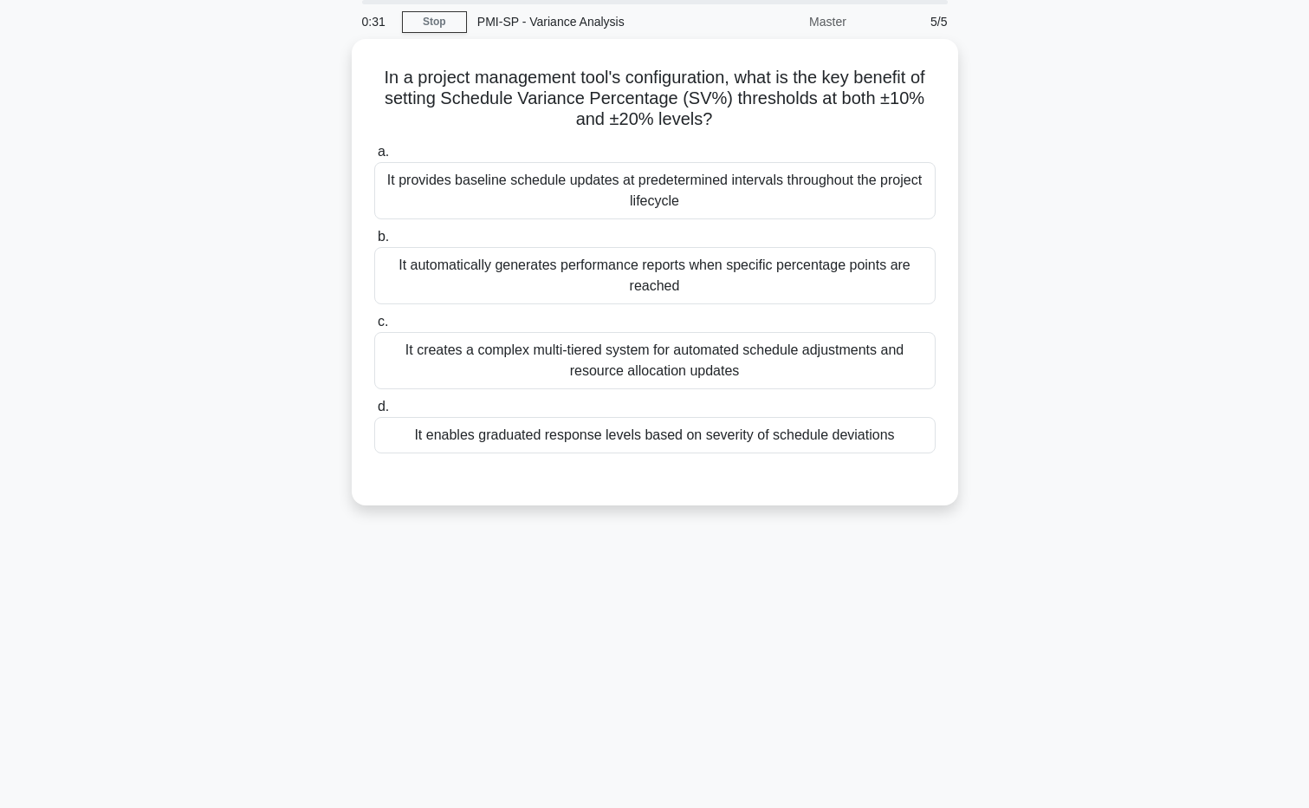
scroll to position [0, 0]
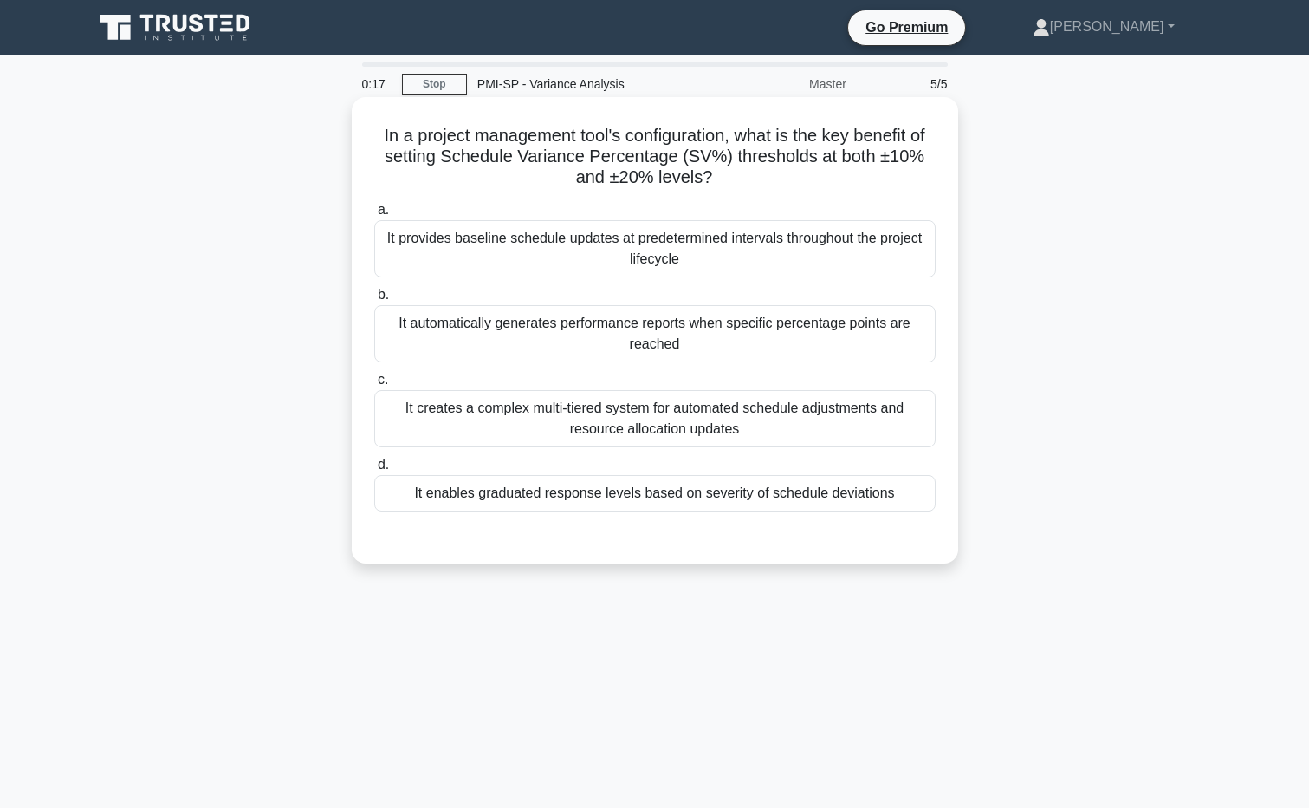
click at [699, 255] on div "It provides baseline schedule updates at predetermined intervals throughout the…" at bounding box center [654, 248] width 561 height 57
click at [374, 216] on input "a. It provides baseline schedule updates at predetermined intervals throughout …" at bounding box center [374, 209] width 0 height 11
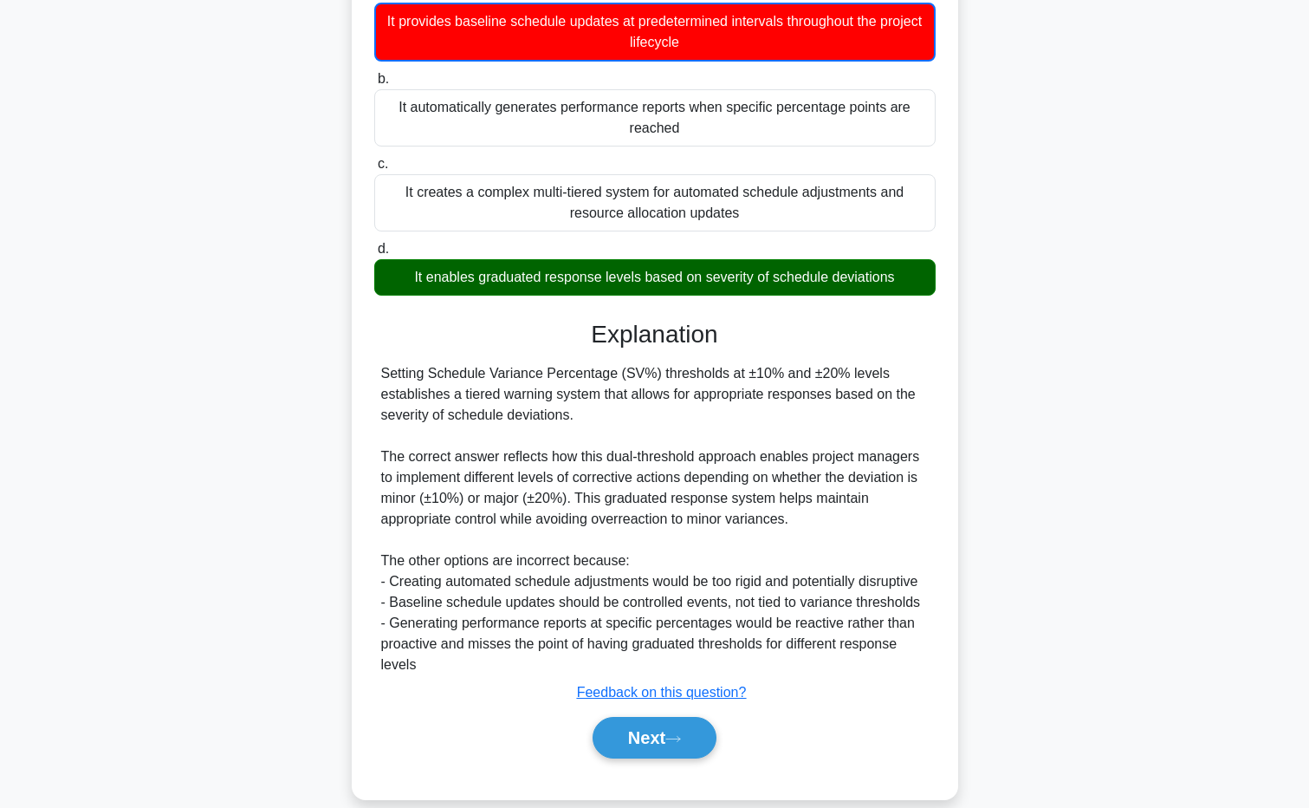
scroll to position [243, 0]
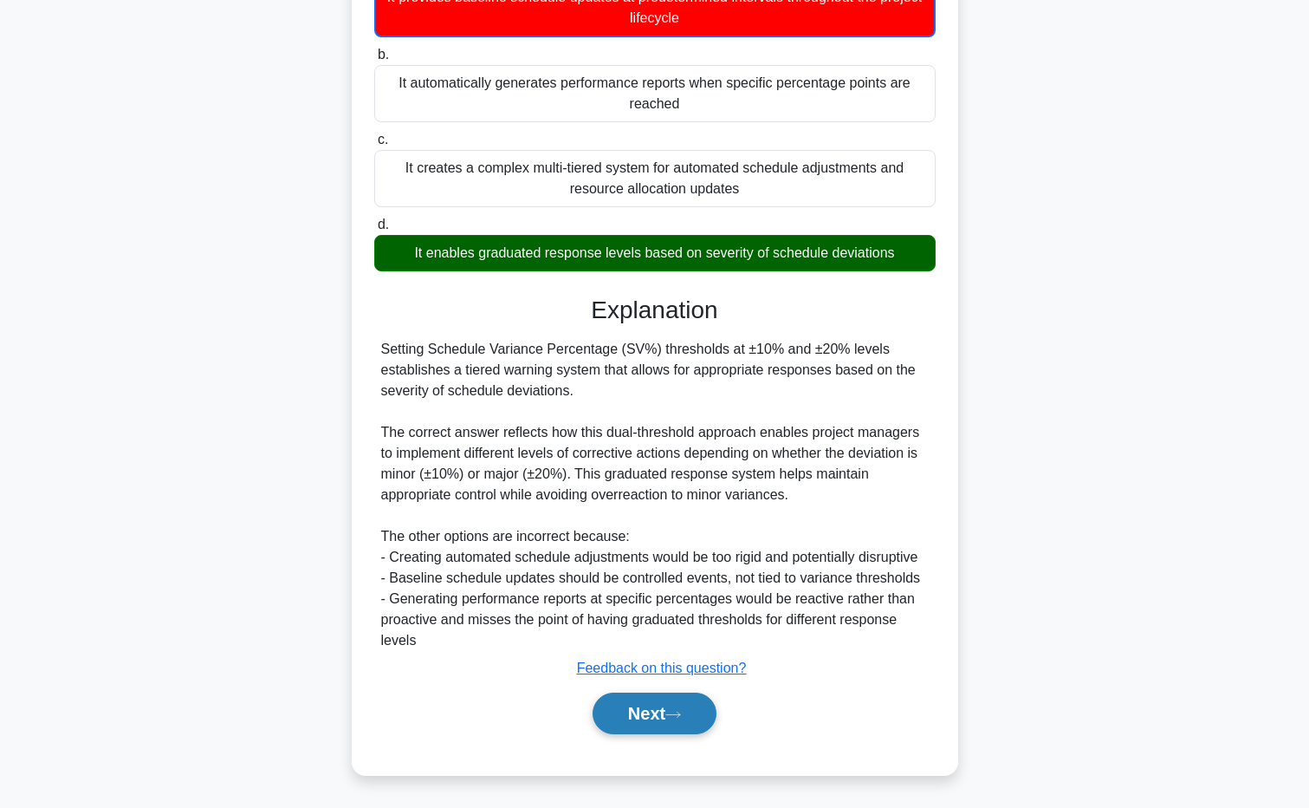
click at [698, 698] on button "Next" at bounding box center [655, 713] width 124 height 42
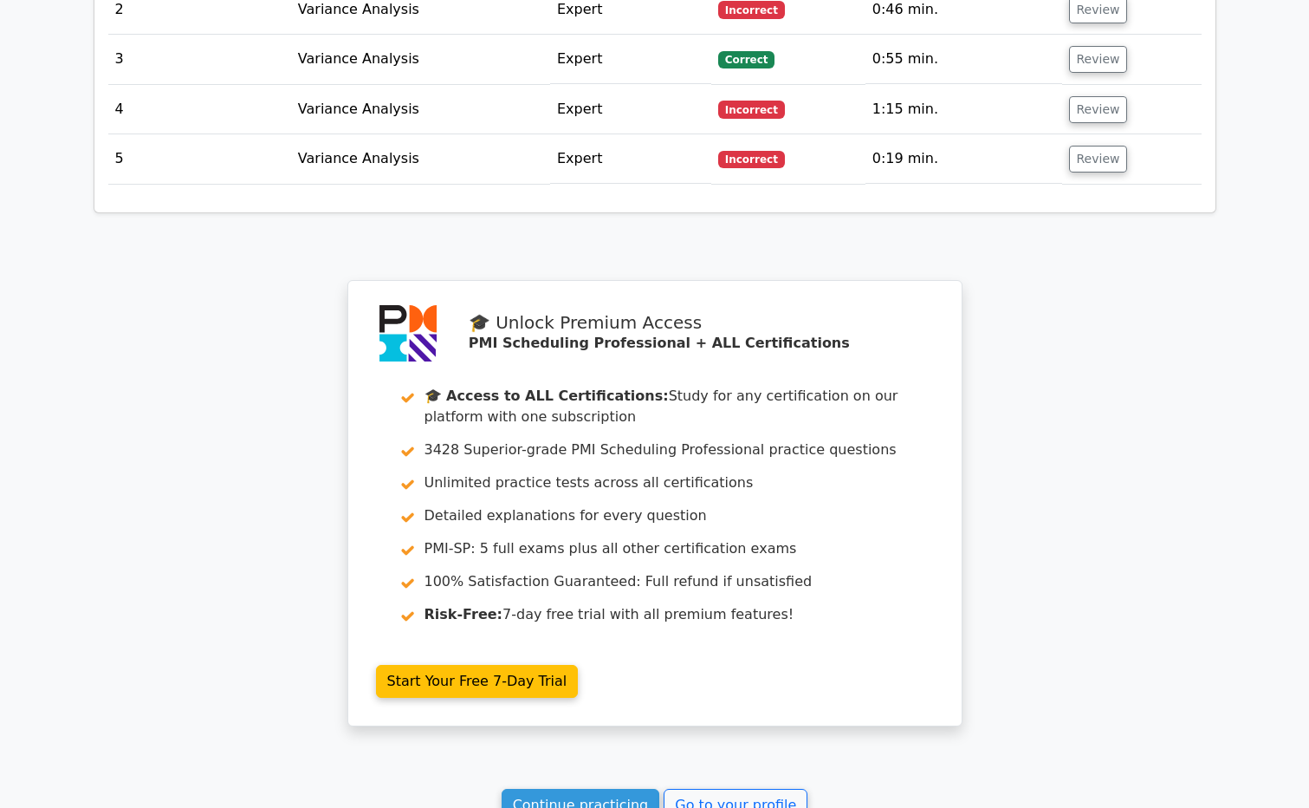
scroll to position [2253, 0]
click at [857, 137] on td "Incorrect" at bounding box center [788, 157] width 154 height 49
click at [1075, 145] on button "Review" at bounding box center [1098, 158] width 59 height 27
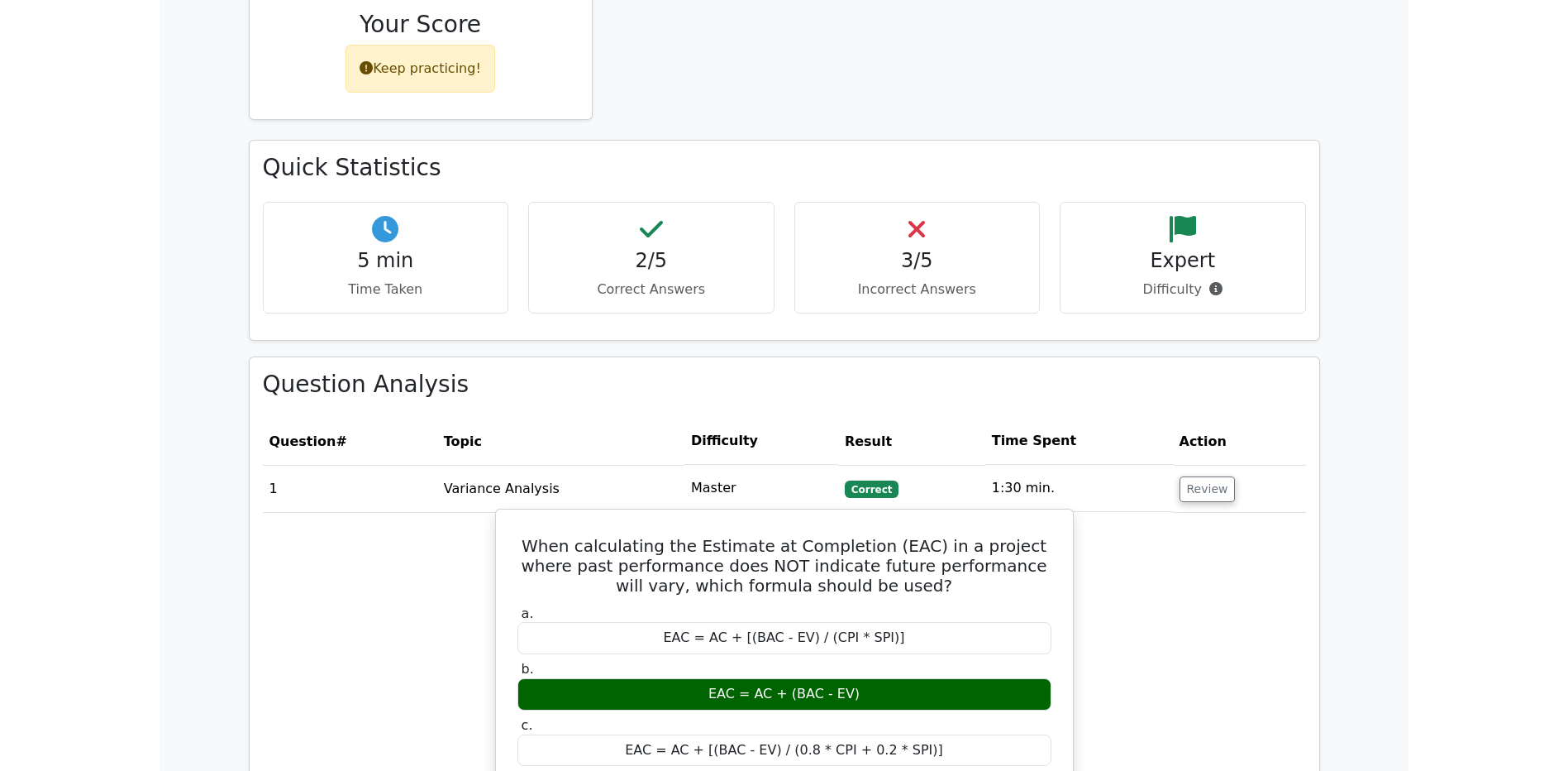
scroll to position [1240, 0]
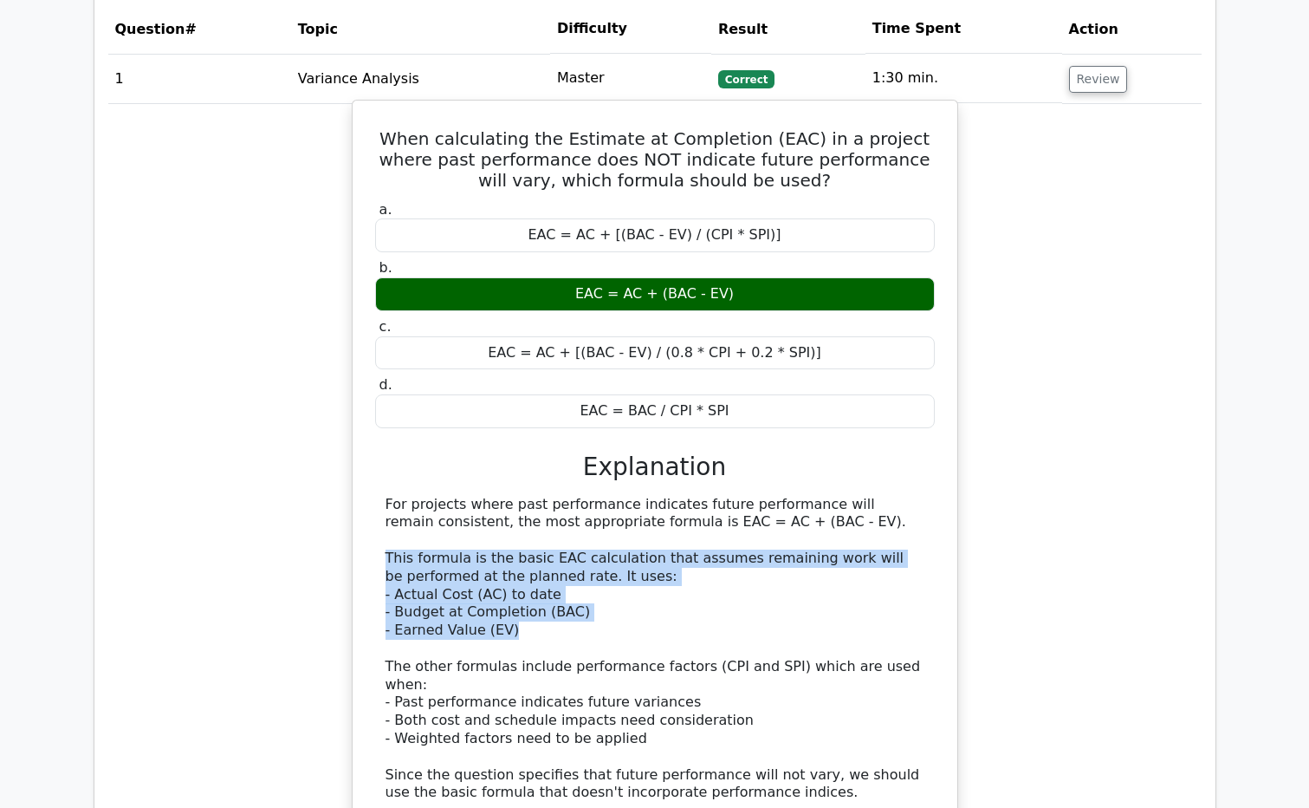
drag, startPoint x: 386, startPoint y: 555, endPoint x: 604, endPoint y: 631, distance: 230.5
click at [604, 631] on div "For projects where past performance indicates future performance will remain co…" at bounding box center [655, 649] width 539 height 307
drag, startPoint x: 604, startPoint y: 631, endPoint x: 586, endPoint y: 601, distance: 34.6
click at [586, 601] on div "For projects where past performance indicates future performance will remain co…" at bounding box center [655, 649] width 539 height 307
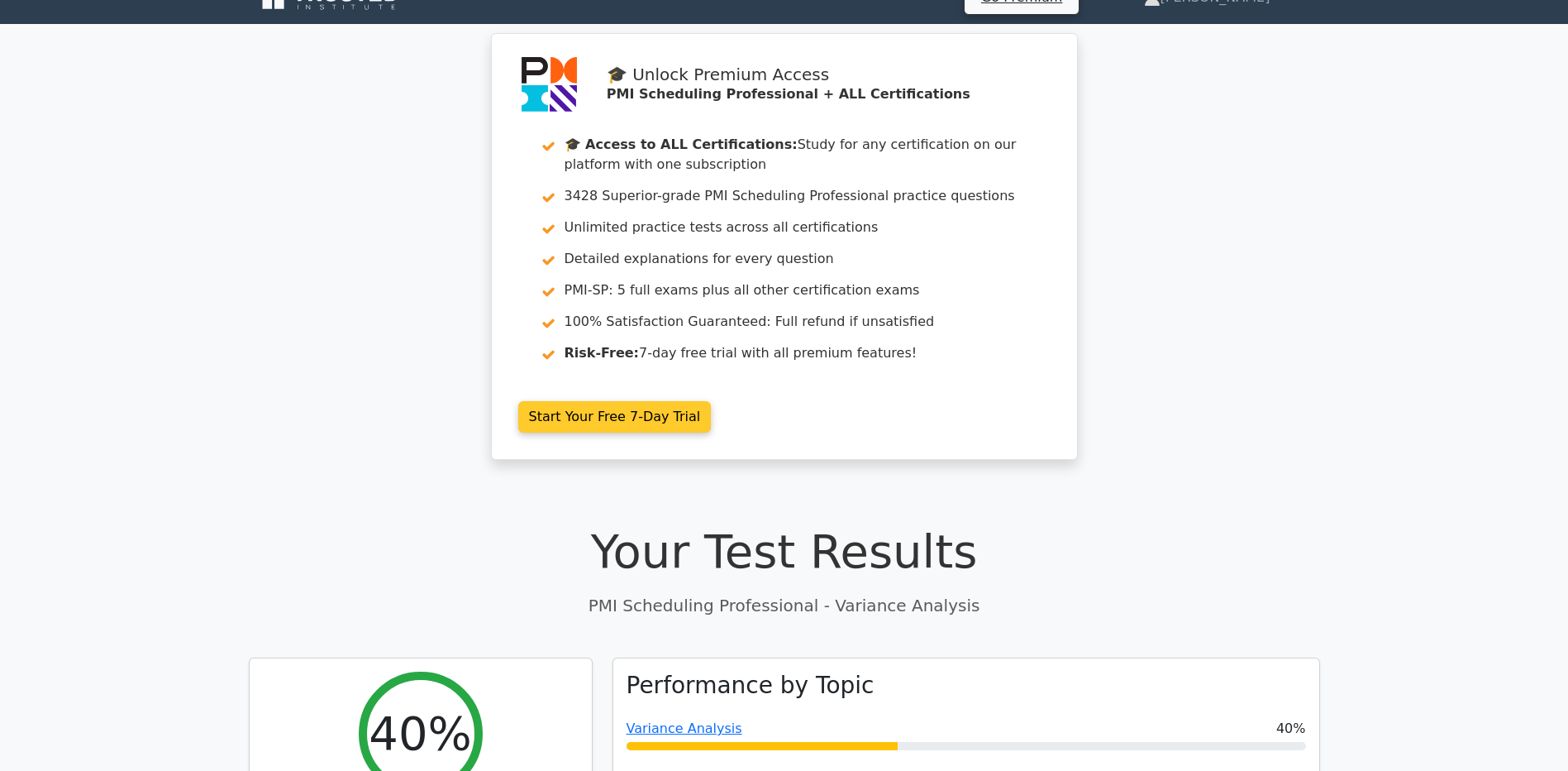
scroll to position [0, 0]
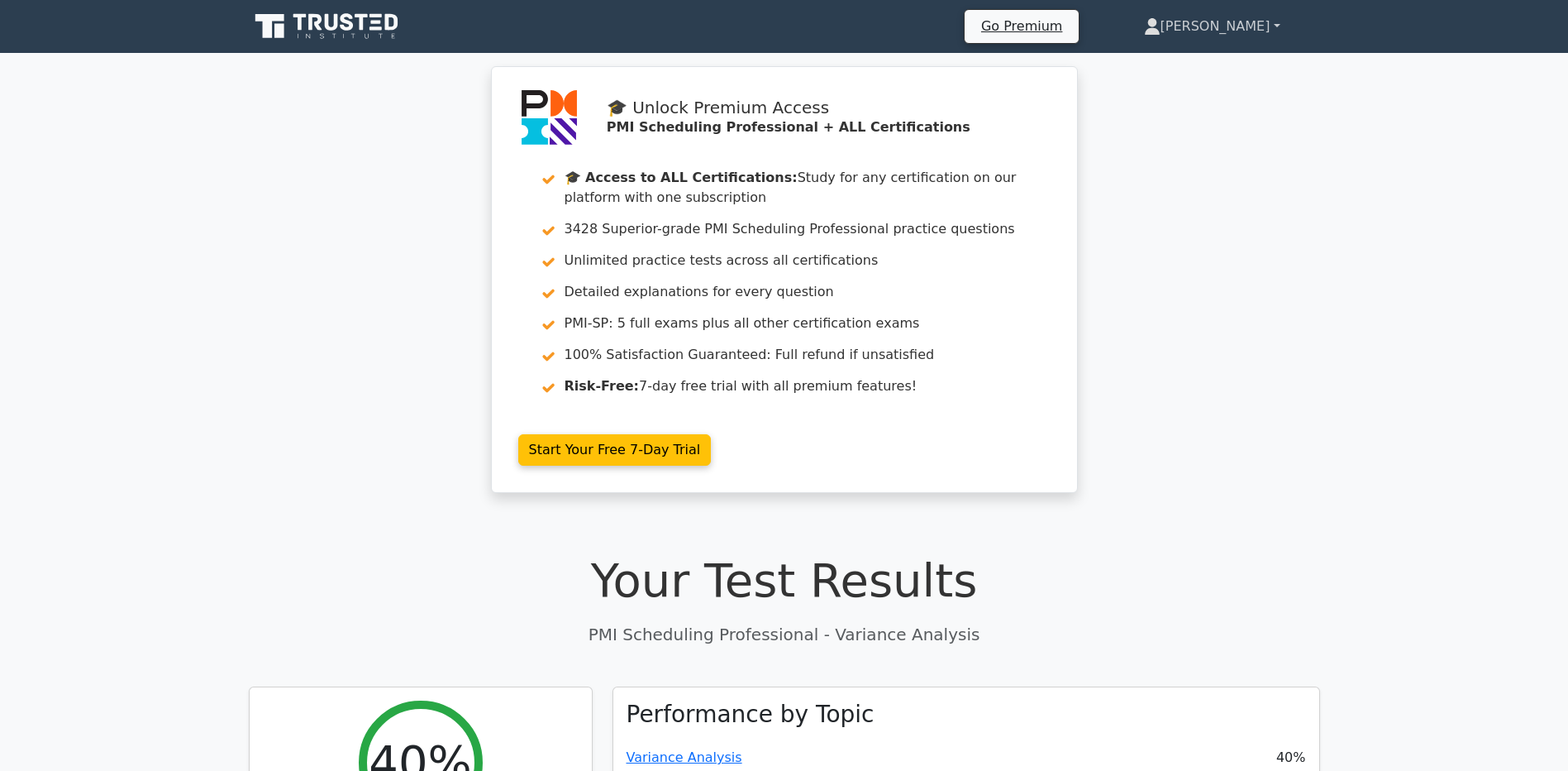
click at [1228, 21] on link "[PERSON_NAME]" at bounding box center [1212, 26] width 216 height 33
click at [1248, 22] on link "[PERSON_NAME]" at bounding box center [1212, 26] width 216 height 33
click at [337, 25] on icon at bounding box center [332, 22] width 13 height 16
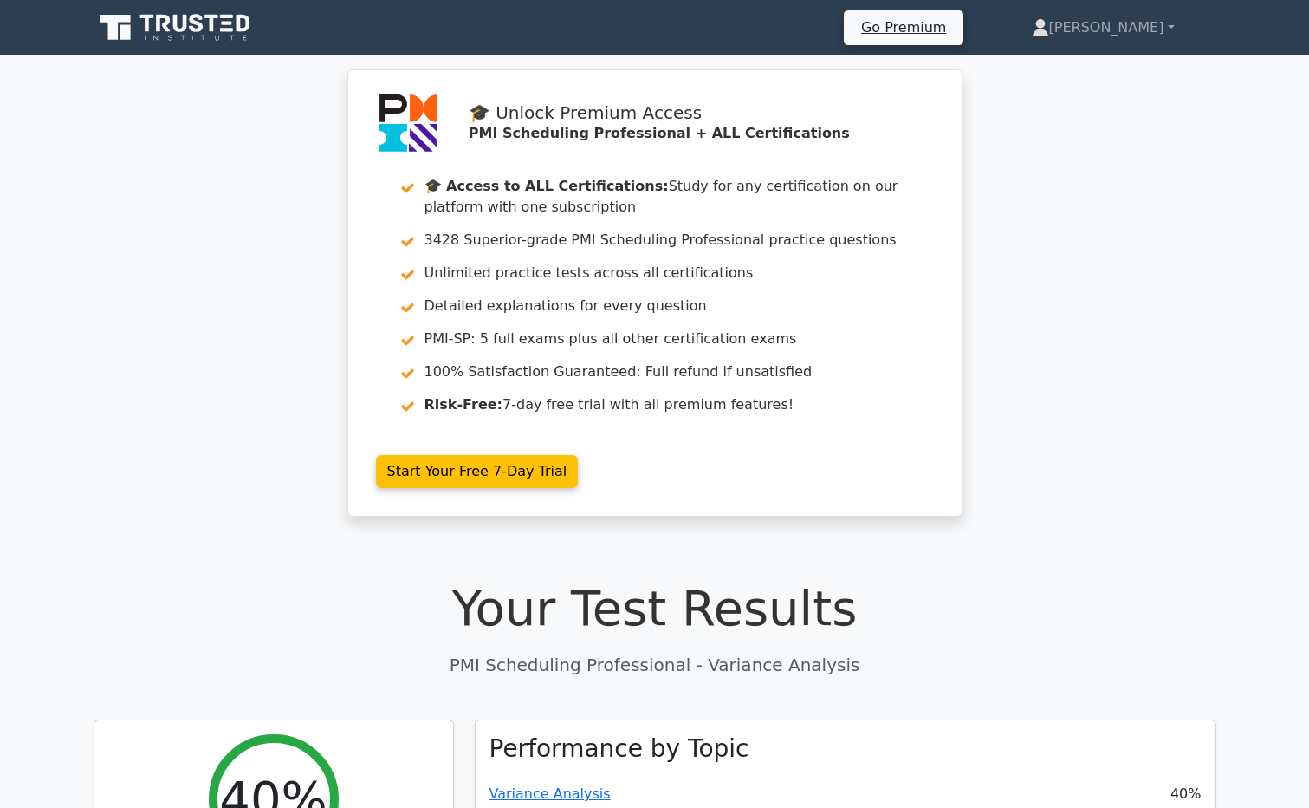
drag, startPoint x: 0, startPoint y: 0, endPoint x: 1143, endPoint y: 280, distance: 1176.6
click at [1143, 280] on div "🎓 Unlock Premium Access PMI Scheduling Professional + ALL Certifications 🎓 Acce…" at bounding box center [654, 303] width 1309 height 468
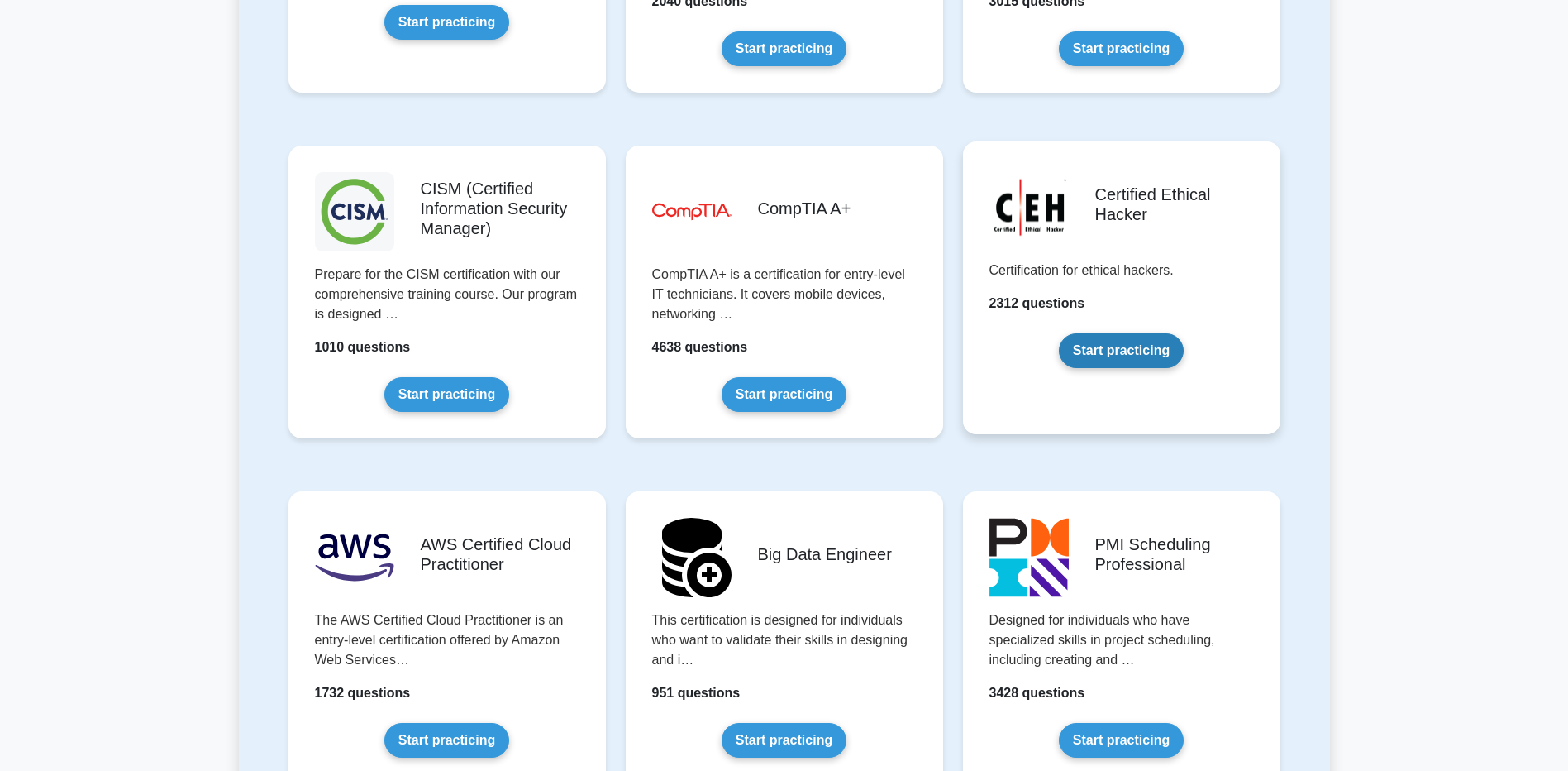
scroll to position [2315, 0]
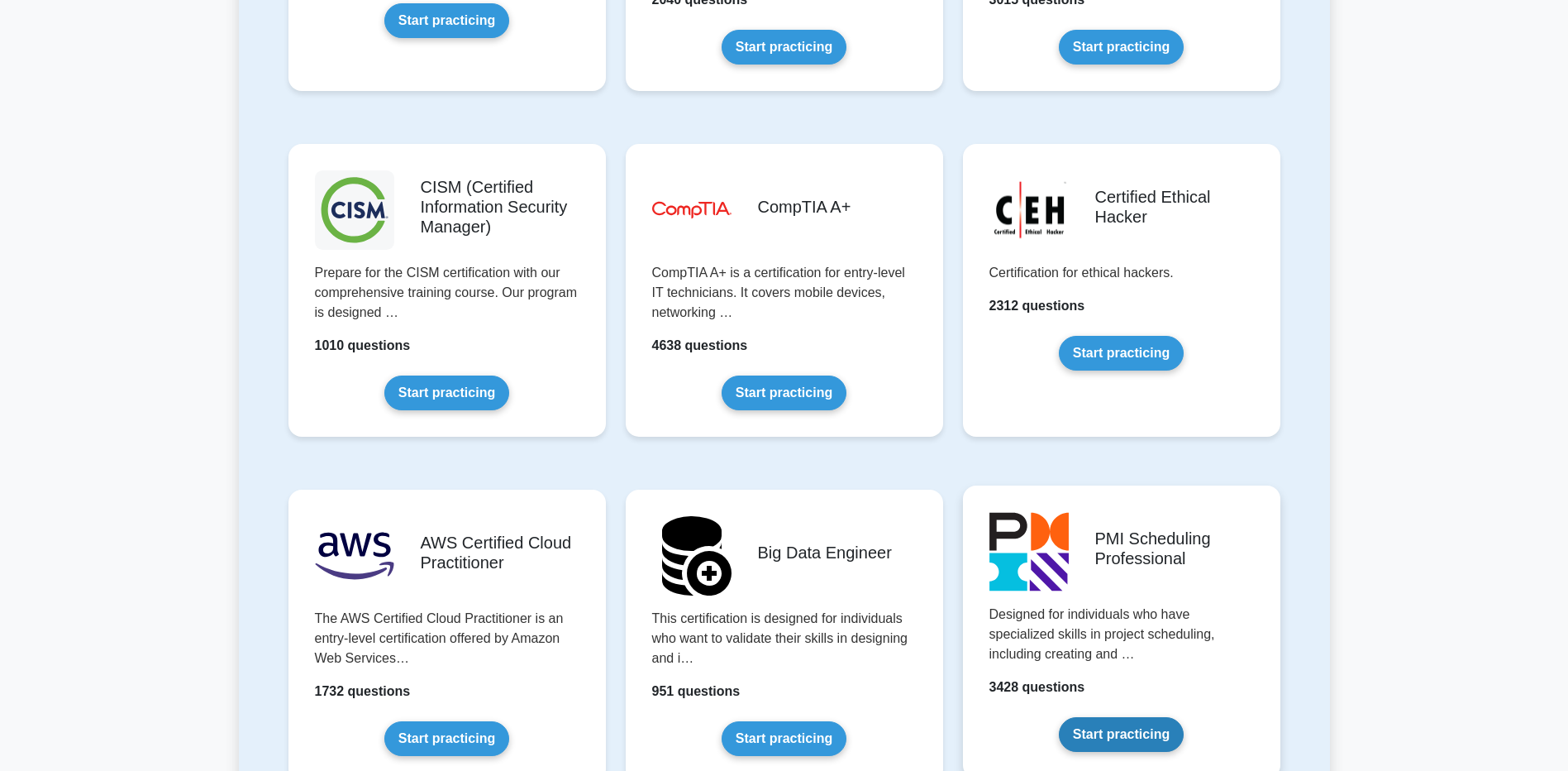
click at [1135, 740] on link "Start practicing" at bounding box center [1121, 734] width 125 height 34
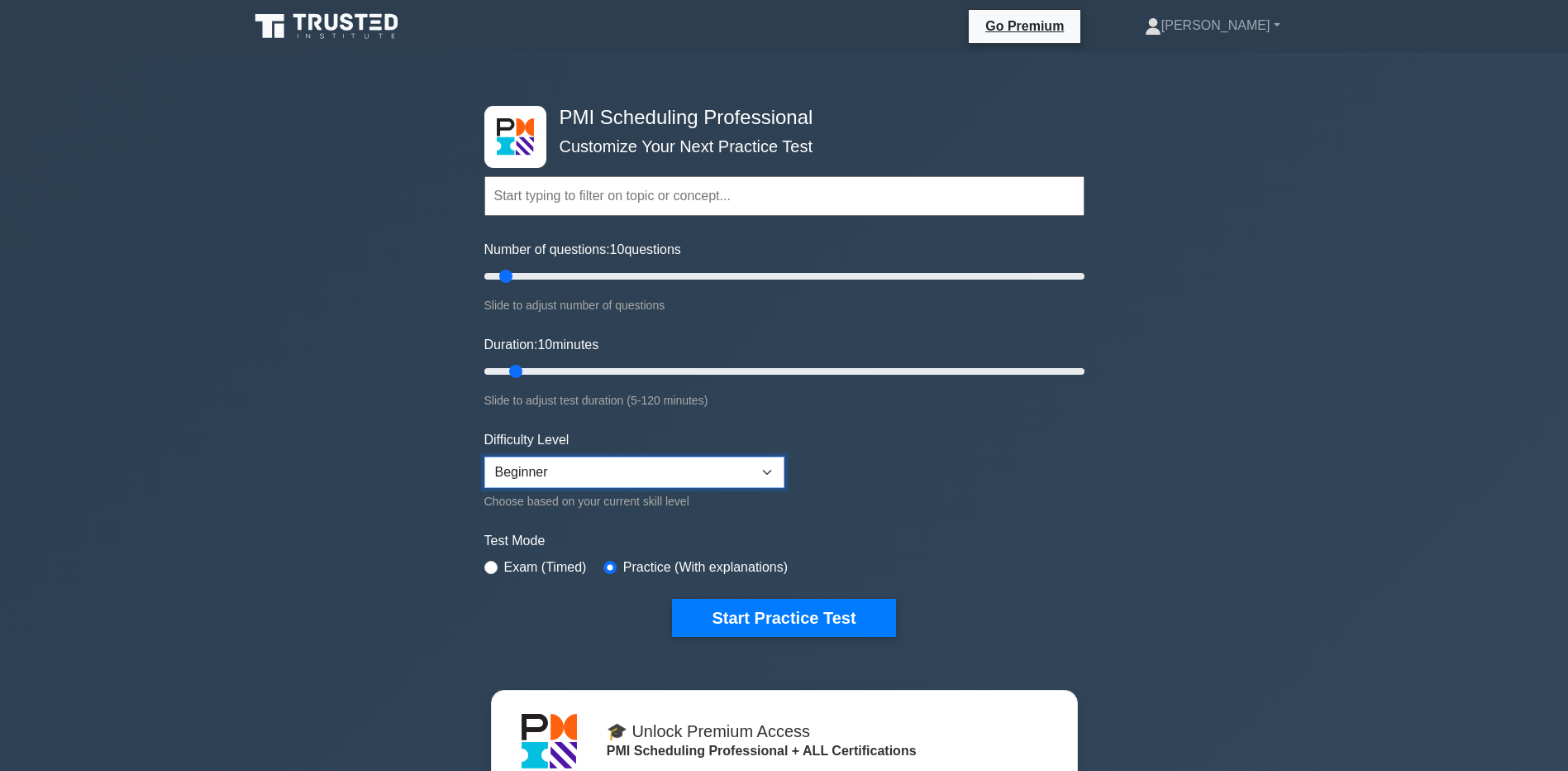
click at [547, 482] on select "Beginner Intermediate Expert" at bounding box center [634, 471] width 300 height 31
click at [485, 456] on select "Beginner Intermediate Expert" at bounding box center [634, 471] width 300 height 31
click at [515, 367] on input "Duration: 10 minutes" at bounding box center [784, 371] width 600 height 20
click at [518, 198] on input "text" at bounding box center [784, 197] width 600 height 40
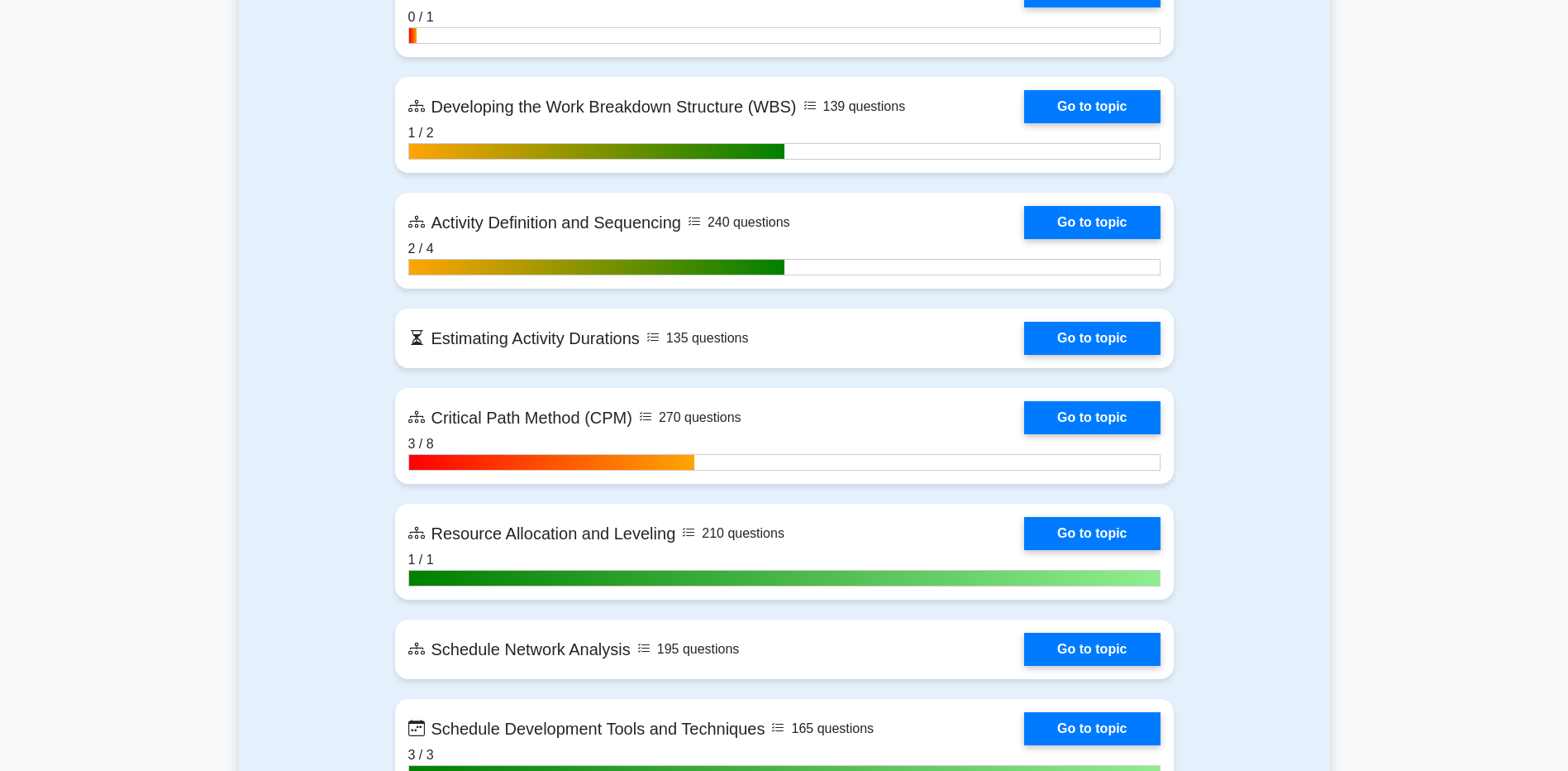
scroll to position [1406, 0]
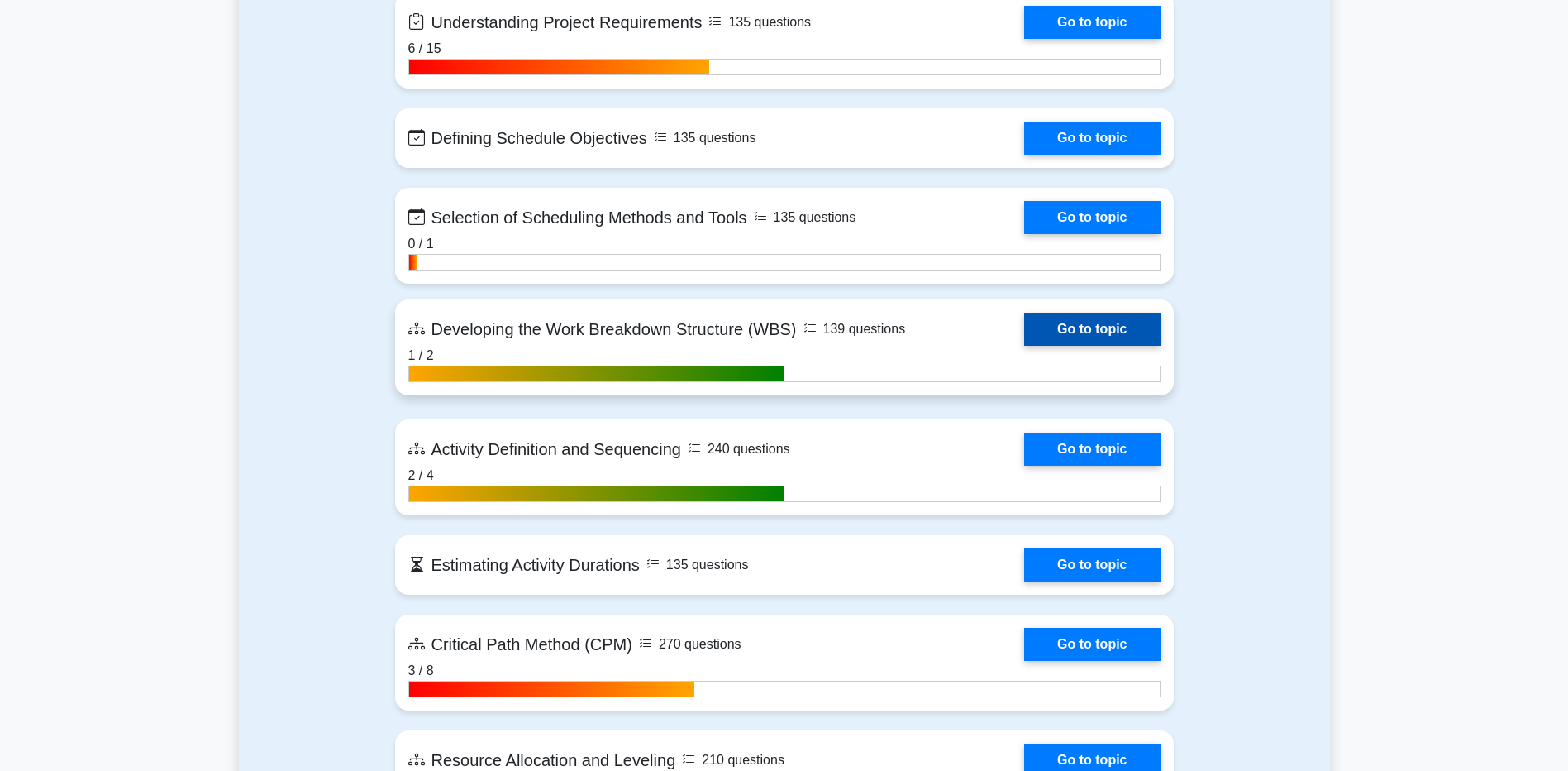
click at [1104, 330] on link "Go to topic" at bounding box center [1092, 329] width 135 height 33
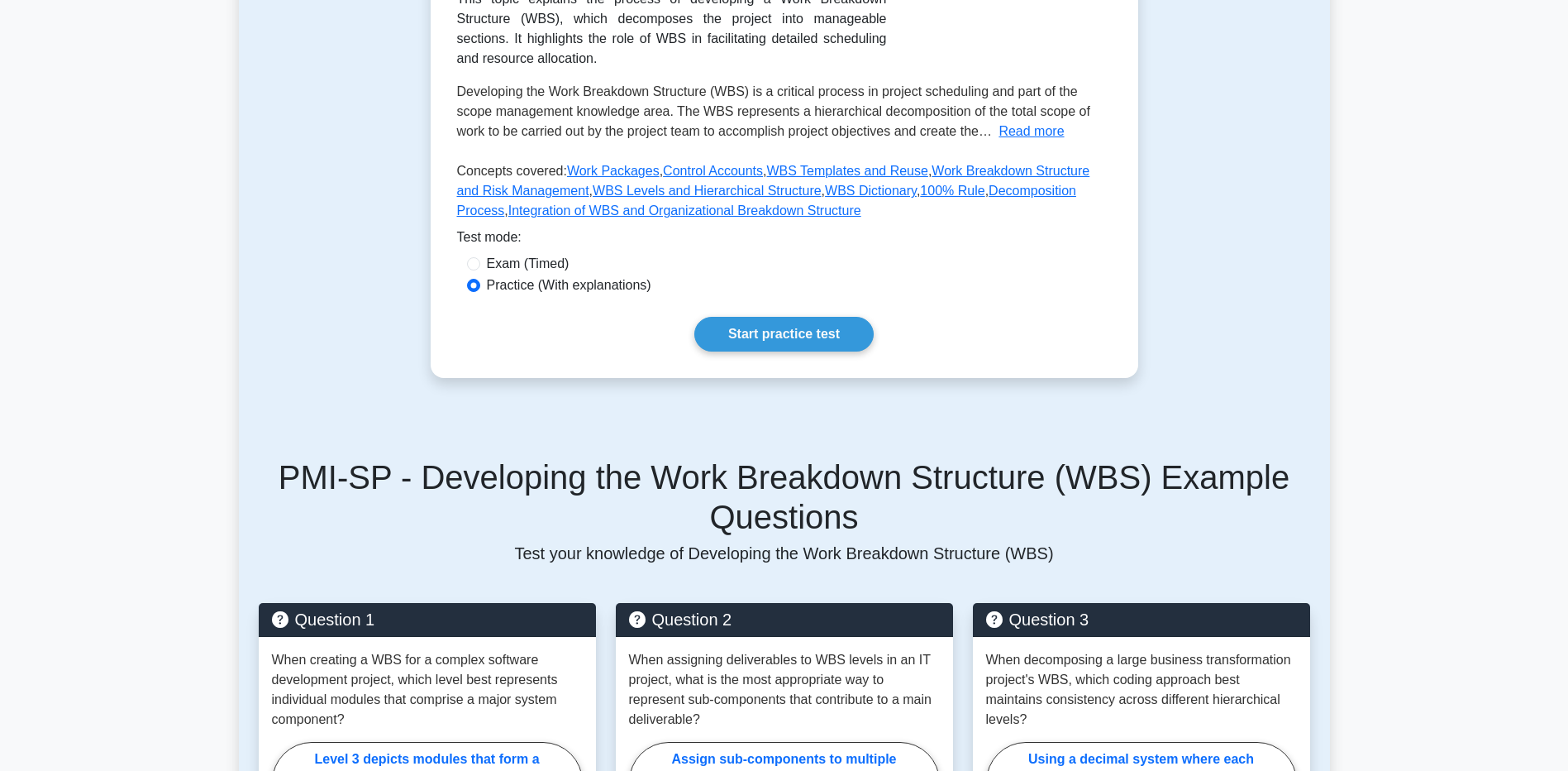
scroll to position [302, 0]
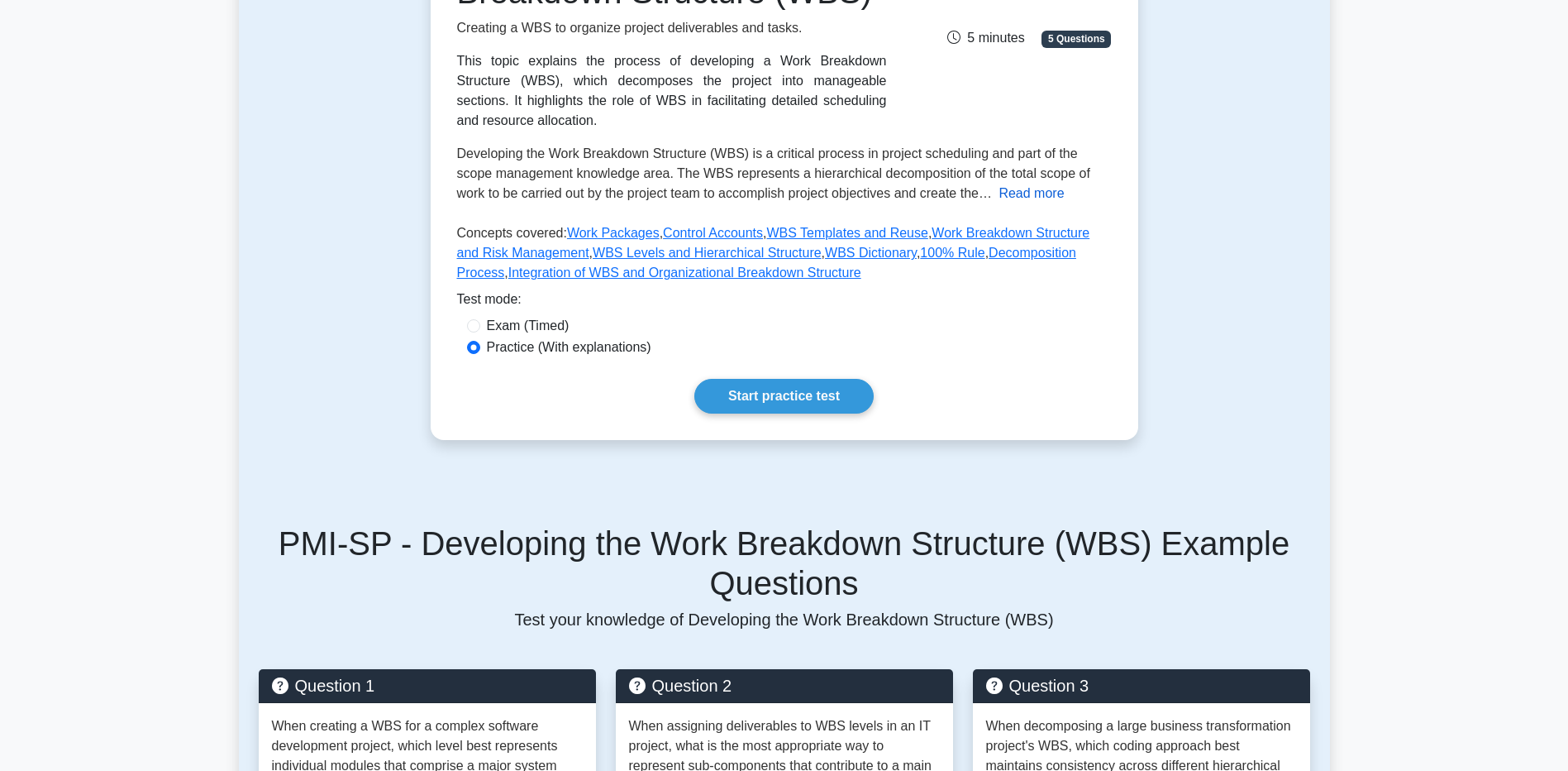
click at [999, 183] on button "Read more" at bounding box center [1031, 193] width 65 height 20
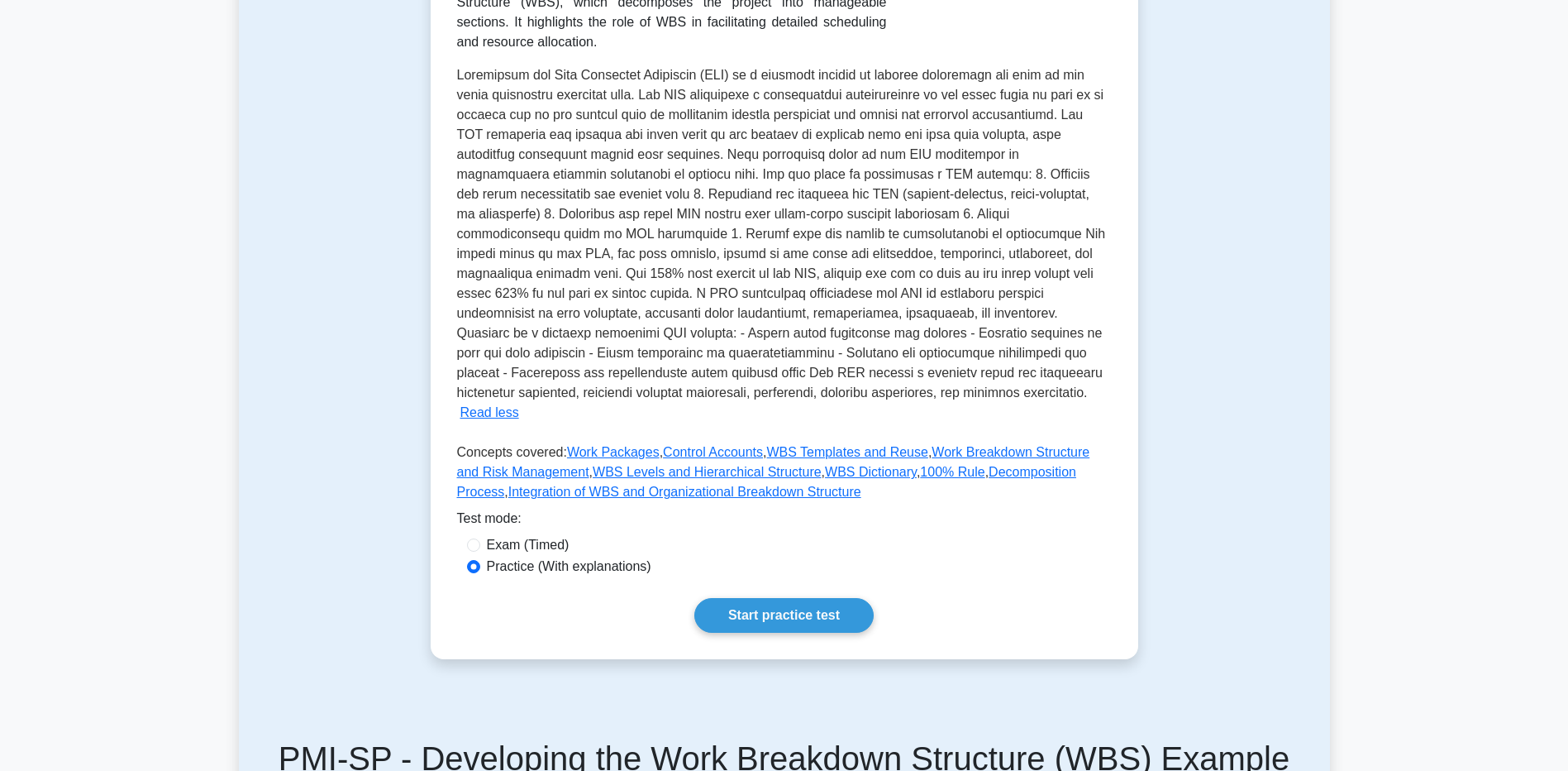
scroll to position [136, 0]
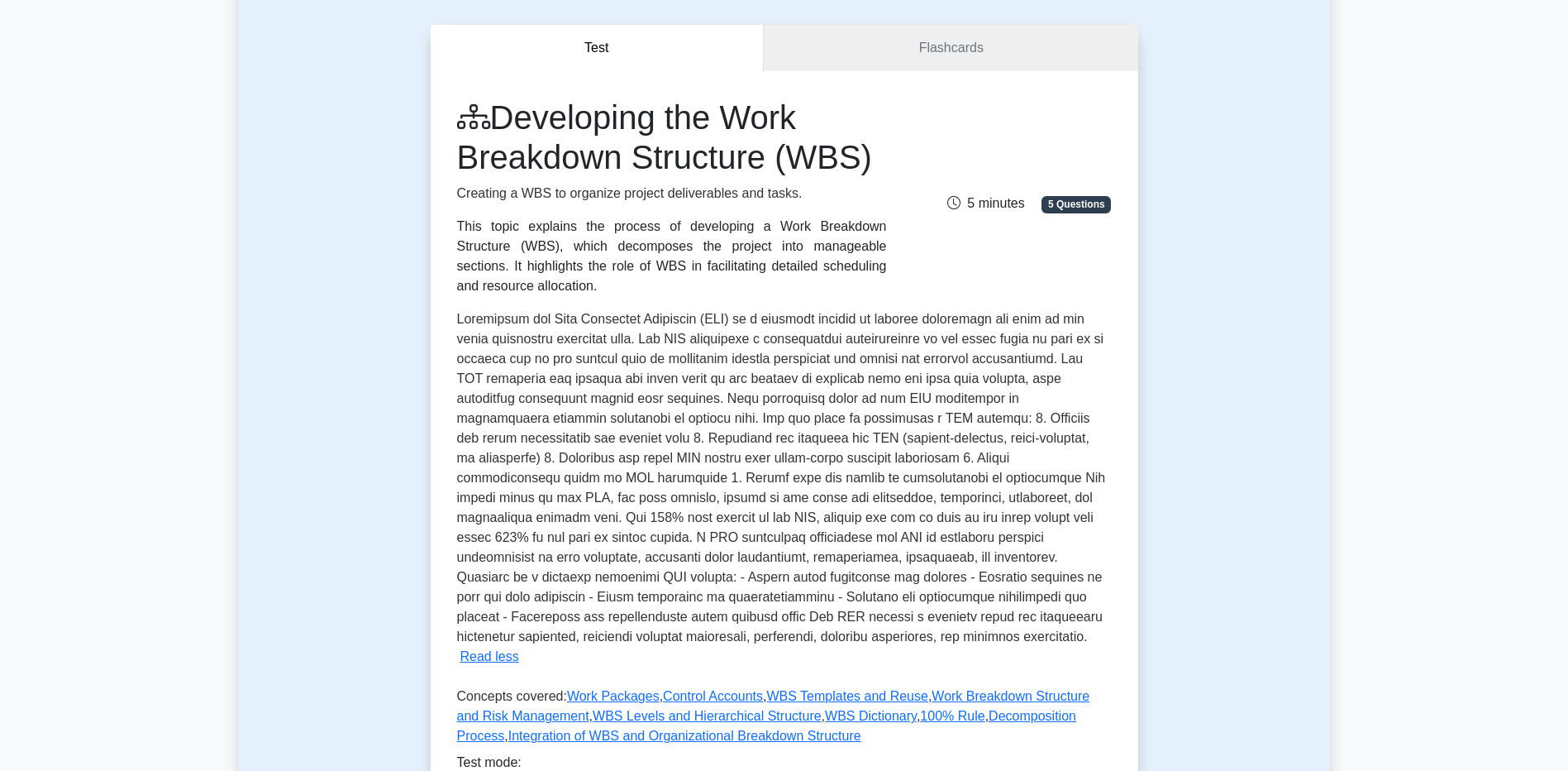
click at [918, 397] on span at bounding box center [781, 477] width 649 height 331
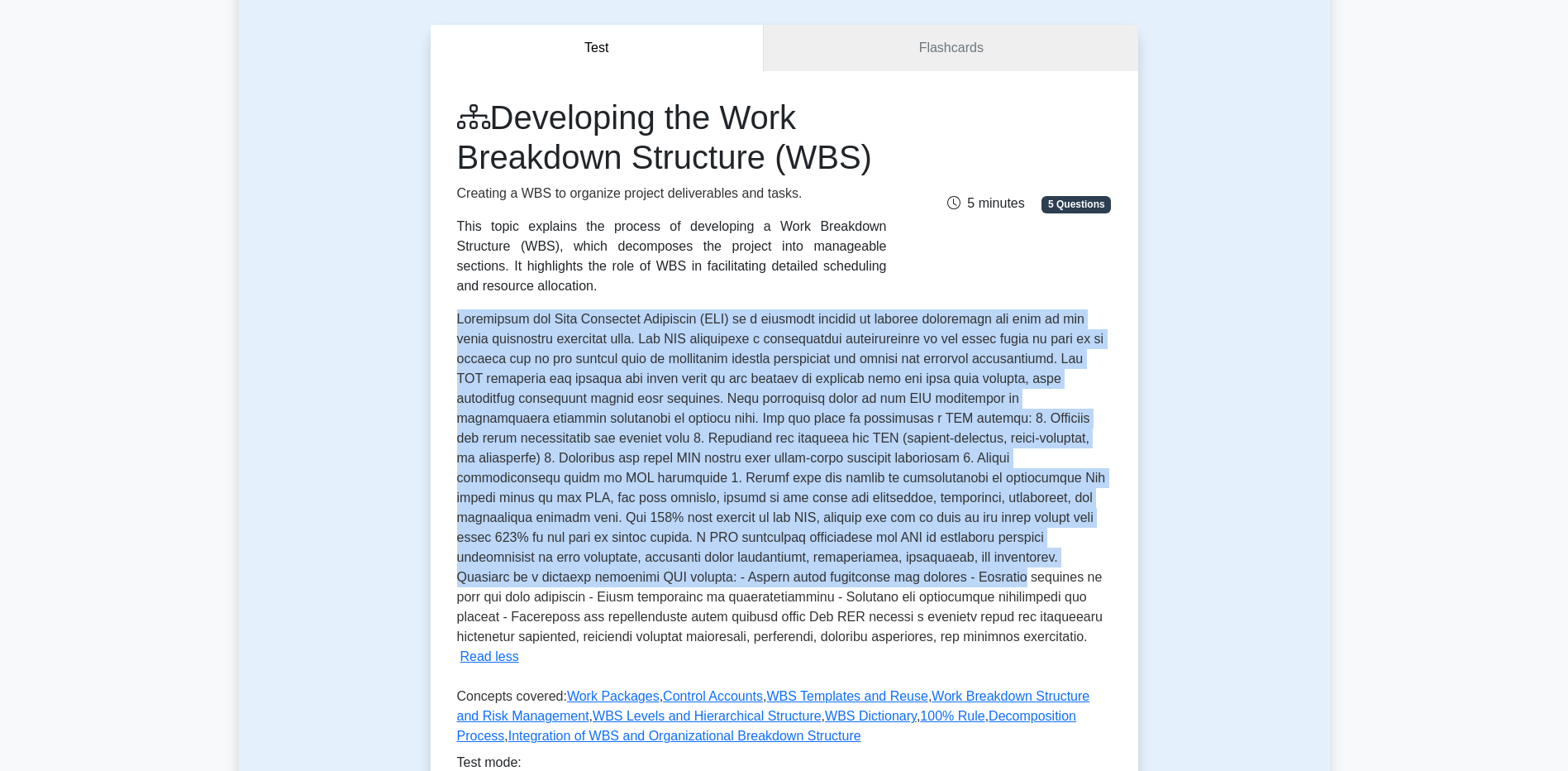
drag, startPoint x: 458, startPoint y: 295, endPoint x: 684, endPoint y: 560, distance: 348.3
click at [684, 560] on span at bounding box center [781, 477] width 649 height 331
drag, startPoint x: 684, startPoint y: 560, endPoint x: 584, endPoint y: 293, distance: 285.1
click at [584, 312] on span at bounding box center [781, 477] width 649 height 331
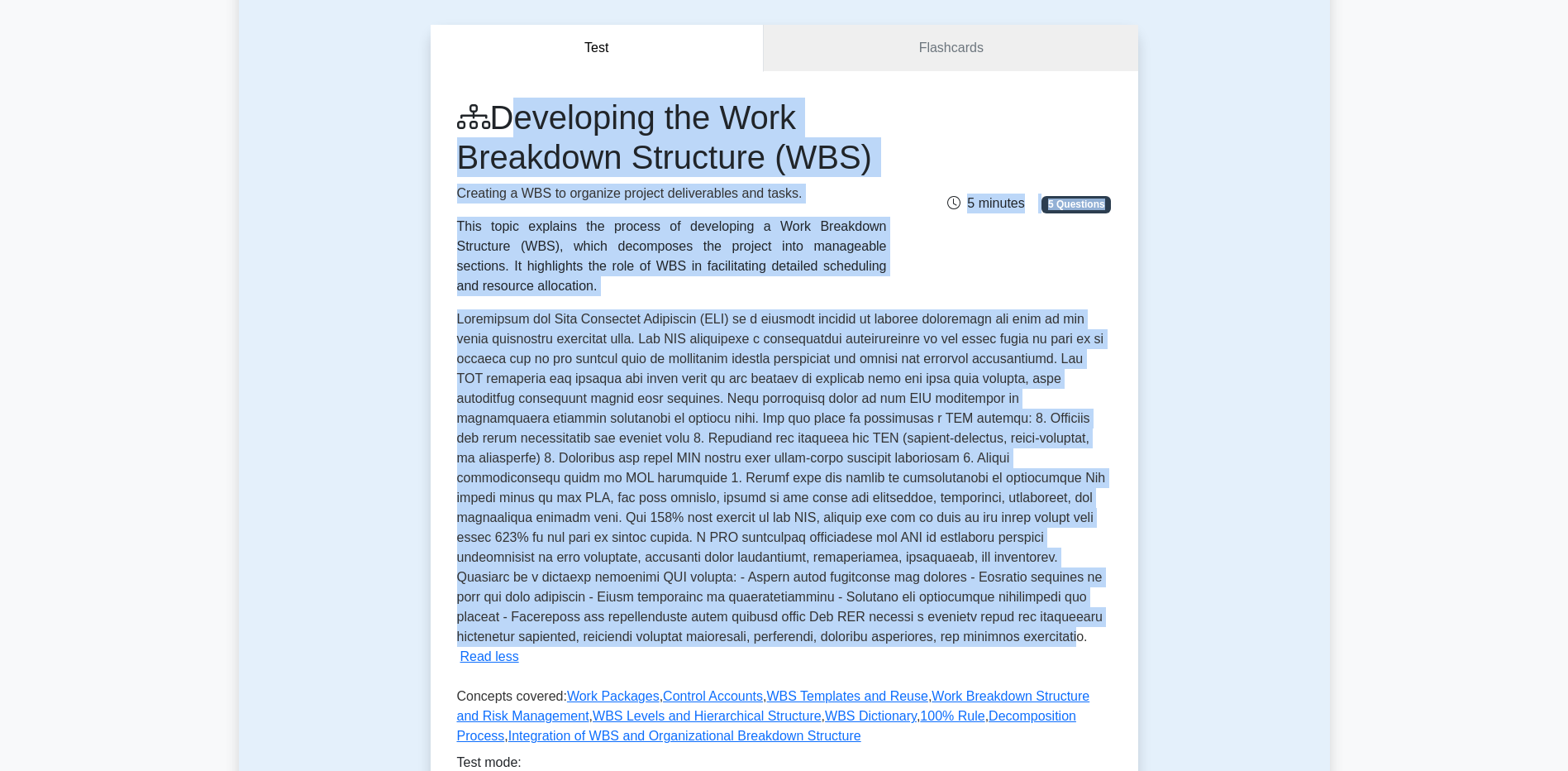
drag, startPoint x: 501, startPoint y: 115, endPoint x: 728, endPoint y: 616, distance: 550.0
click at [728, 616] on div "Developing the Work Breakdown Structure (WBS) Creating a WBS to organize projec…" at bounding box center [784, 425] width 654 height 655
drag, startPoint x: 728, startPoint y: 616, endPoint x: 660, endPoint y: 430, distance: 198.0
copy div "Developing the Work Breakdown Structure (WBS) Creating a WBS to organize projec…"
click at [863, 576] on span at bounding box center [781, 477] width 649 height 331
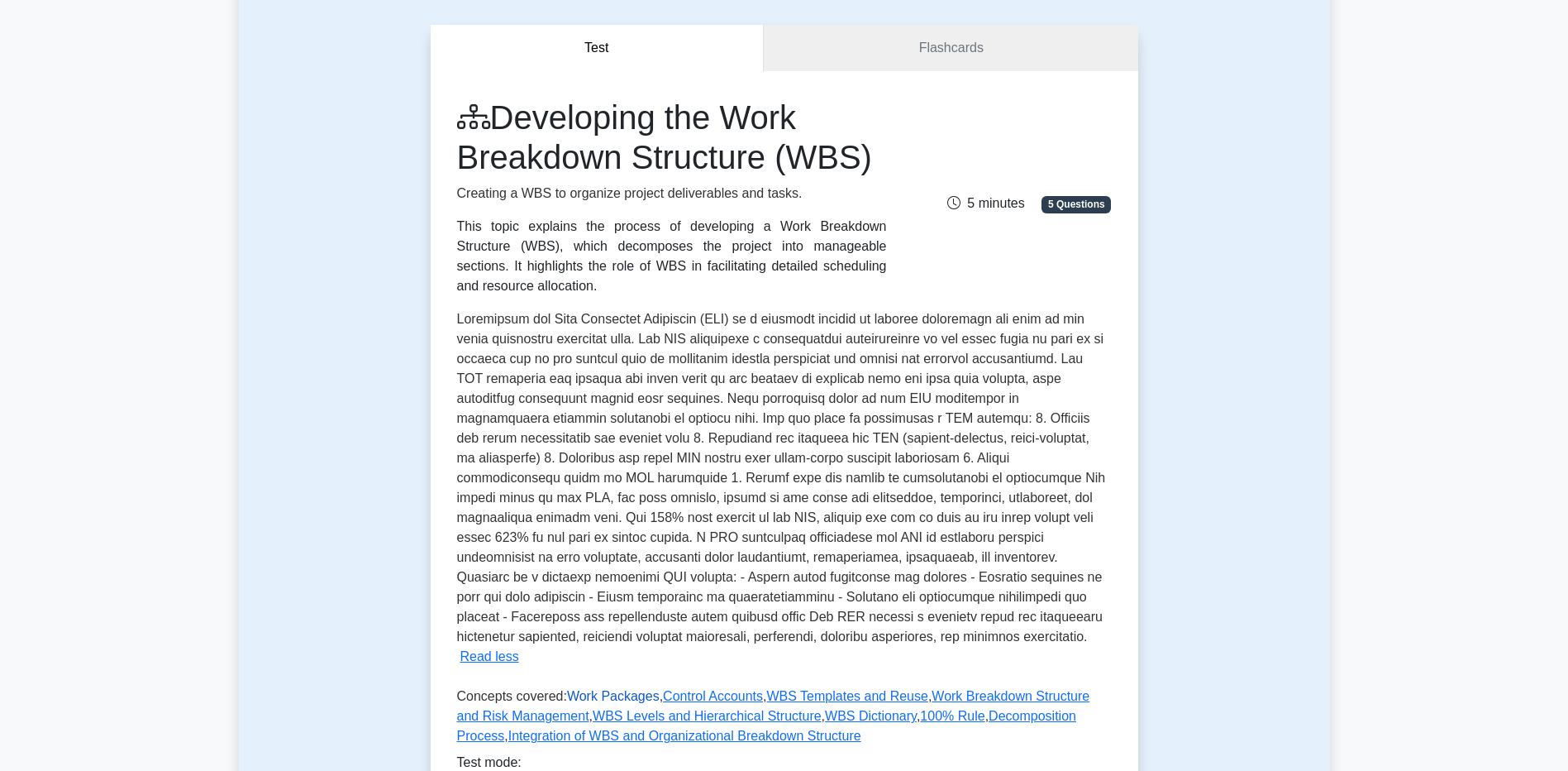
click at [585, 689] on link "Work Packages" at bounding box center [612, 696] width 93 height 14
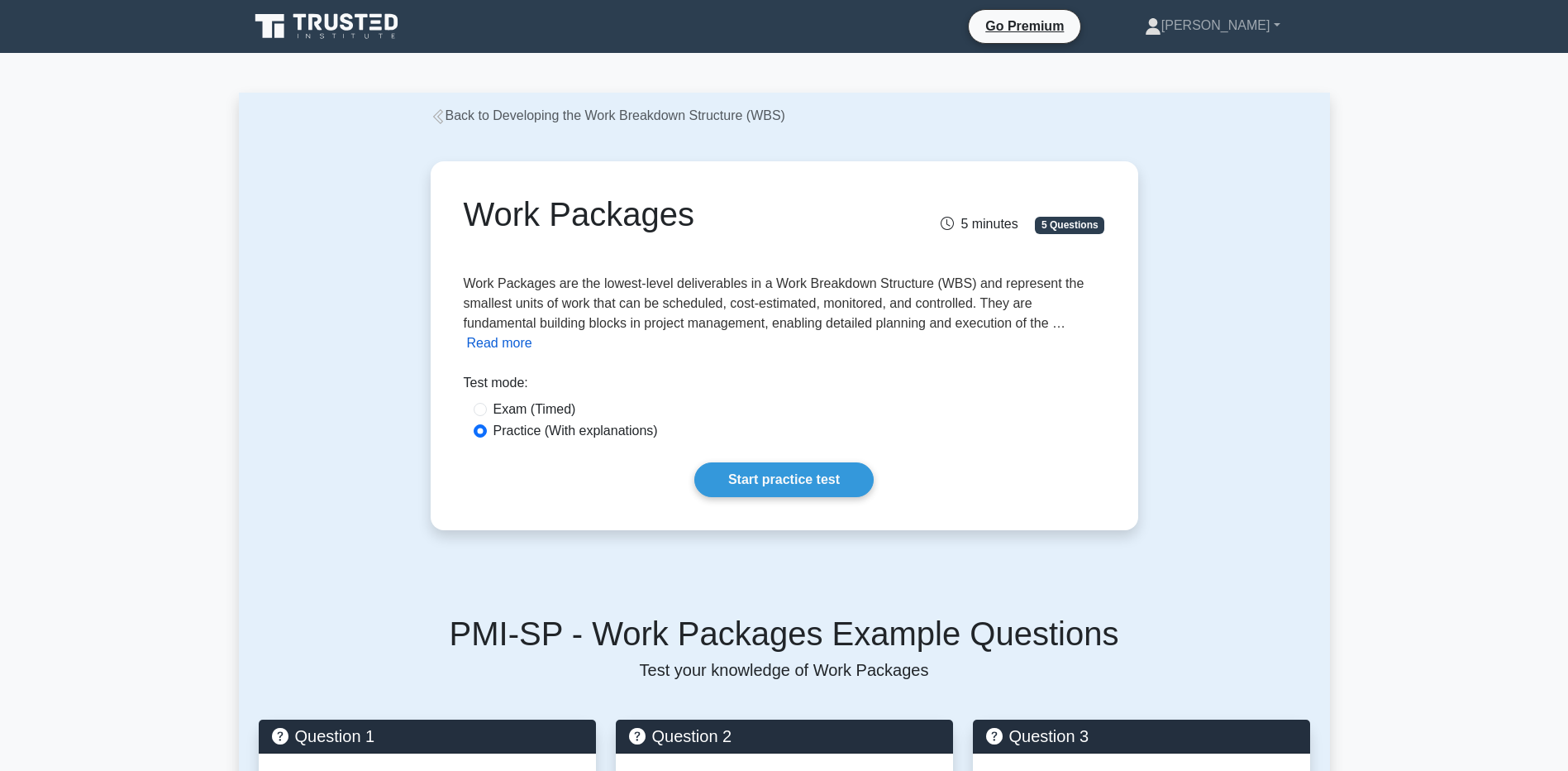
click at [510, 344] on button "Read more" at bounding box center [500, 343] width 65 height 20
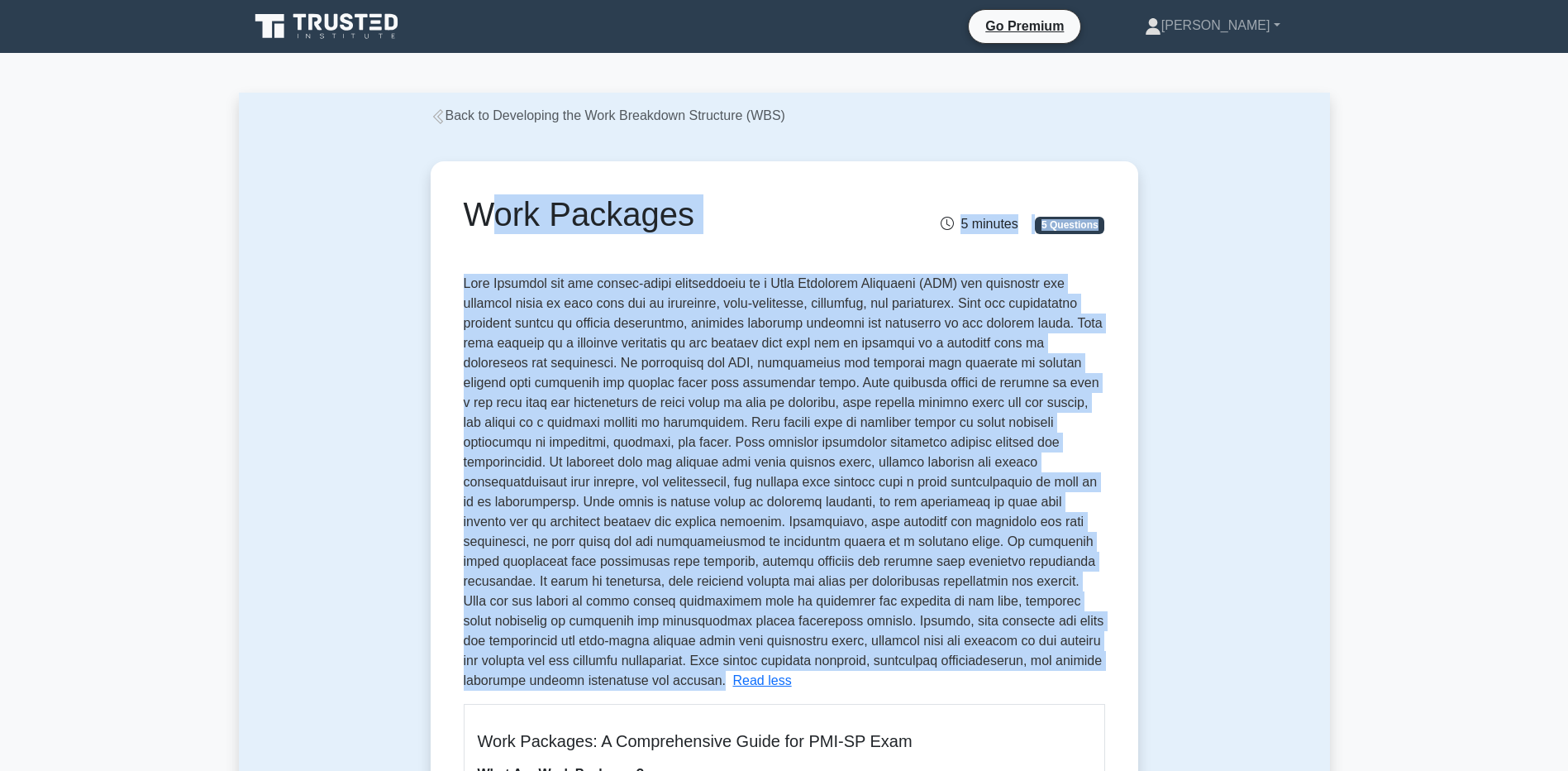
drag, startPoint x: 469, startPoint y: 213, endPoint x: 533, endPoint y: 677, distance: 468.4
drag, startPoint x: 533, startPoint y: 677, endPoint x: 678, endPoint y: 514, distance: 218.2
click at [678, 514] on span at bounding box center [784, 481] width 641 height 411
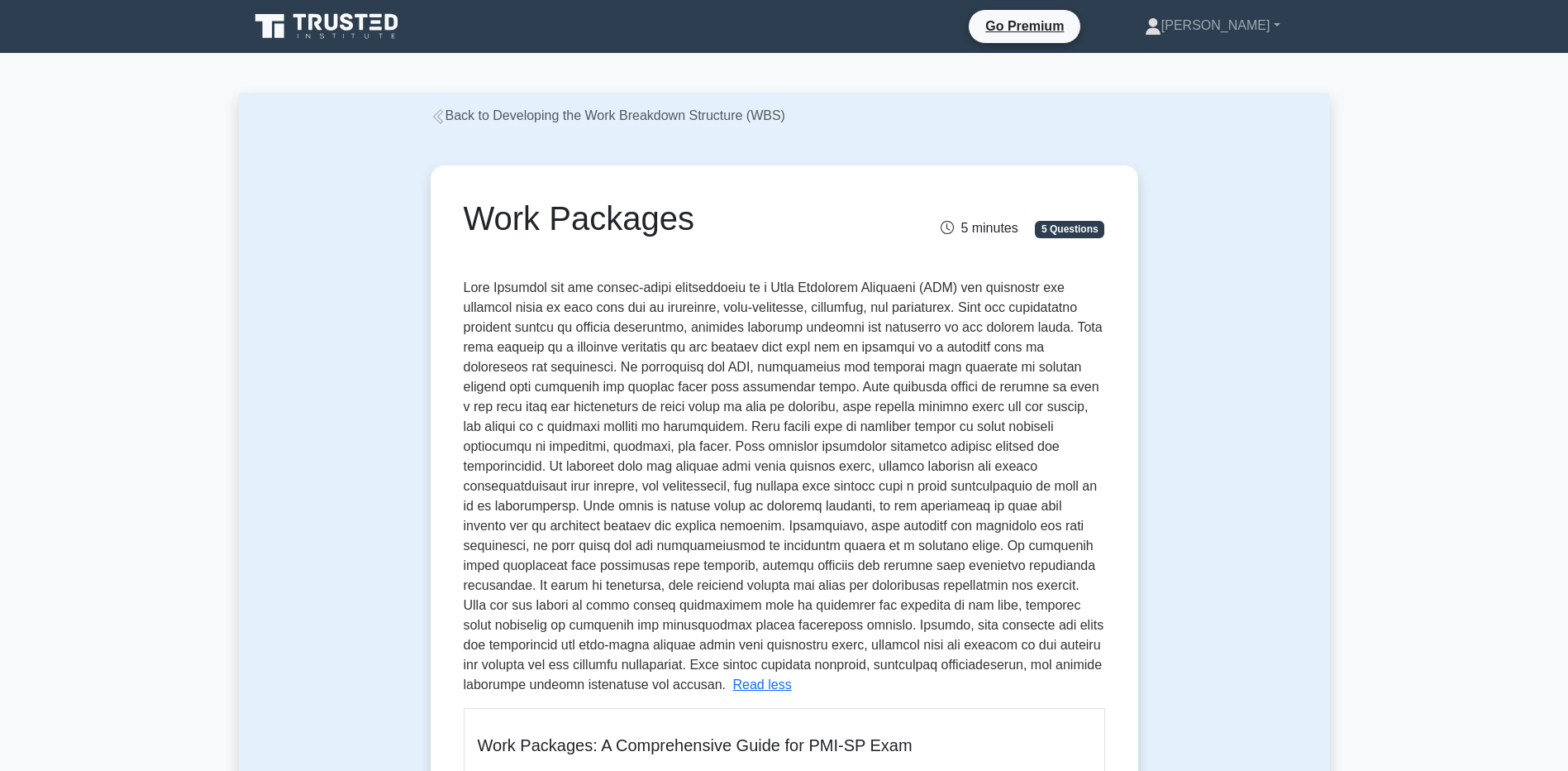
click at [496, 117] on link "Back to Developing the Work Breakdown Structure (WBS)" at bounding box center [608, 115] width 355 height 14
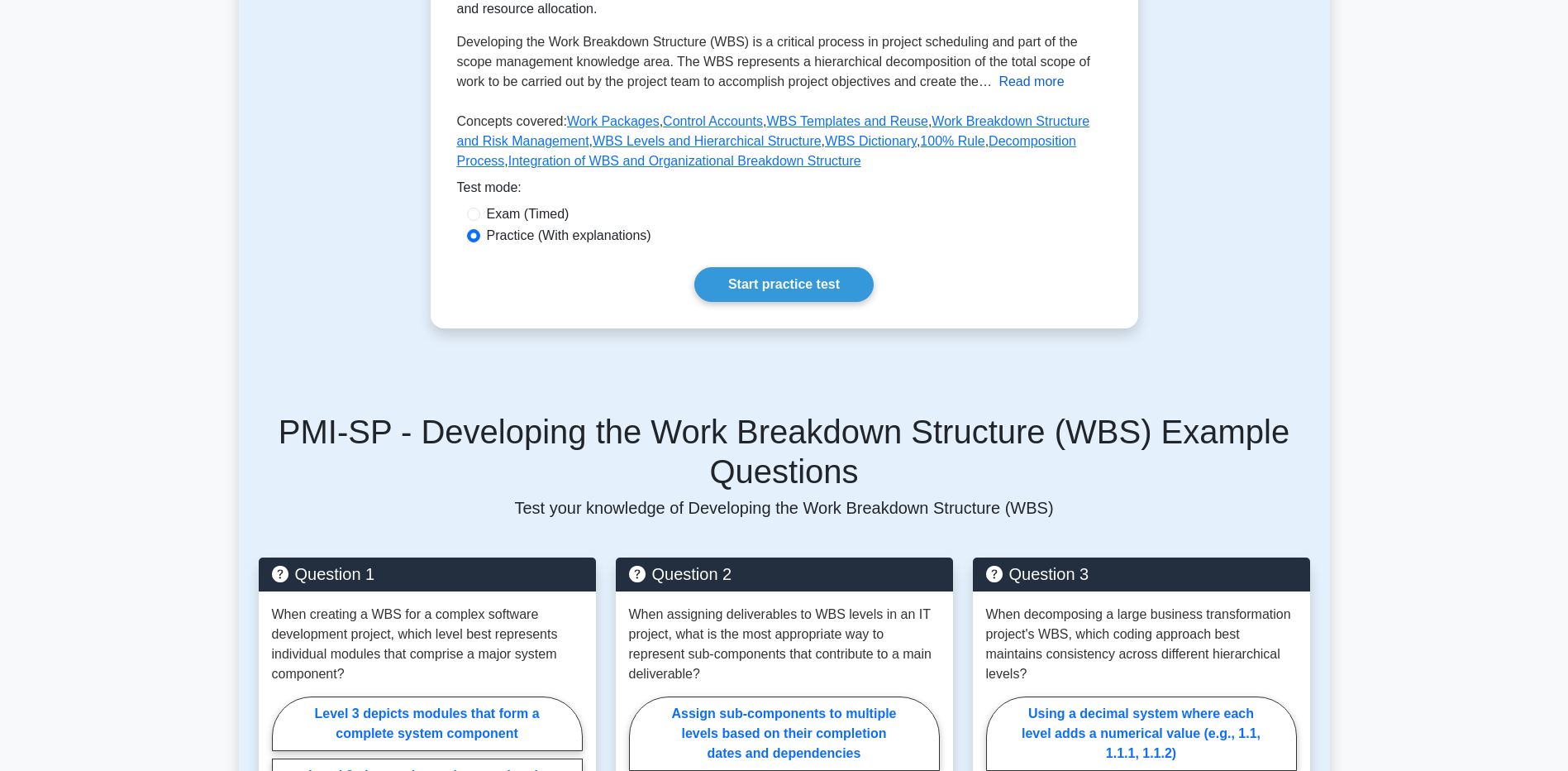
click at [999, 72] on button "Read more" at bounding box center [1031, 81] width 65 height 20
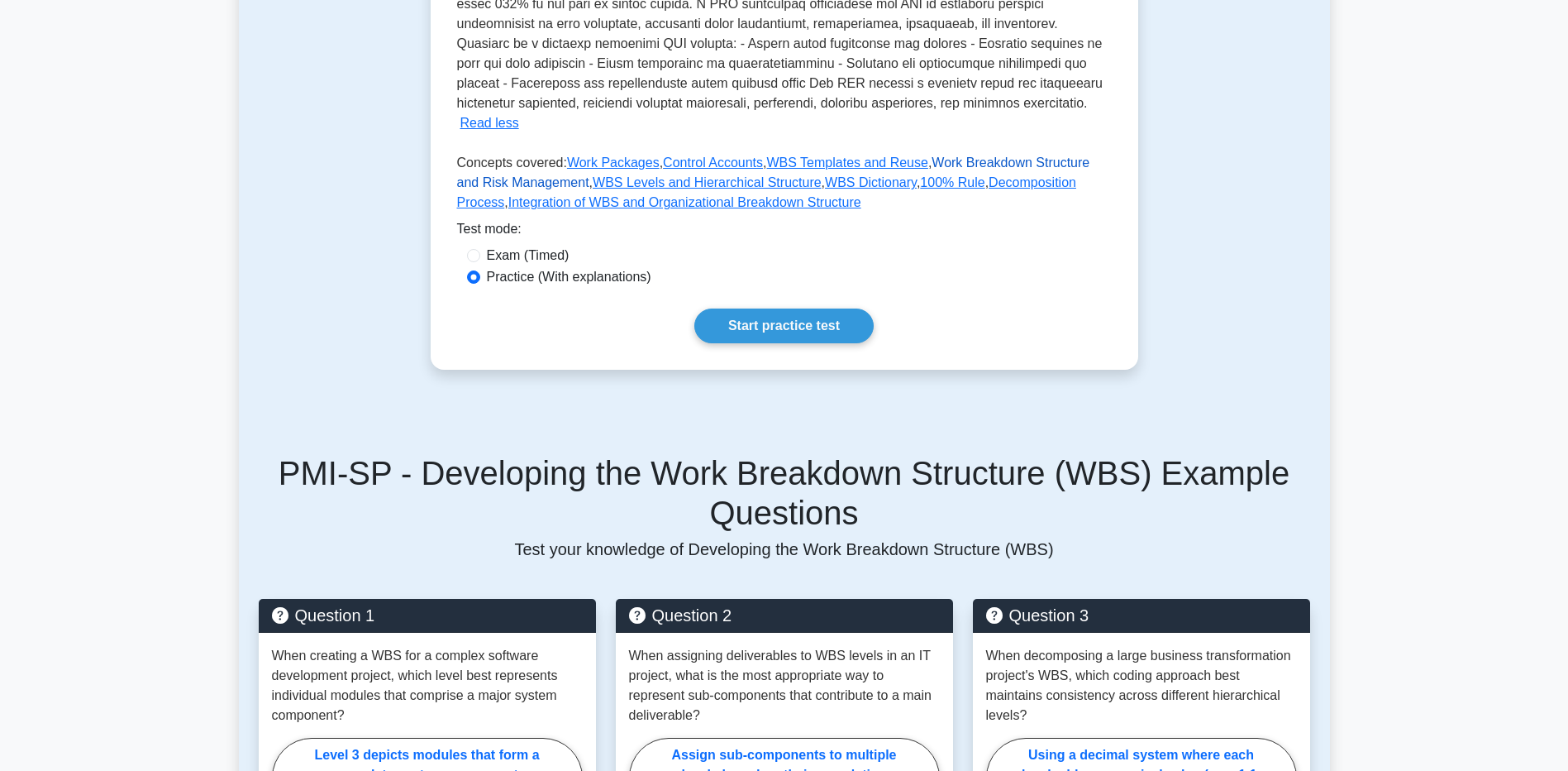
scroll to position [579, 0]
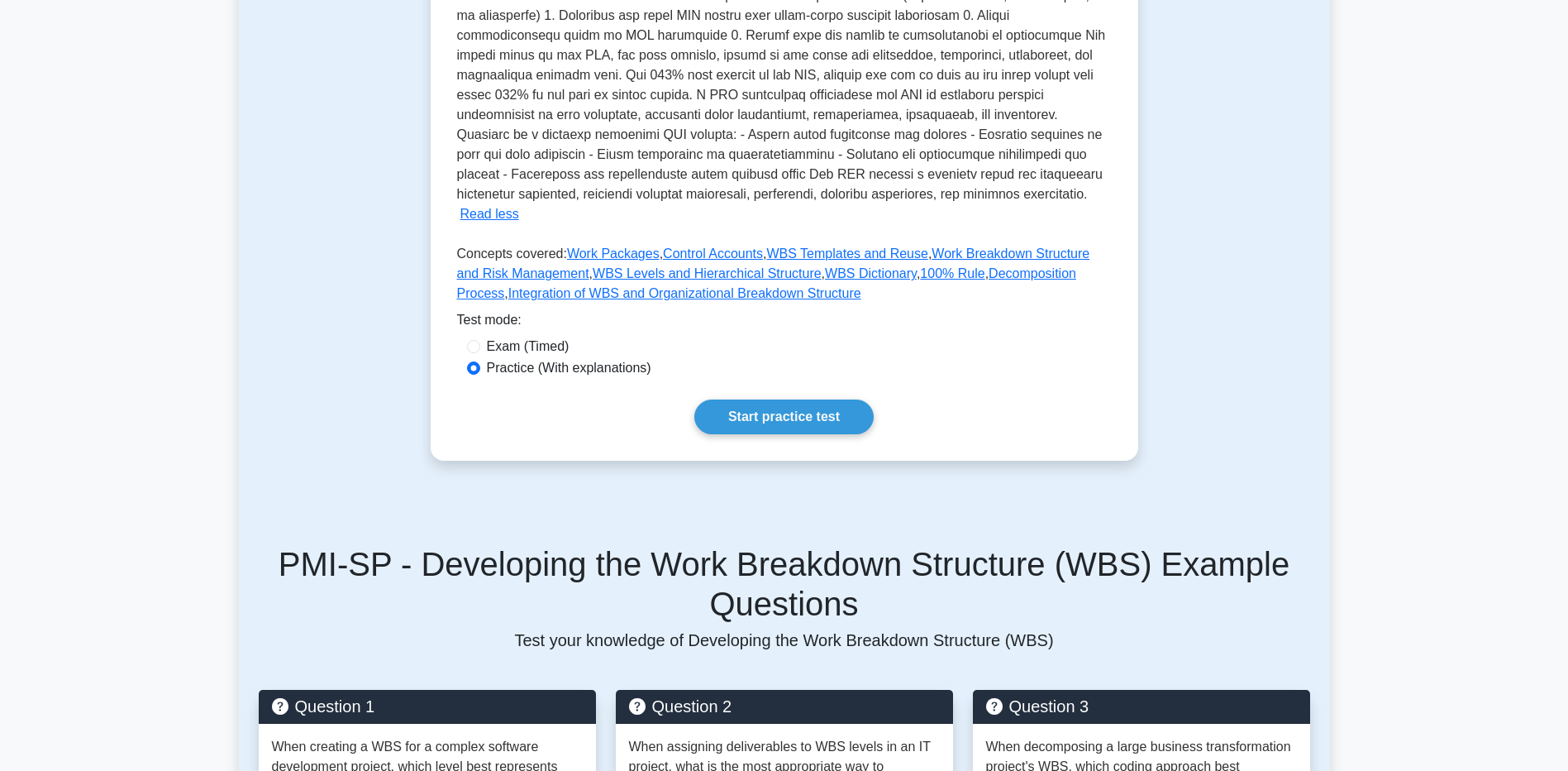
drag, startPoint x: 770, startPoint y: 170, endPoint x: 712, endPoint y: 117, distance: 78.6
click at [712, 117] on div "Developing the Work Breakdown Structure (WBS) is a critical process in project …" at bounding box center [784, 46] width 654 height 357
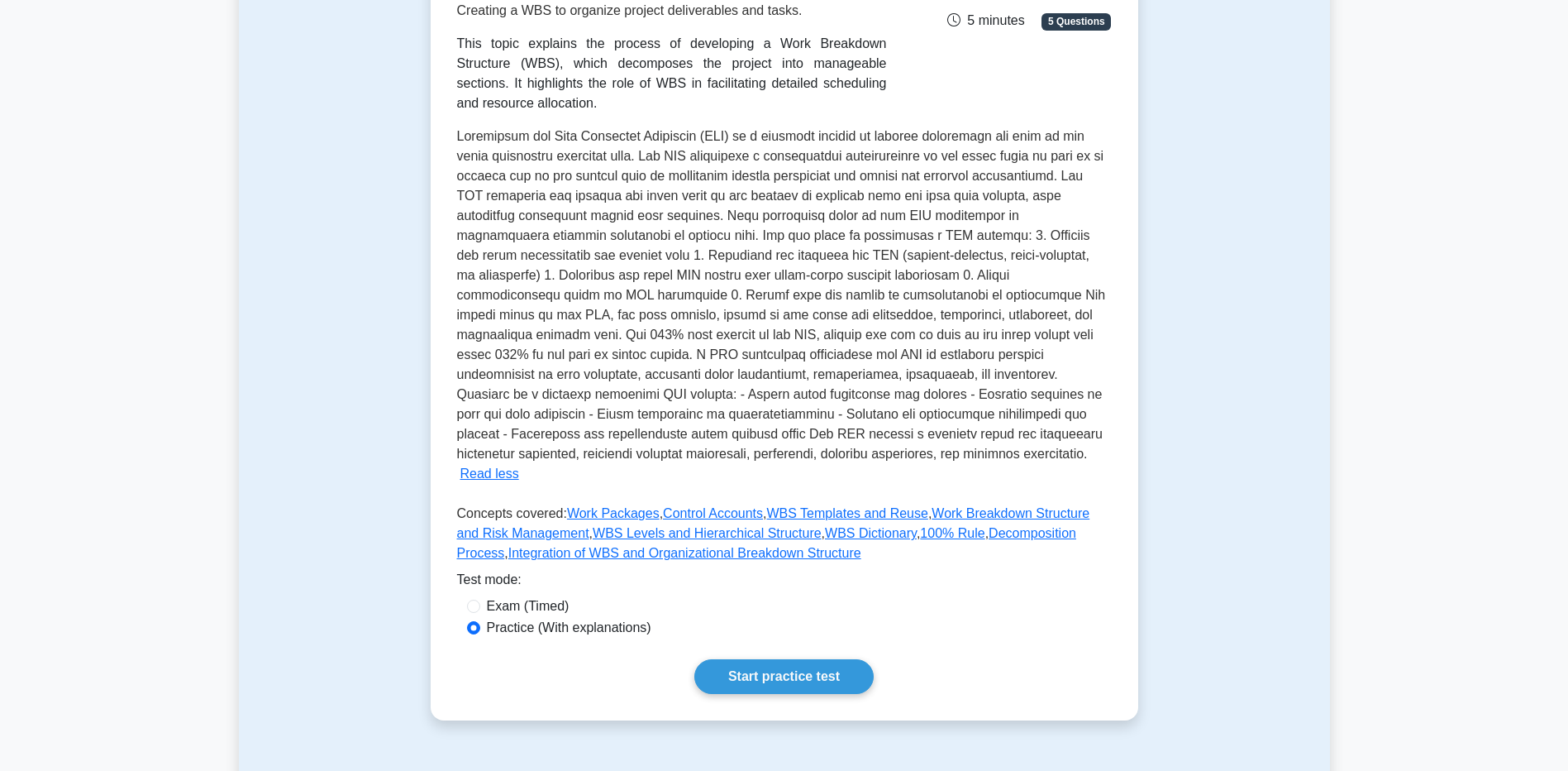
scroll to position [166, 0]
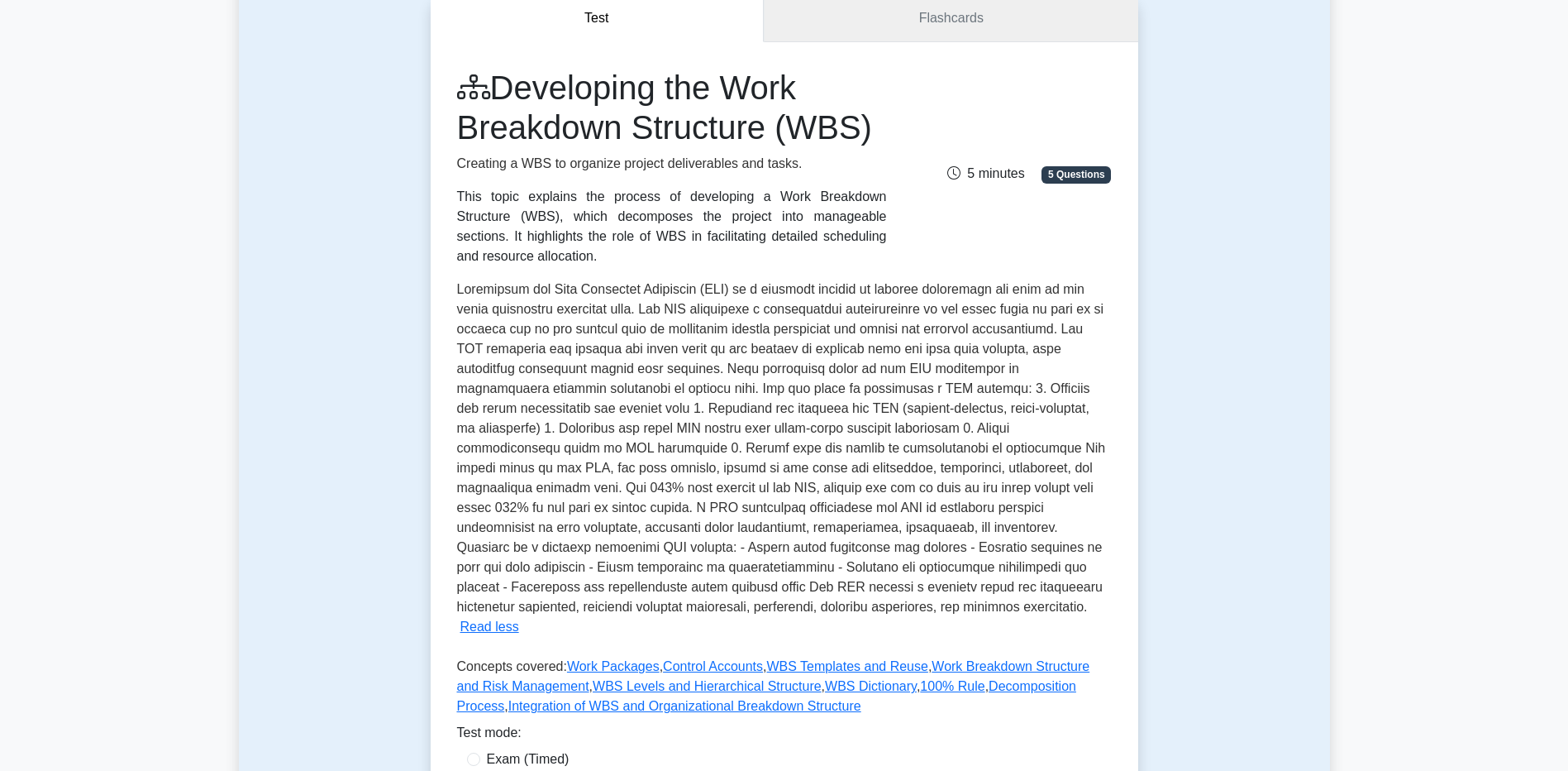
drag, startPoint x: 965, startPoint y: 24, endPoint x: 981, endPoint y: 27, distance: 16.3
click at [965, 24] on link "Flashcards" at bounding box center [951, 18] width 374 height 47
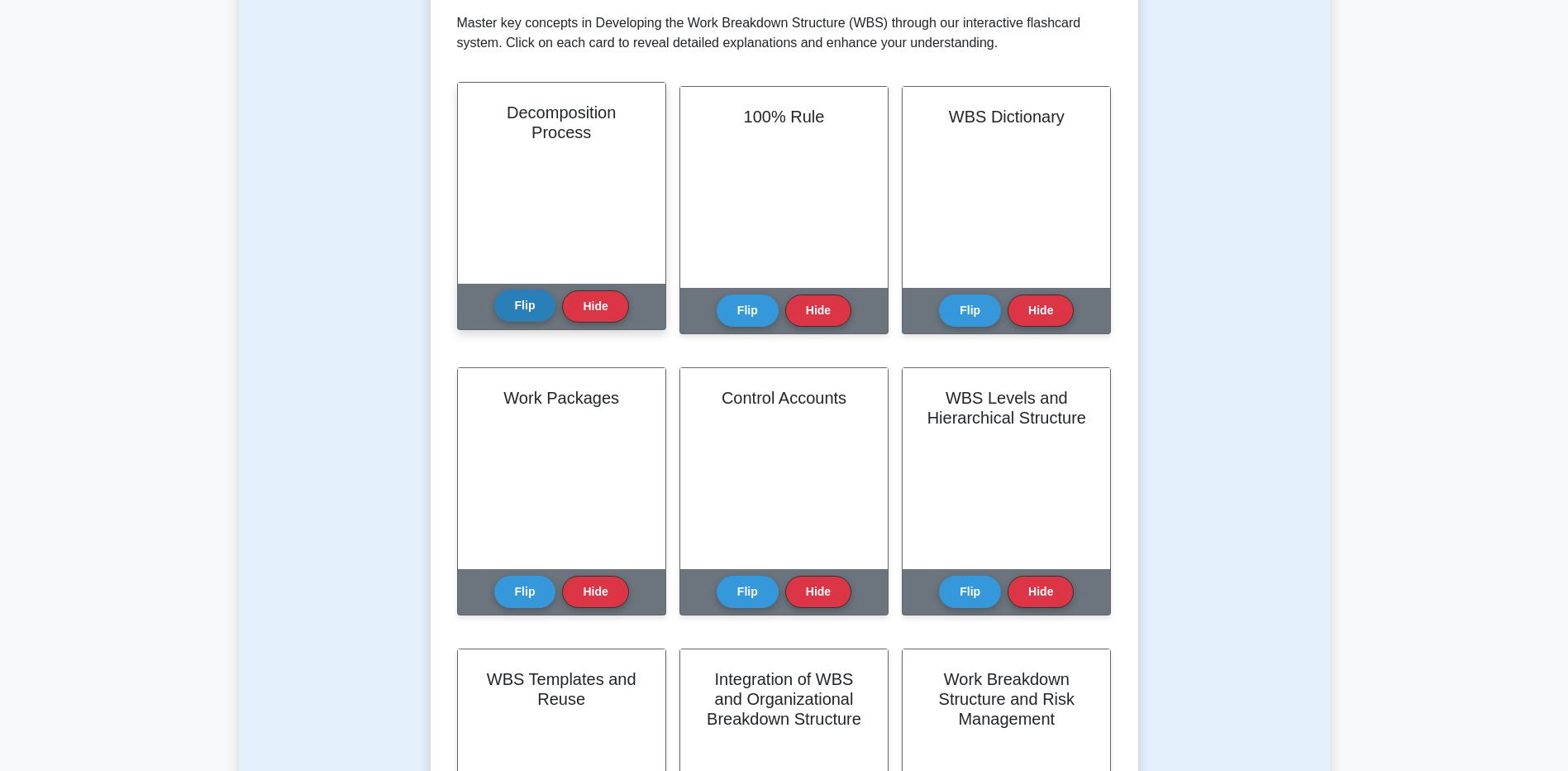
click at [529, 307] on button "Flip" at bounding box center [525, 305] width 62 height 32
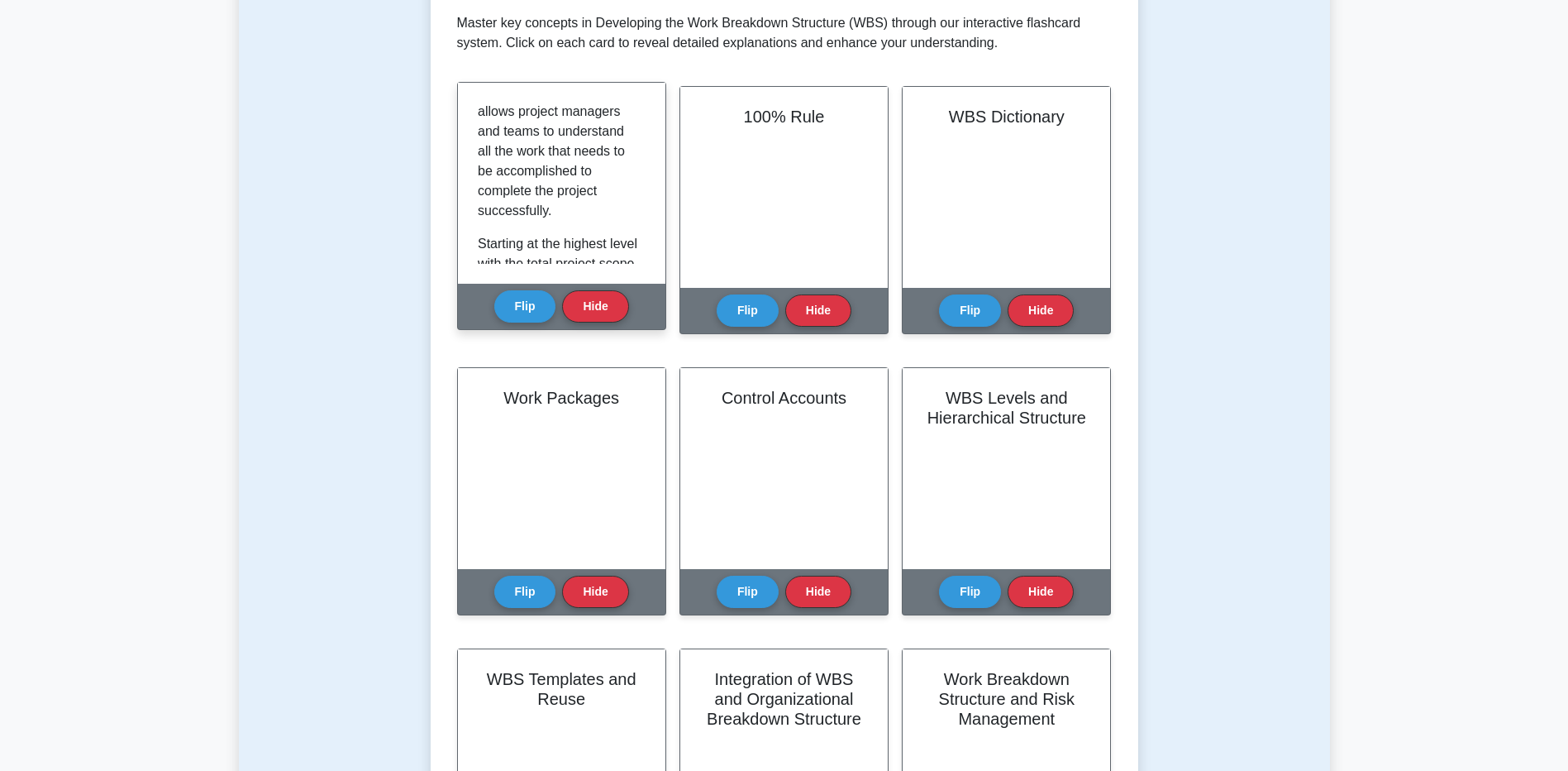
scroll to position [248, 0]
click at [583, 307] on button "Hide" at bounding box center [594, 305] width 66 height 32
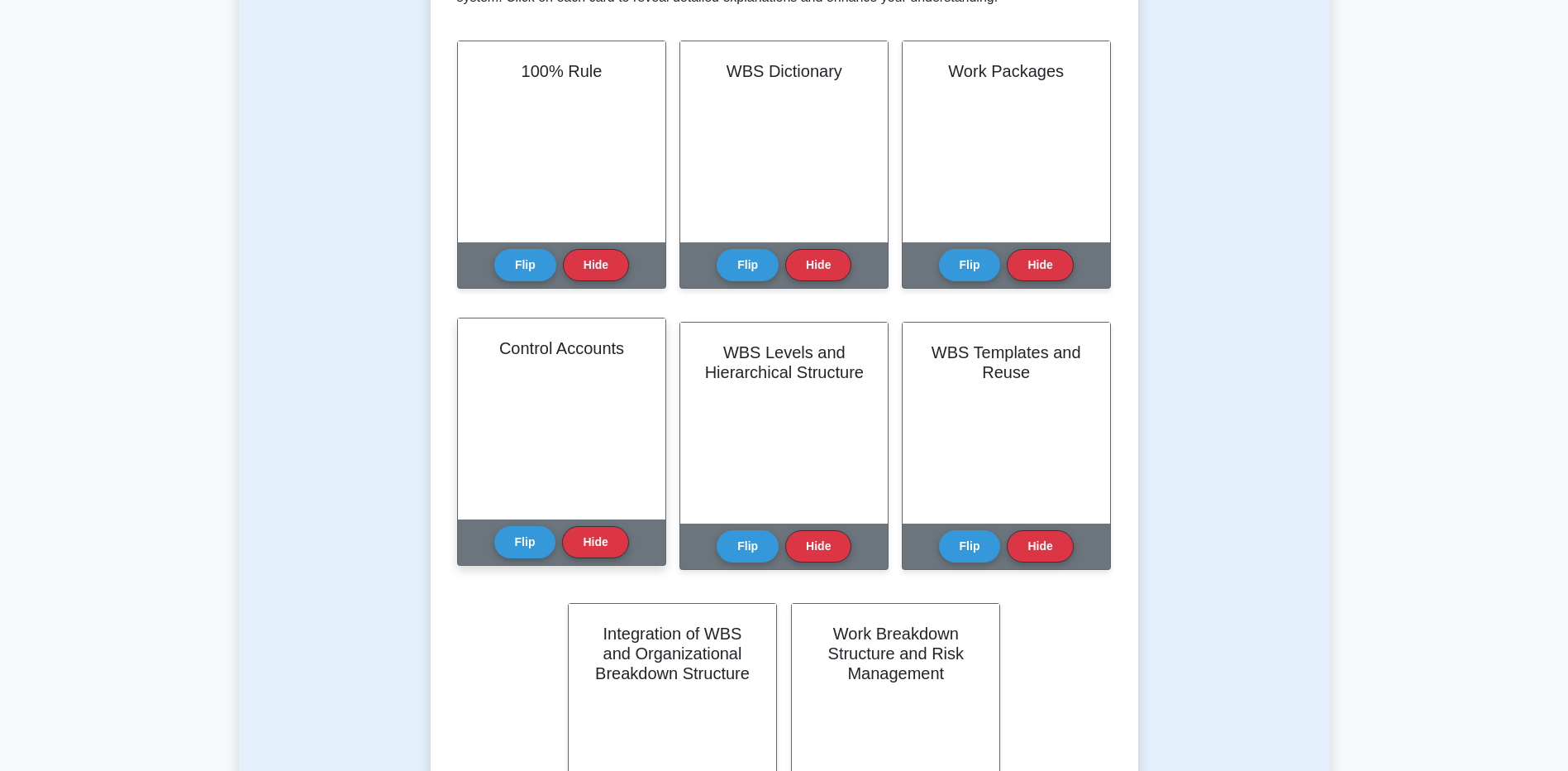
scroll to position [413, 0]
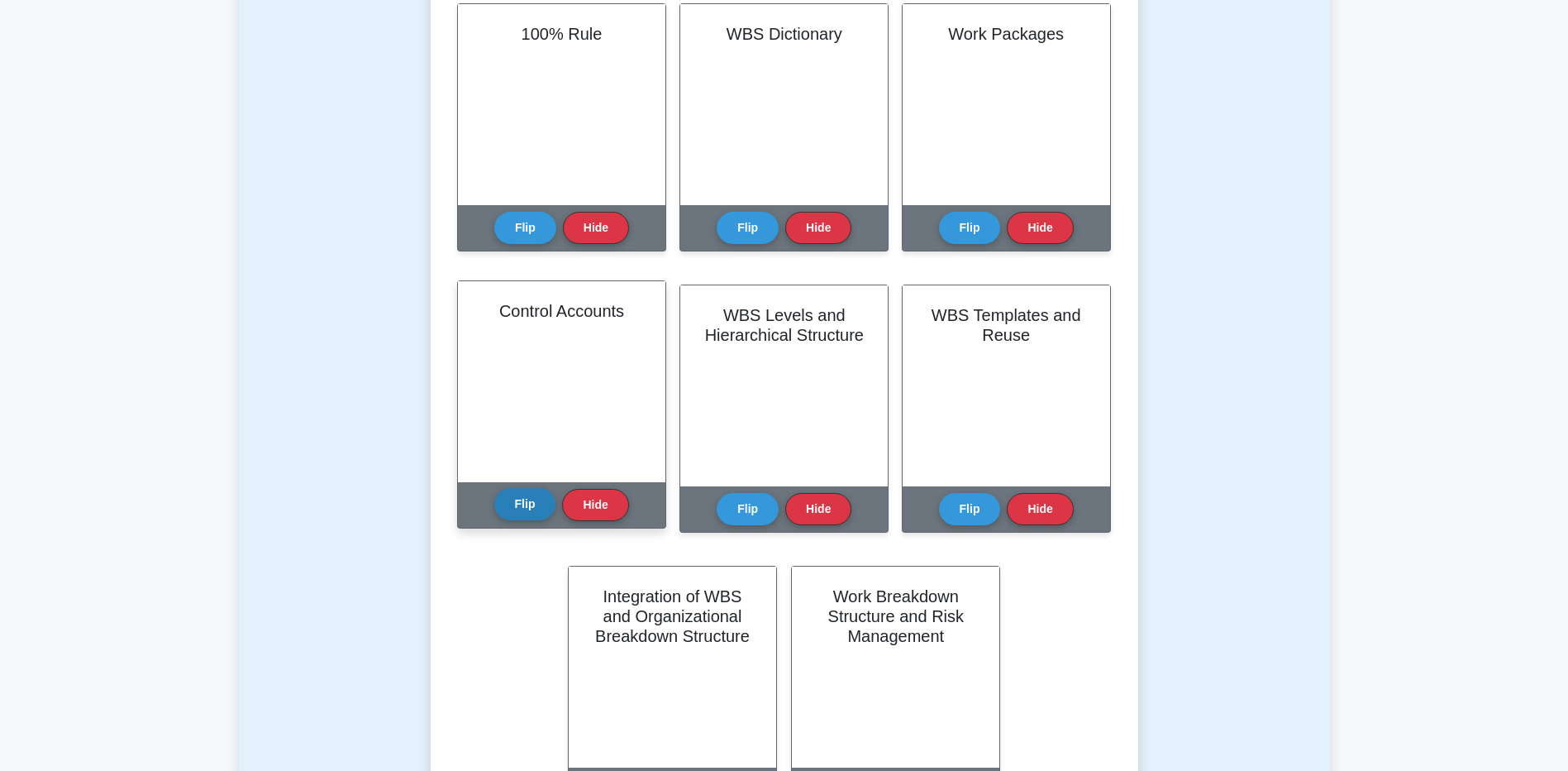
click at [534, 495] on button "Flip" at bounding box center [525, 504] width 62 height 32
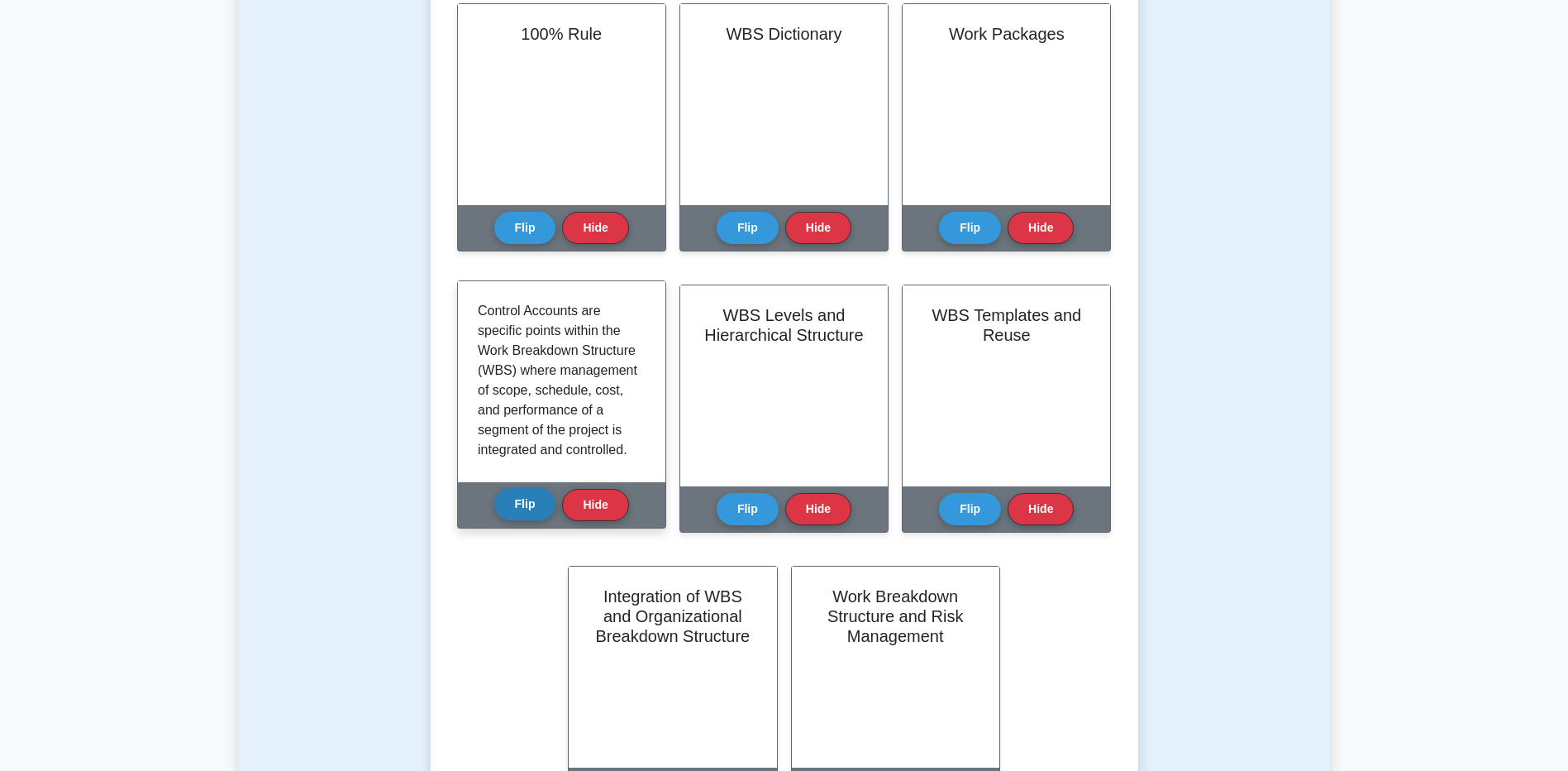
click at [520, 504] on button "Flip" at bounding box center [525, 504] width 62 height 32
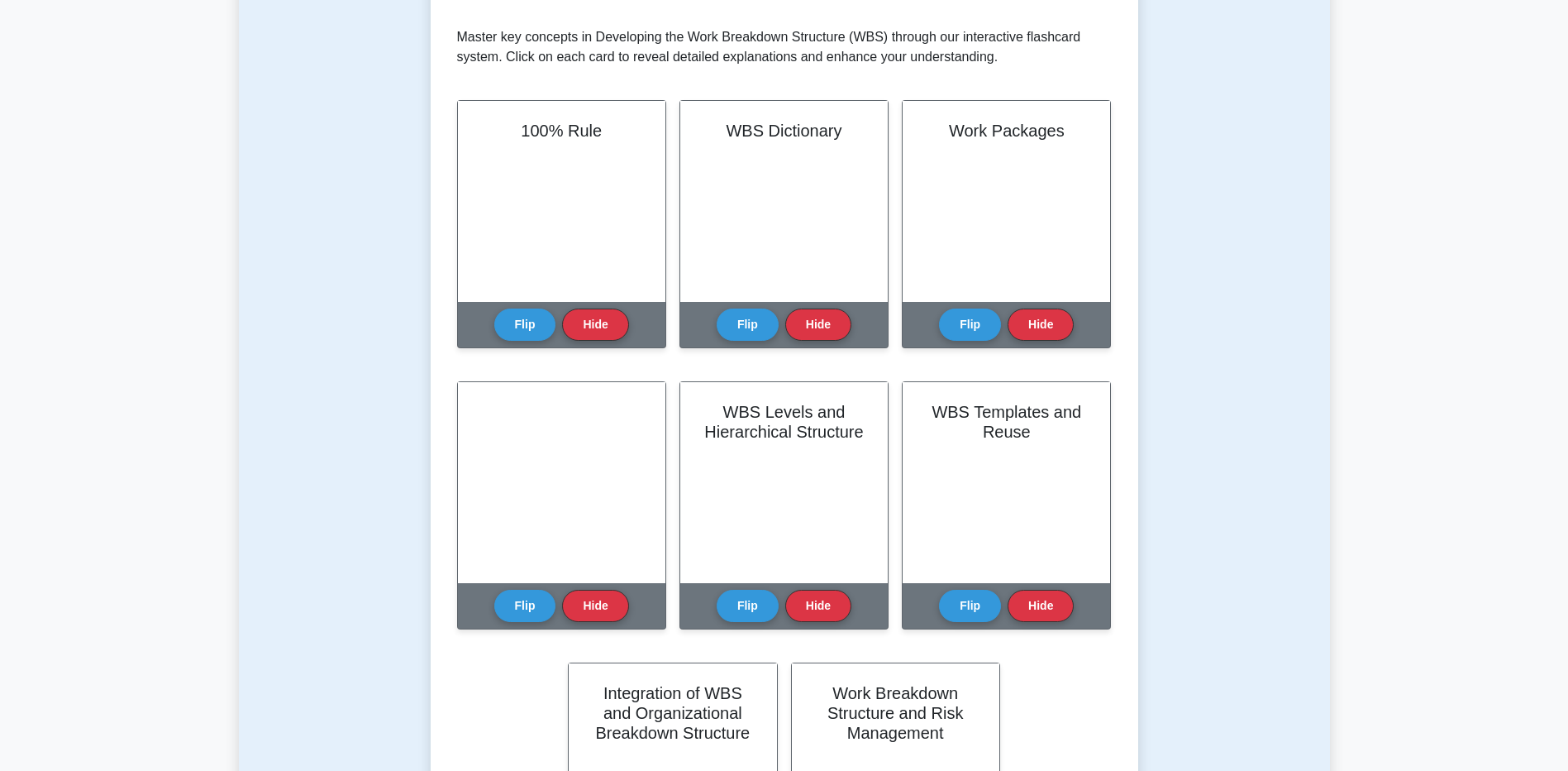
scroll to position [165, 0]
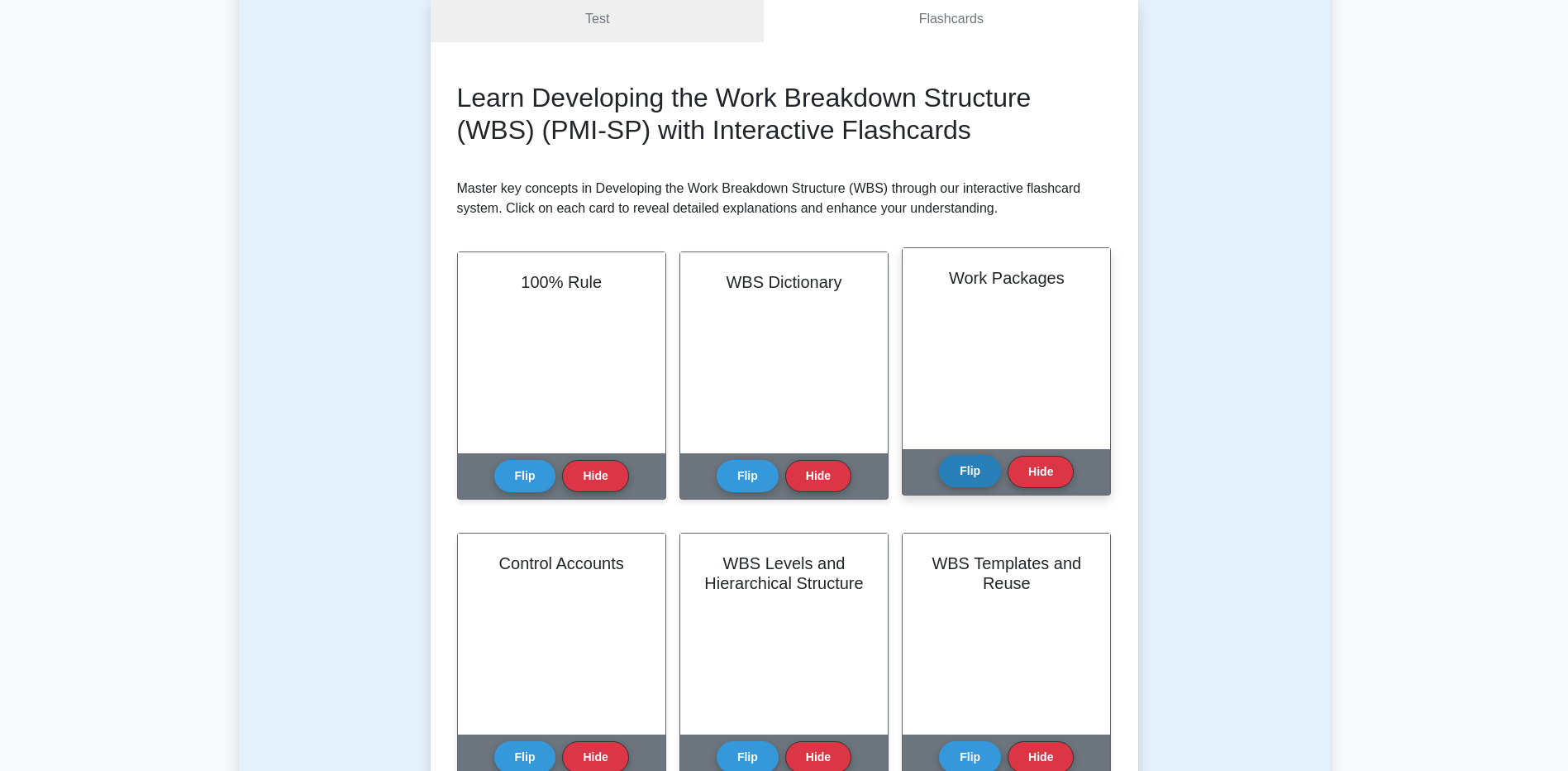
click at [973, 465] on button "Flip" at bounding box center [969, 471] width 62 height 32
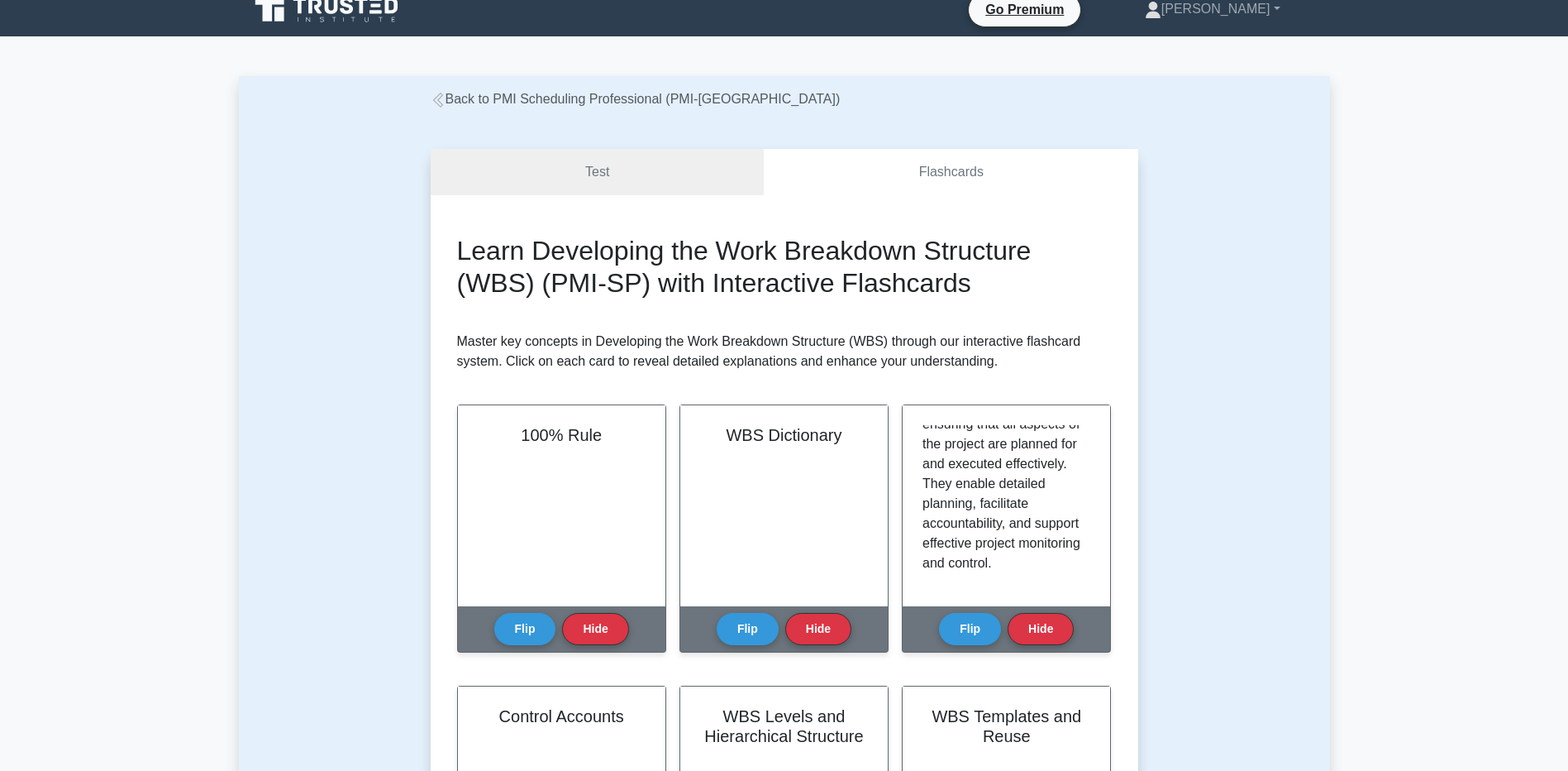
scroll to position [0, 0]
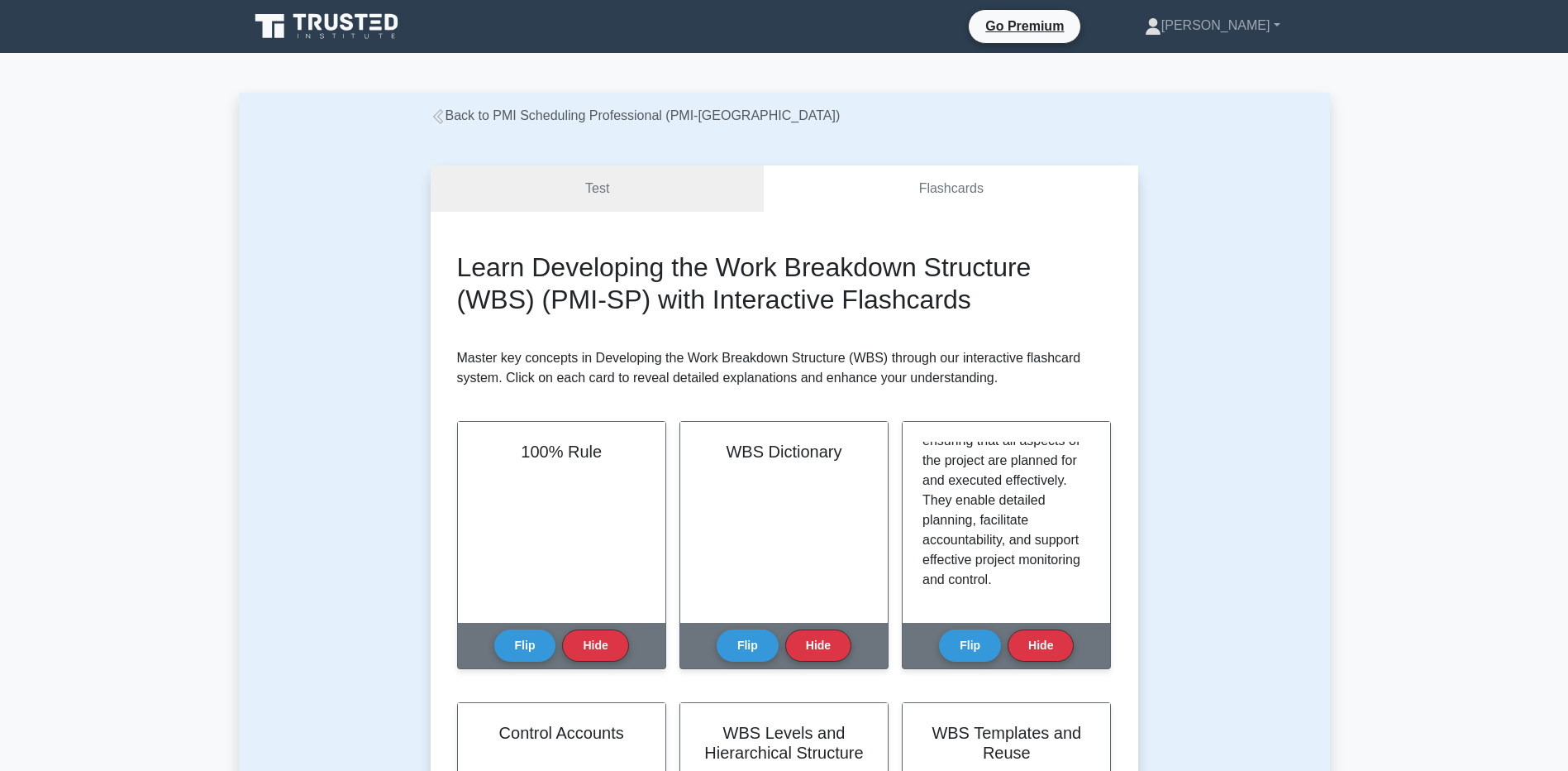
click at [515, 110] on link "Back to PMI Scheduling Professional (PMI-SP)" at bounding box center [635, 115] width 410 height 14
